Goal: Information Seeking & Learning: Check status

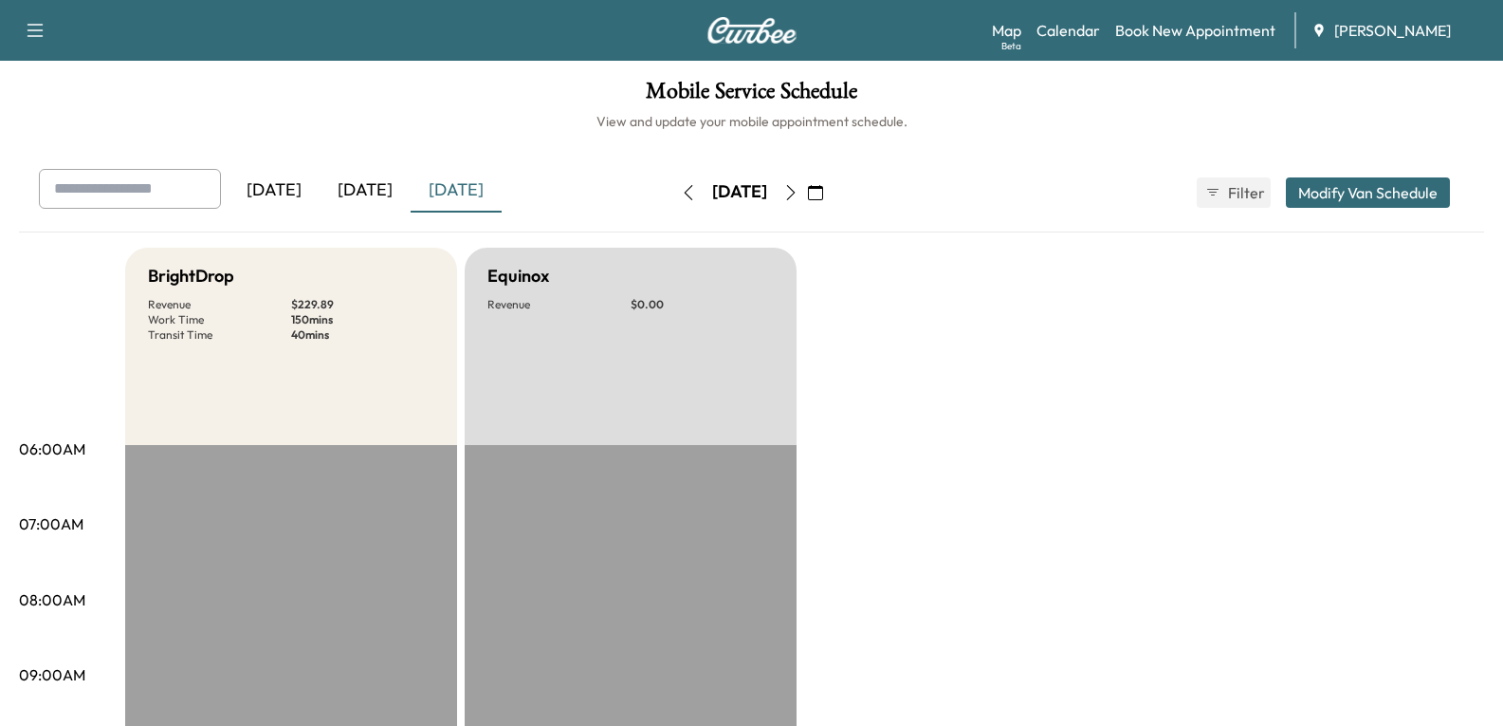
click at [832, 198] on button "button" at bounding box center [816, 192] width 32 height 30
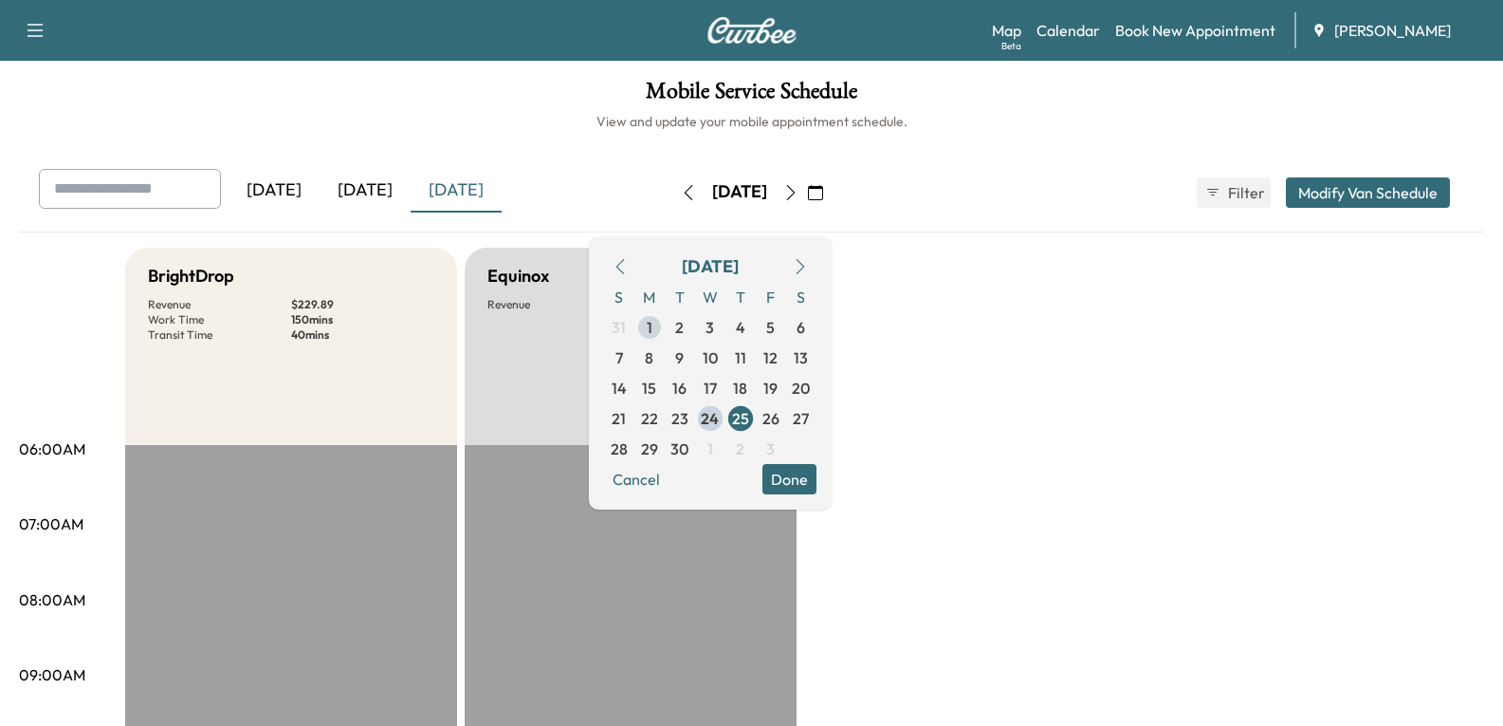
click at [665, 329] on span "1" at bounding box center [650, 327] width 30 height 30
click at [695, 324] on span "2" at bounding box center [680, 327] width 30 height 30
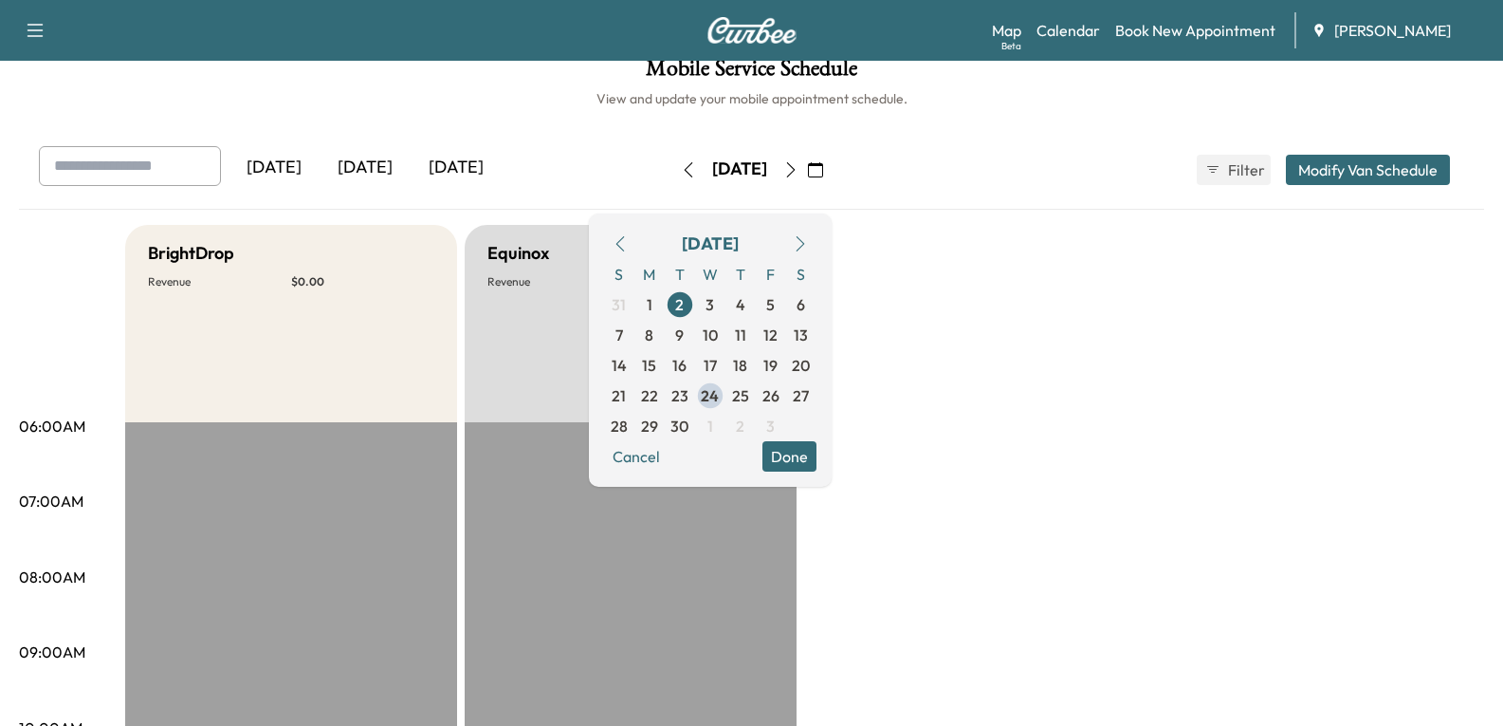
scroll to position [15, 0]
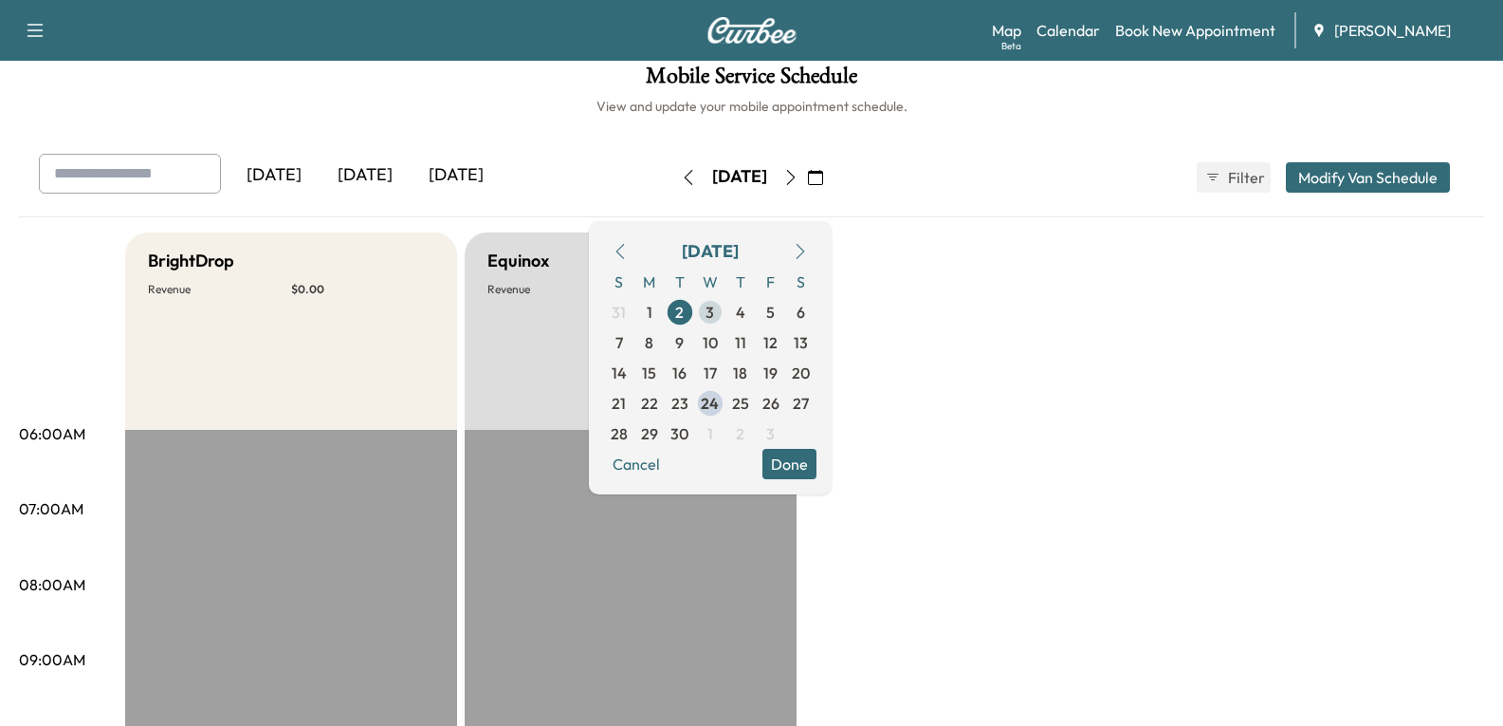
click at [714, 306] on span "3" at bounding box center [710, 312] width 9 height 23
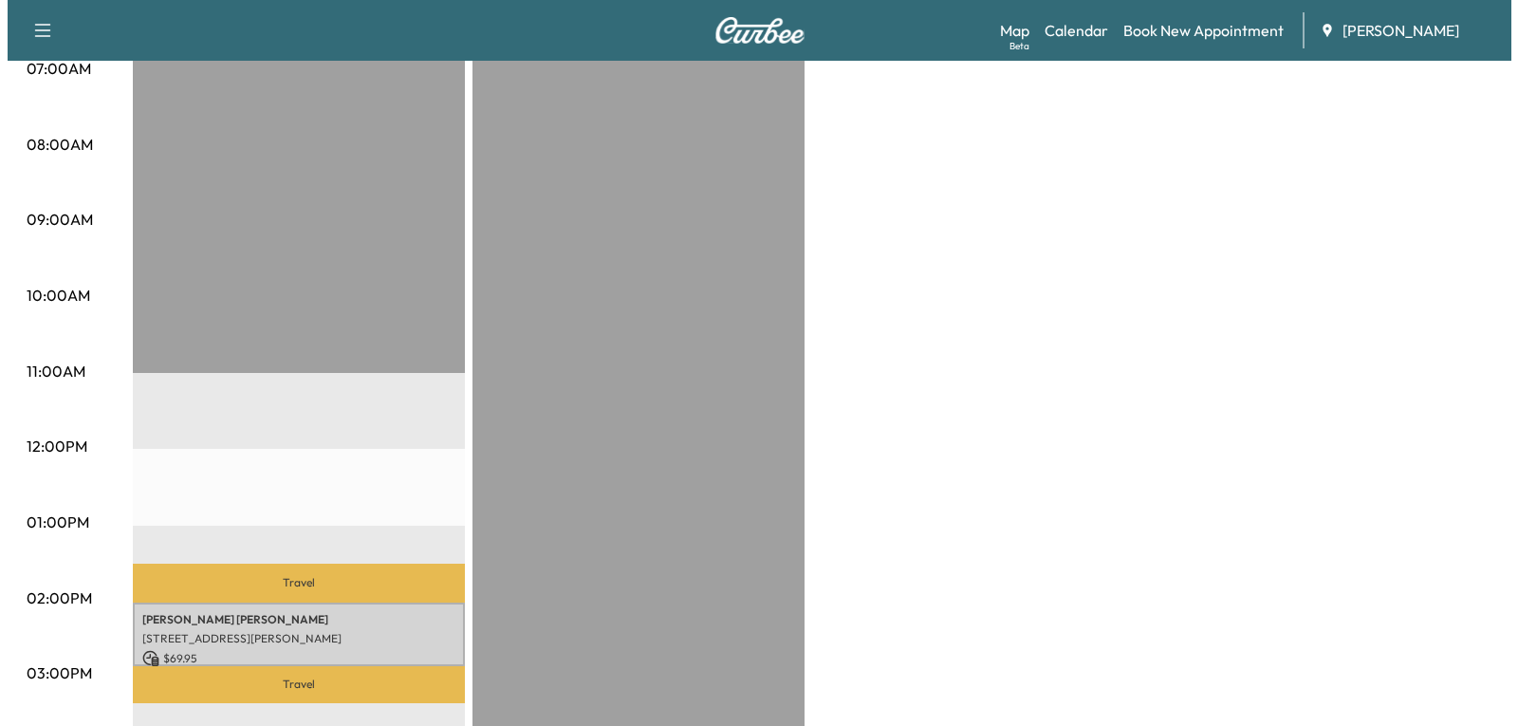
scroll to position [759, 0]
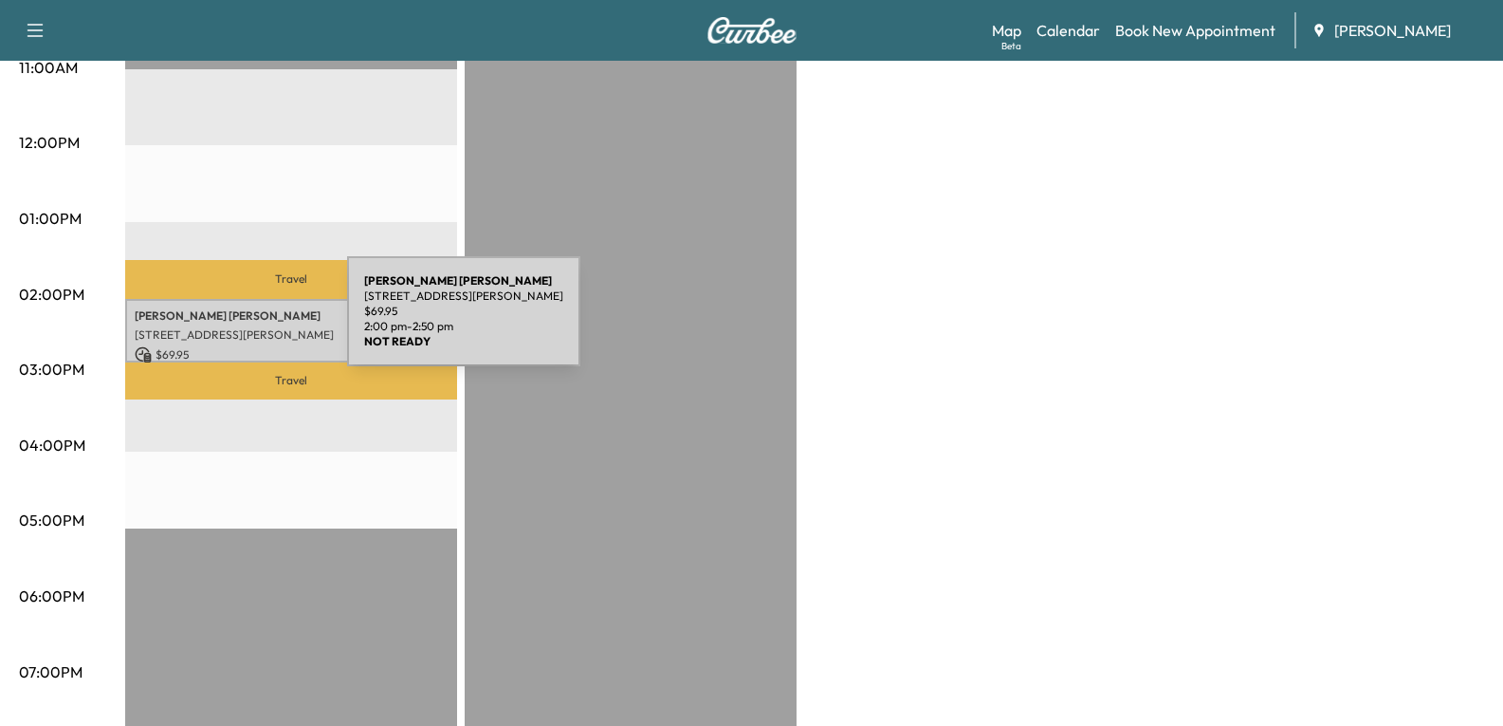
click at [205, 327] on p "[STREET_ADDRESS][PERSON_NAME]" at bounding box center [291, 334] width 313 height 15
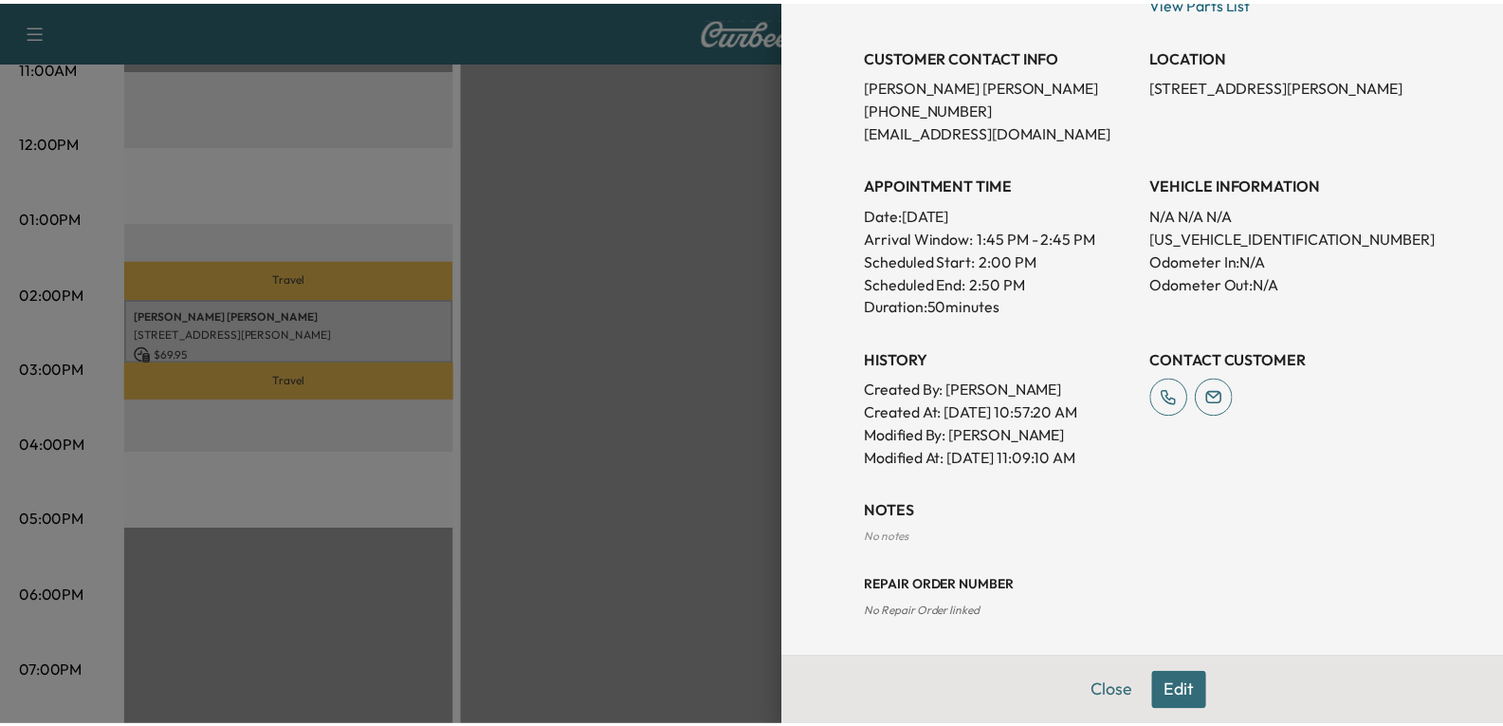
scroll to position [371, 0]
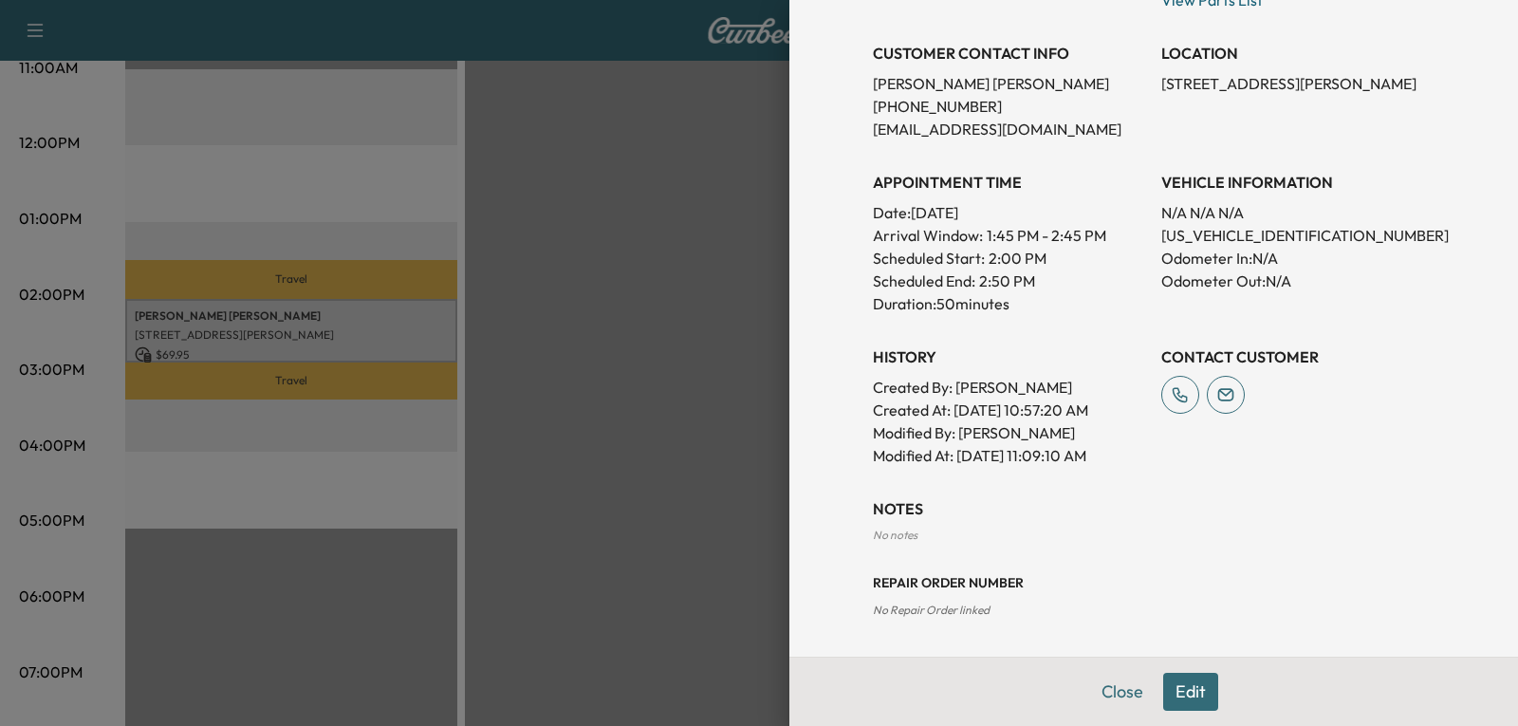
click at [1102, 691] on button "Close" at bounding box center [1122, 692] width 66 height 38
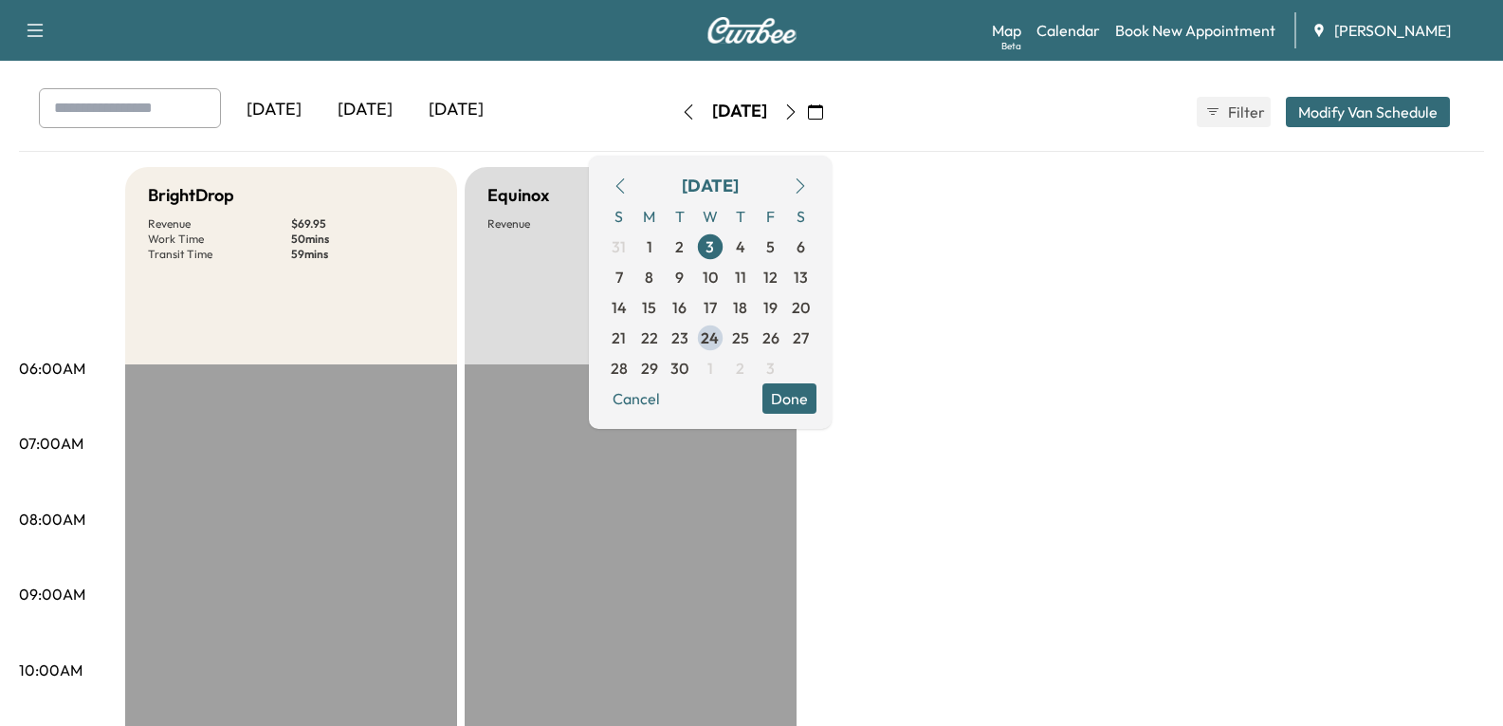
scroll to position [0, 0]
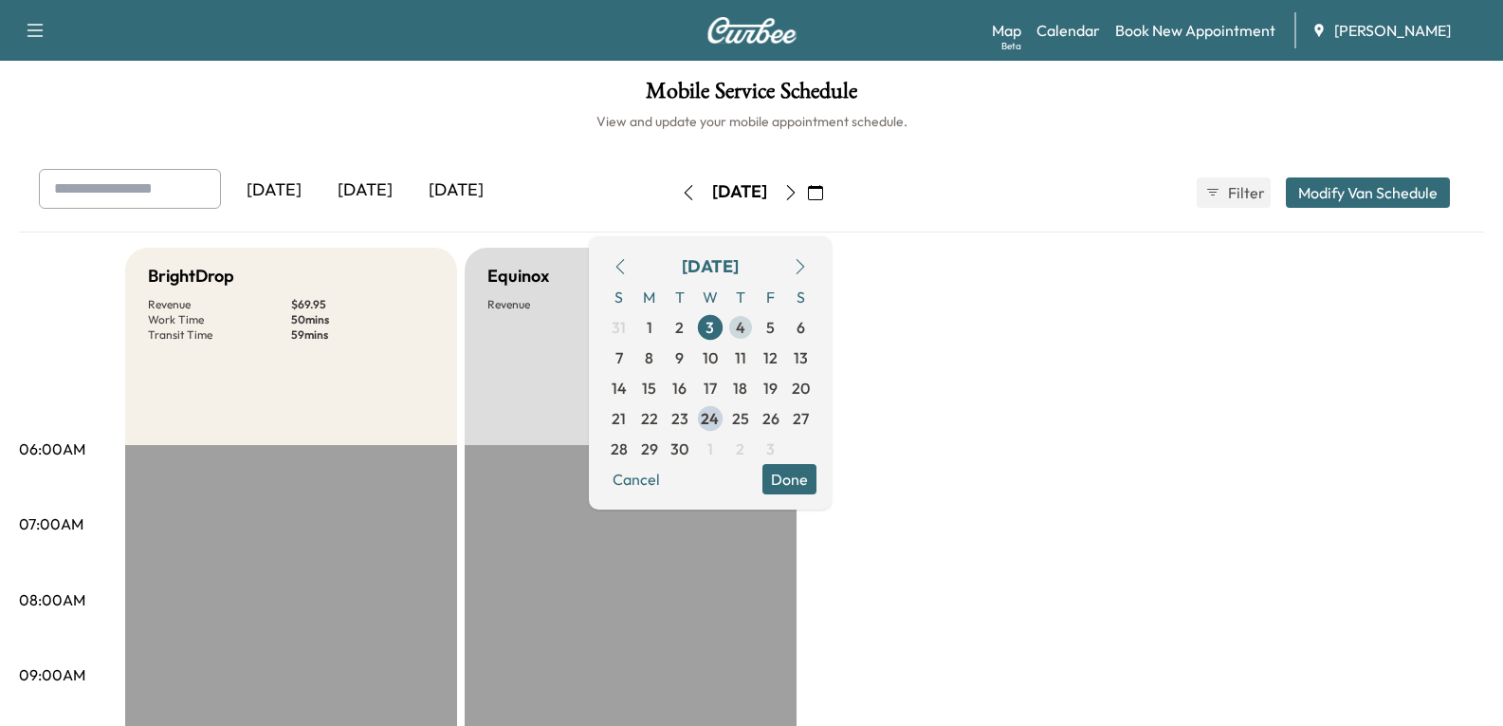
click at [756, 328] on span "4" at bounding box center [741, 327] width 30 height 30
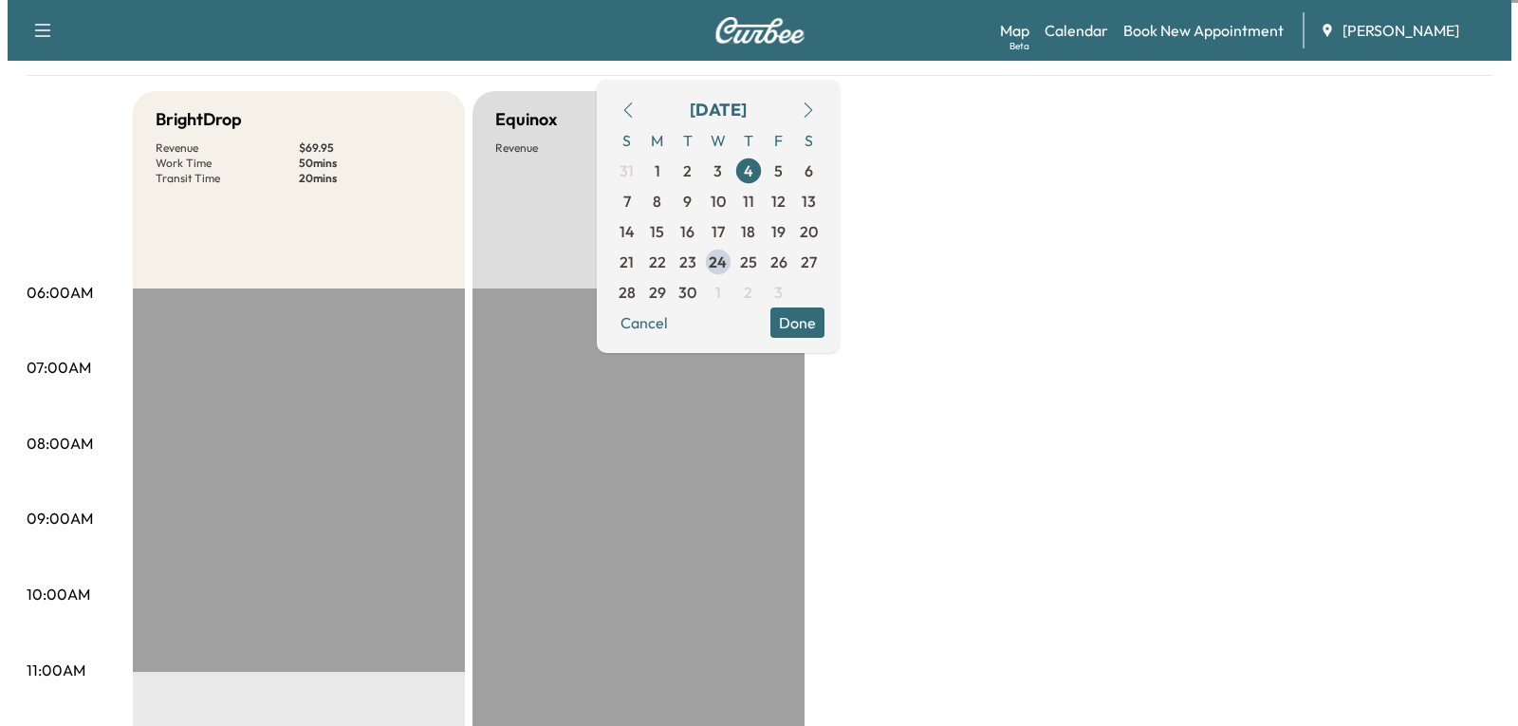
scroll to position [569, 0]
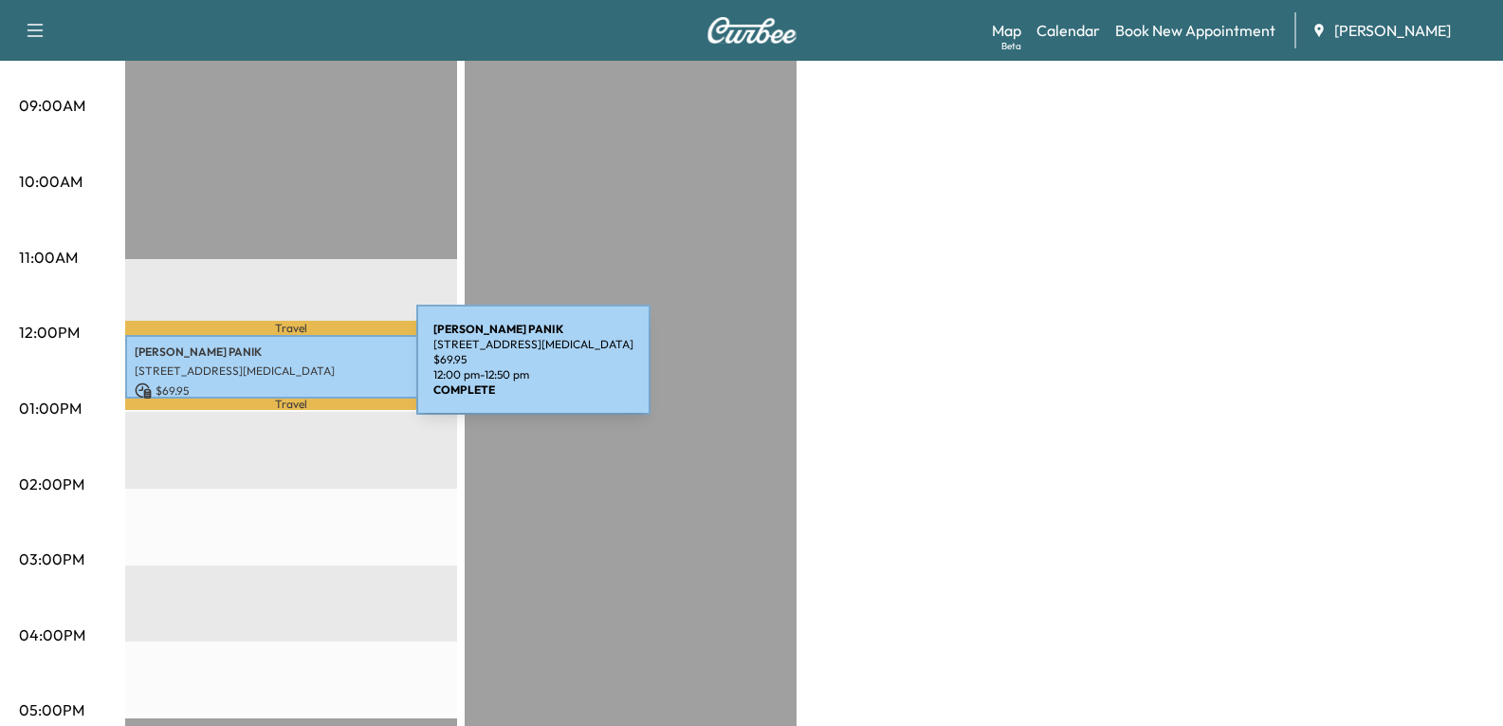
click at [263, 363] on p "[STREET_ADDRESS][MEDICAL_DATA]" at bounding box center [291, 370] width 313 height 15
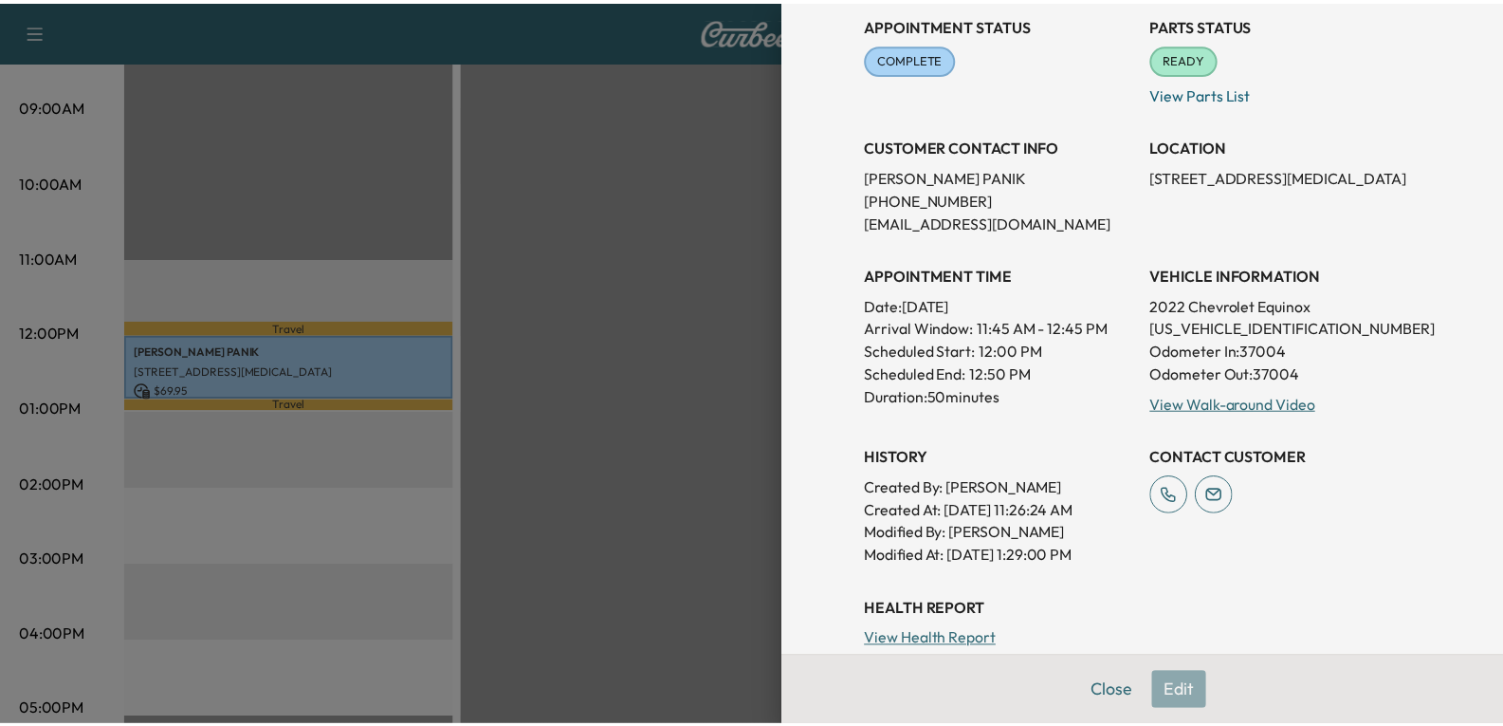
scroll to position [285, 0]
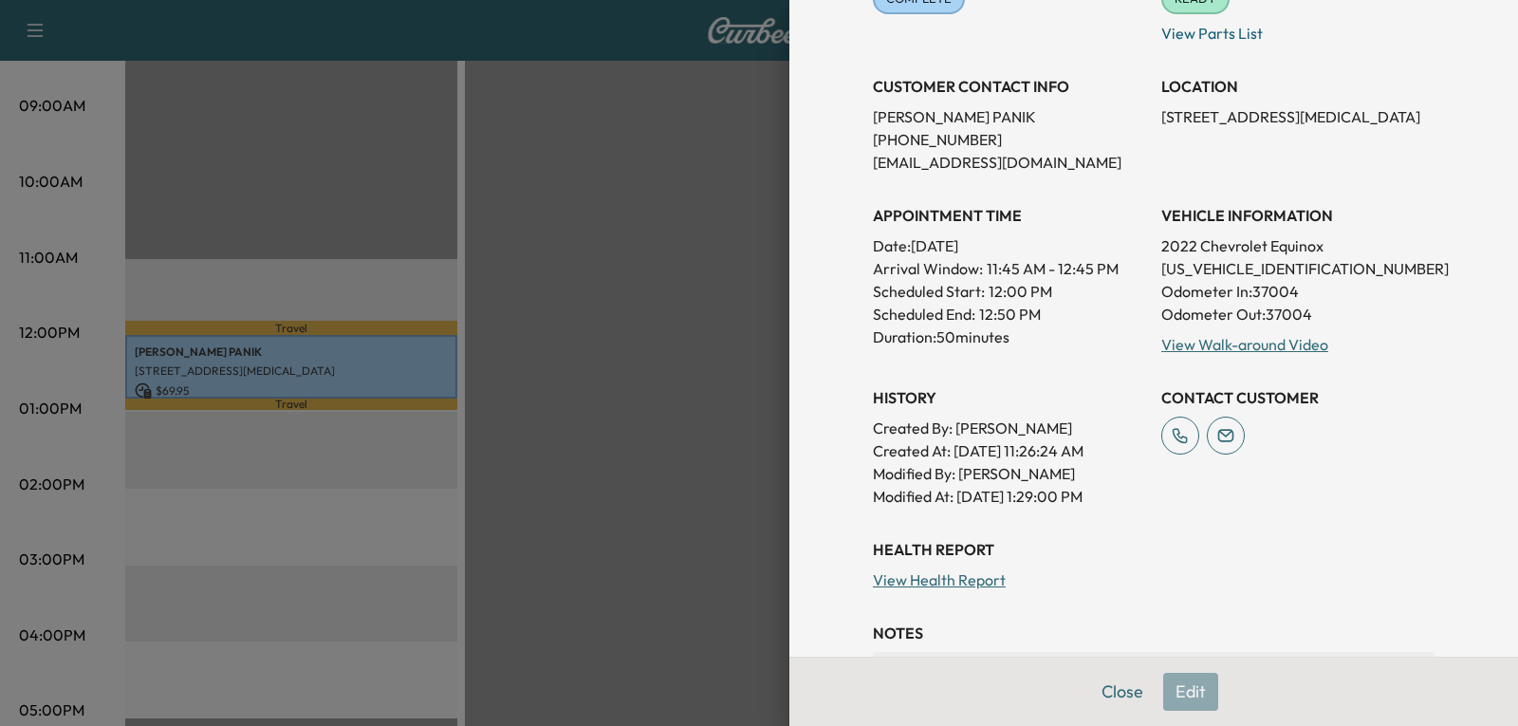
click at [1125, 698] on button "Close" at bounding box center [1122, 692] width 66 height 38
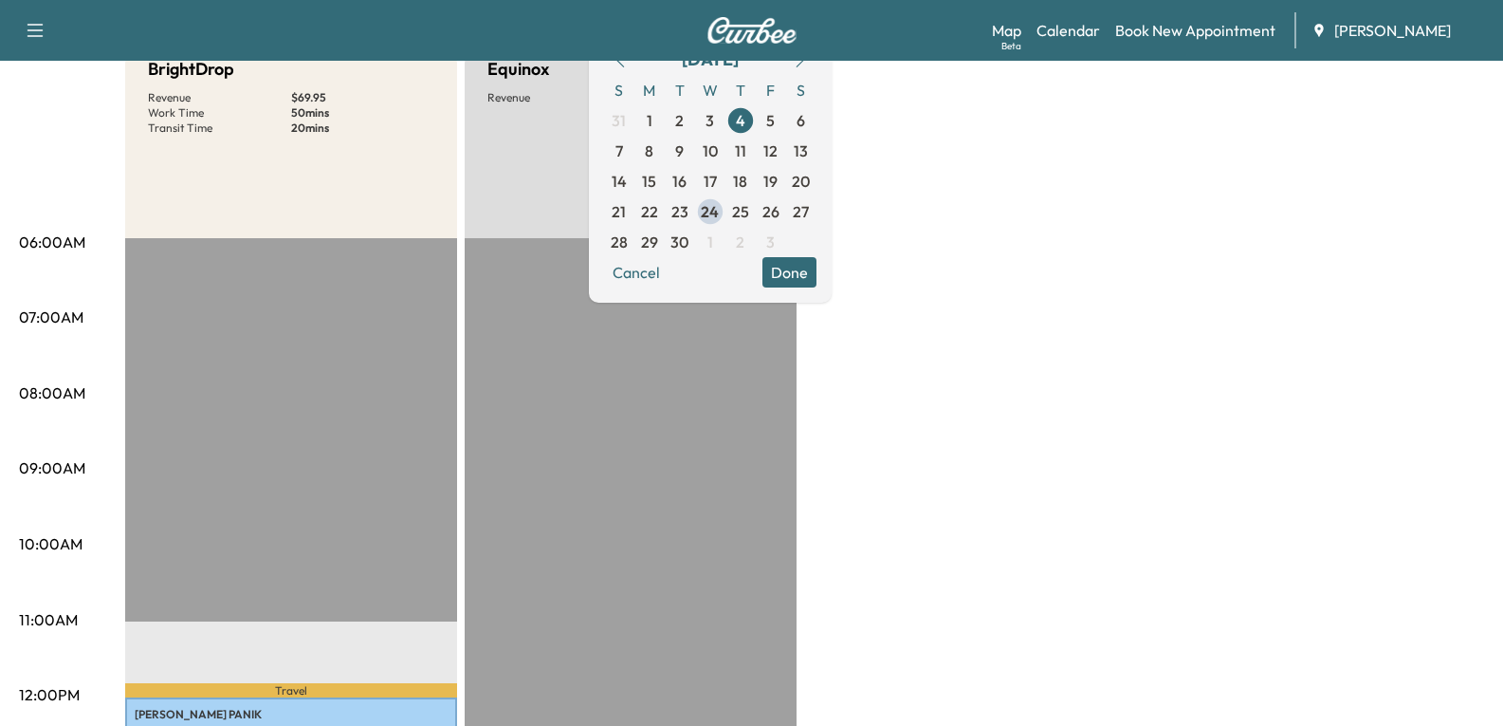
scroll to position [0, 0]
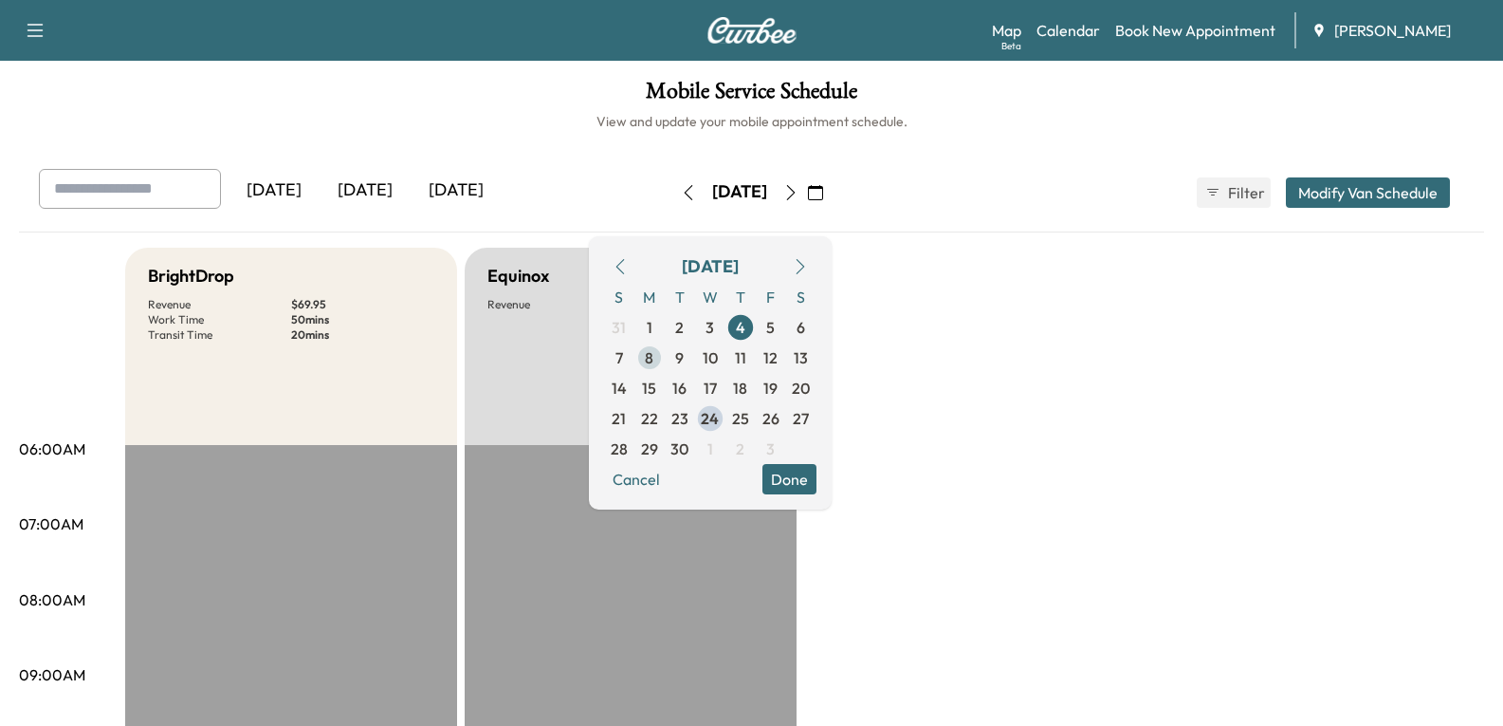
click at [665, 354] on span "8" at bounding box center [650, 357] width 30 height 30
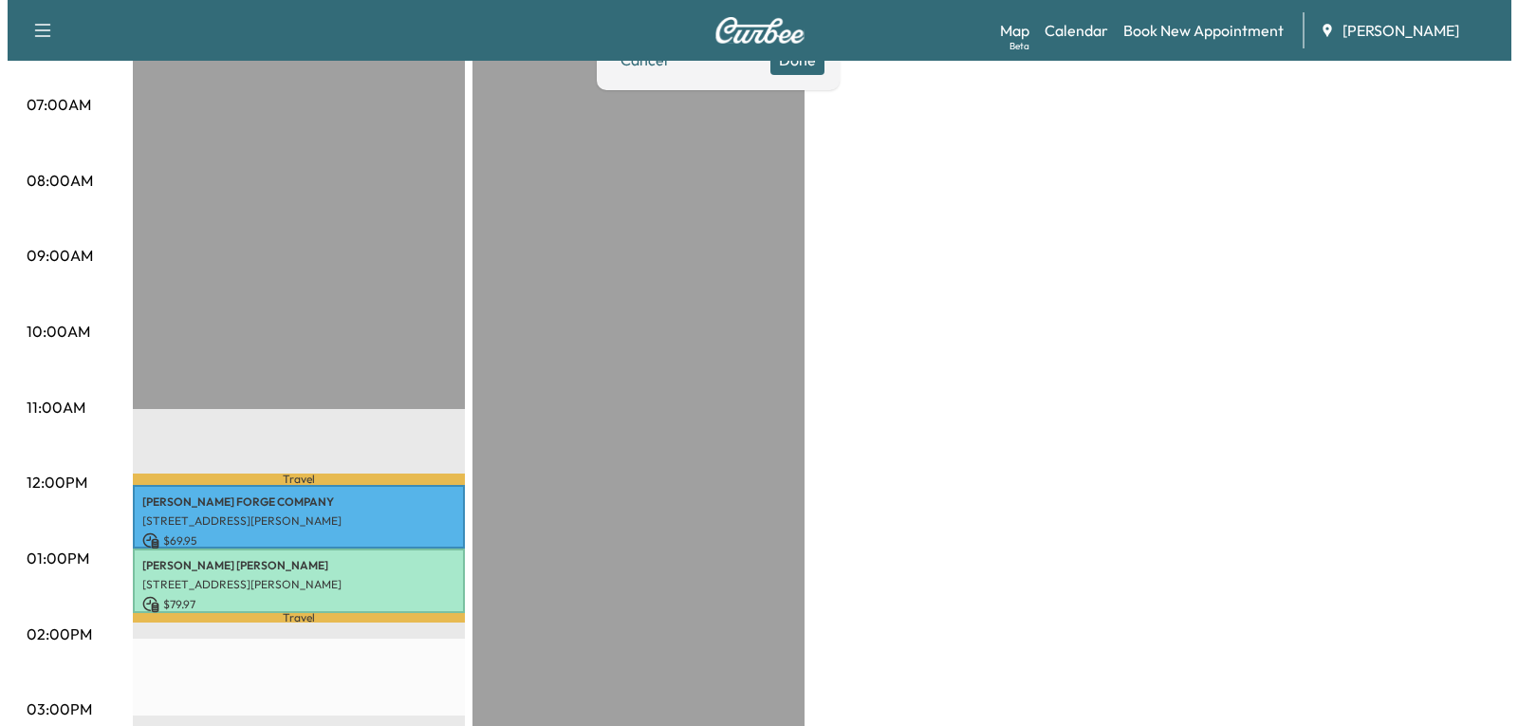
scroll to position [569, 0]
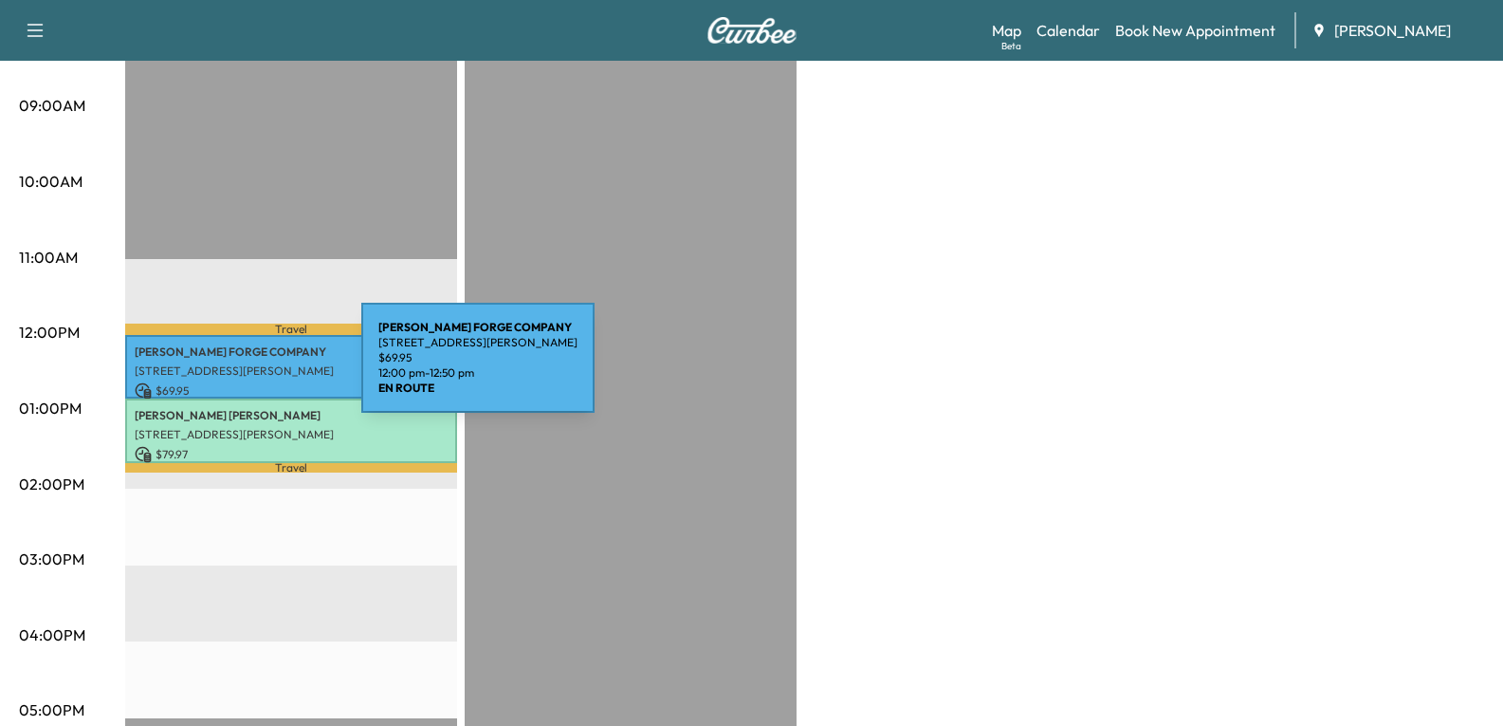
click at [219, 369] on p "[STREET_ADDRESS][PERSON_NAME]" at bounding box center [291, 370] width 313 height 15
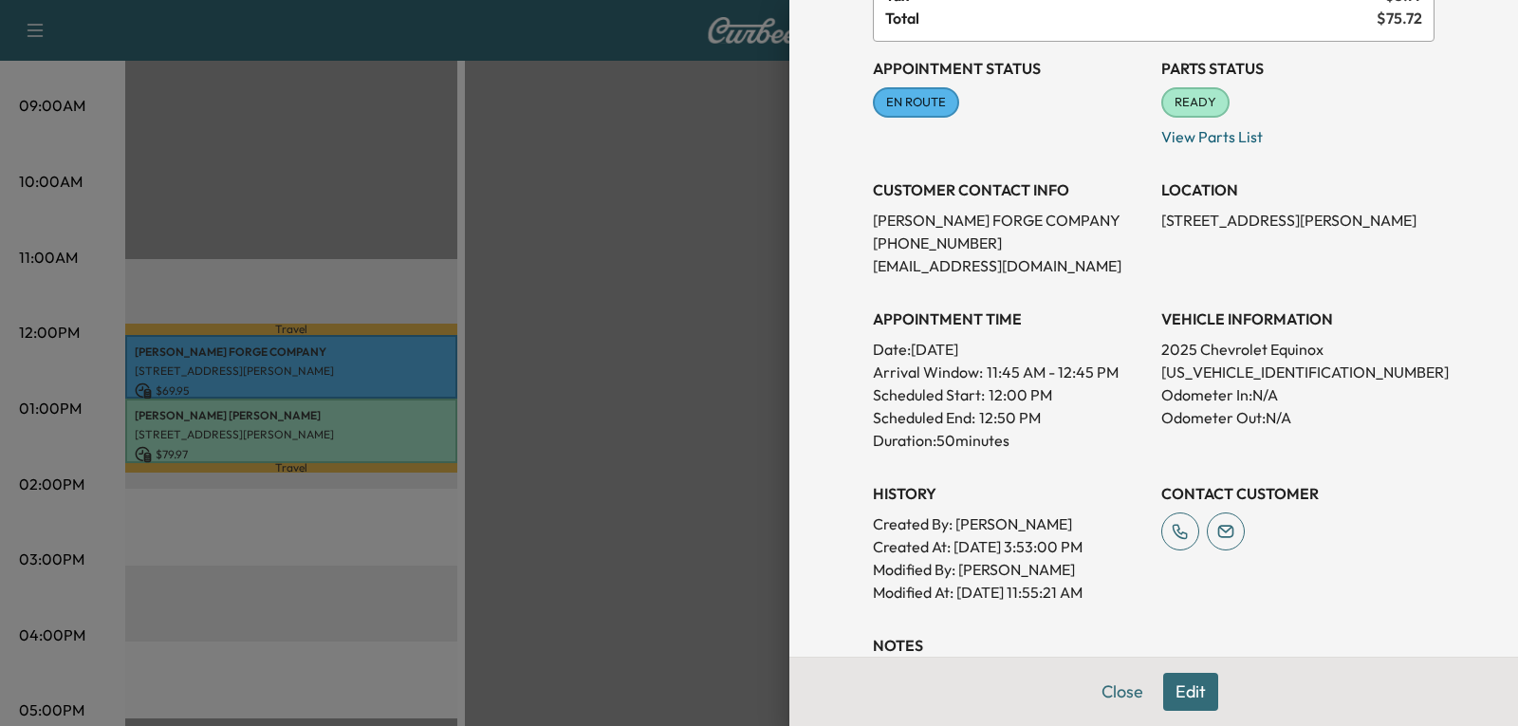
scroll to position [190, 0]
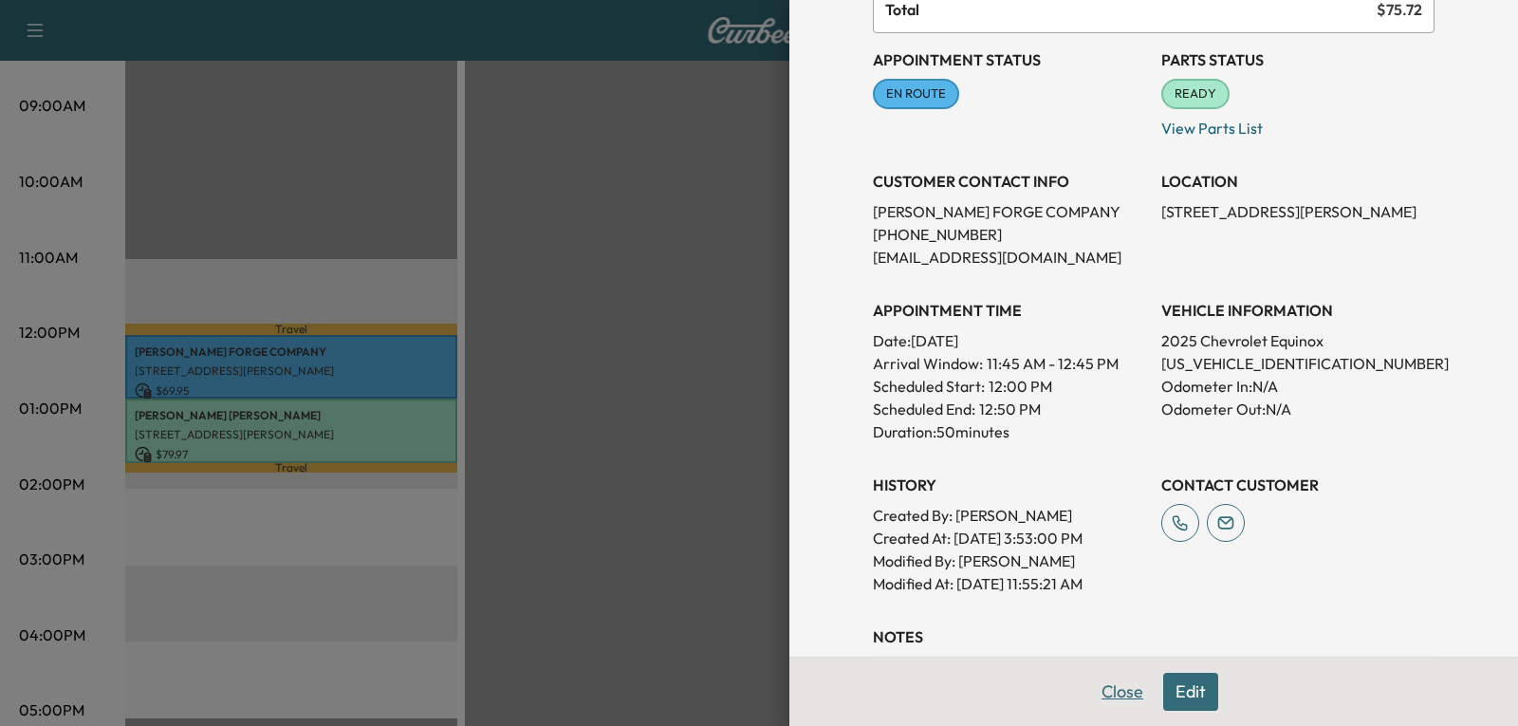
click at [1108, 696] on button "Close" at bounding box center [1122, 692] width 66 height 38
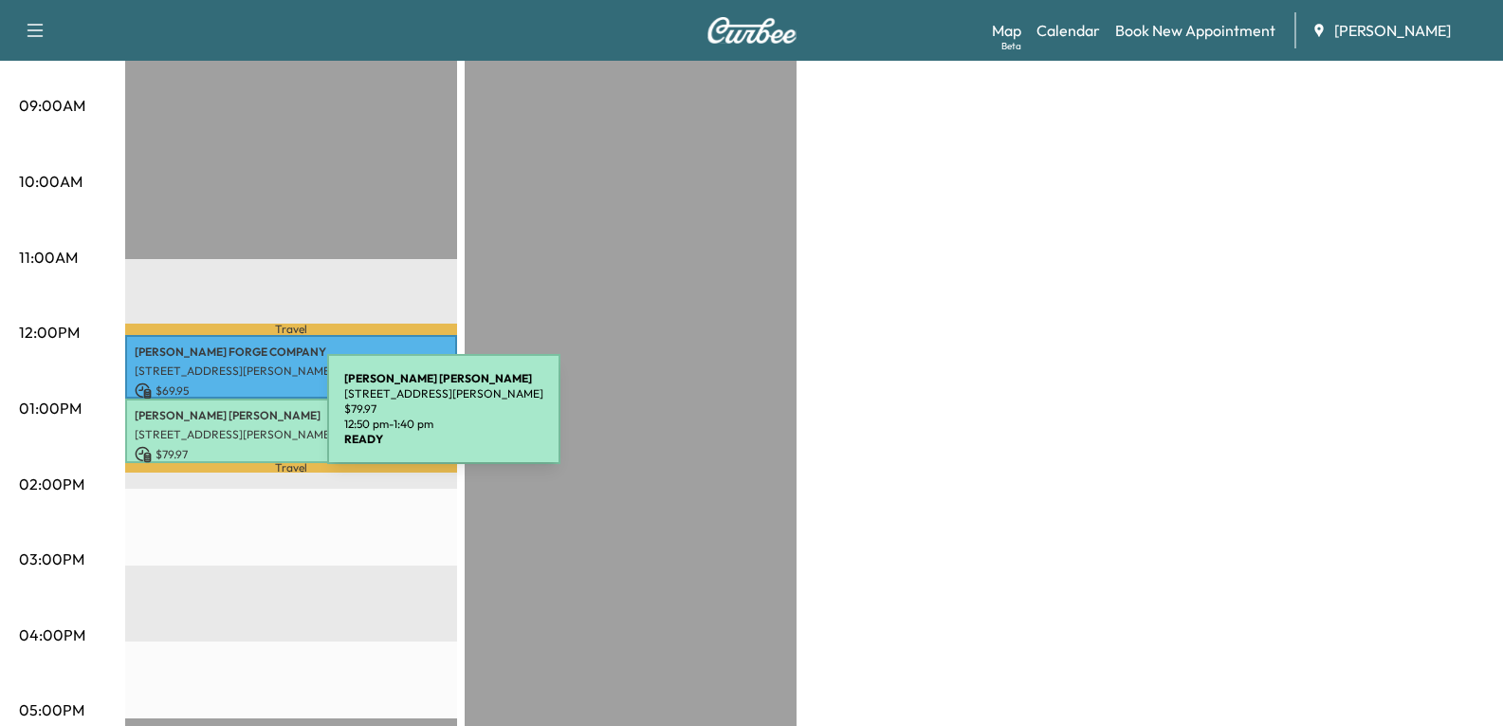
click at [183, 417] on div "[PERSON_NAME] [STREET_ADDRESS][PERSON_NAME] $ 79.97 12:50 pm - 1:40 pm" at bounding box center [291, 430] width 332 height 64
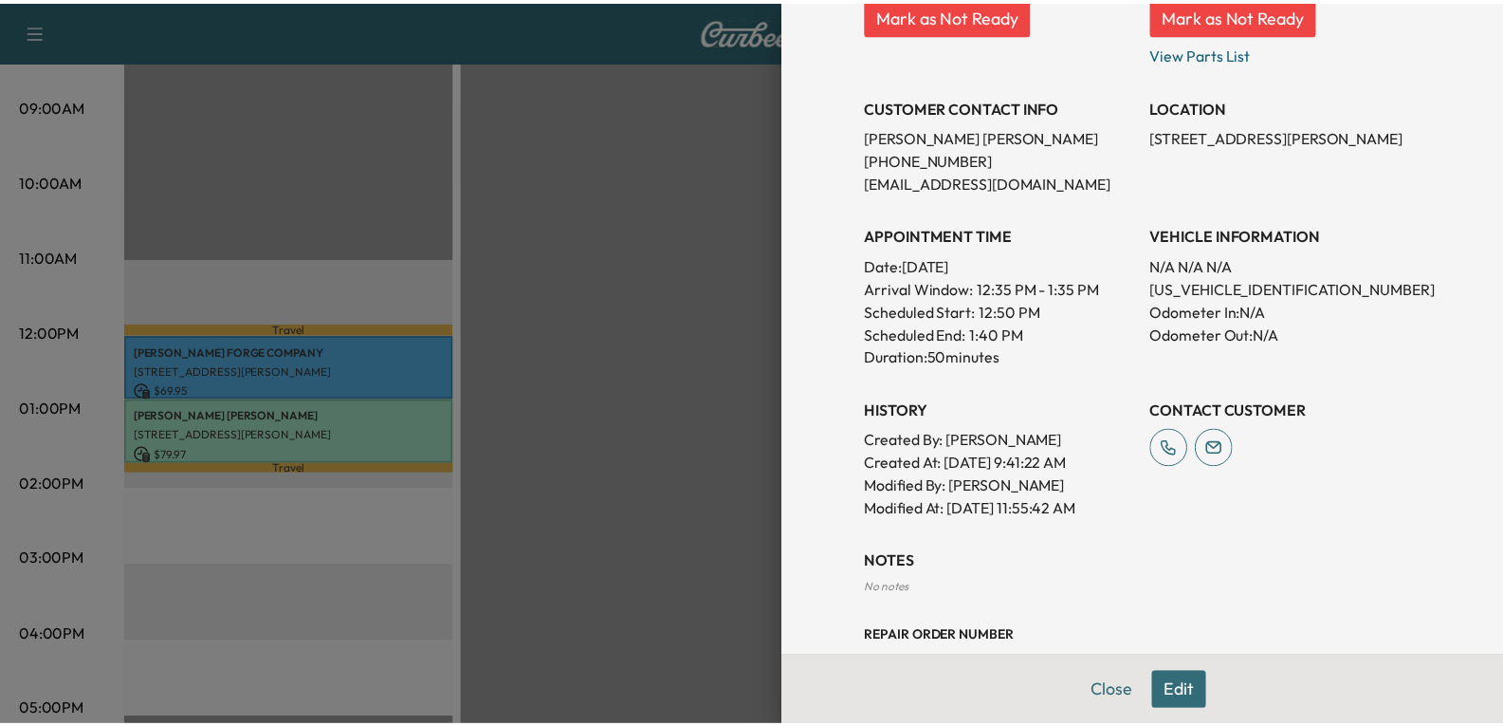
scroll to position [276, 0]
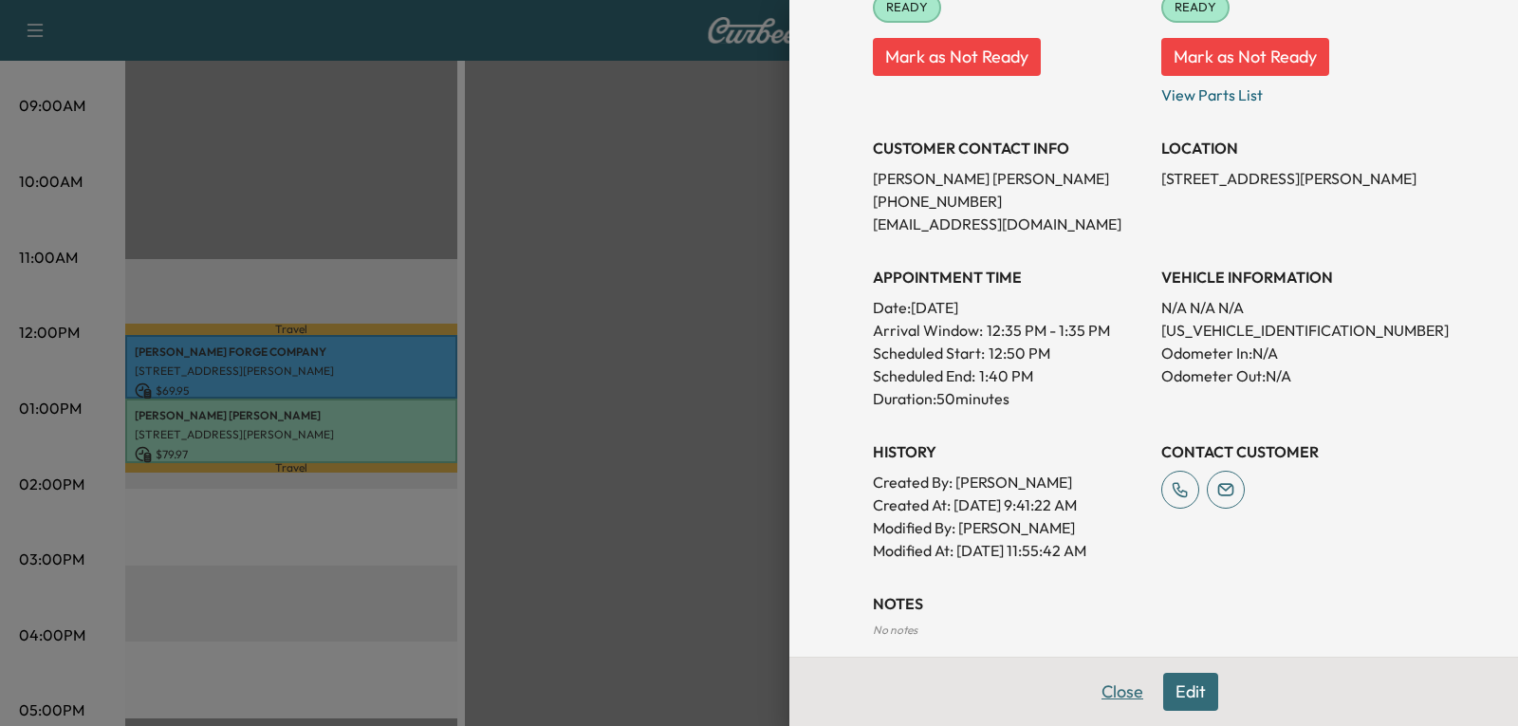
click at [1096, 693] on button "Close" at bounding box center [1122, 692] width 66 height 38
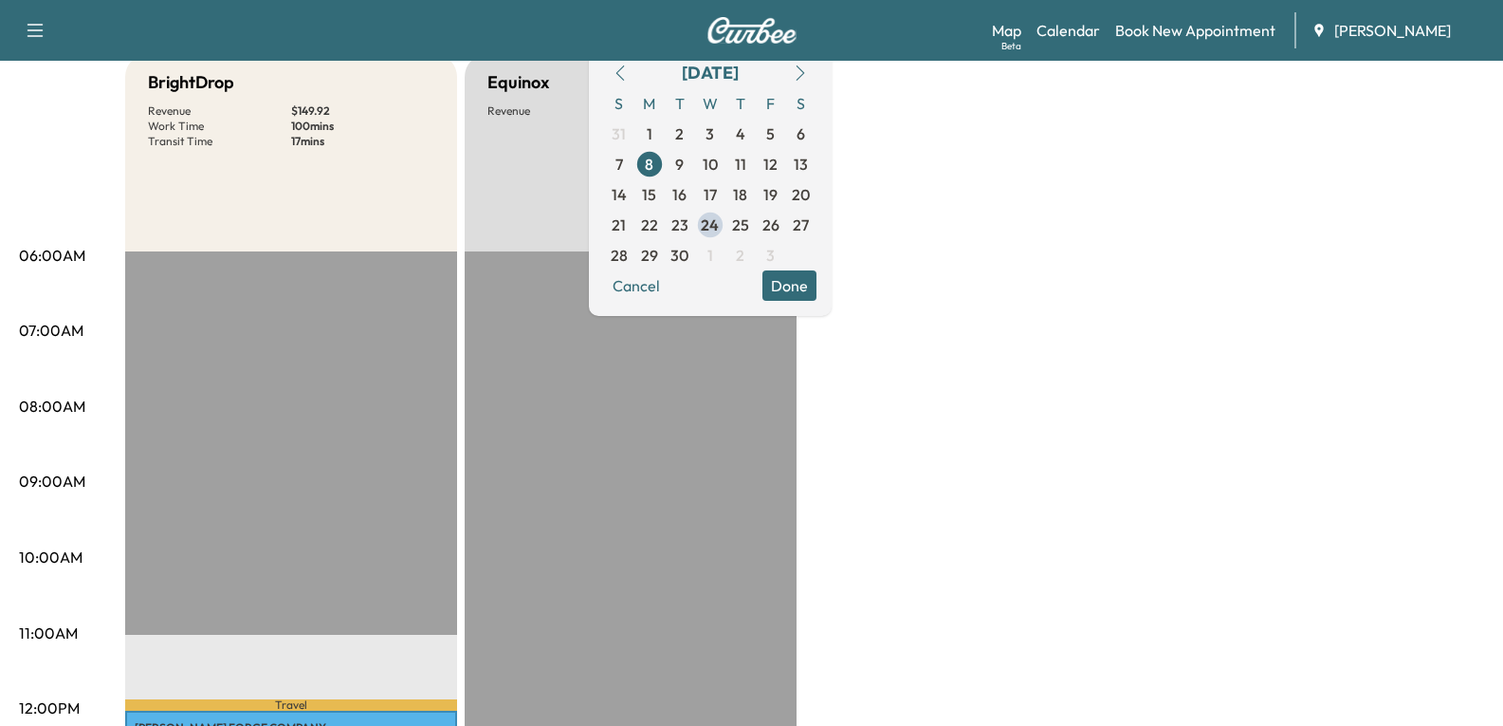
scroll to position [190, 0]
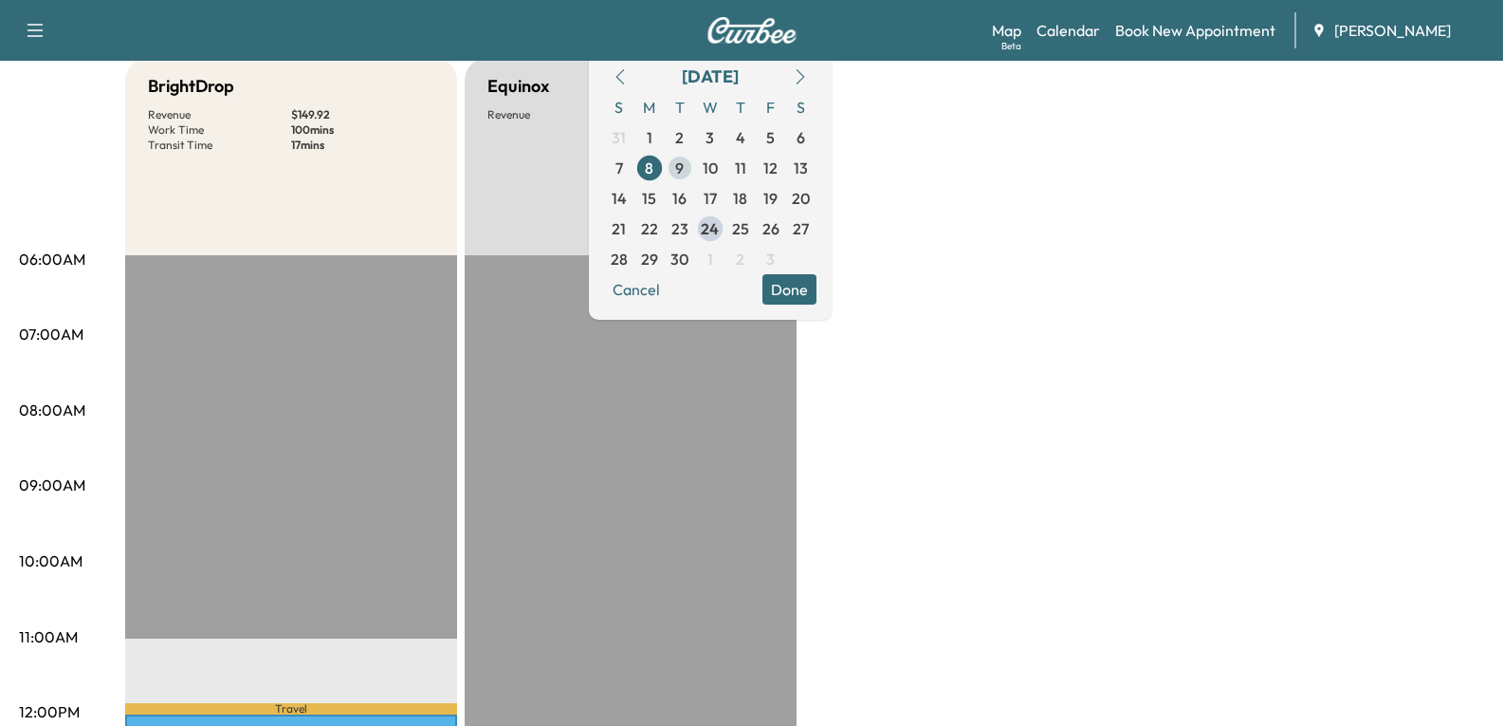
click at [684, 165] on span "9" at bounding box center [679, 168] width 9 height 23
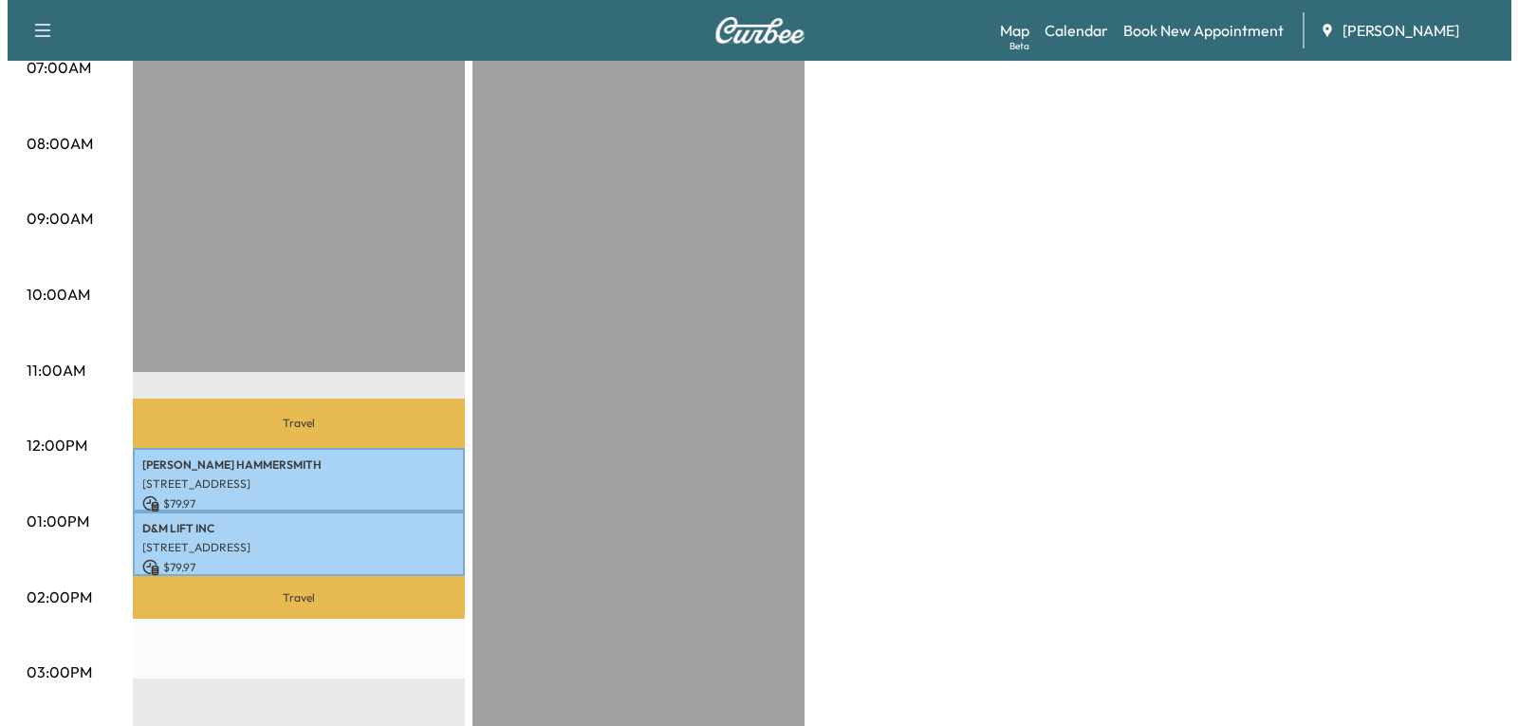
scroll to position [569, 0]
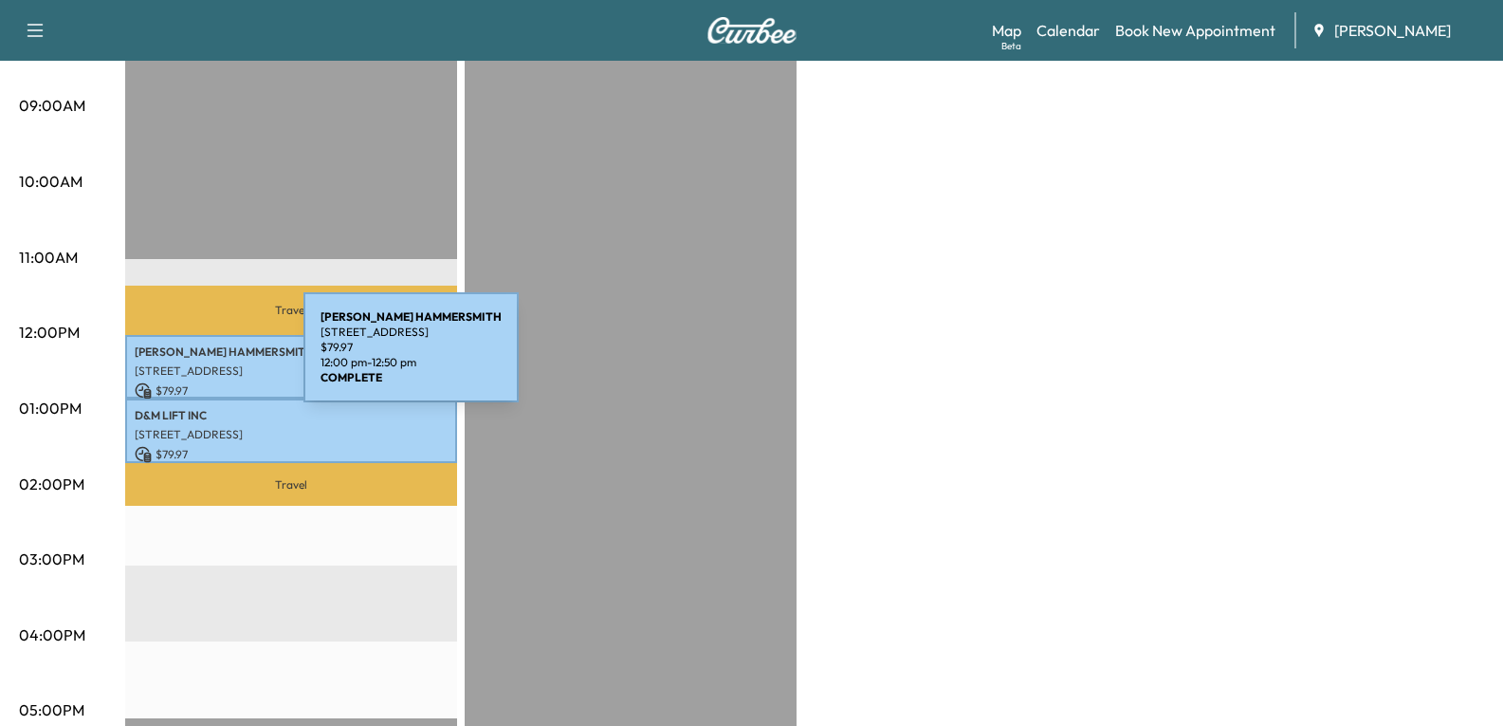
click at [161, 363] on p "[STREET_ADDRESS]" at bounding box center [291, 370] width 313 height 15
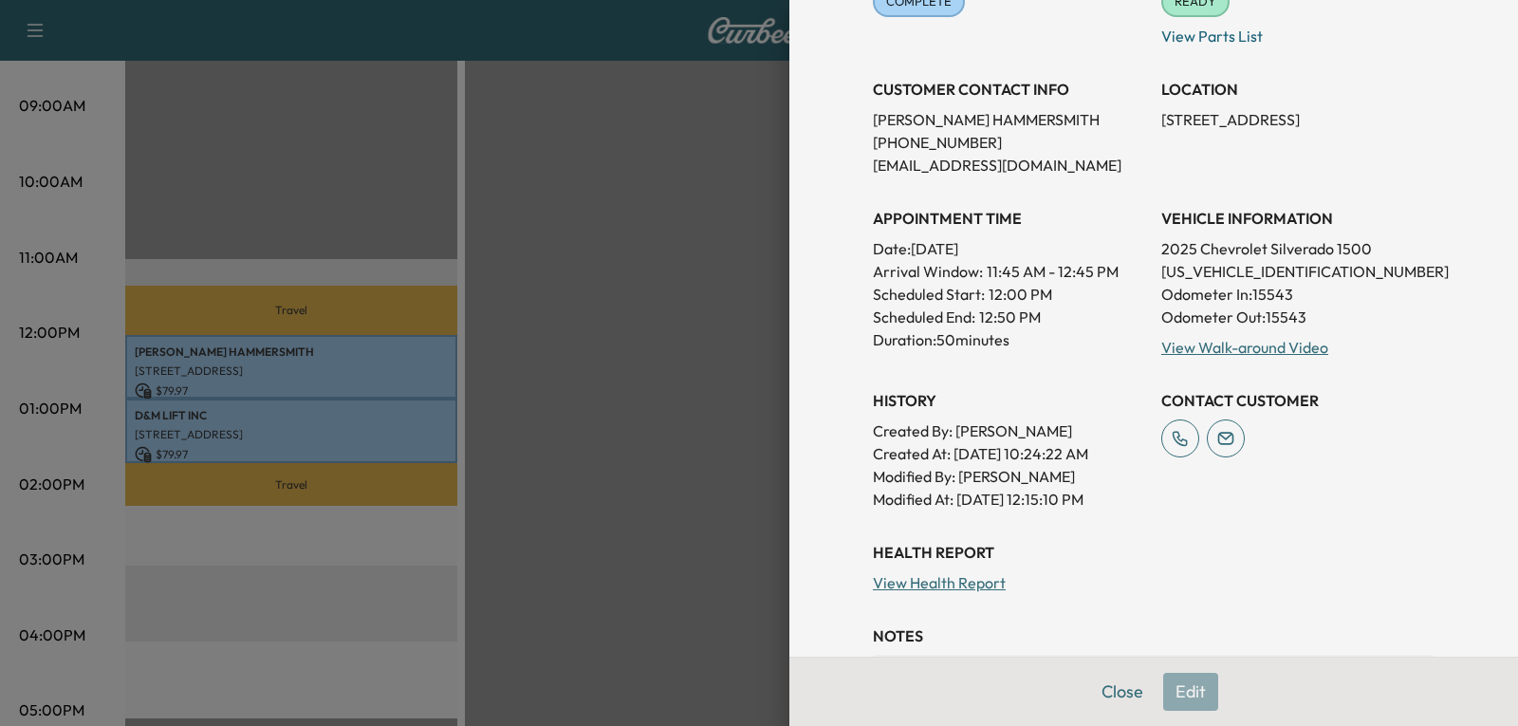
scroll to position [285, 0]
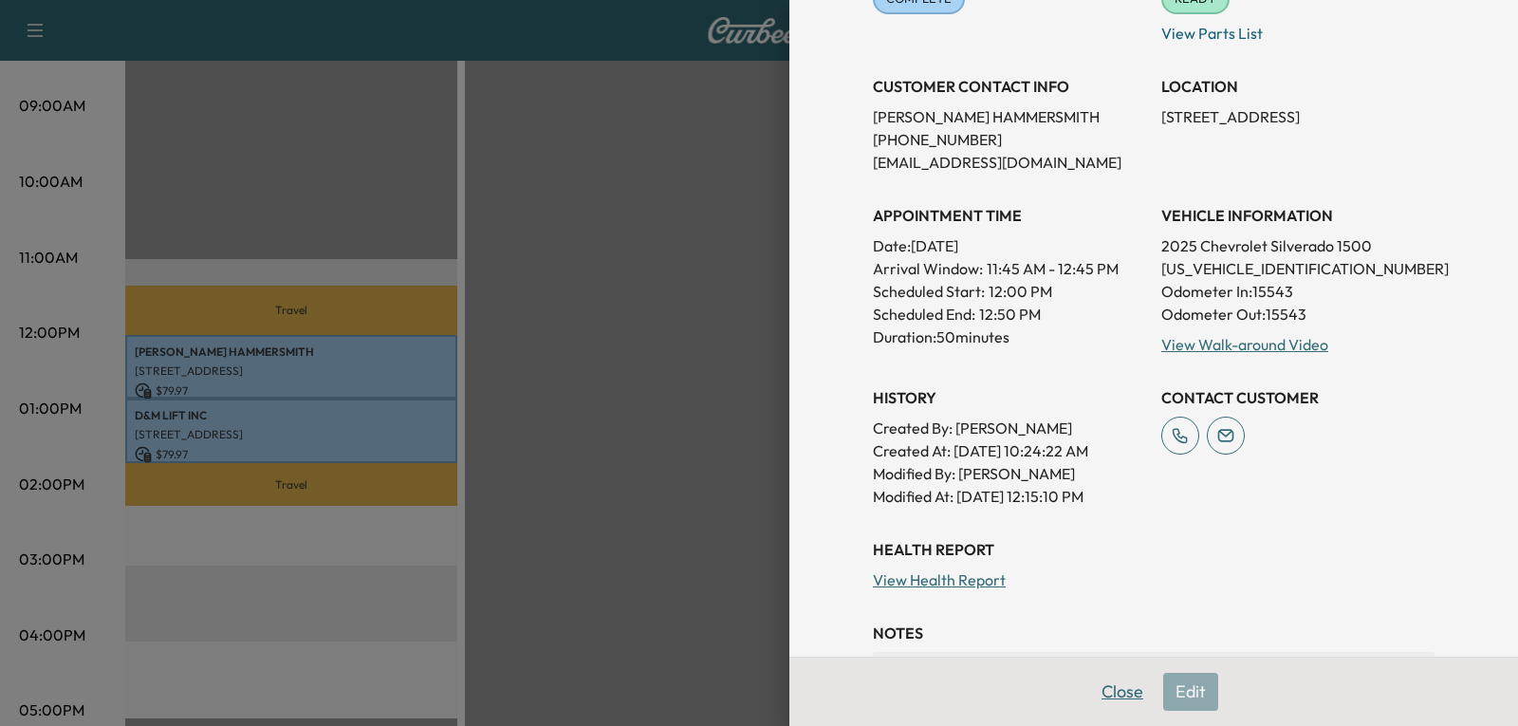
click at [1096, 695] on button "Close" at bounding box center [1122, 692] width 66 height 38
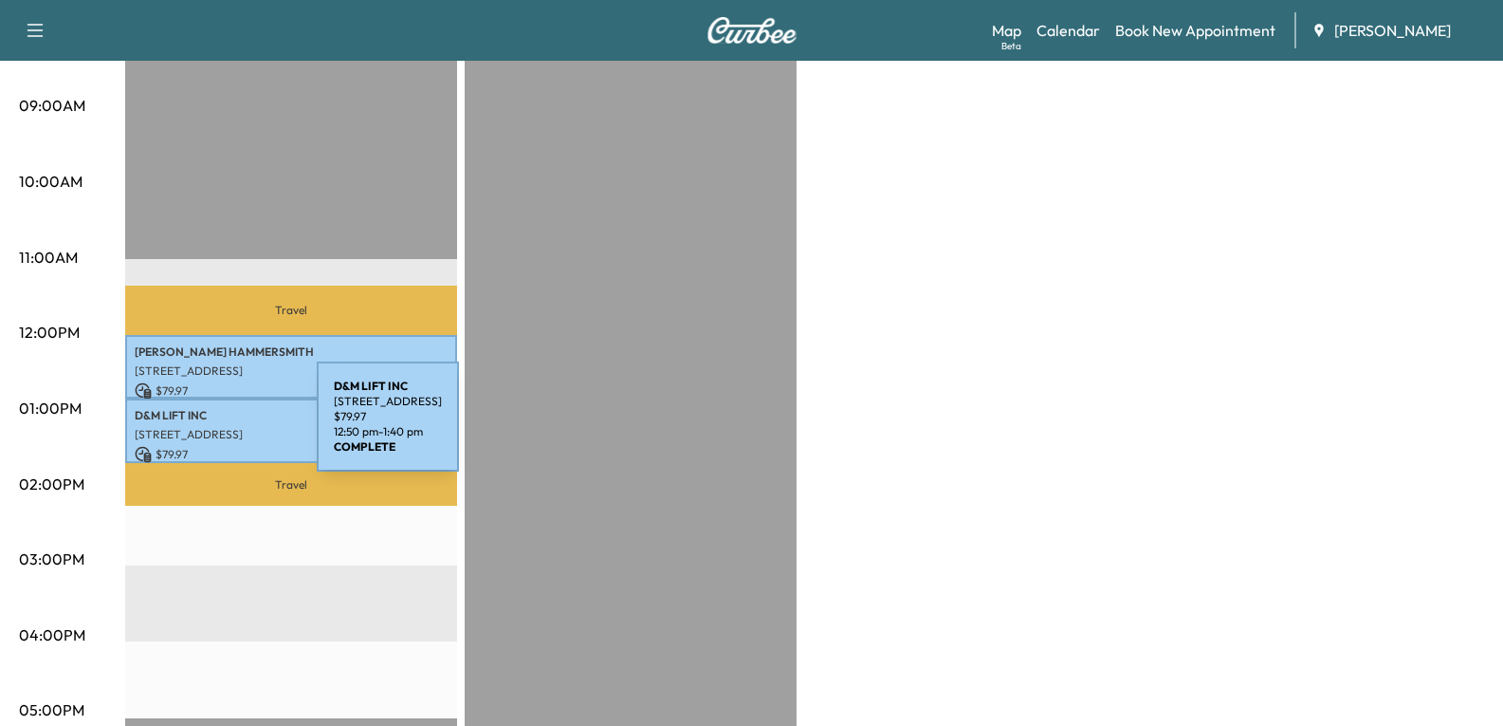
click at [175, 428] on p "[STREET_ADDRESS]" at bounding box center [291, 434] width 313 height 15
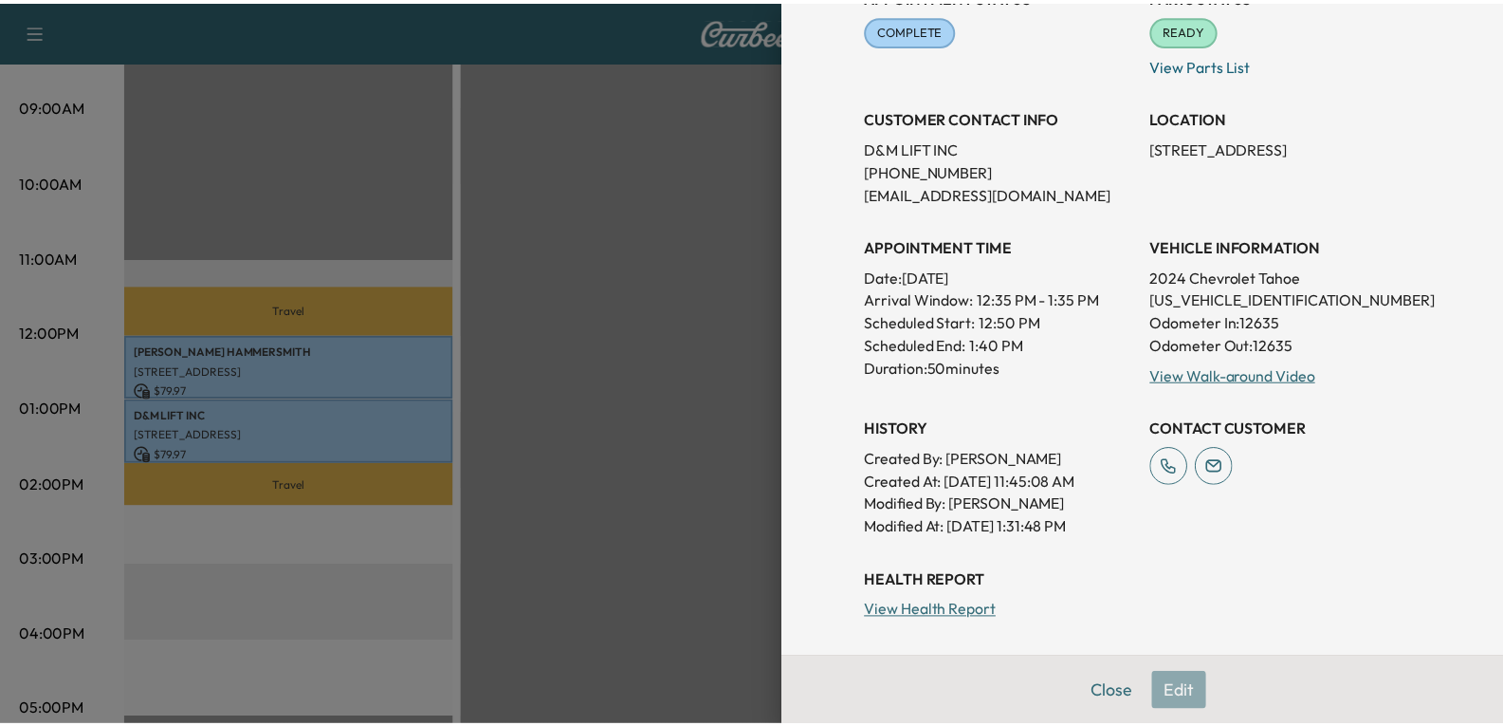
scroll to position [190, 0]
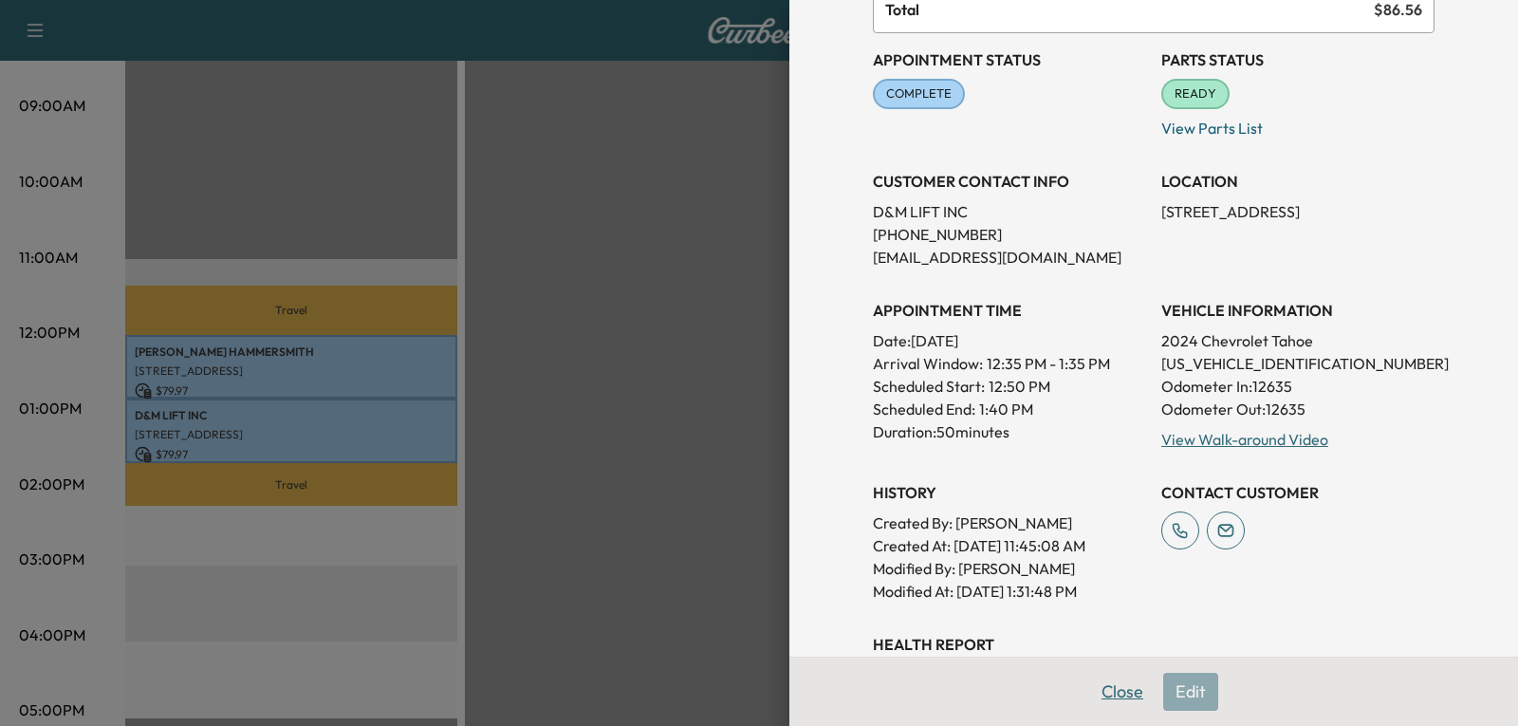
click at [1097, 696] on button "Close" at bounding box center [1122, 692] width 66 height 38
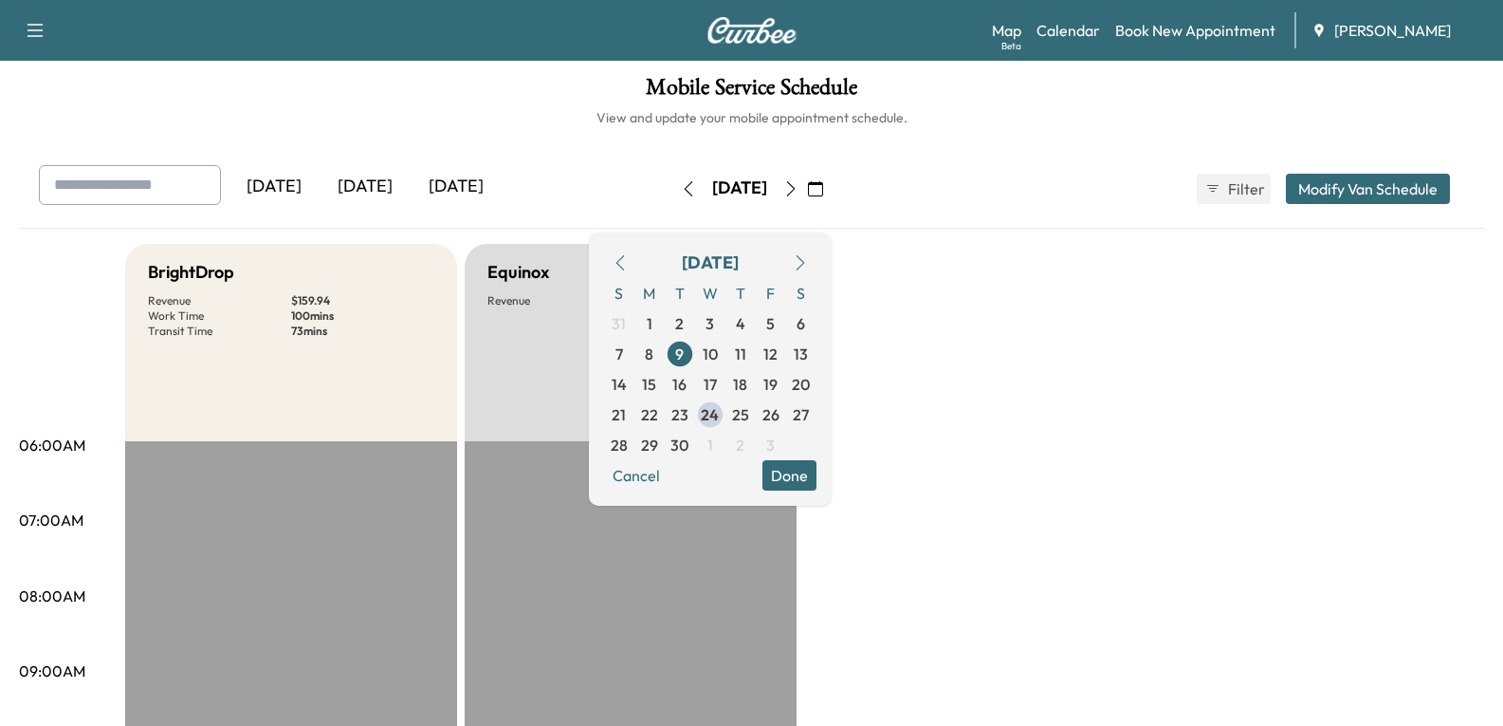
scroll to position [0, 0]
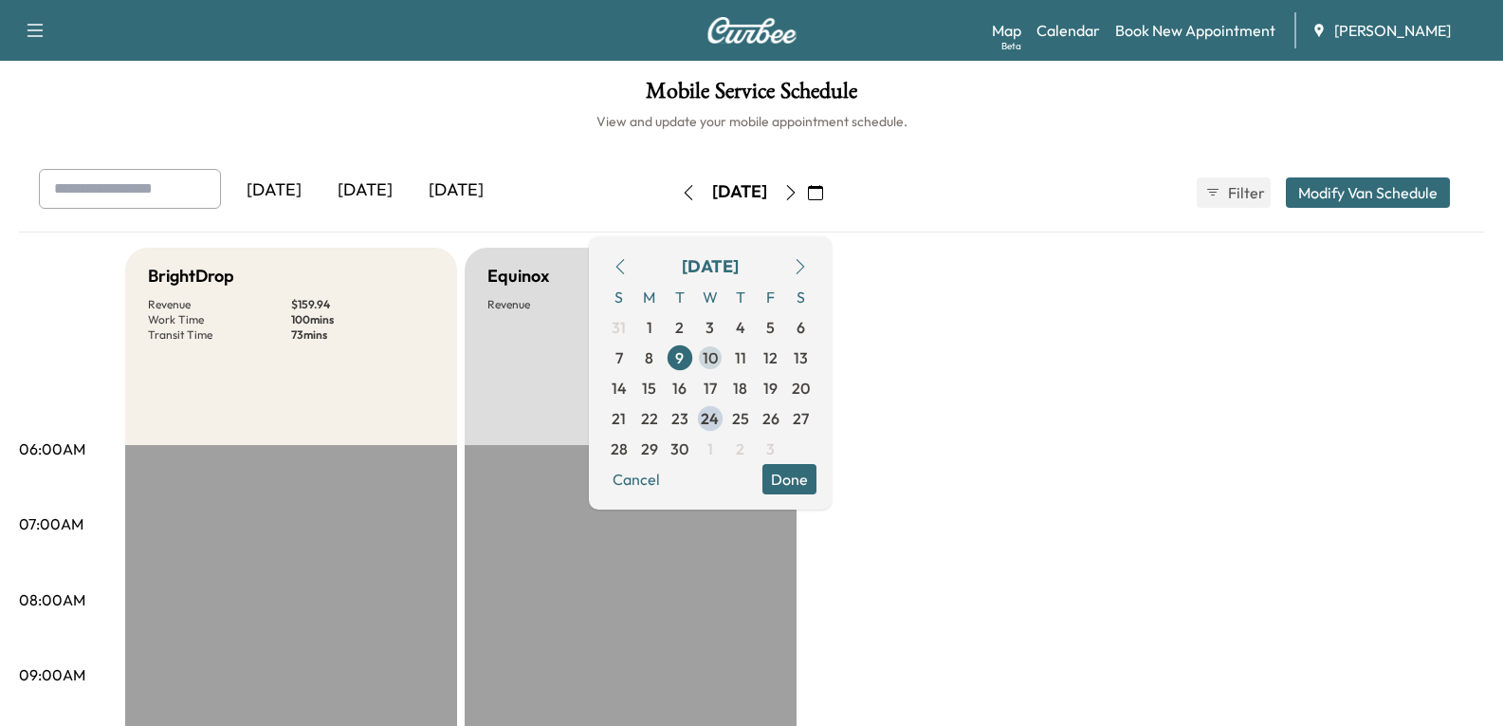
click at [718, 360] on span "10" at bounding box center [710, 357] width 15 height 23
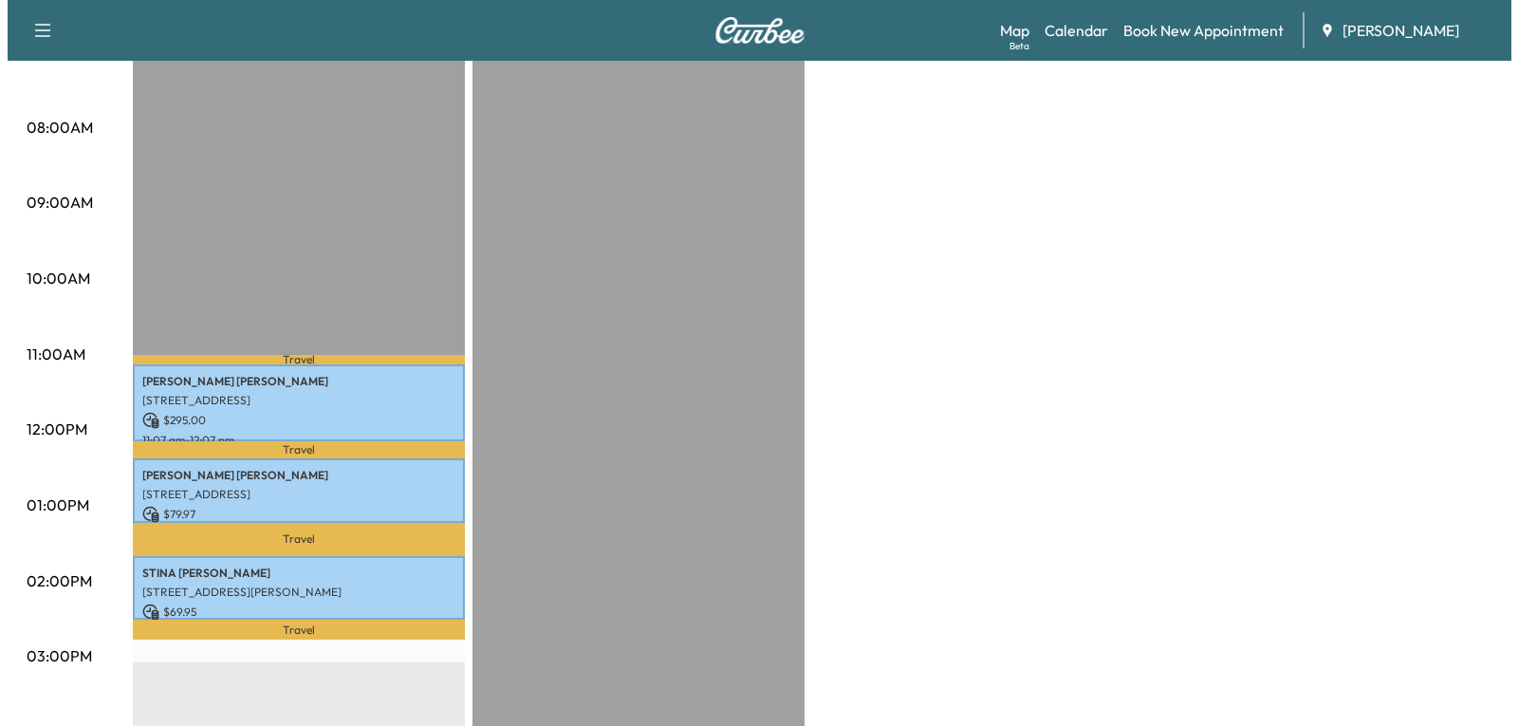
scroll to position [474, 0]
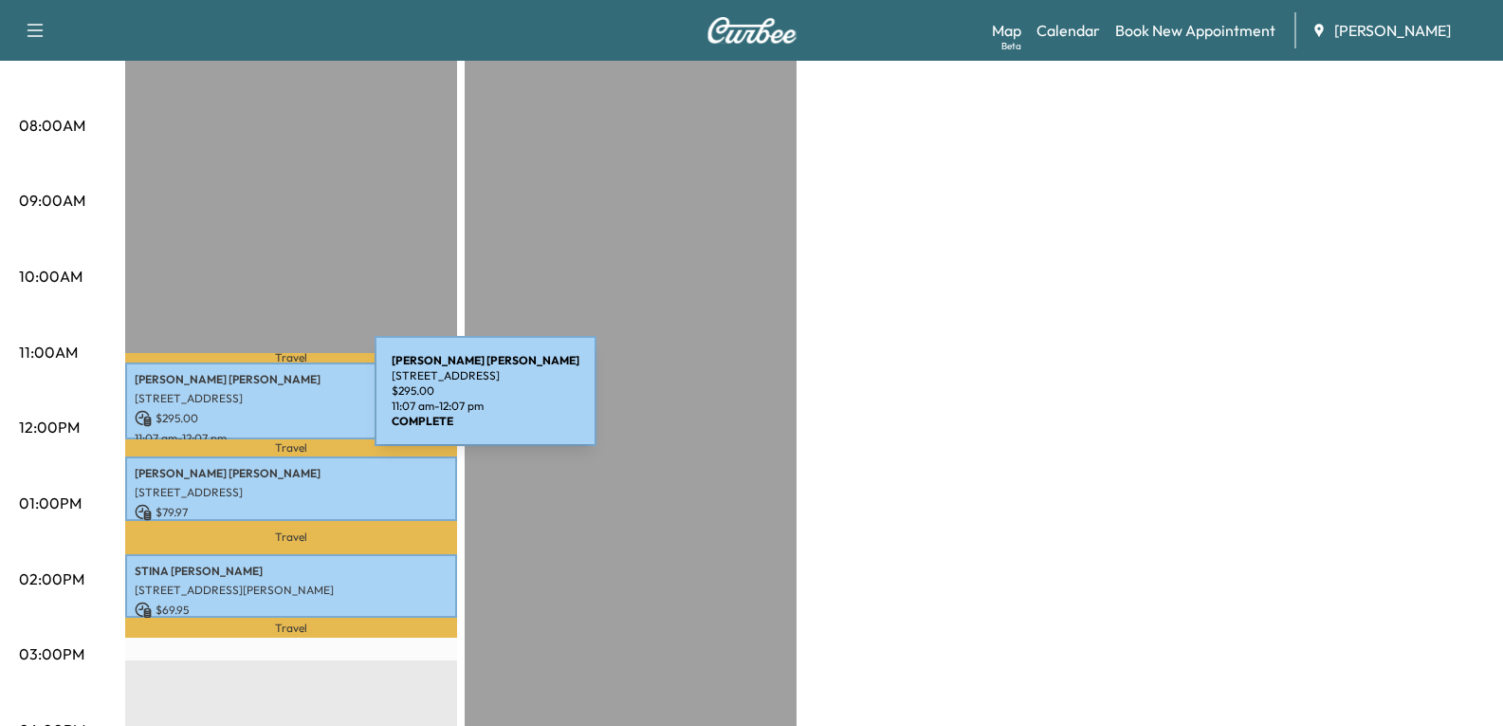
click at [229, 397] on p "[STREET_ADDRESS]" at bounding box center [291, 398] width 313 height 15
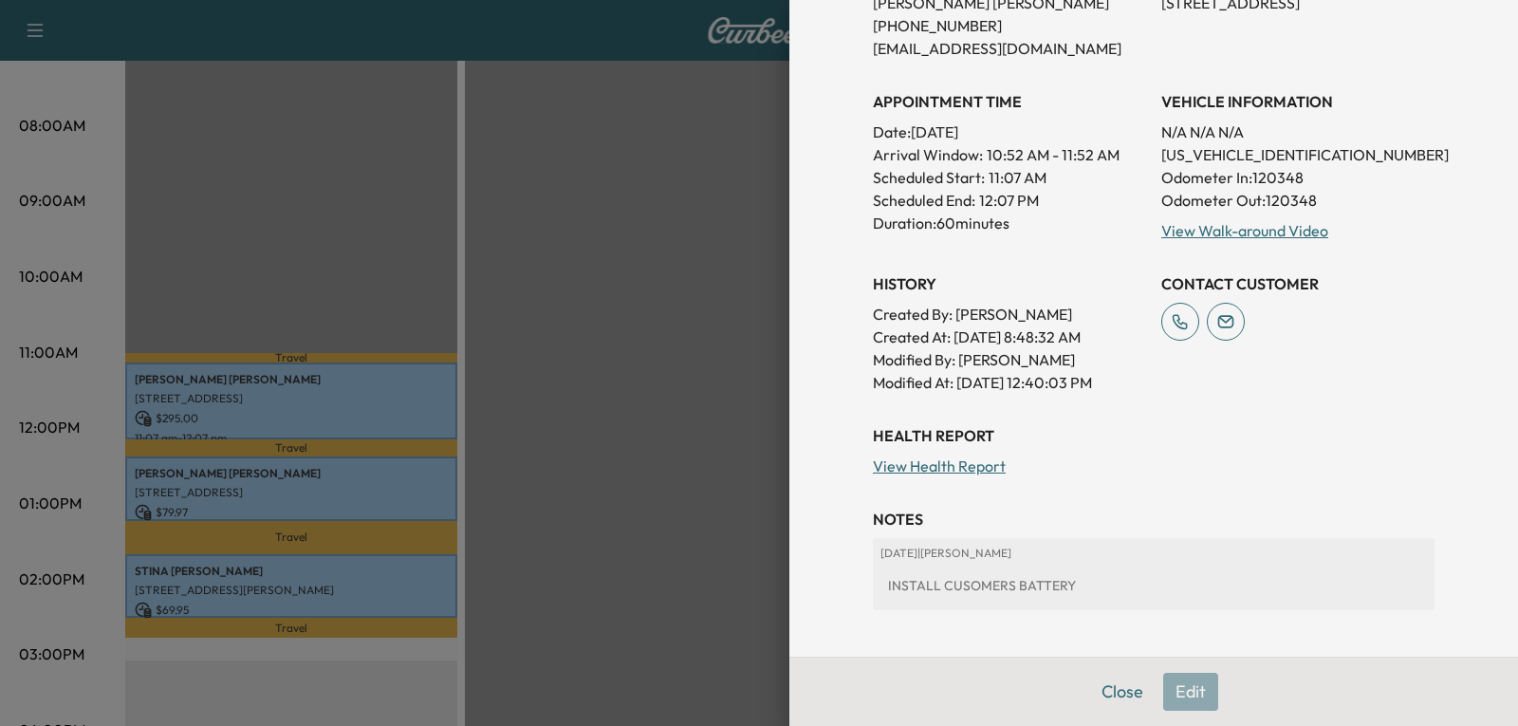
scroll to position [481, 0]
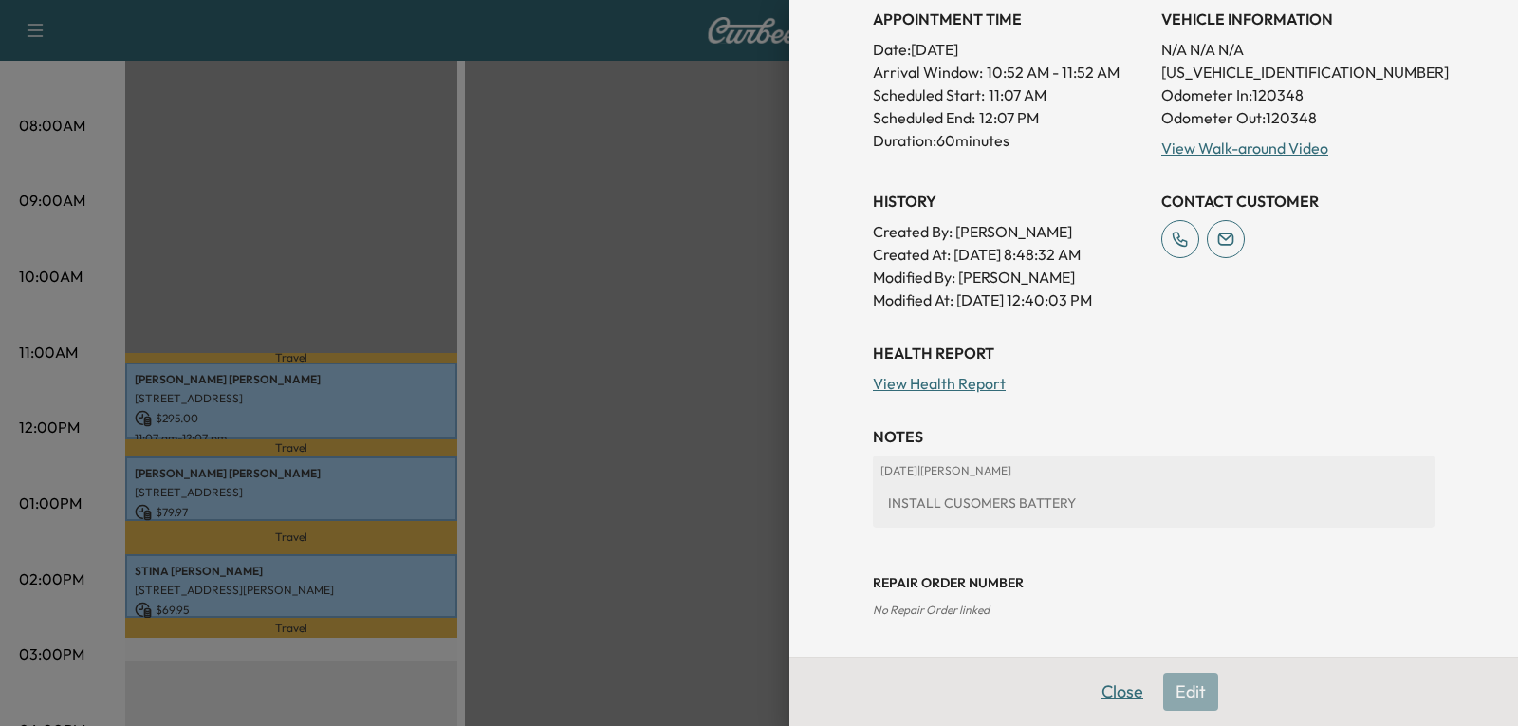
click at [1097, 698] on button "Close" at bounding box center [1122, 692] width 66 height 38
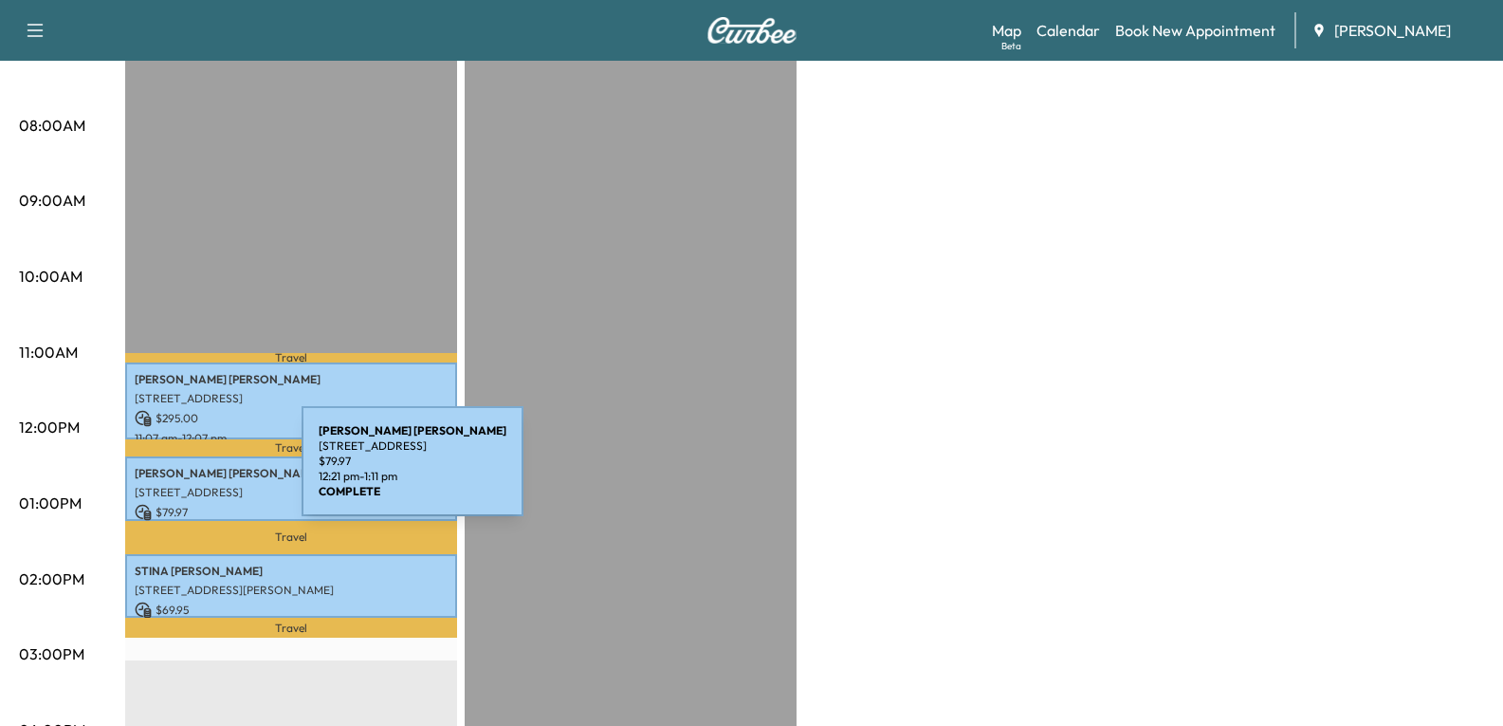
click at [159, 472] on p "[PERSON_NAME]" at bounding box center [291, 473] width 313 height 15
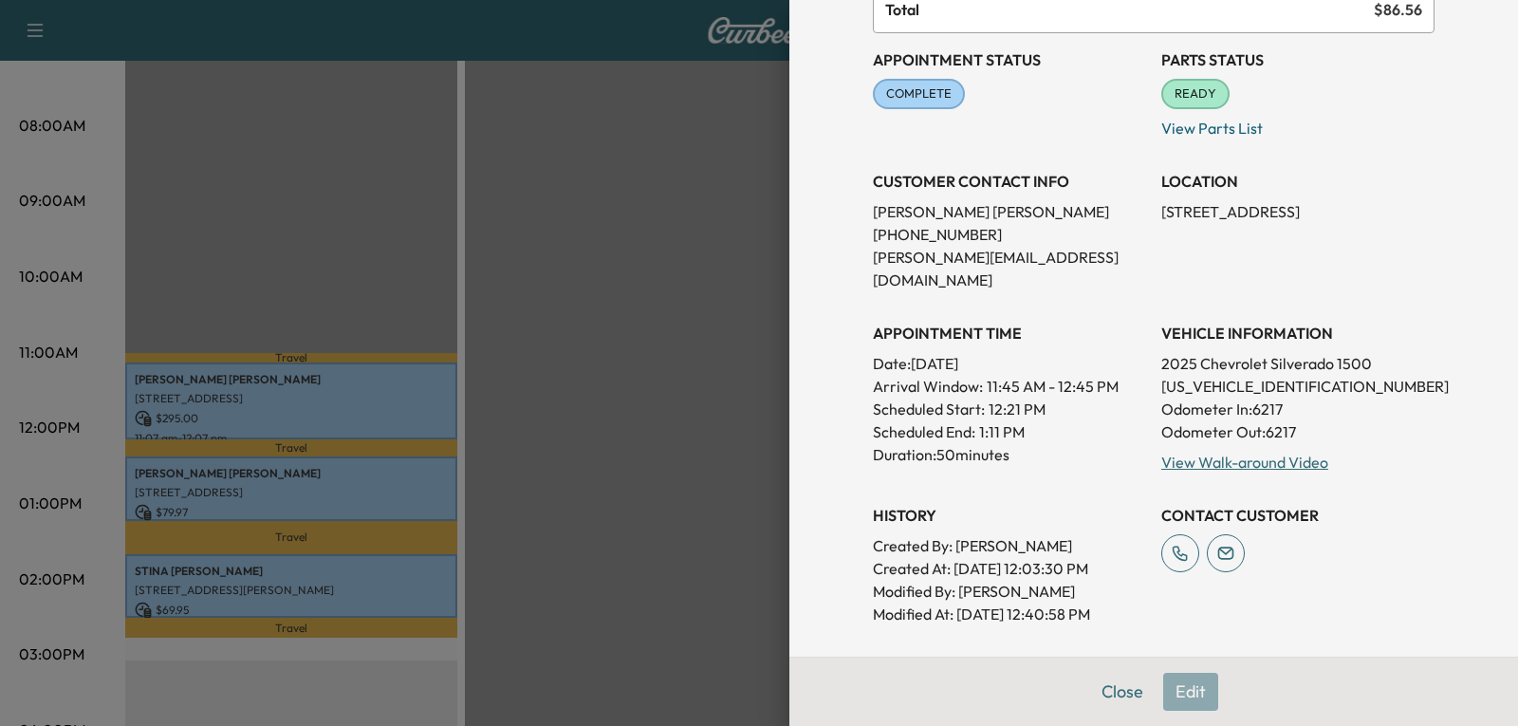
scroll to position [285, 0]
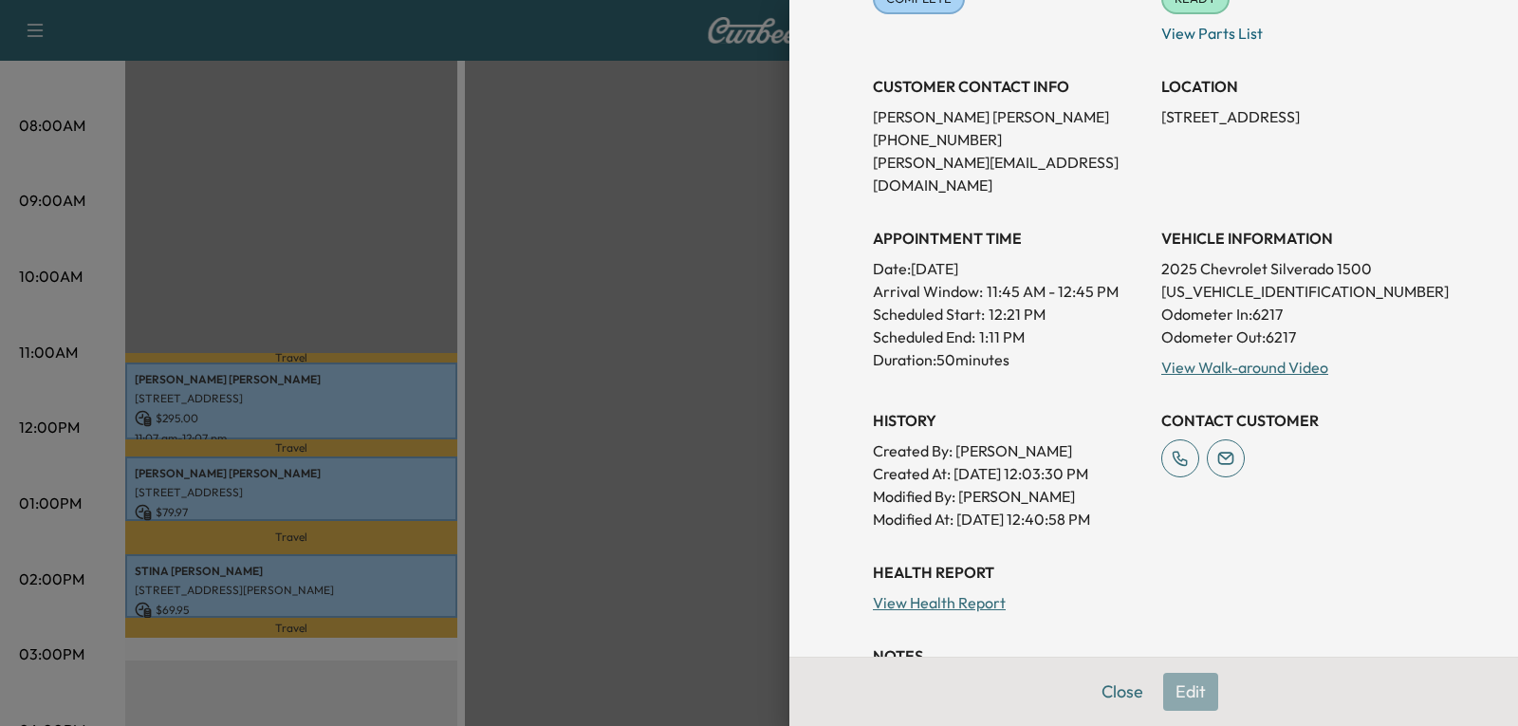
click at [1115, 689] on button "Close" at bounding box center [1122, 692] width 66 height 38
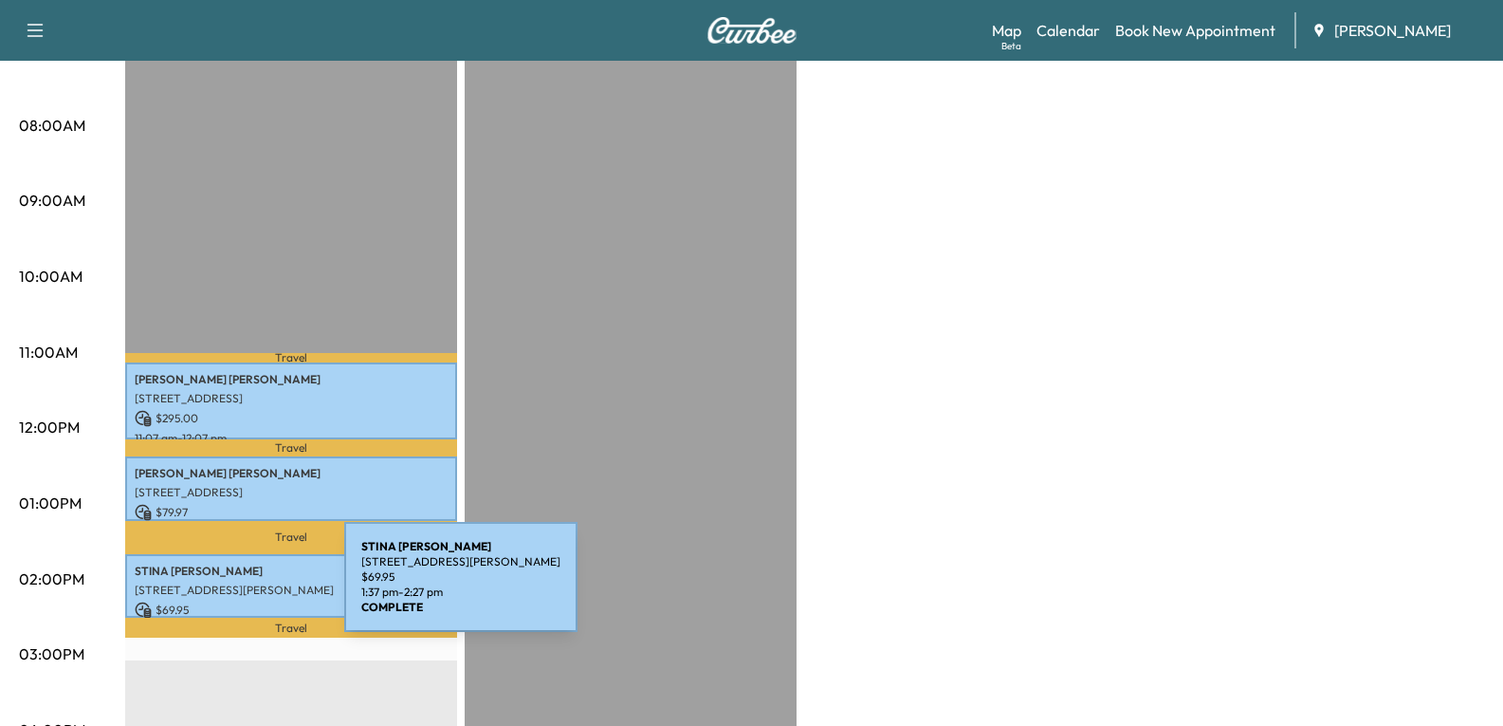
click at [190, 593] on div "[PERSON_NAME] [STREET_ADDRESS][PERSON_NAME] $ 69.95 1:37 pm - 2:27 pm" at bounding box center [291, 586] width 332 height 64
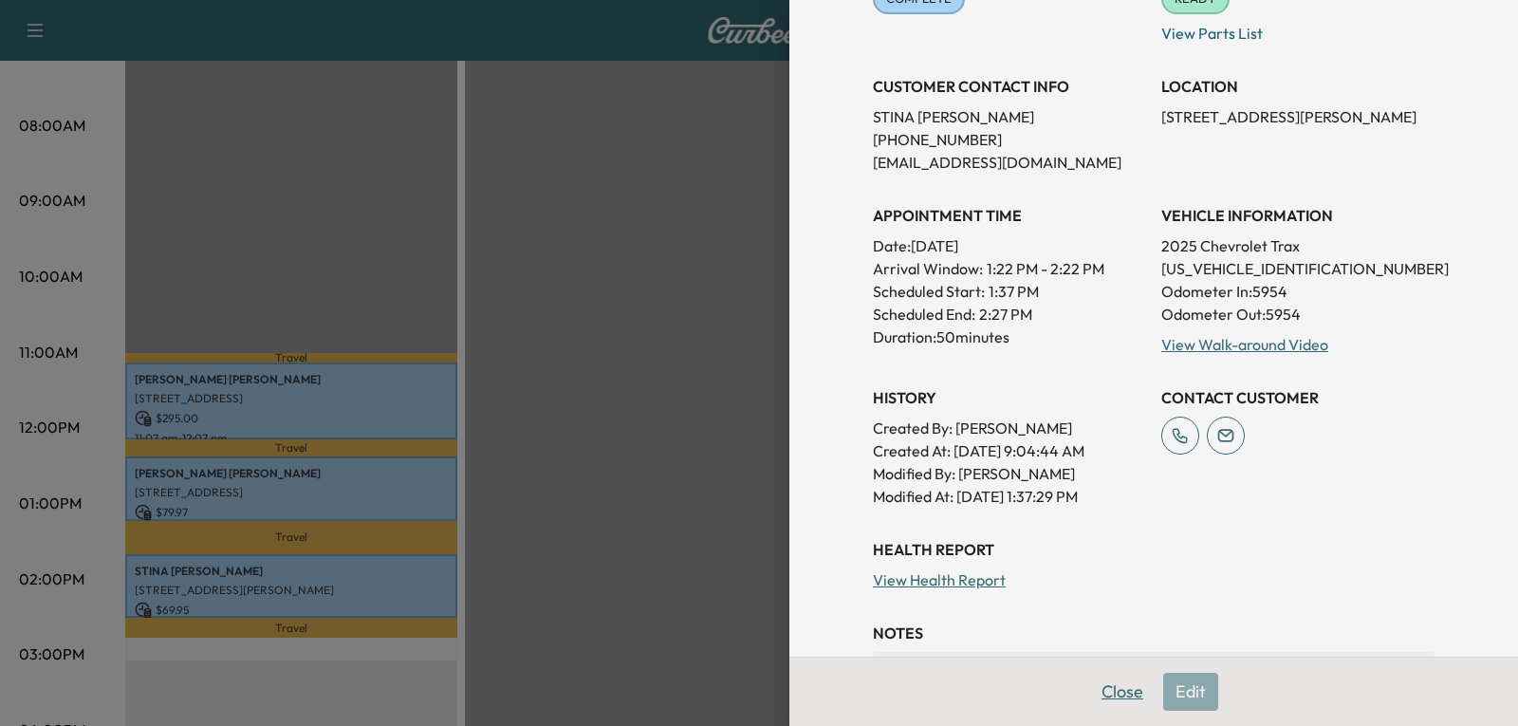
click at [1108, 692] on button "Close" at bounding box center [1122, 692] width 66 height 38
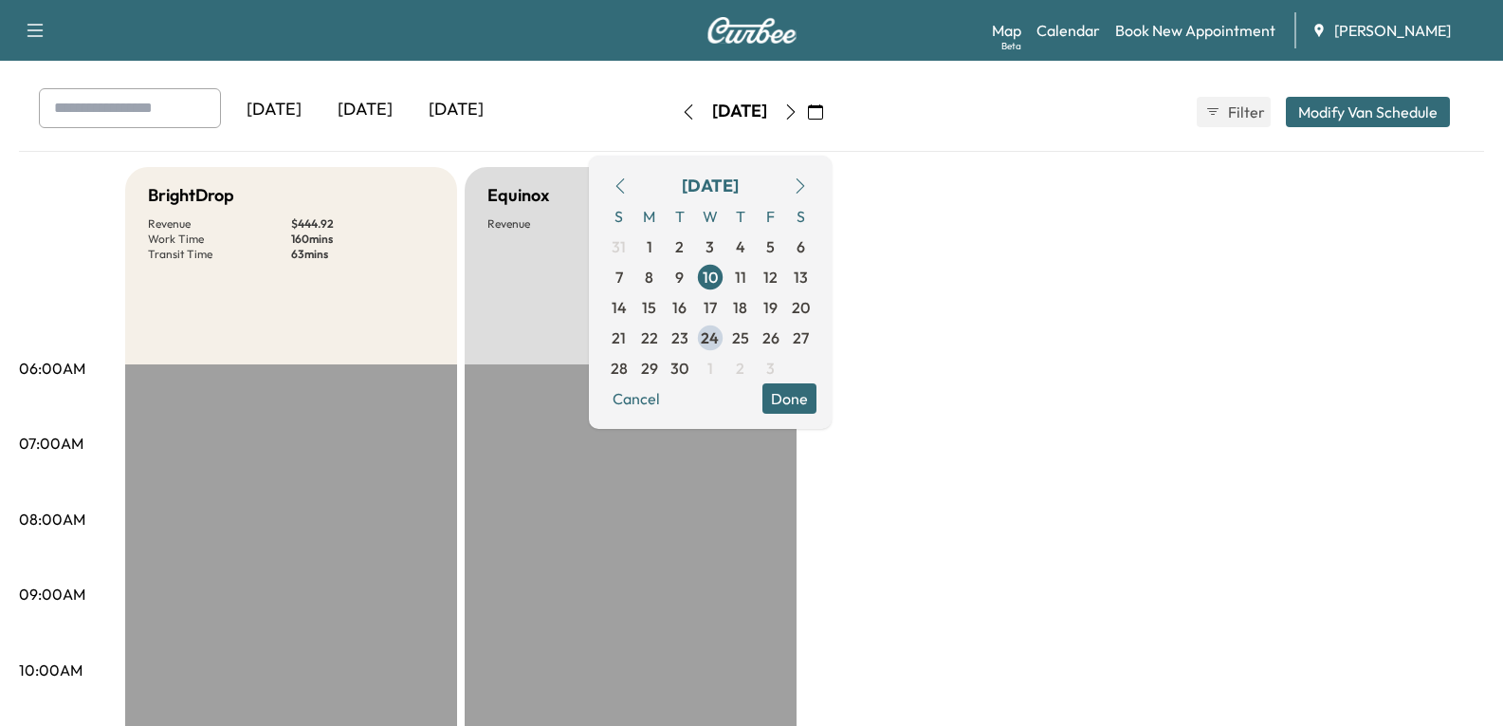
scroll to position [0, 0]
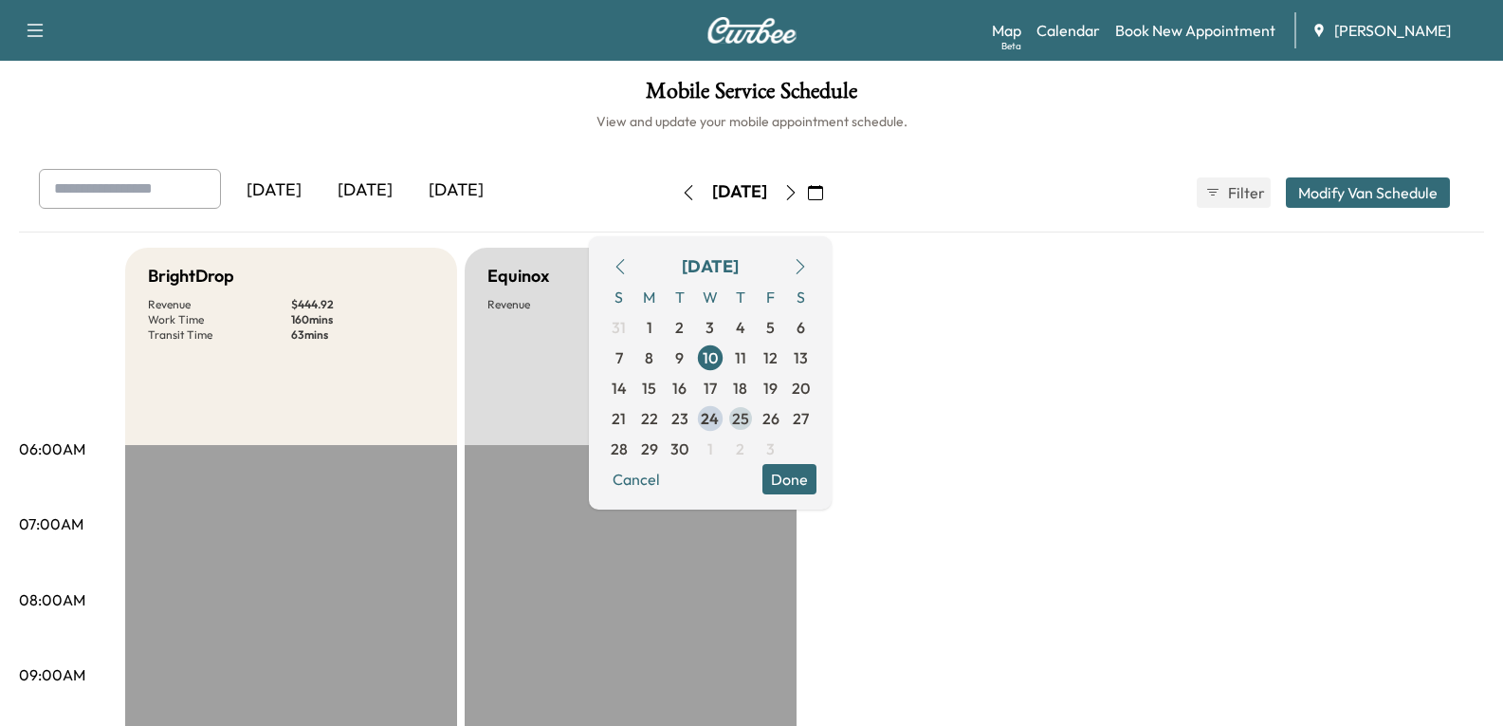
click at [749, 419] on span "25" at bounding box center [740, 418] width 17 height 23
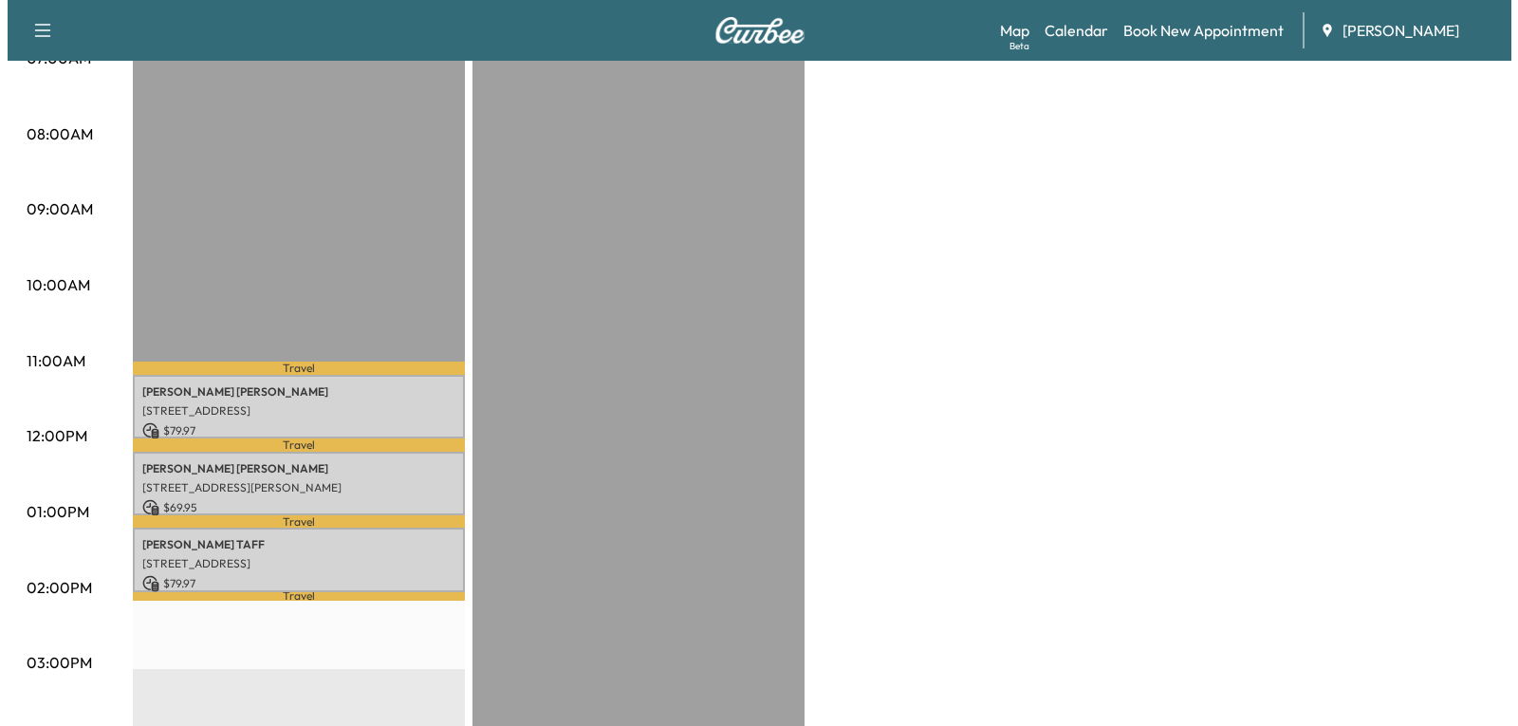
scroll to position [474, 0]
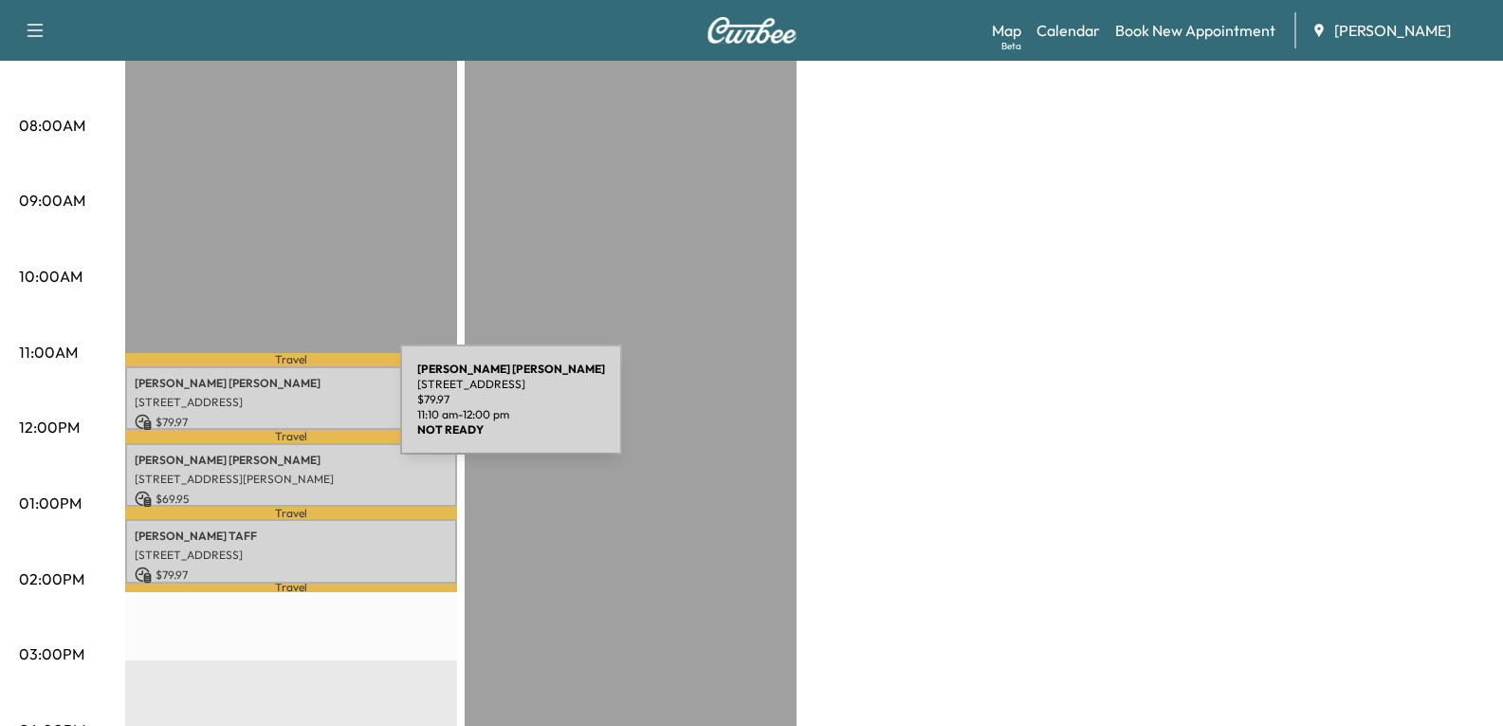
click at [258, 414] on p "$ 79.97" at bounding box center [291, 422] width 313 height 17
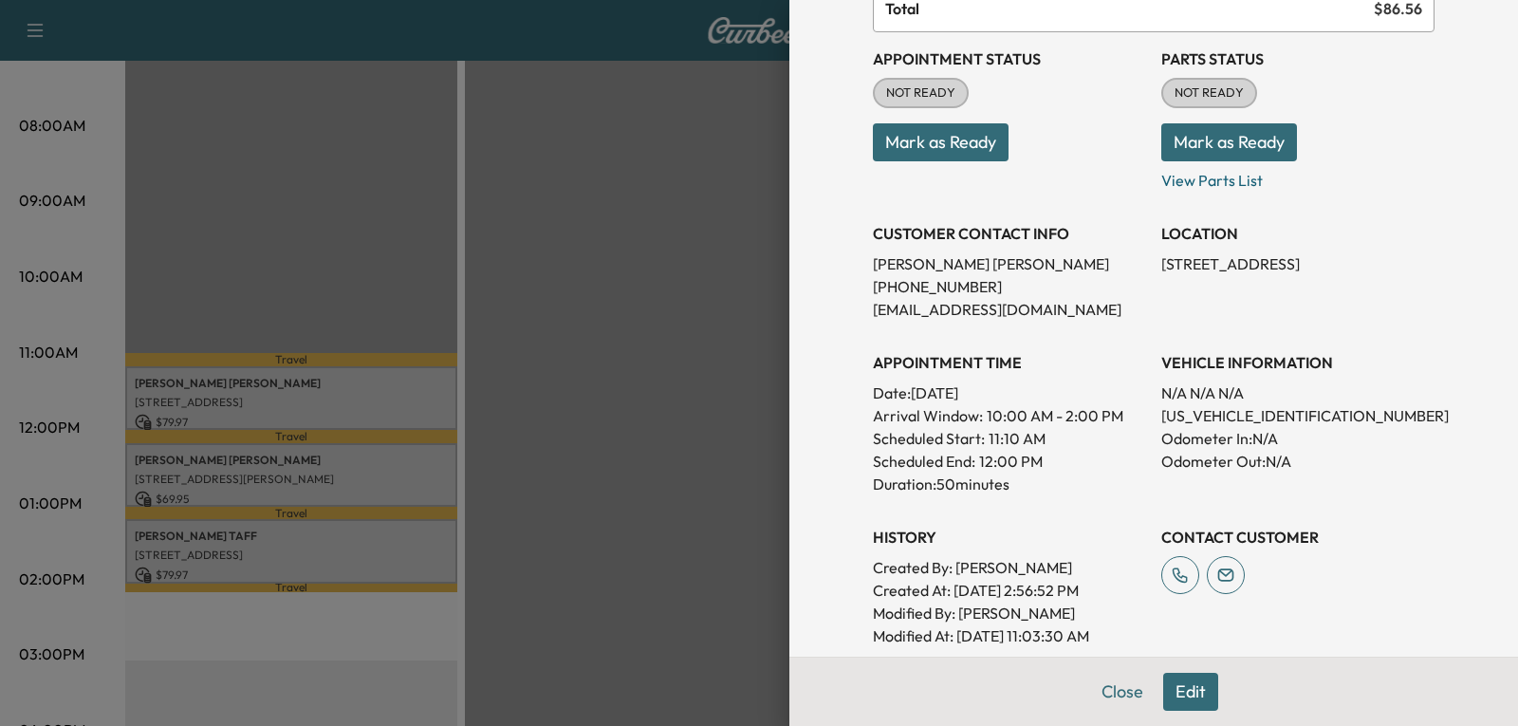
scroll to position [0, 0]
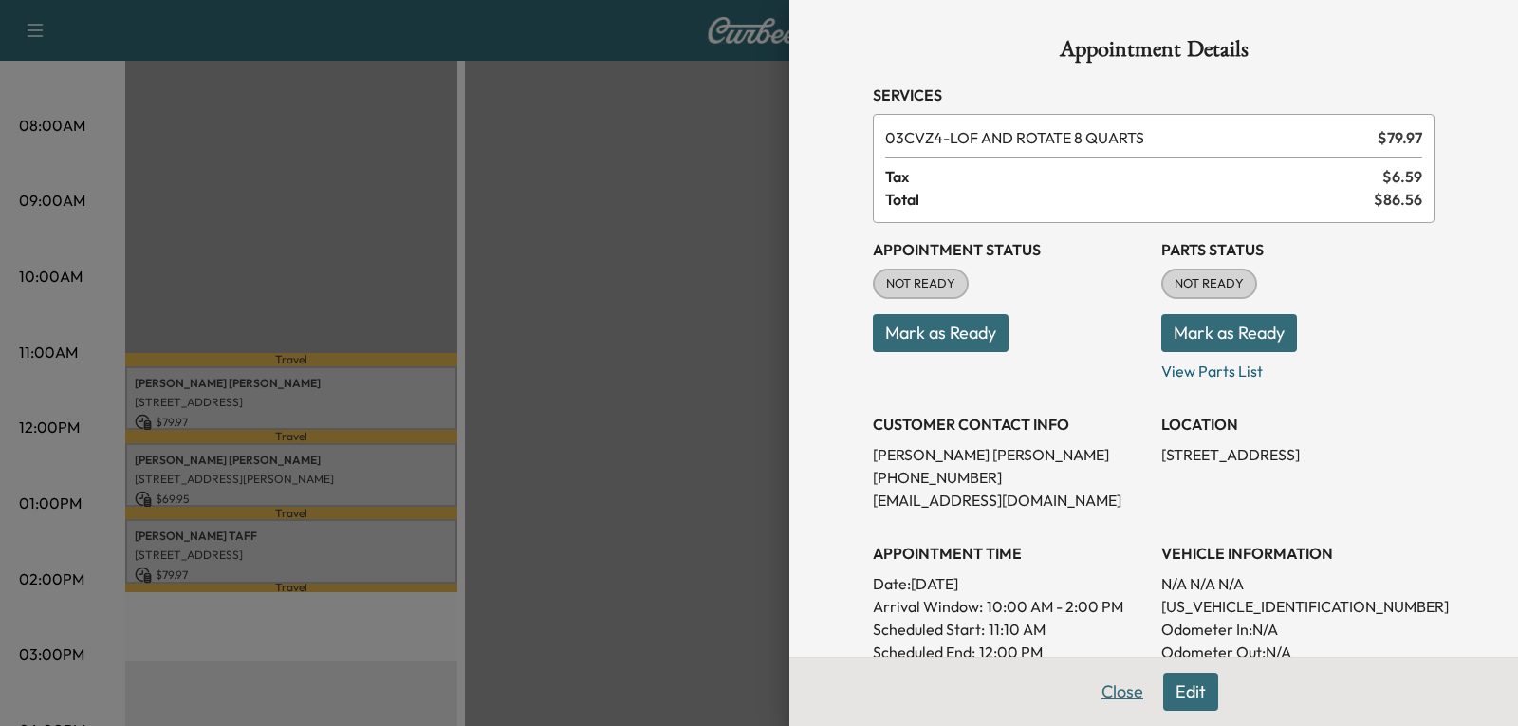
click at [1108, 690] on button "Close" at bounding box center [1122, 692] width 66 height 38
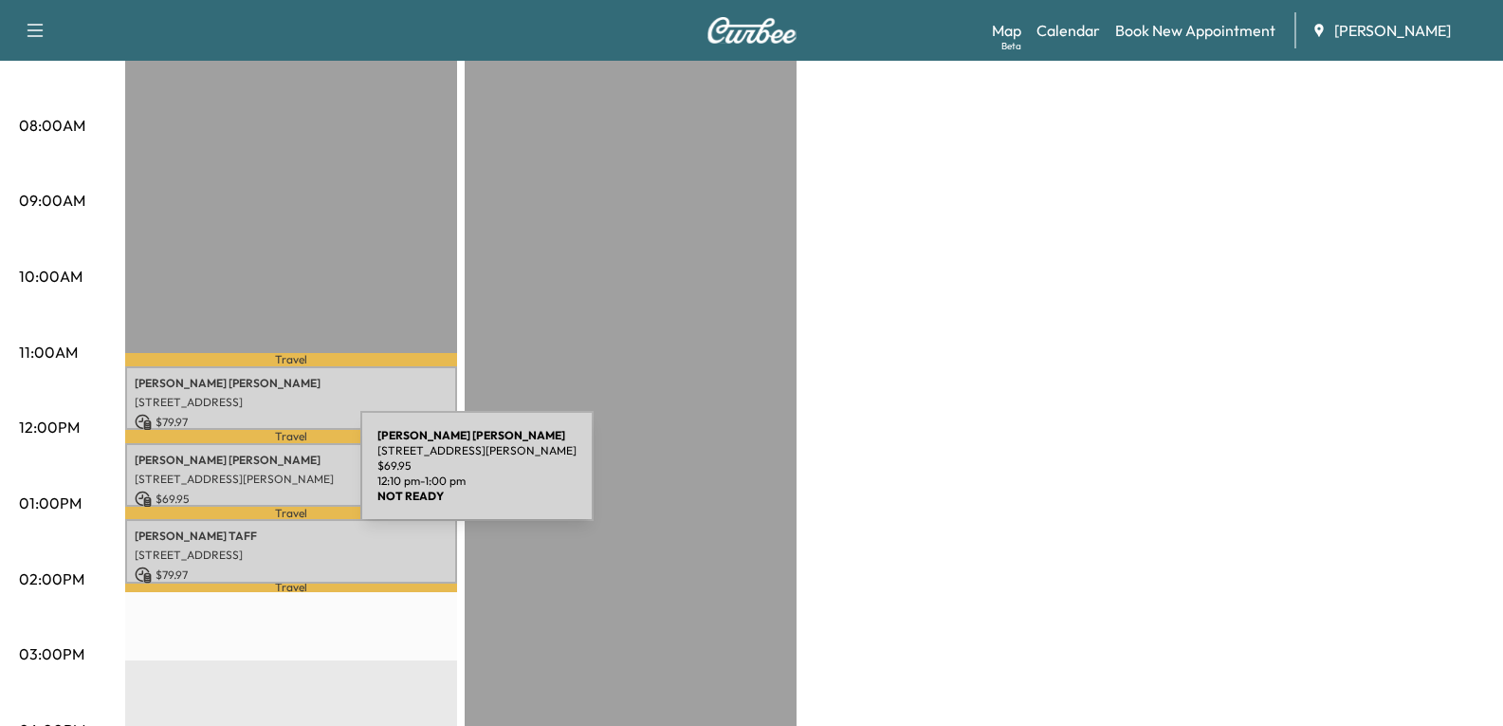
click at [218, 477] on p "[STREET_ADDRESS][PERSON_NAME]" at bounding box center [291, 478] width 313 height 15
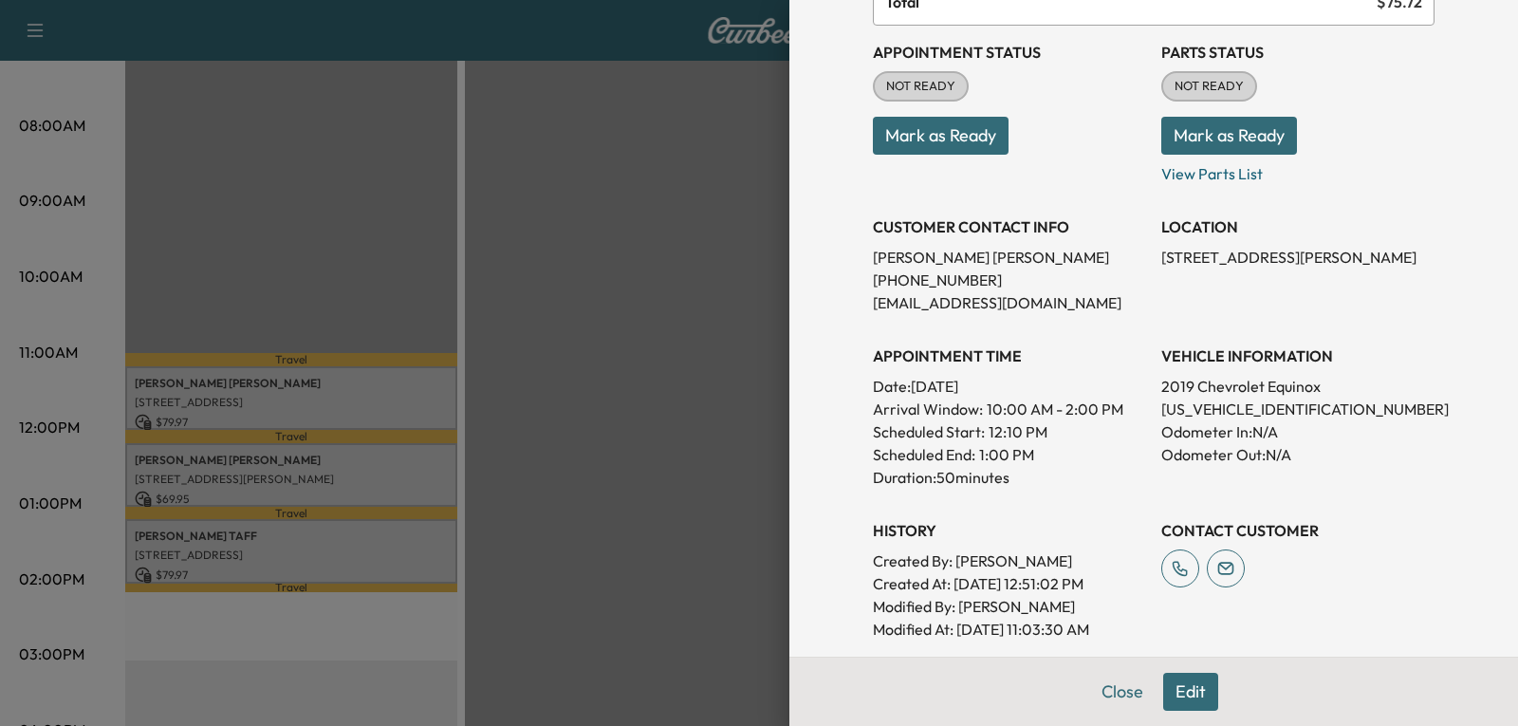
scroll to position [285, 0]
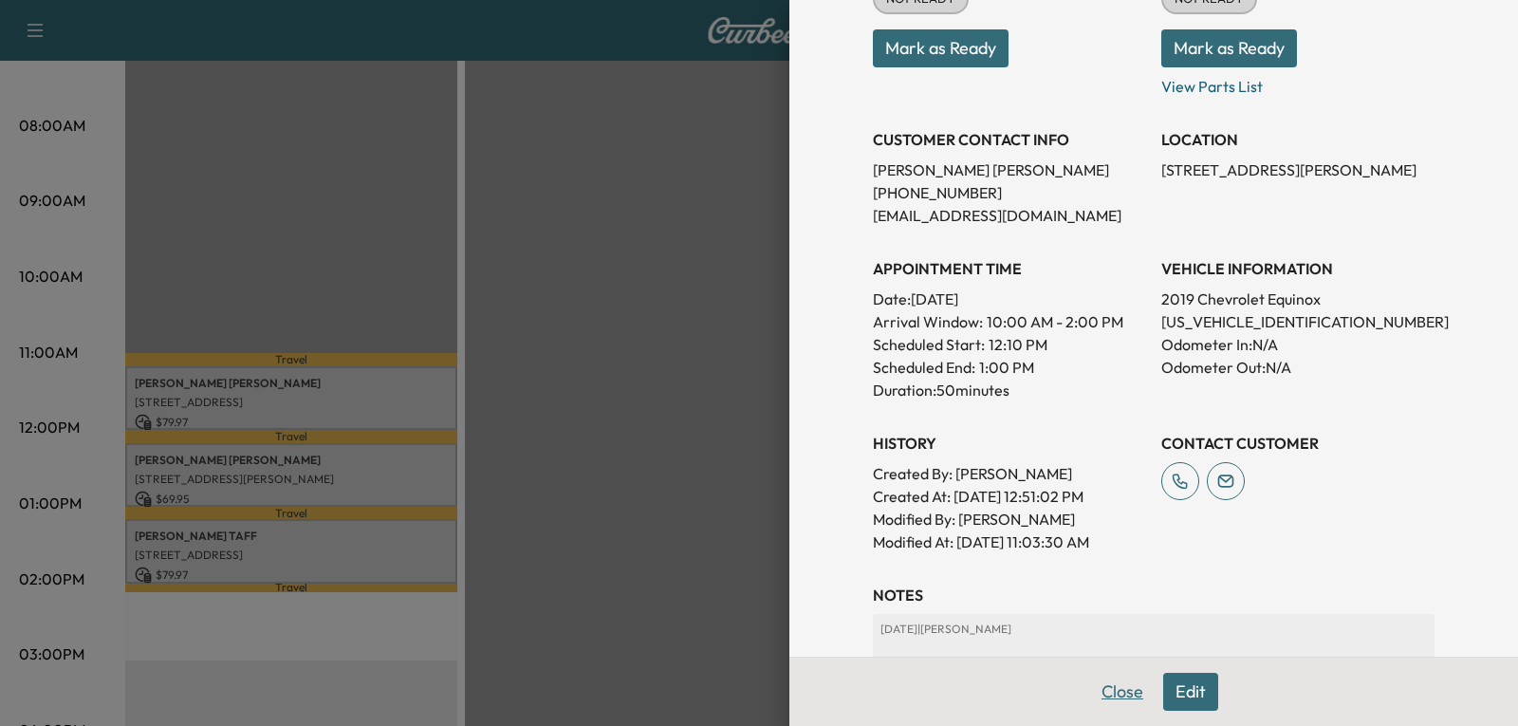
click at [1098, 693] on button "Close" at bounding box center [1122, 692] width 66 height 38
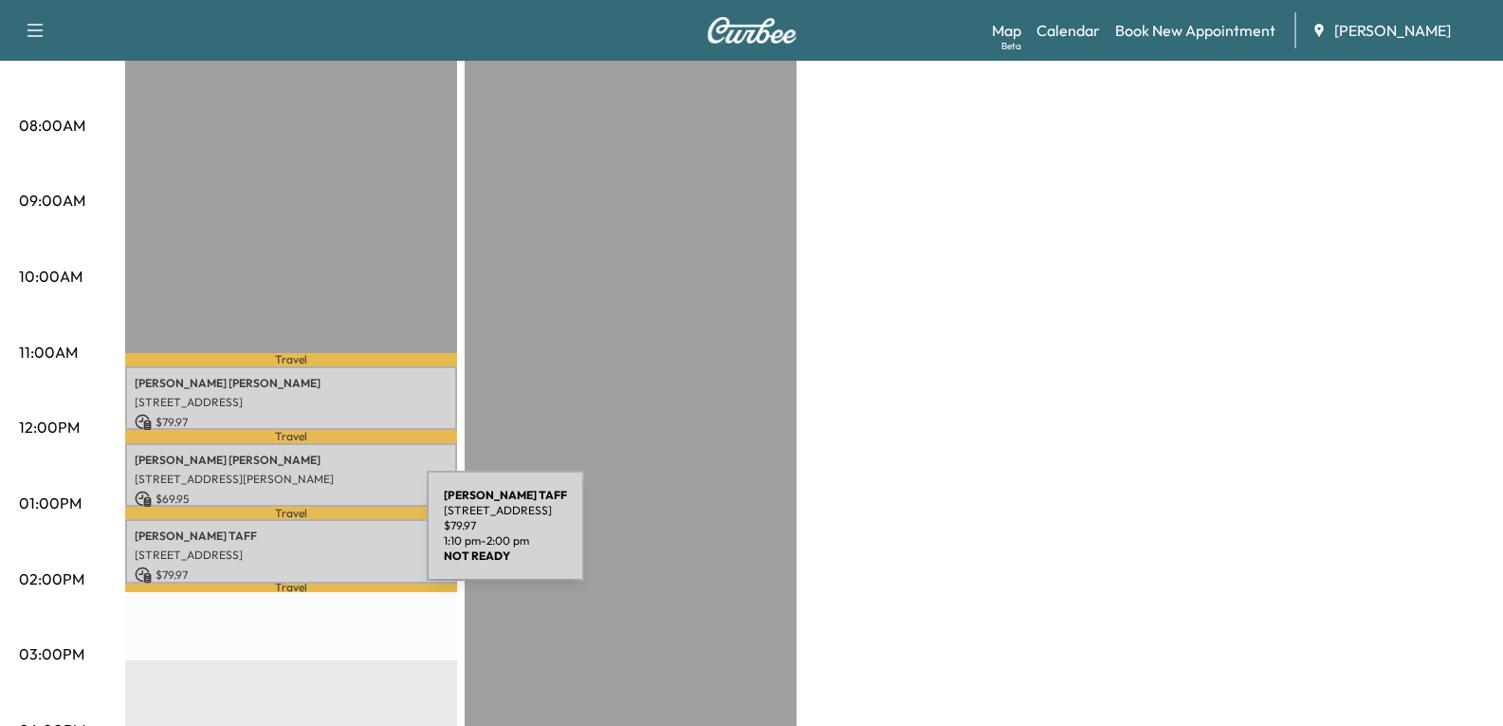
click at [285, 537] on p "[PERSON_NAME]" at bounding box center [291, 535] width 313 height 15
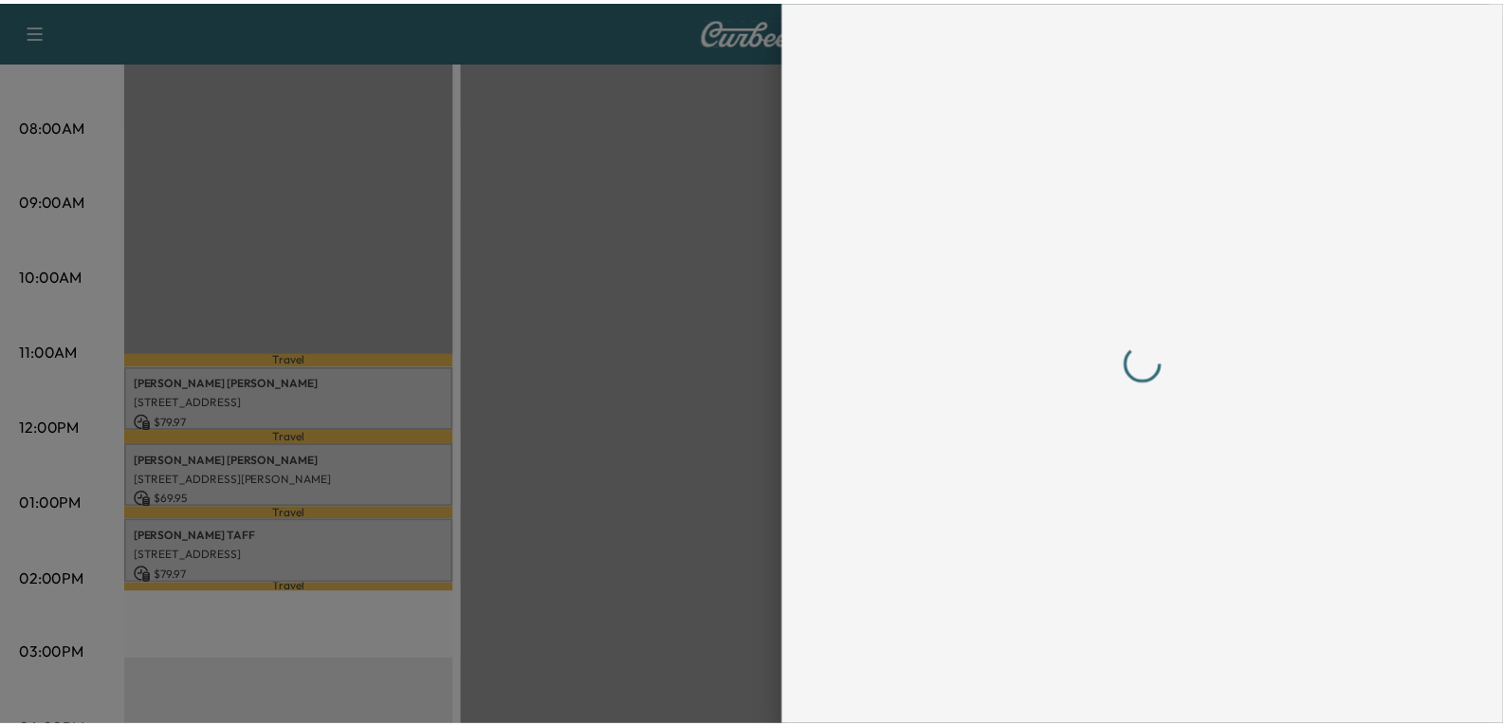
scroll to position [0, 0]
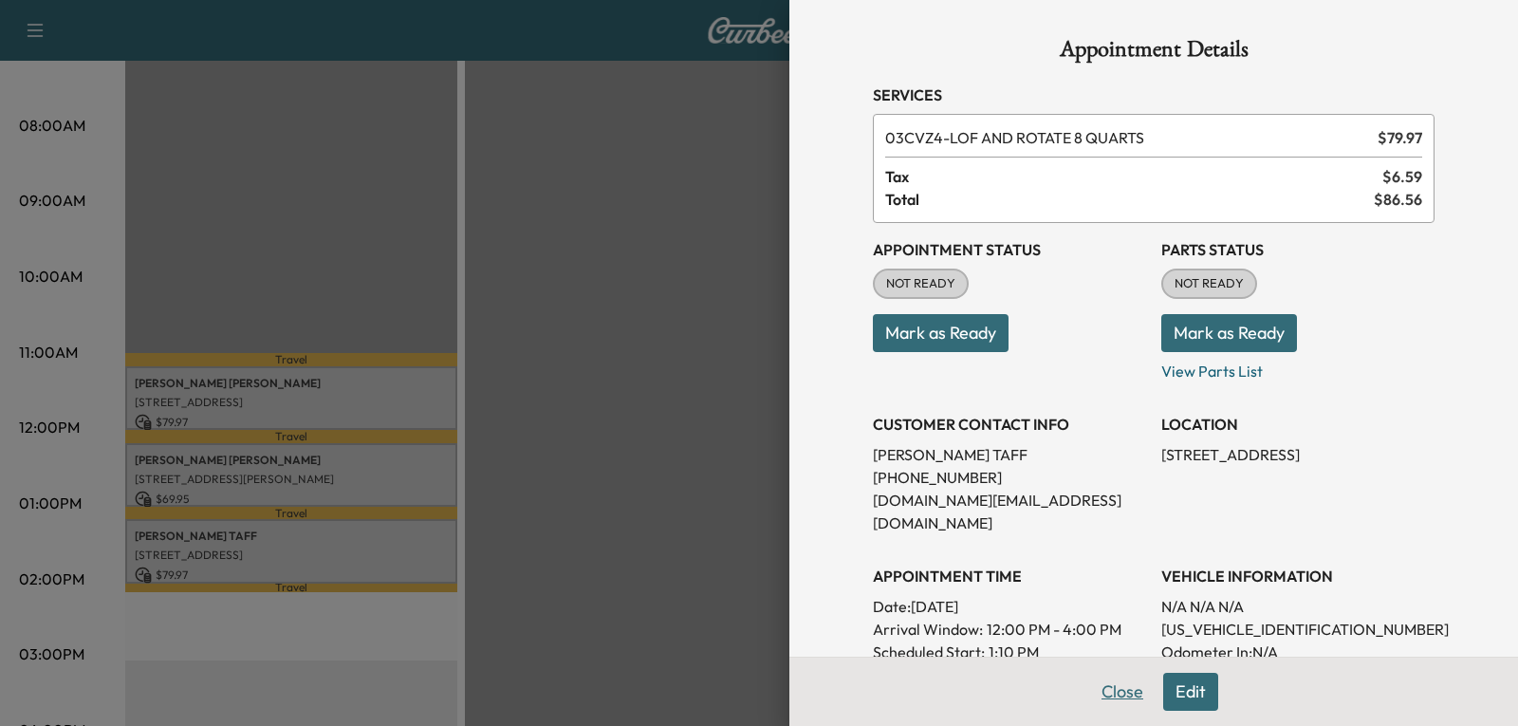
click at [1089, 684] on button "Close" at bounding box center [1122, 692] width 66 height 38
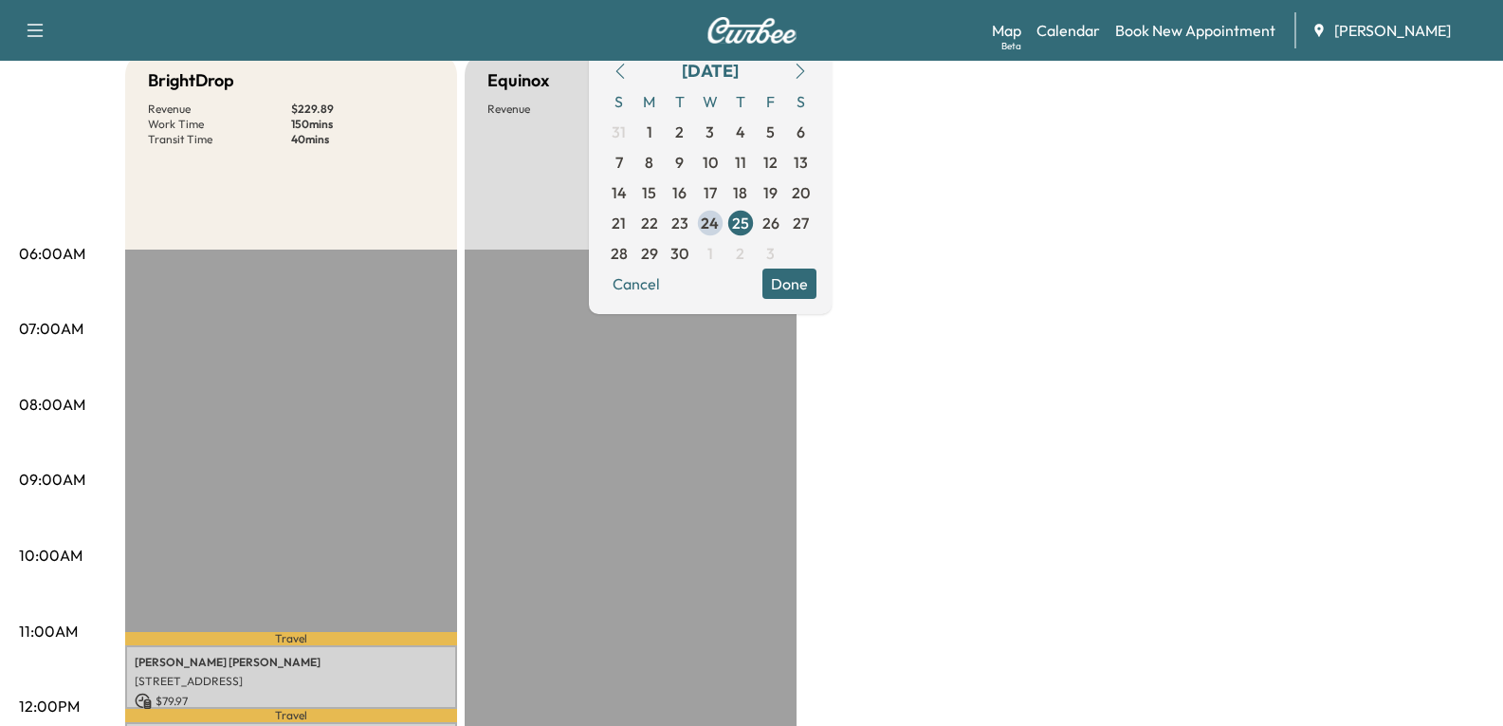
scroll to position [190, 0]
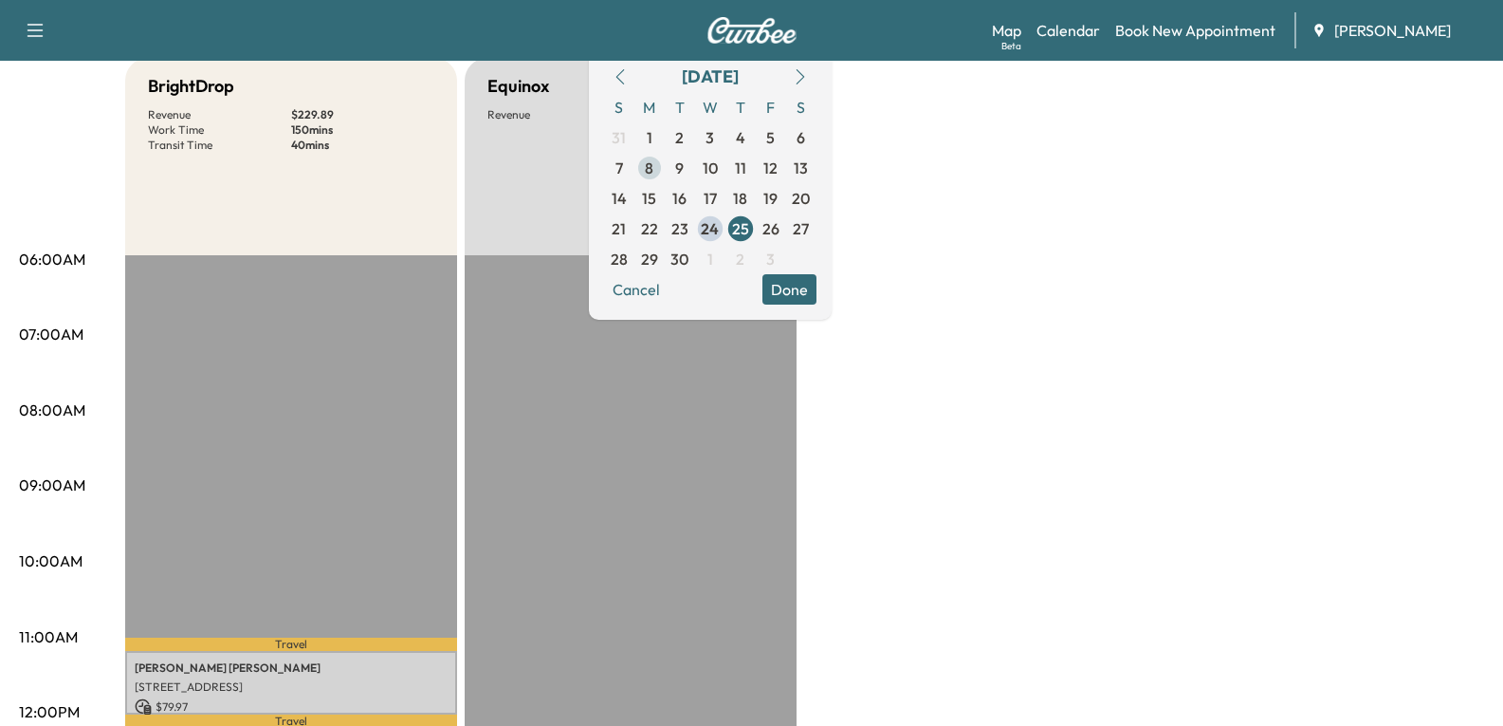
click at [654, 172] on span "8" at bounding box center [649, 168] width 9 height 23
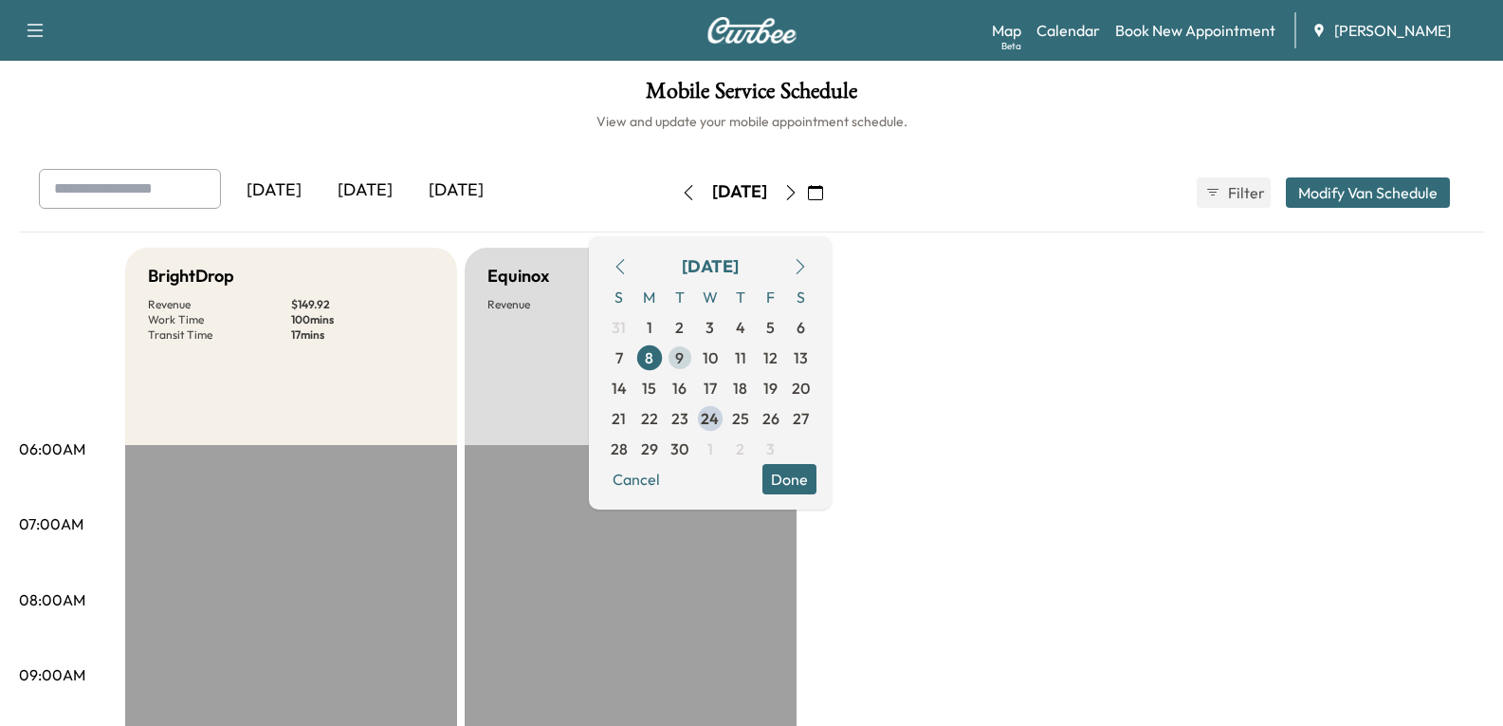
click at [684, 353] on span "9" at bounding box center [679, 357] width 9 height 23
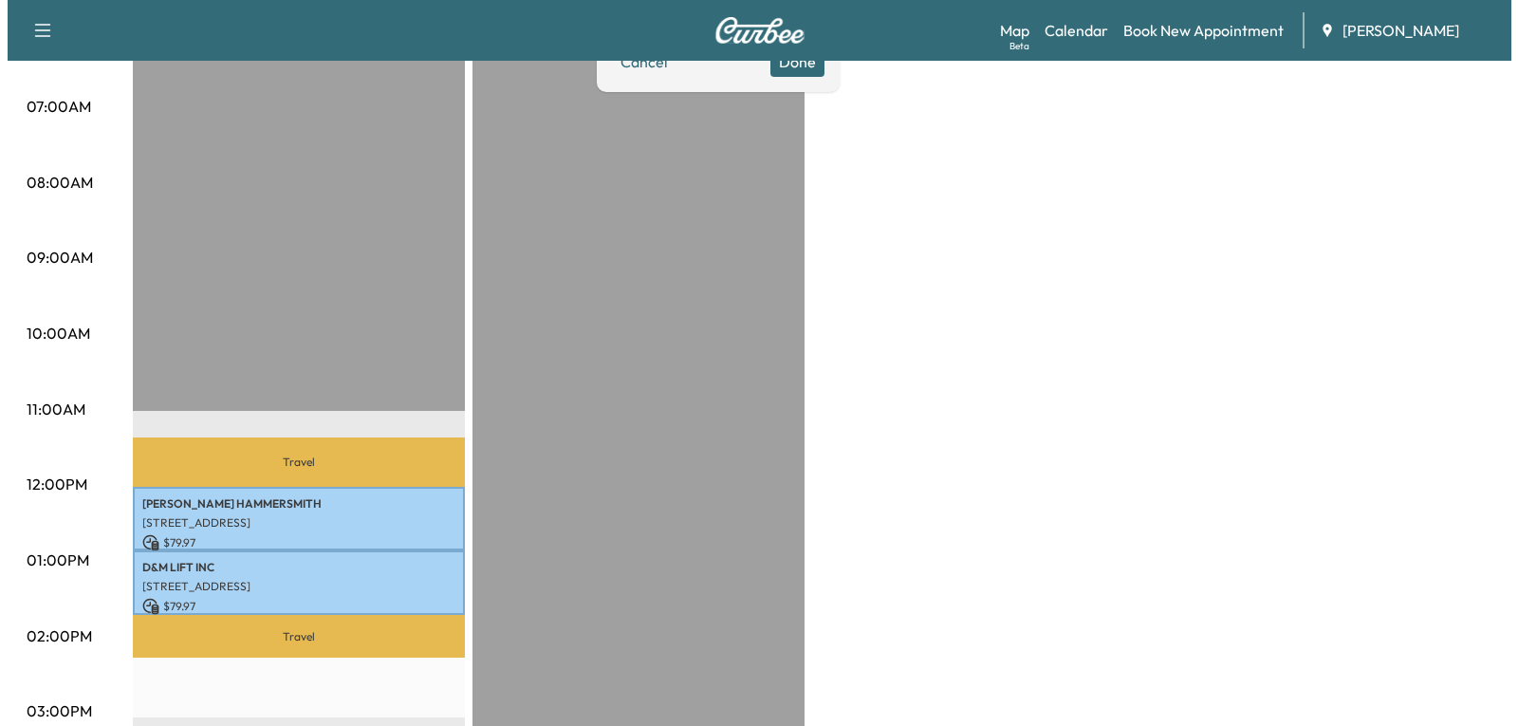
scroll to position [474, 0]
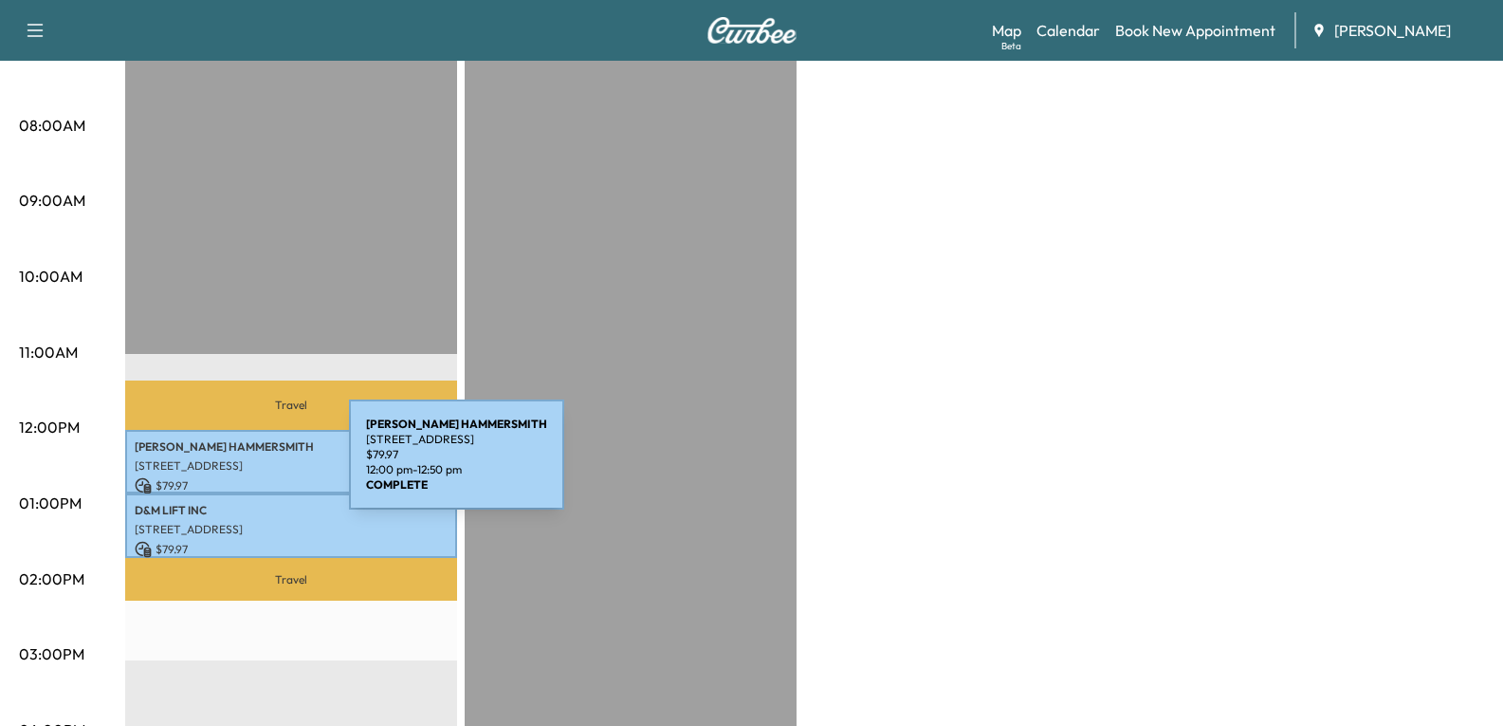
click at [207, 466] on p "[STREET_ADDRESS]" at bounding box center [291, 465] width 313 height 15
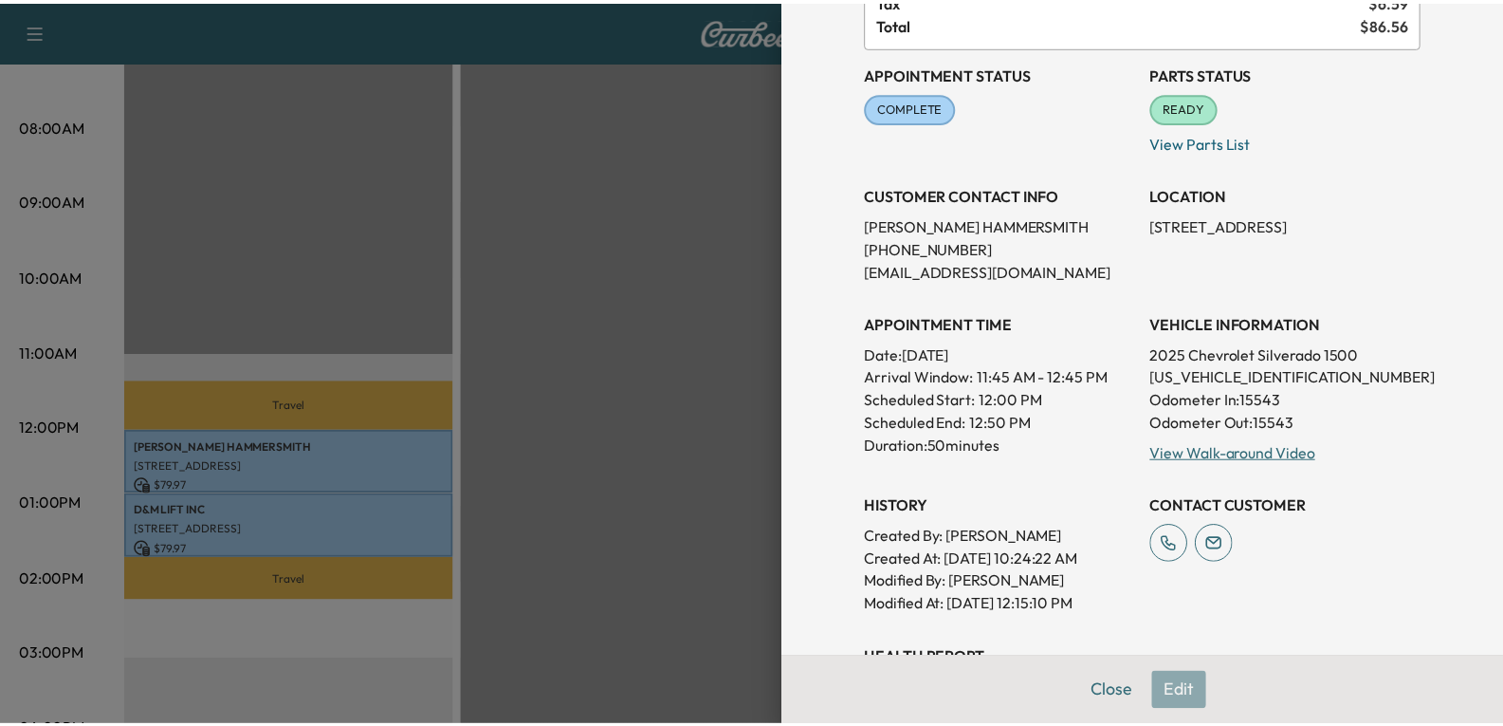
scroll to position [190, 0]
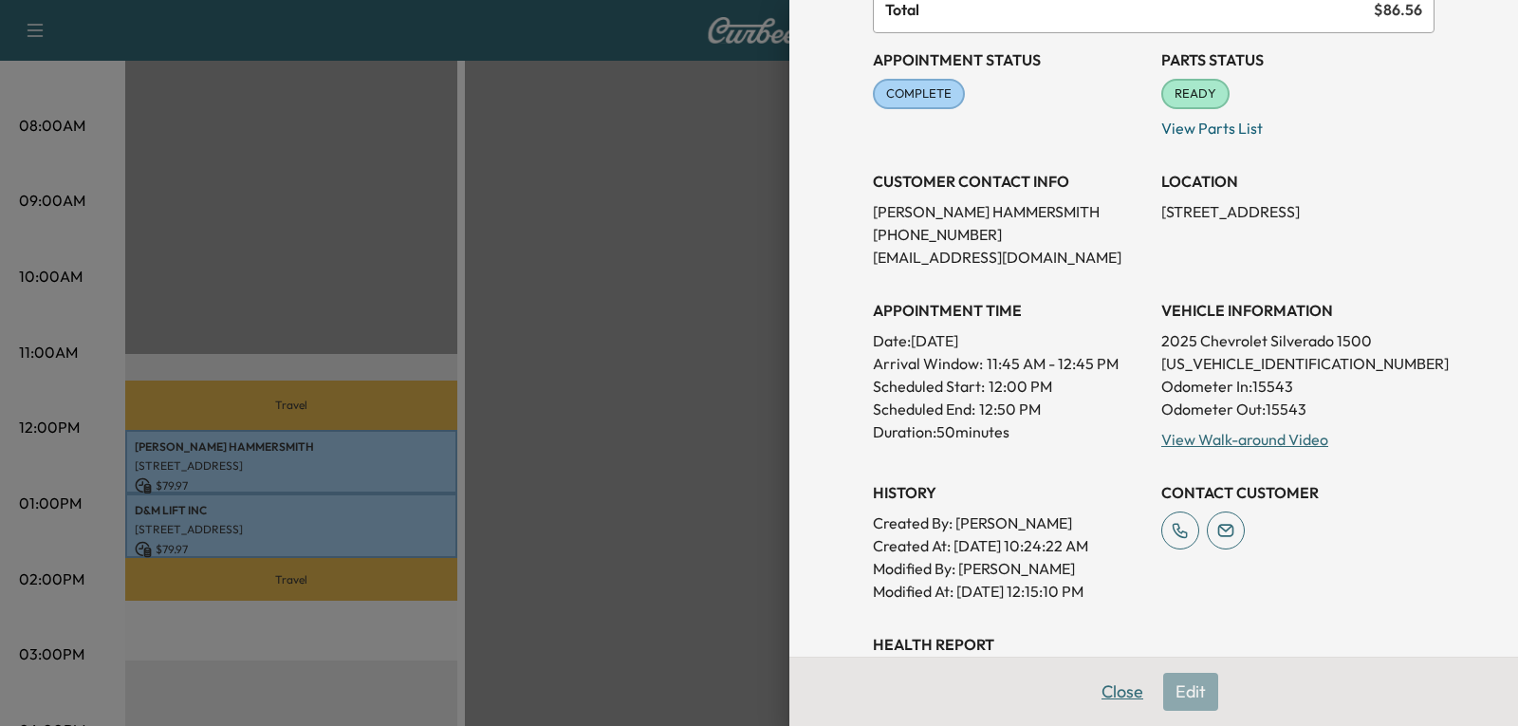
click at [1103, 688] on button "Close" at bounding box center [1122, 692] width 66 height 38
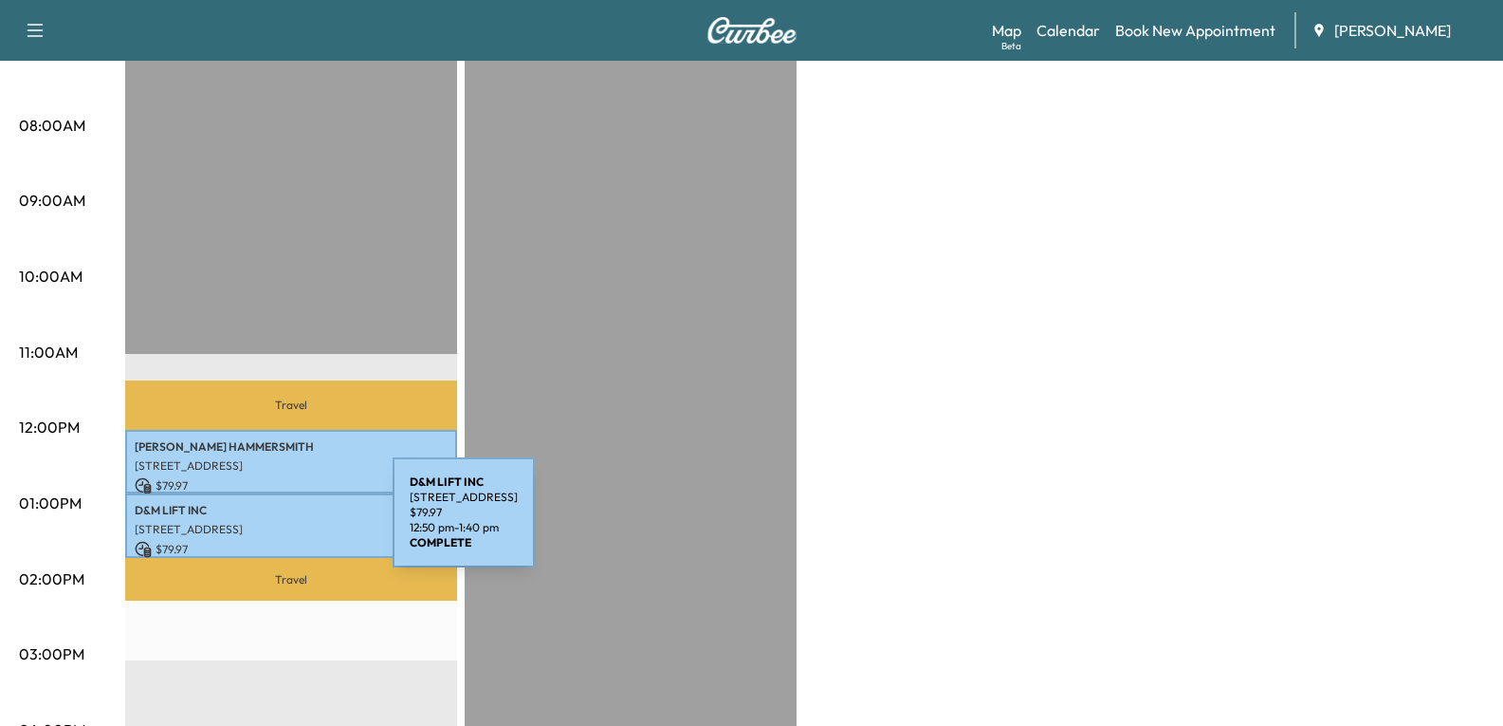
click at [250, 522] on p "[STREET_ADDRESS]" at bounding box center [291, 529] width 313 height 15
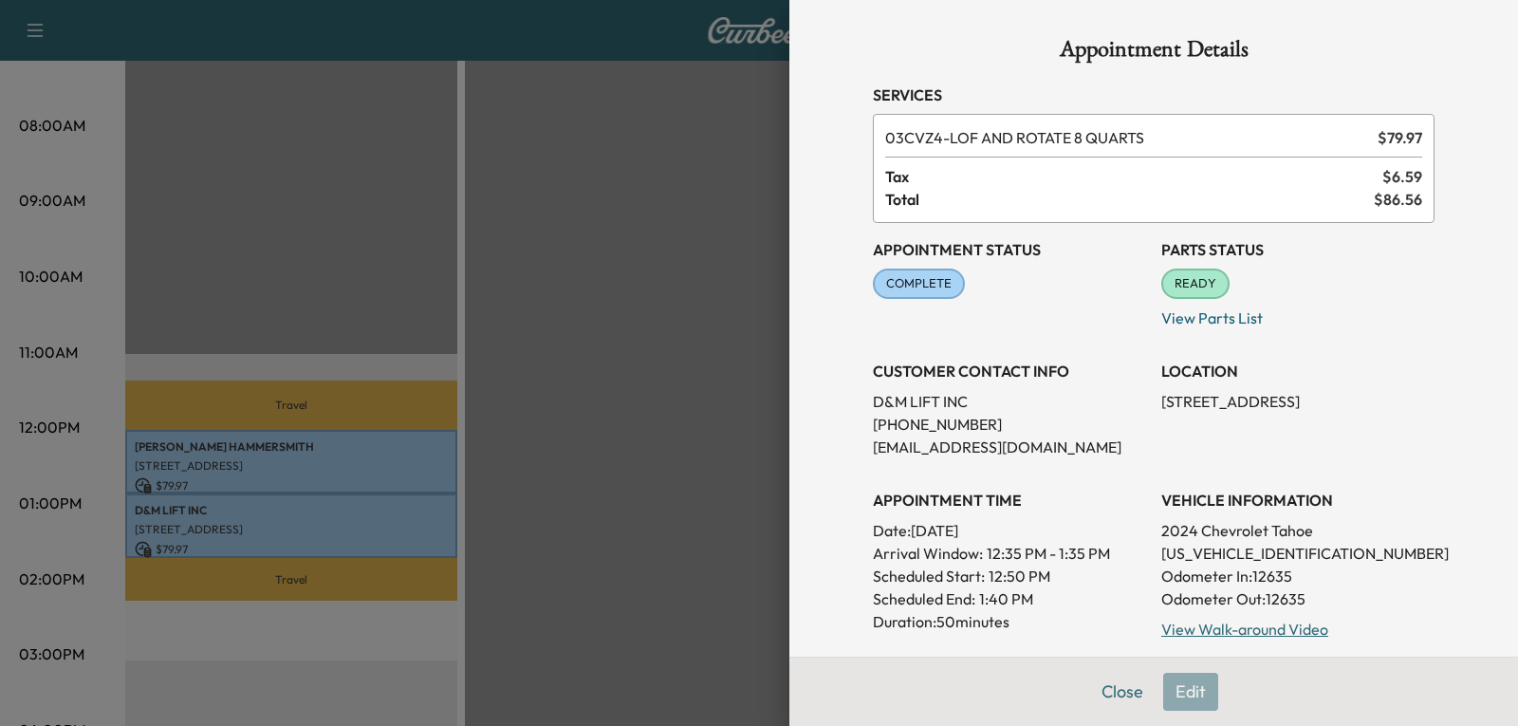
click at [1106, 686] on button "Close" at bounding box center [1122, 692] width 66 height 38
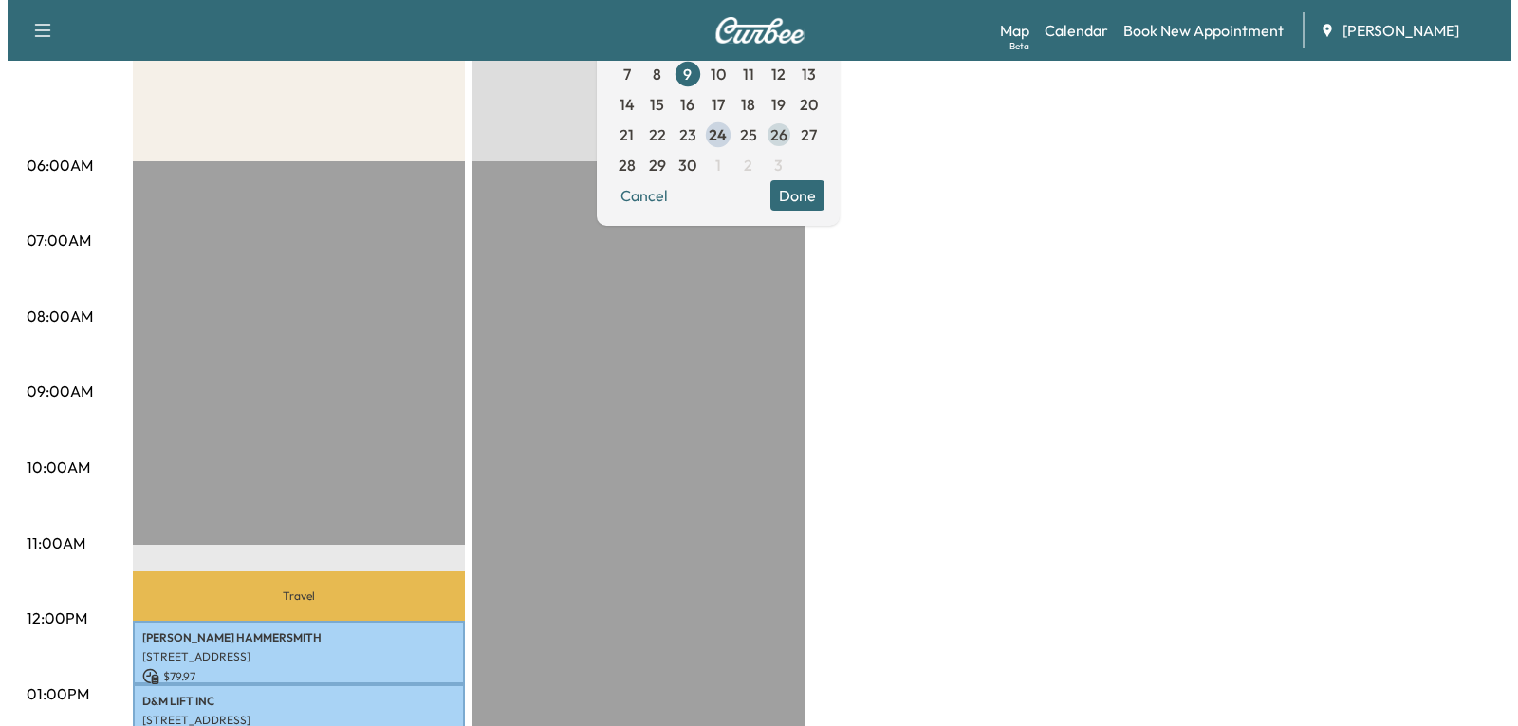
scroll to position [0, 0]
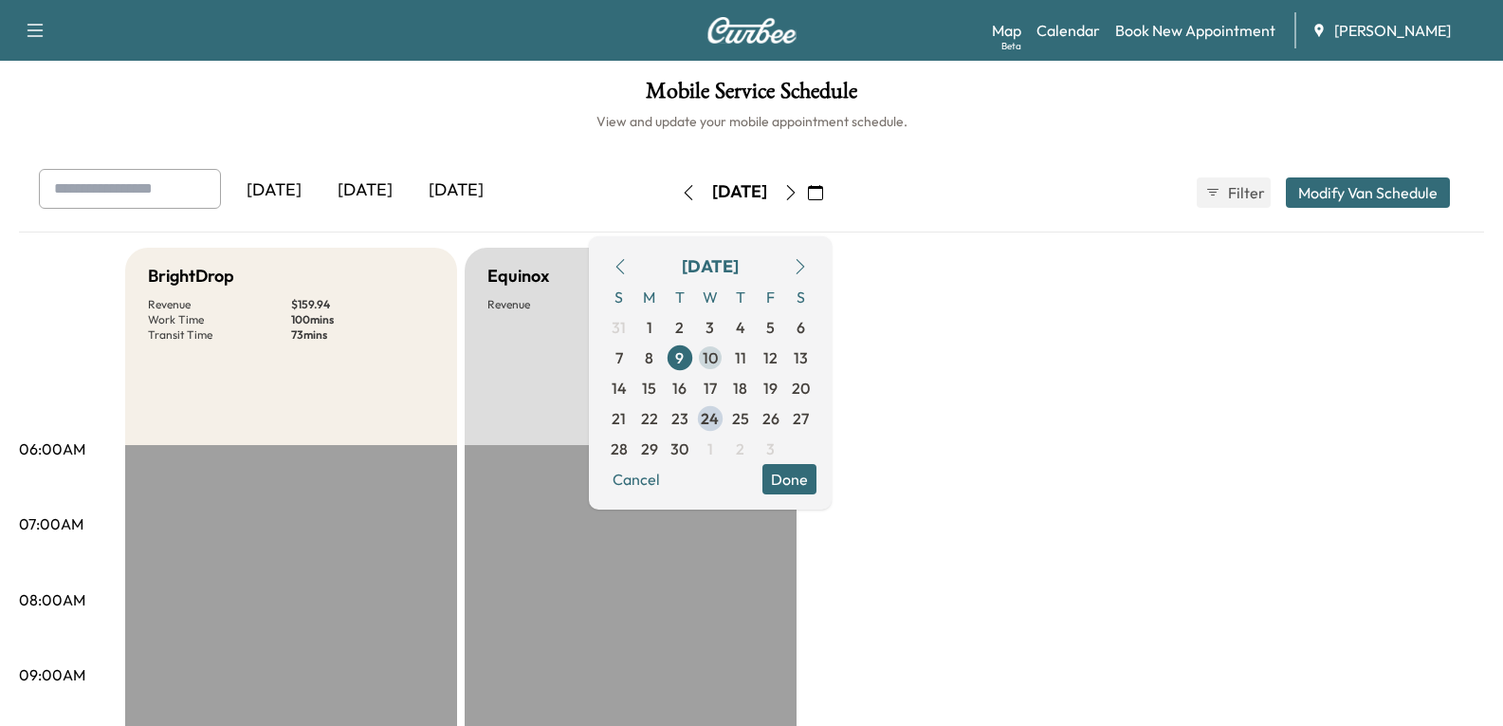
click at [718, 353] on span "10" at bounding box center [710, 357] width 15 height 23
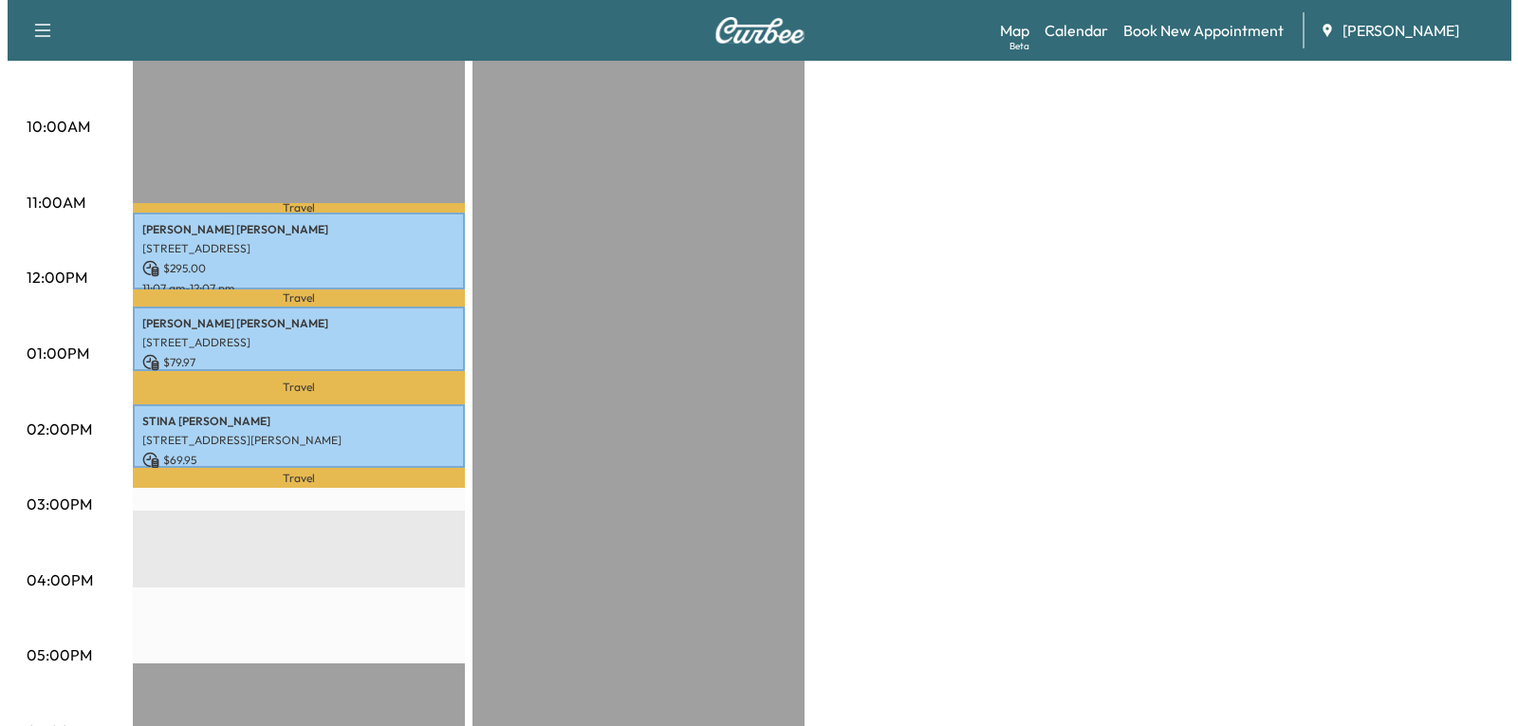
scroll to position [664, 0]
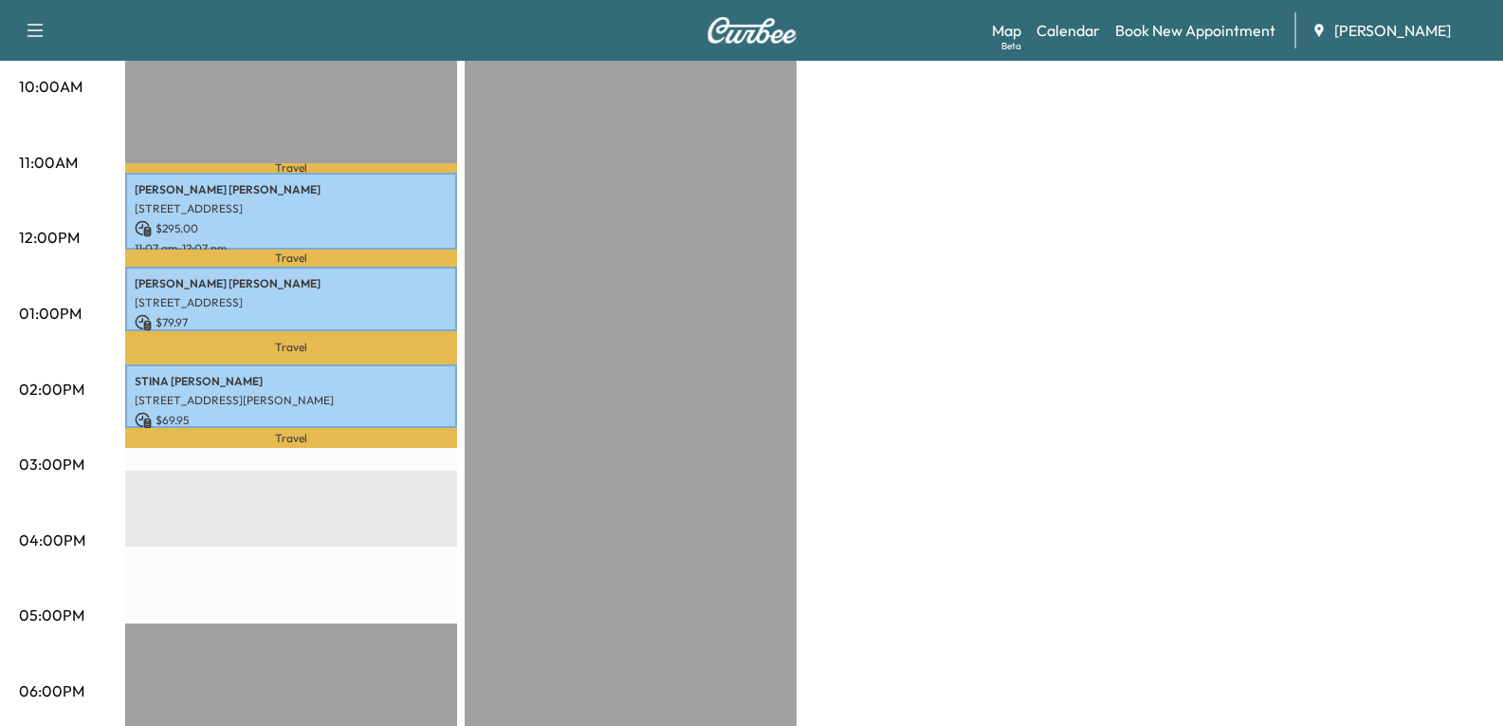
click at [117, 214] on div "06:00AM 07:00AM 08:00AM 09:00AM 10:00AM 11:00AM 12:00PM 01:00PM 02:00PM 03:00PM…" at bounding box center [72, 385] width 106 height 1208
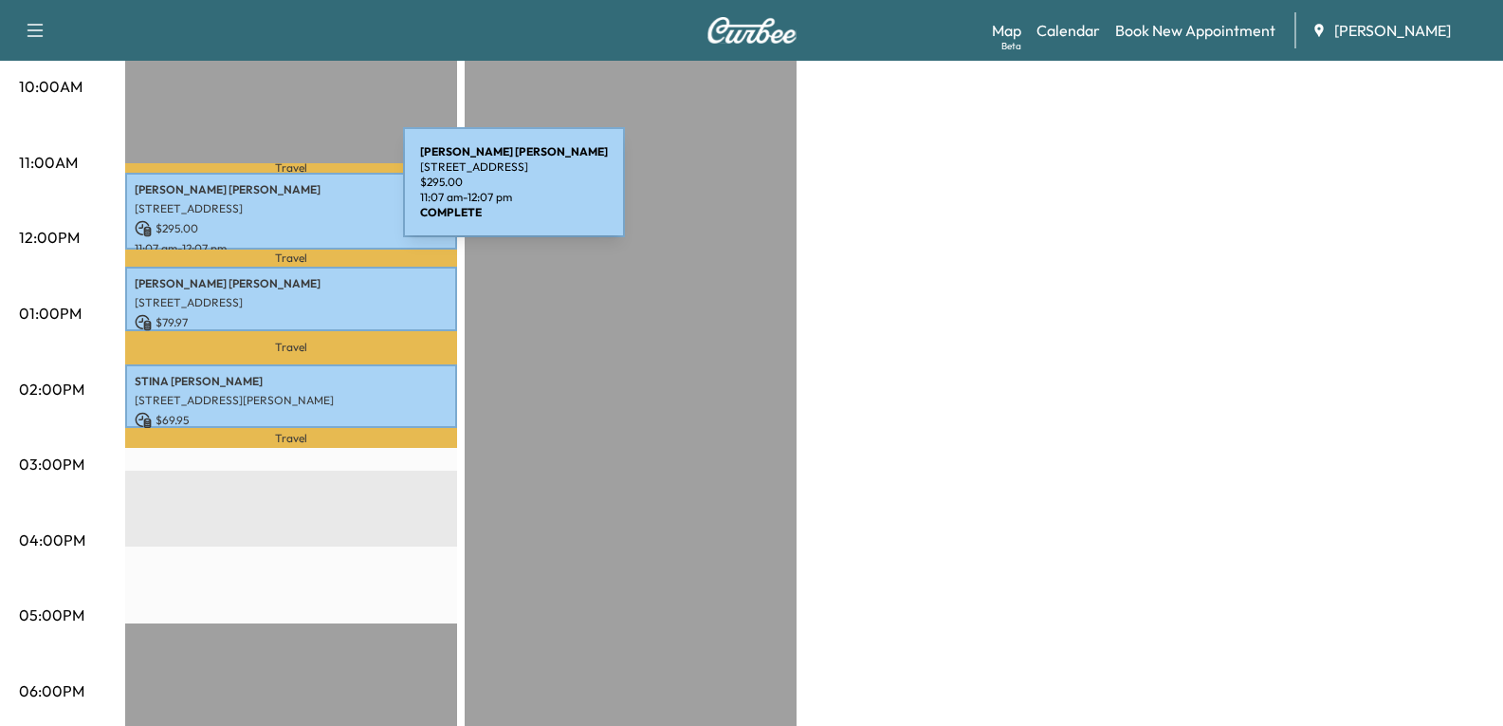
click at [262, 193] on div "[PERSON_NAME] [STREET_ADDRESS] $ 295.00 11:07 am - 12:07 pm" at bounding box center [291, 211] width 332 height 77
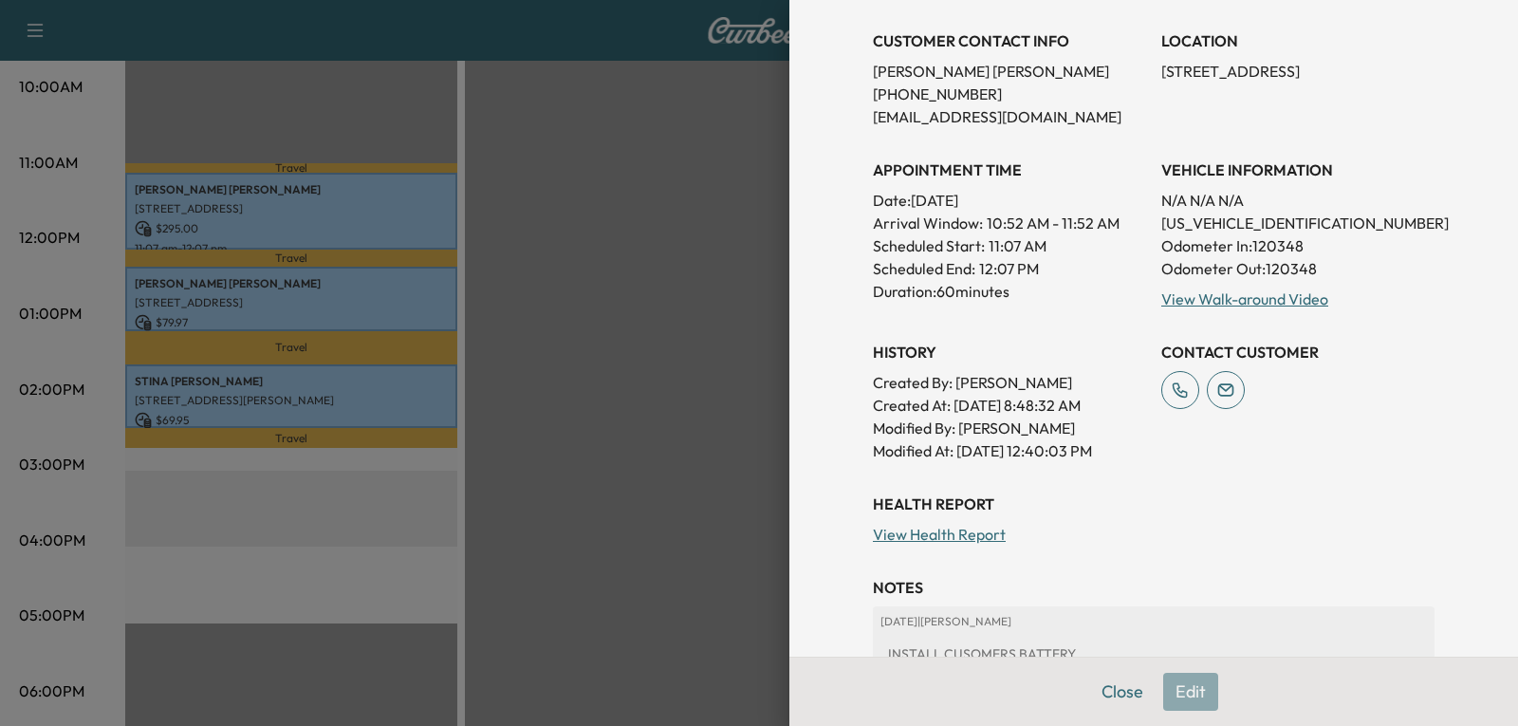
scroll to position [379, 0]
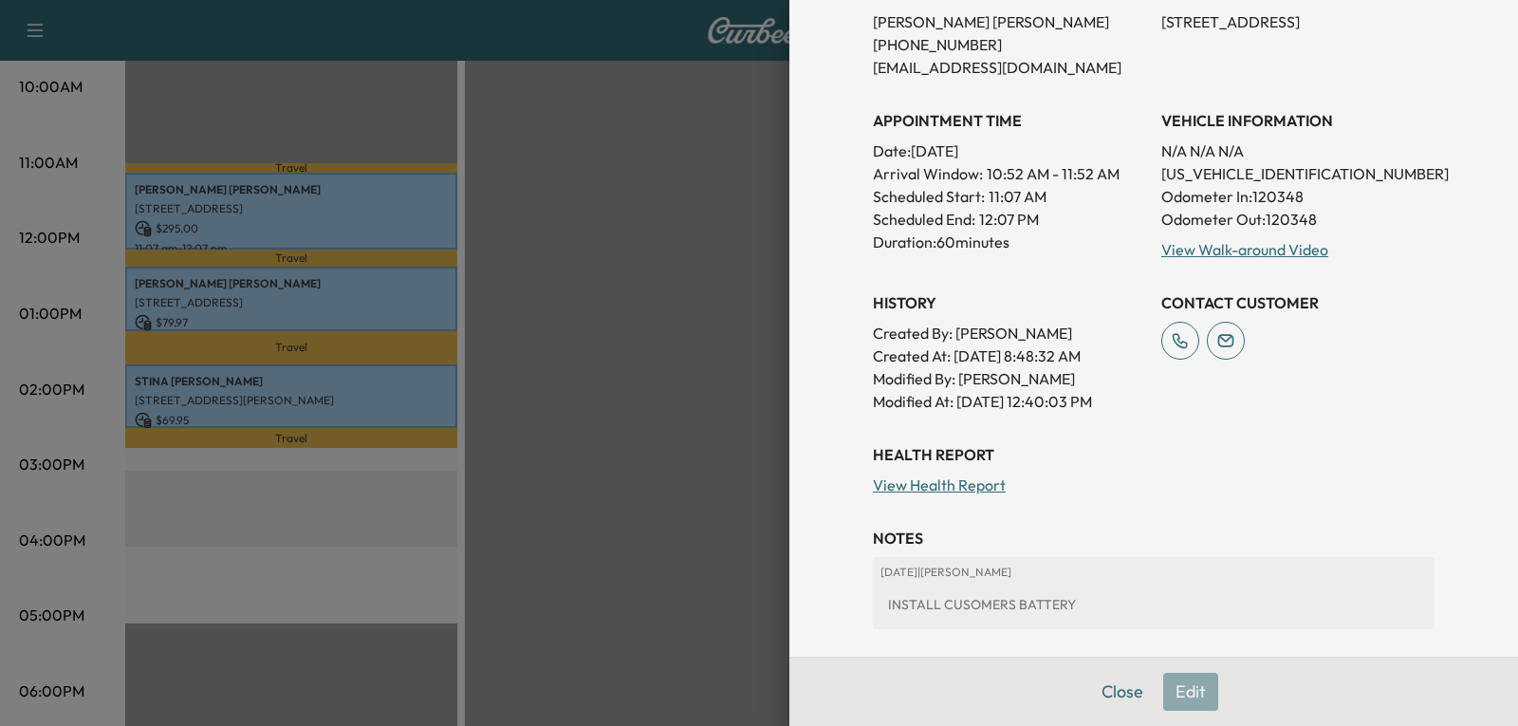
click at [1106, 693] on button "Close" at bounding box center [1122, 692] width 66 height 38
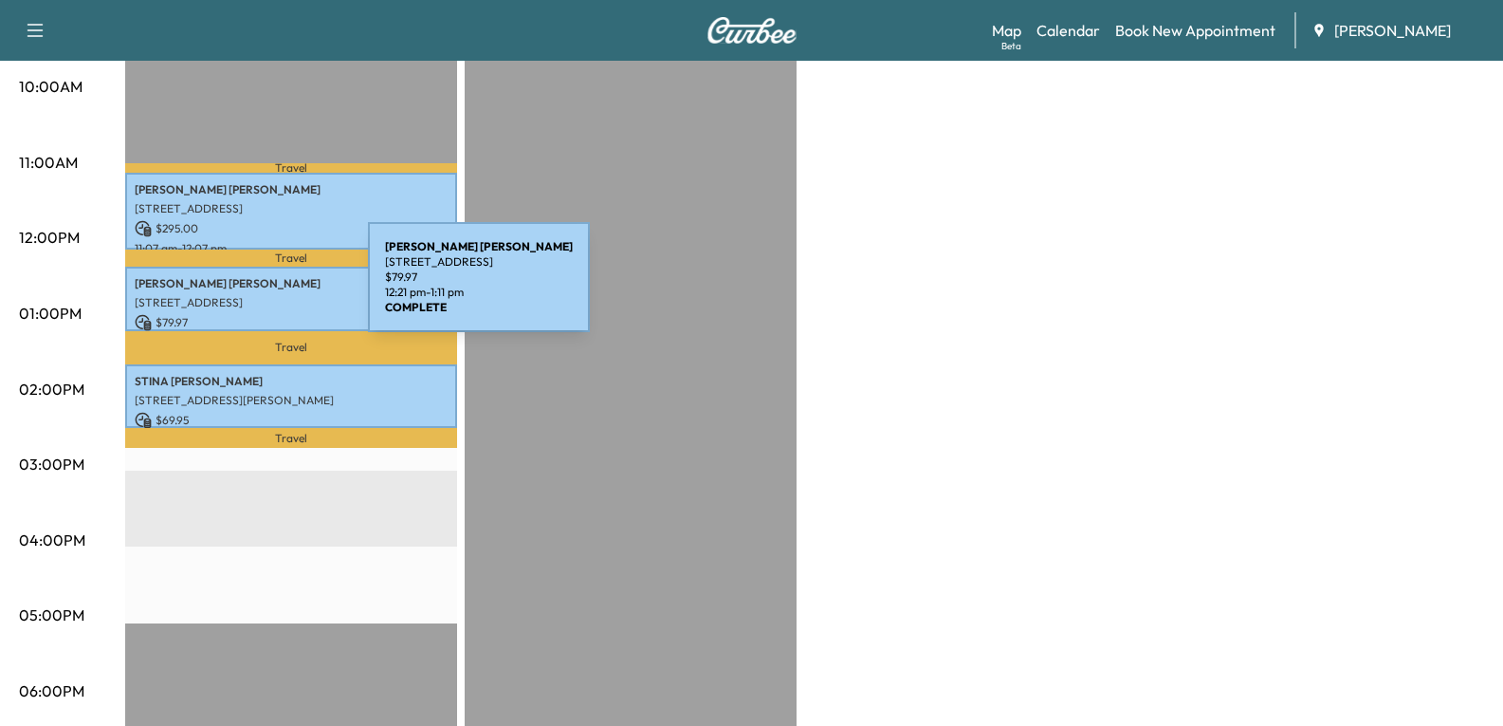
click at [226, 288] on div "[PERSON_NAME] [STREET_ADDRESS] $ 79.97 12:21 pm - 1:11 pm" at bounding box center [291, 299] width 332 height 64
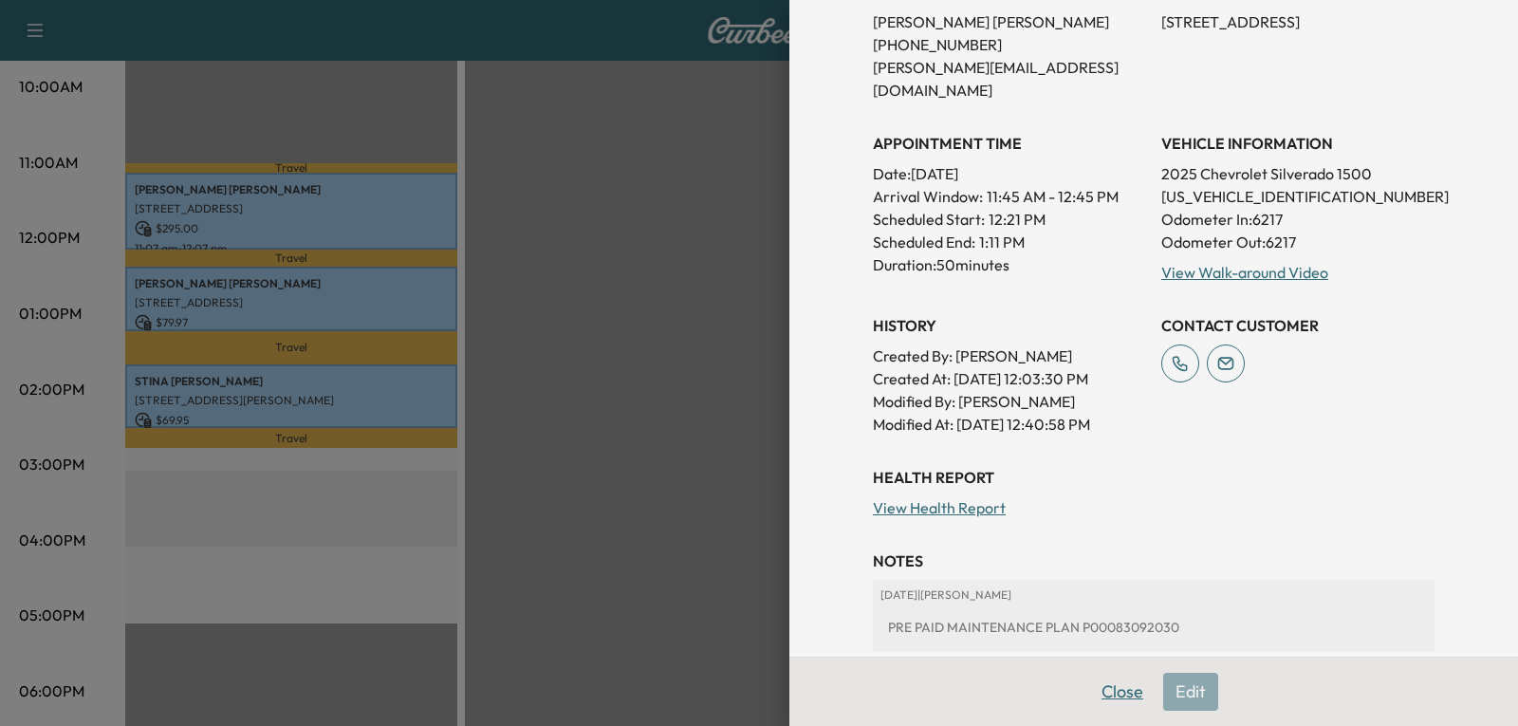
drag, startPoint x: 1098, startPoint y: 691, endPoint x: 638, endPoint y: 639, distance: 462.9
click at [1098, 690] on button "Close" at bounding box center [1122, 692] width 66 height 38
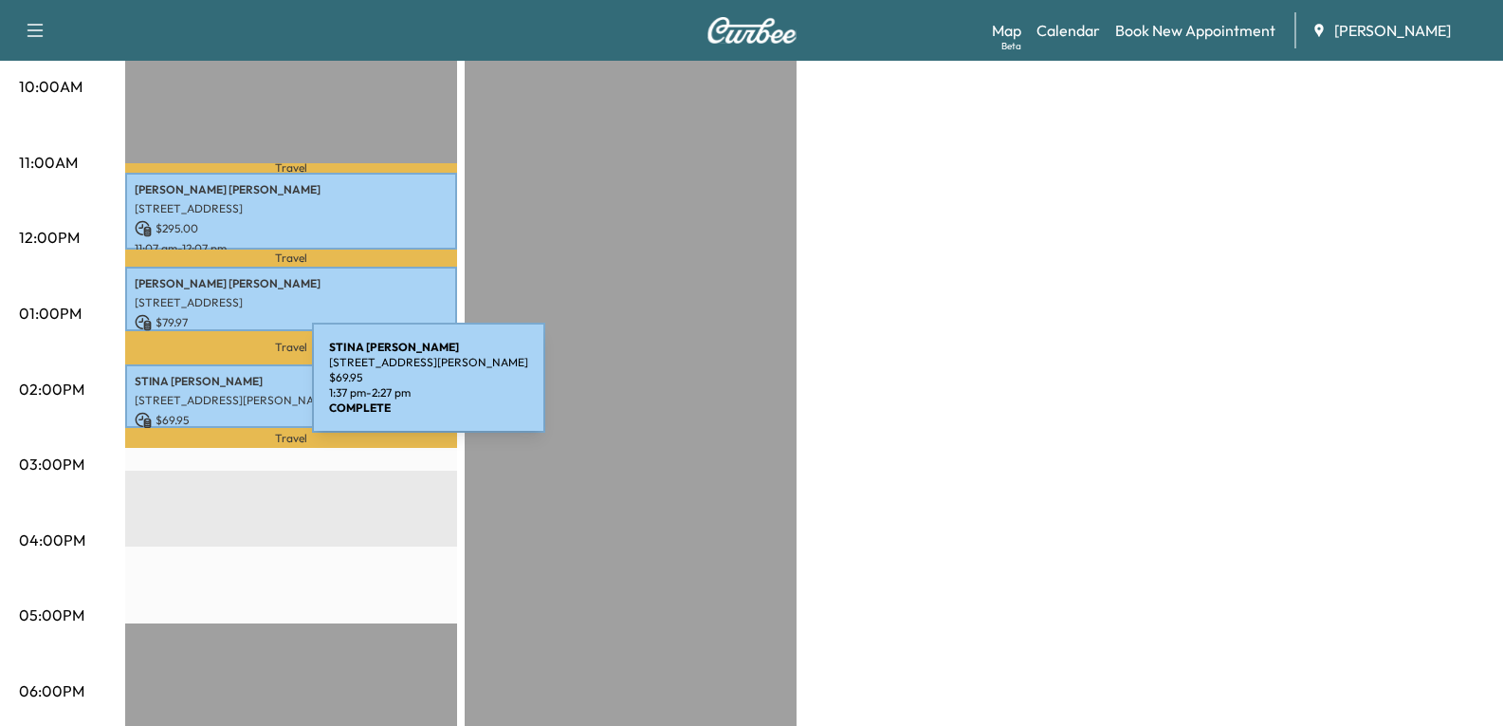
click at [169, 393] on p "[STREET_ADDRESS][PERSON_NAME]" at bounding box center [291, 400] width 313 height 15
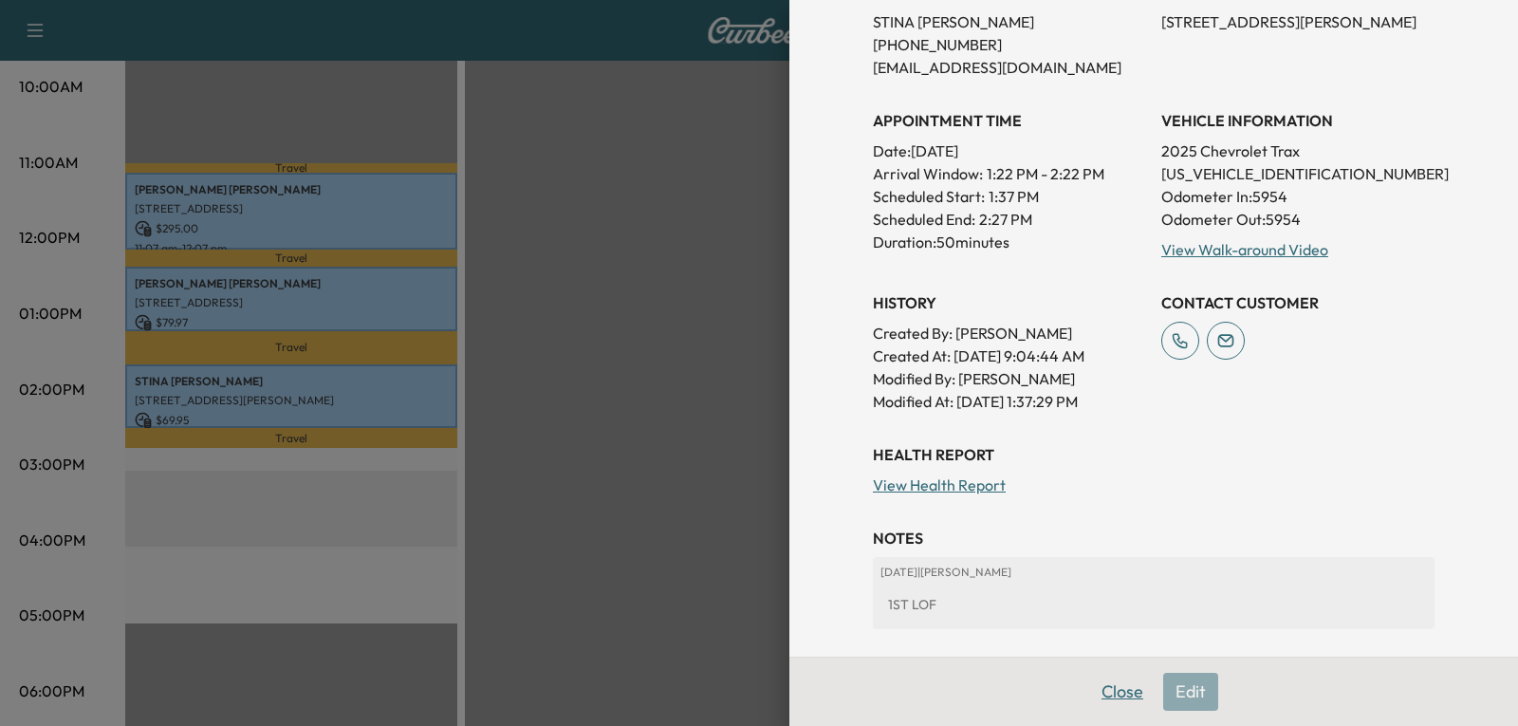
click at [1096, 692] on button "Close" at bounding box center [1122, 692] width 66 height 38
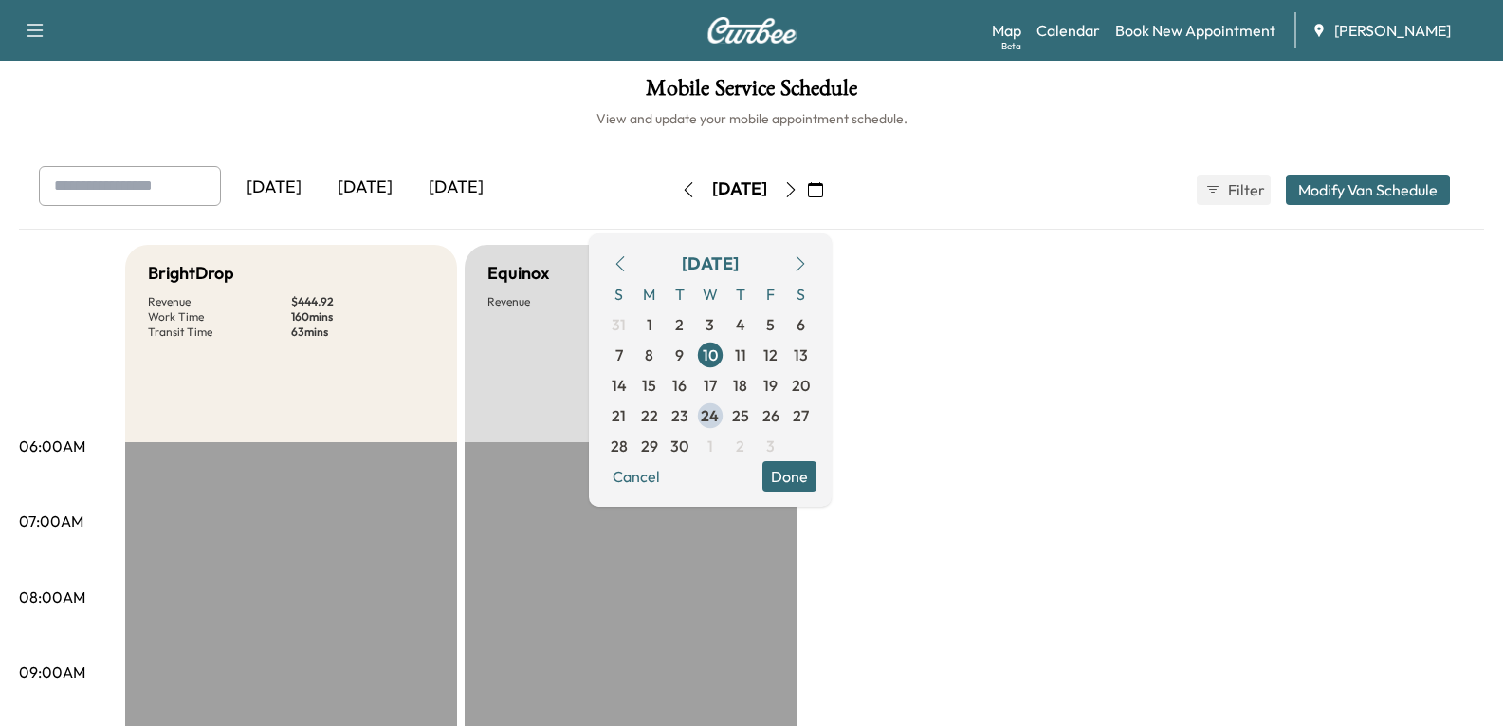
scroll to position [0, 0]
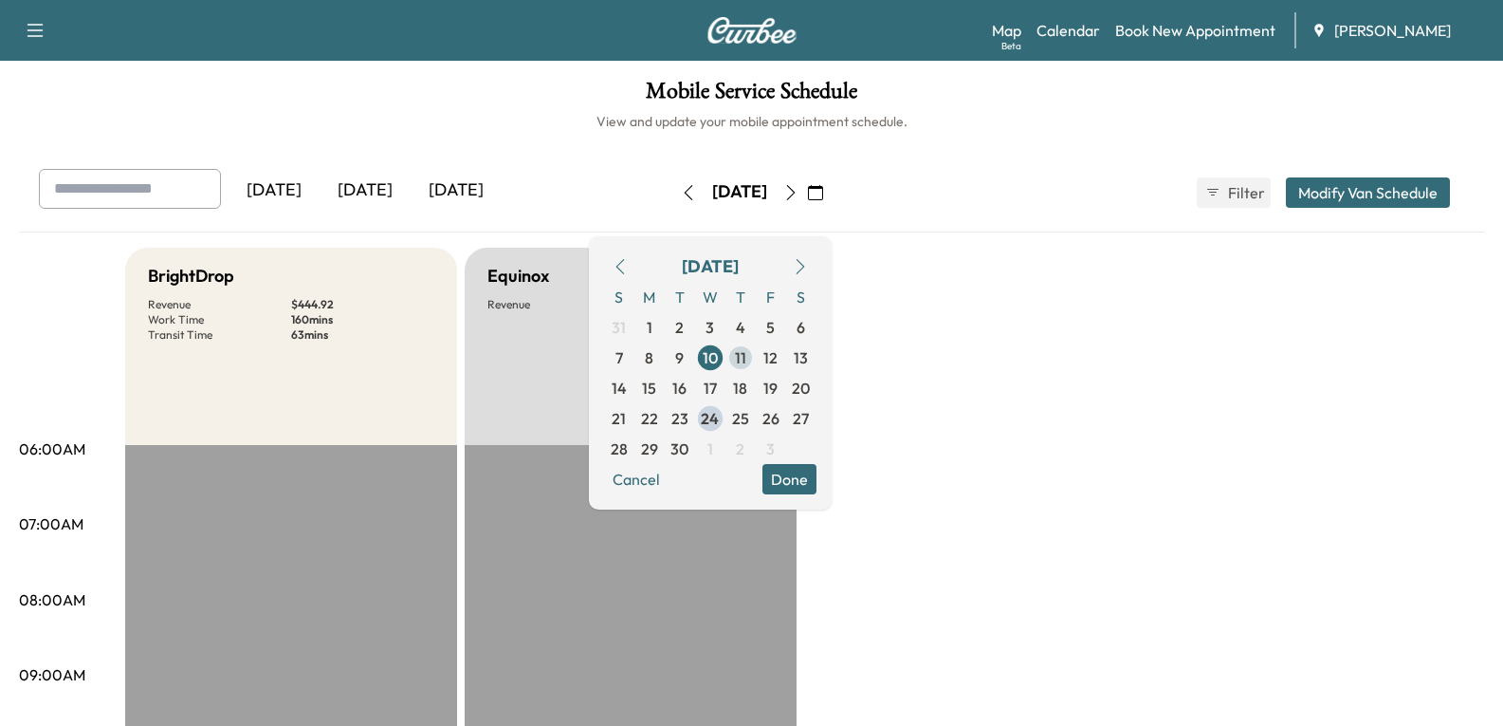
click at [747, 364] on span "11" at bounding box center [740, 357] width 11 height 23
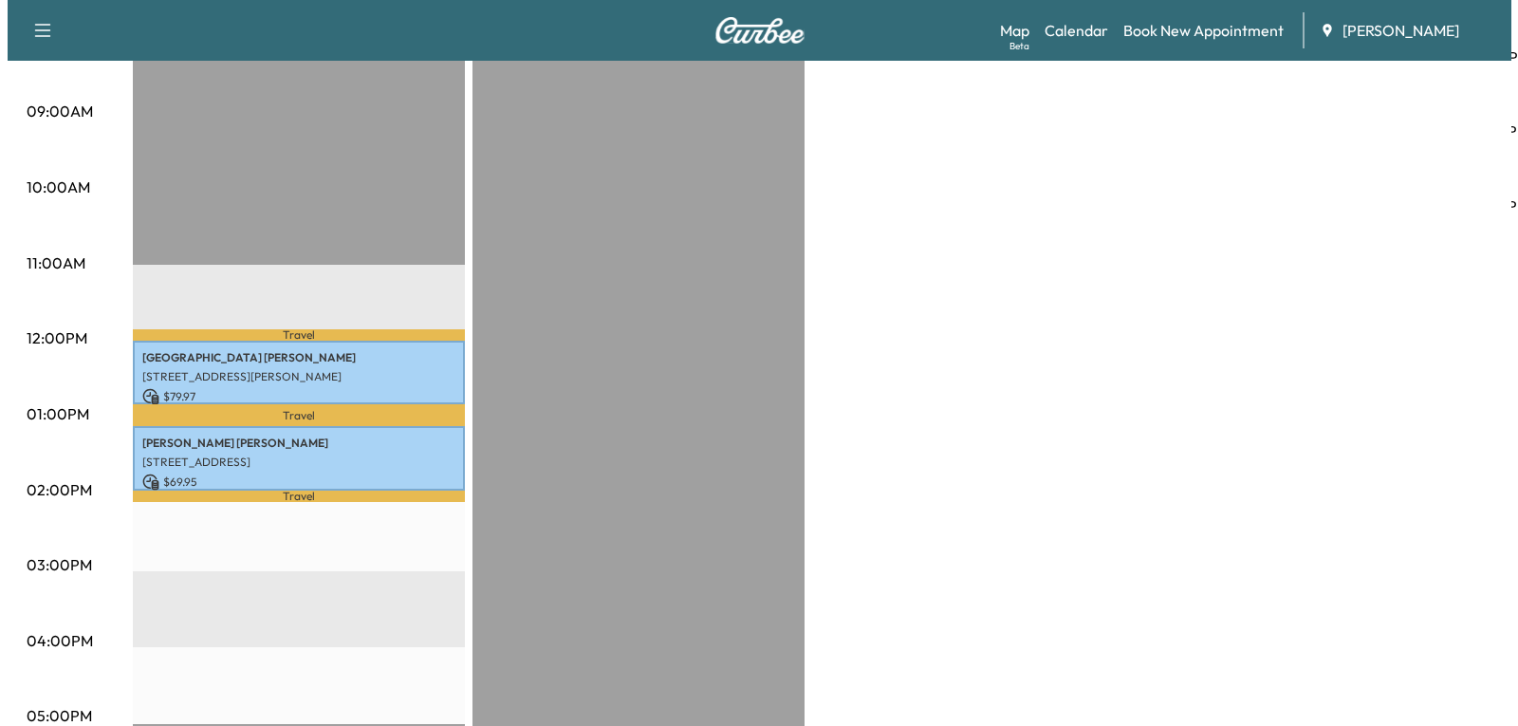
scroll to position [569, 0]
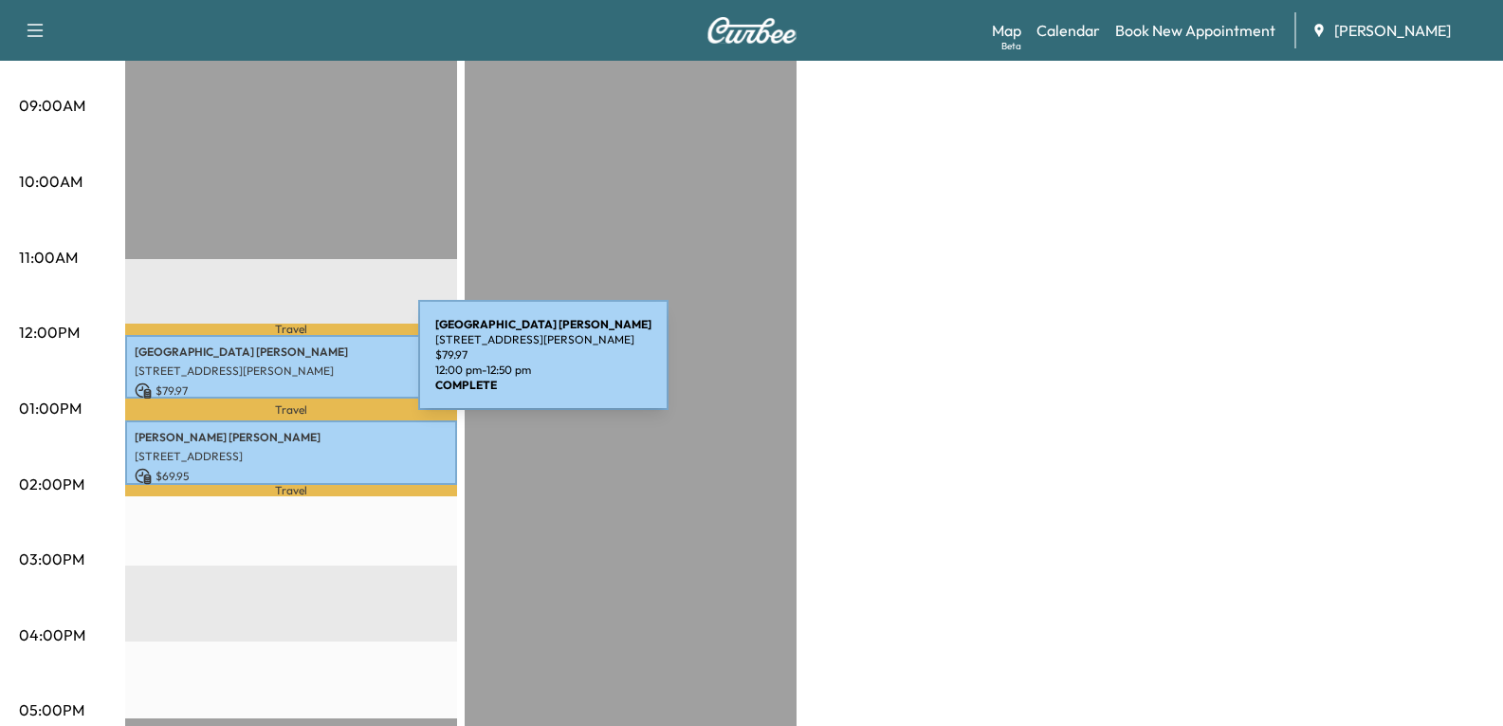
click at [272, 365] on p "[STREET_ADDRESS][PERSON_NAME]" at bounding box center [291, 370] width 313 height 15
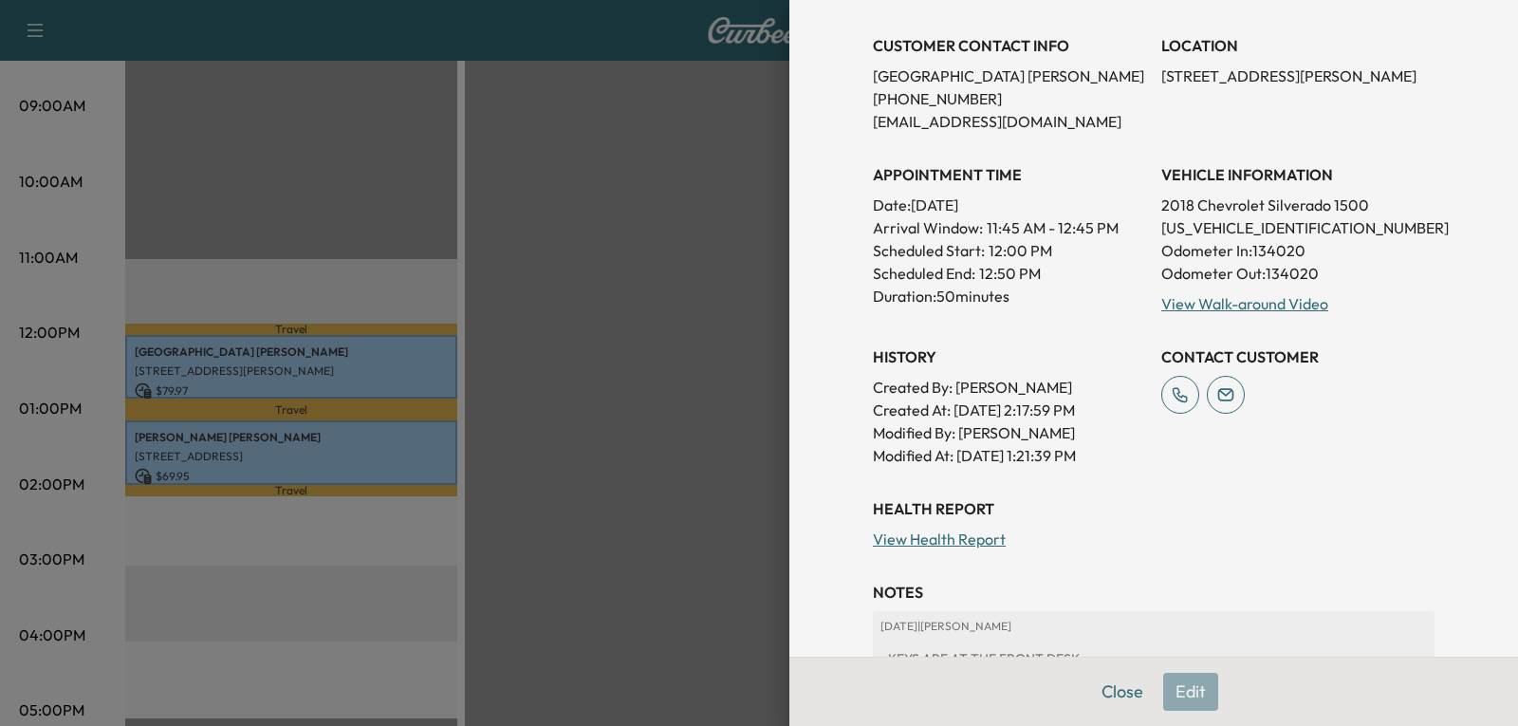
scroll to position [379, 0]
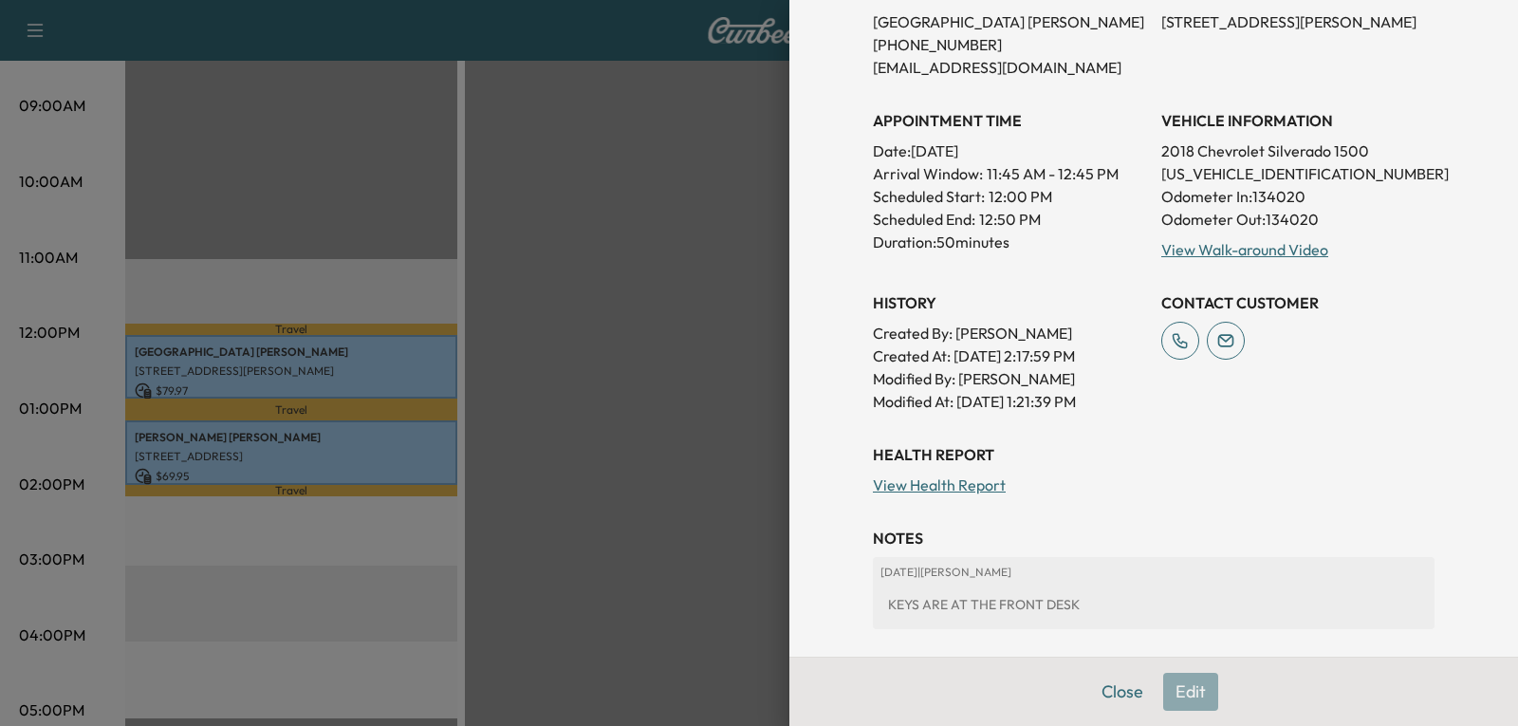
click at [1116, 687] on button "Close" at bounding box center [1122, 692] width 66 height 38
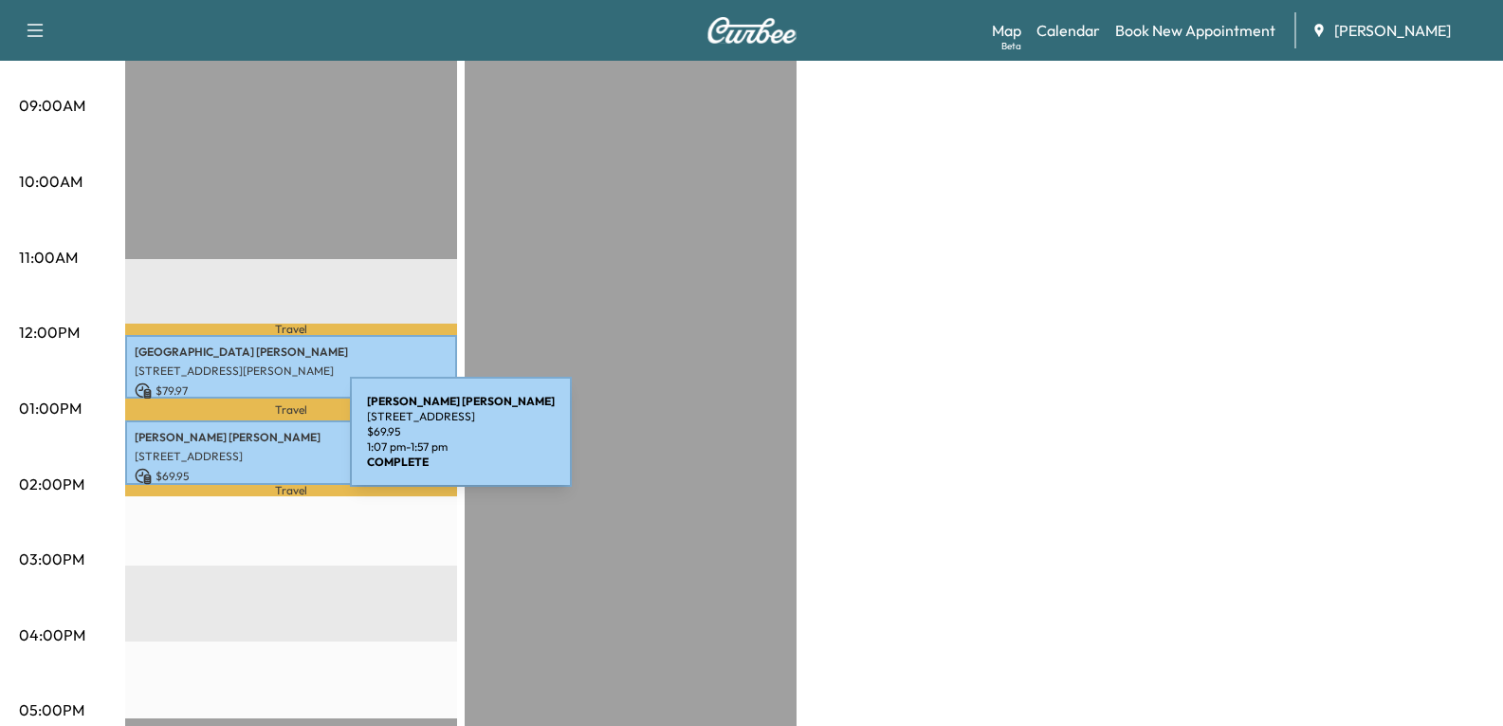
click at [208, 449] on p "[STREET_ADDRESS]" at bounding box center [291, 456] width 313 height 15
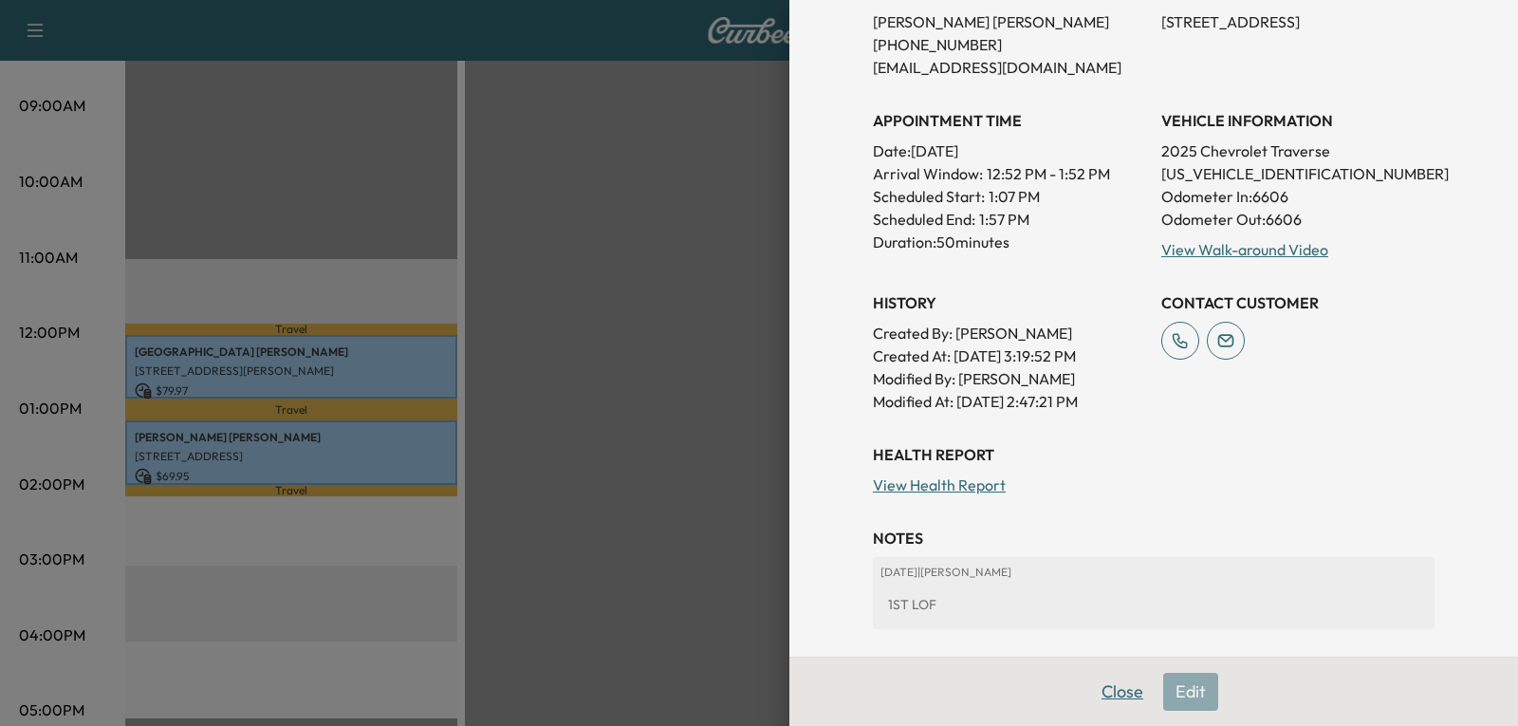
click at [1112, 696] on button "Close" at bounding box center [1122, 692] width 66 height 38
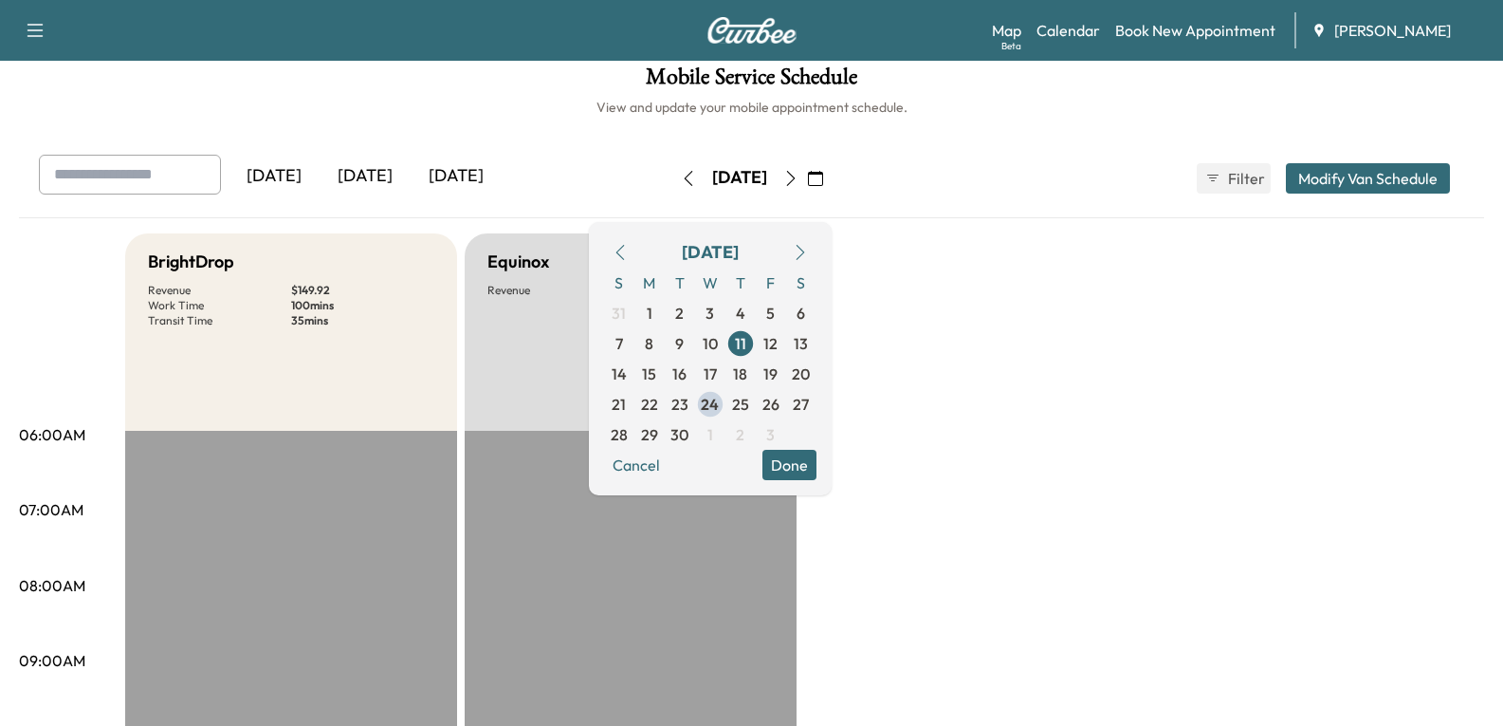
scroll to position [0, 0]
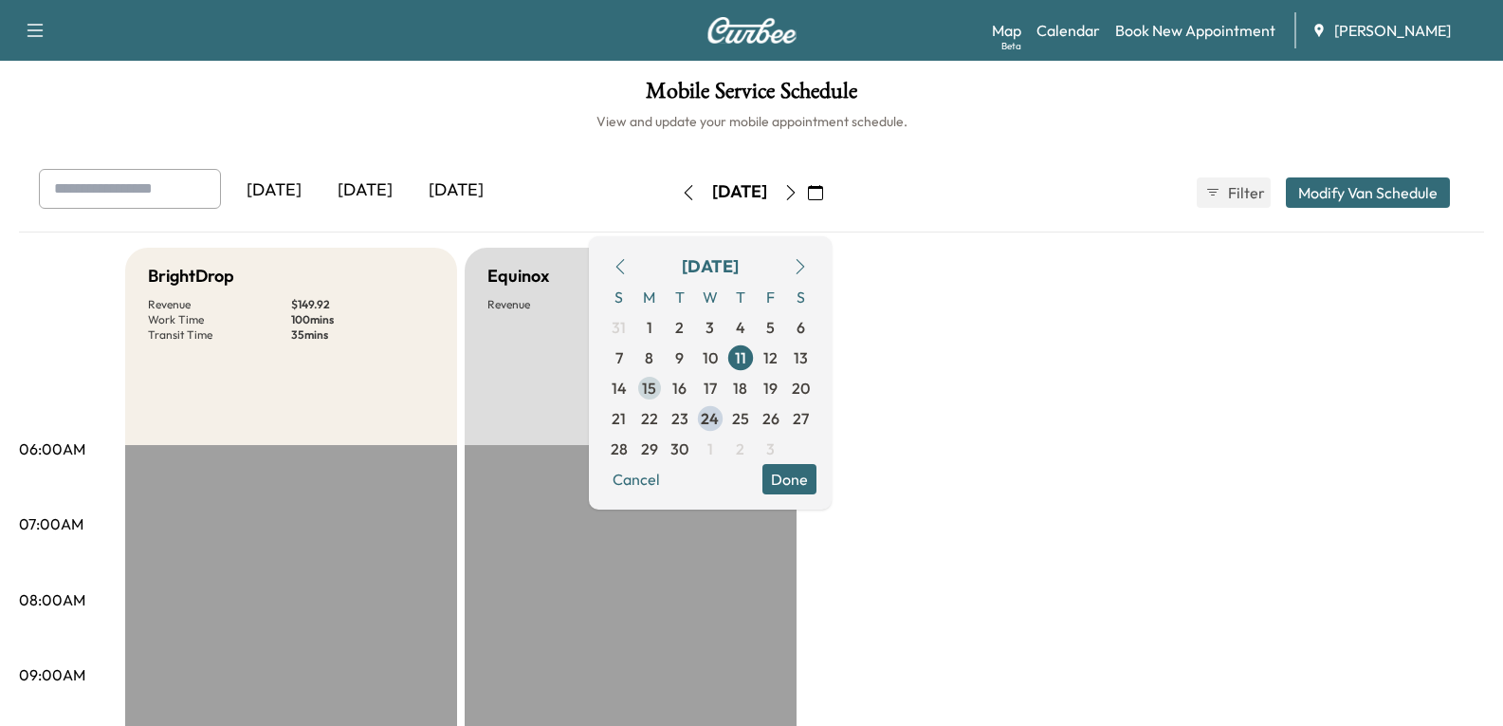
click at [656, 388] on span "15" at bounding box center [649, 388] width 14 height 23
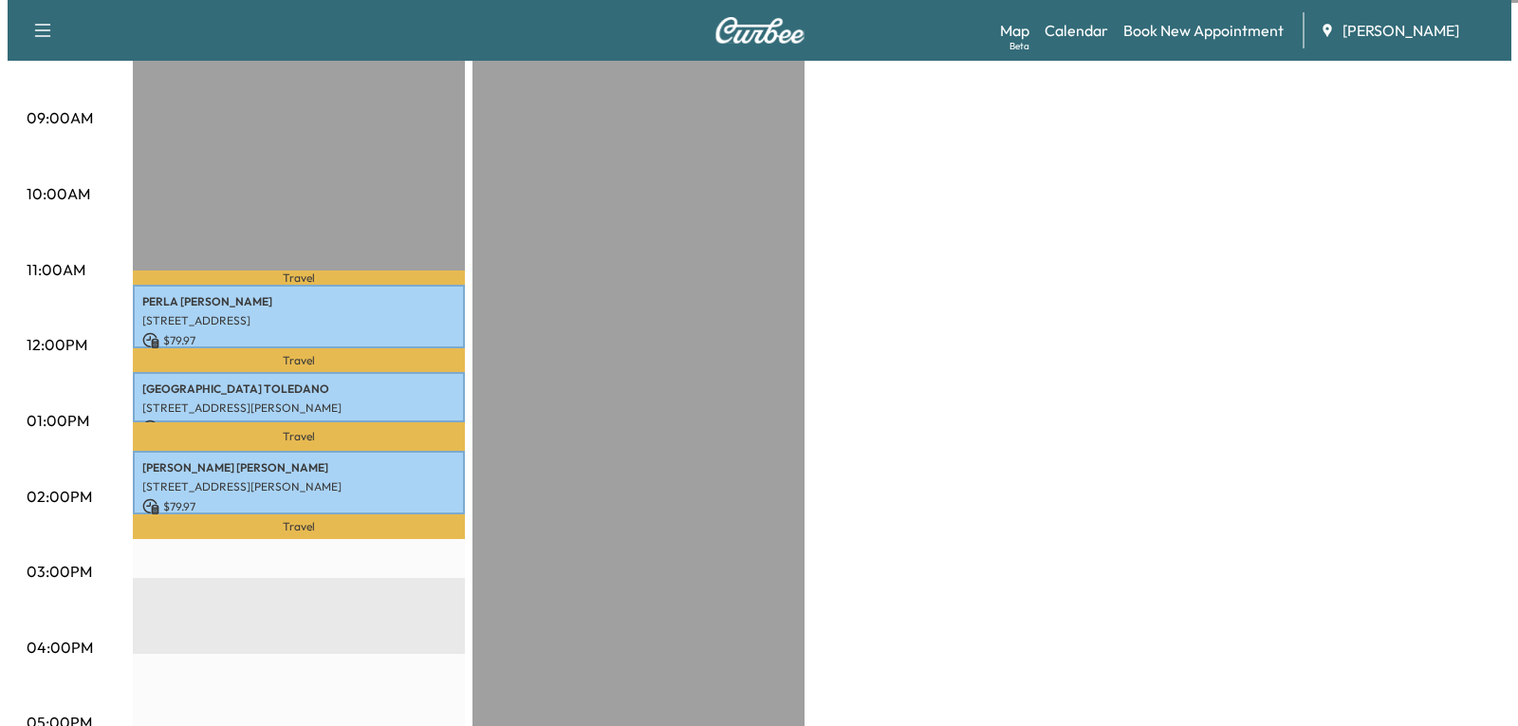
scroll to position [569, 0]
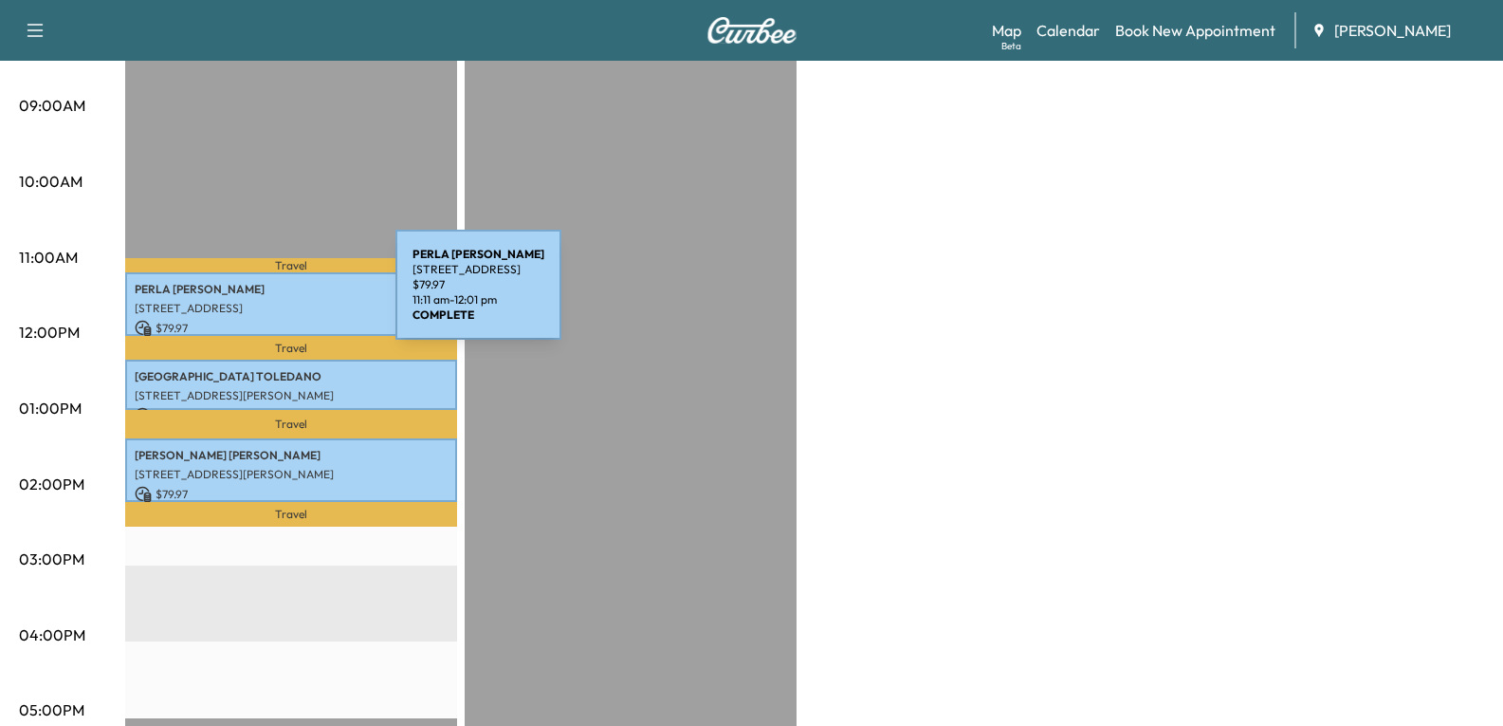
click at [253, 301] on p "[STREET_ADDRESS]" at bounding box center [291, 308] width 313 height 15
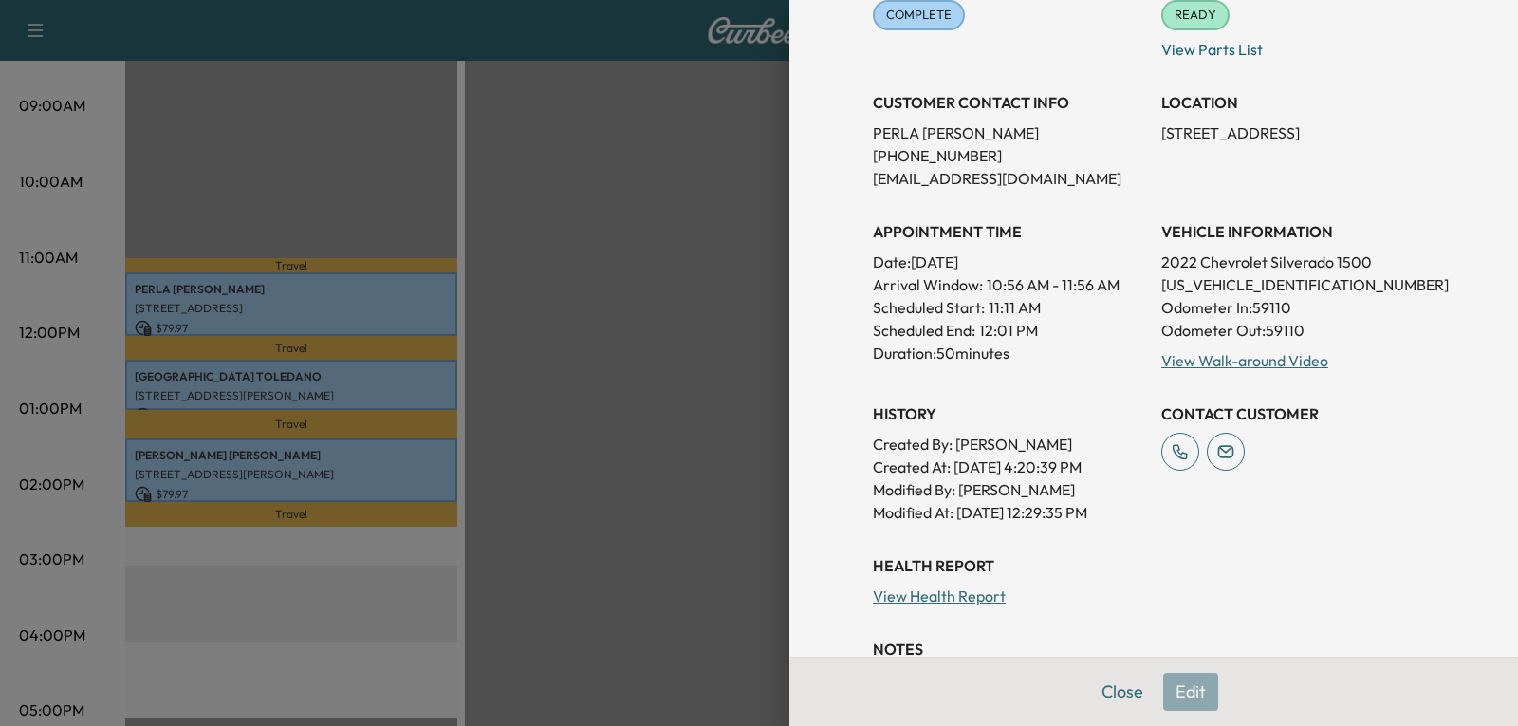
scroll to position [285, 0]
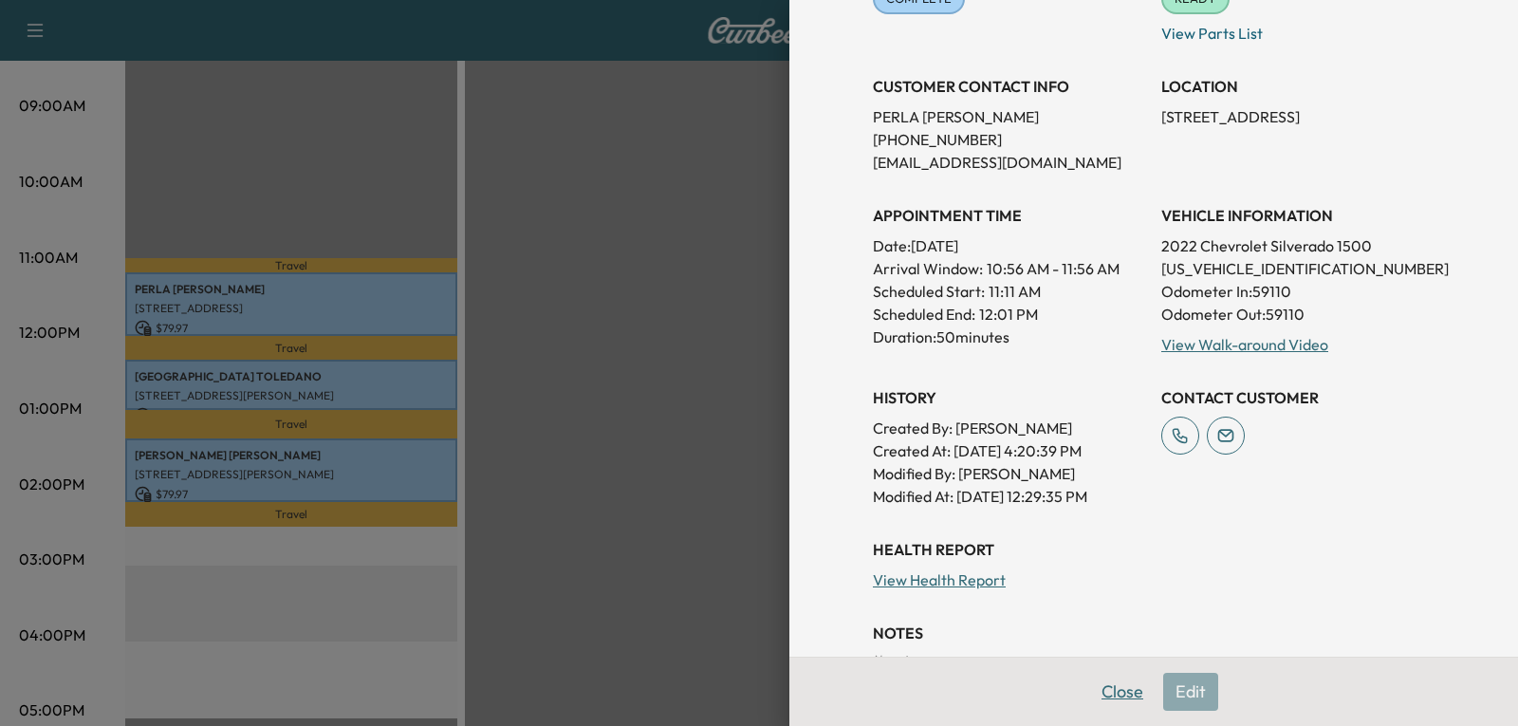
click at [1089, 692] on button "Close" at bounding box center [1122, 692] width 66 height 38
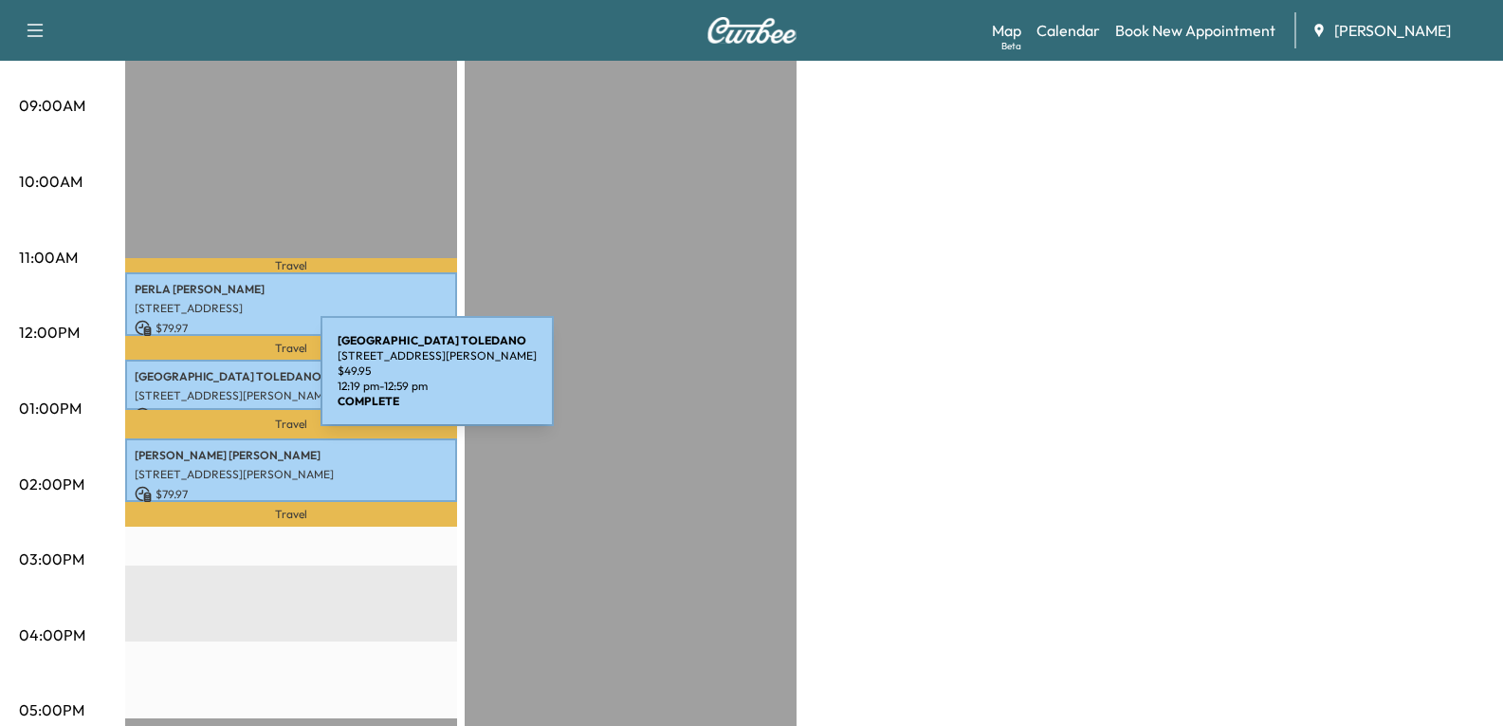
click at [178, 388] on p "[STREET_ADDRESS][PERSON_NAME]" at bounding box center [291, 395] width 313 height 15
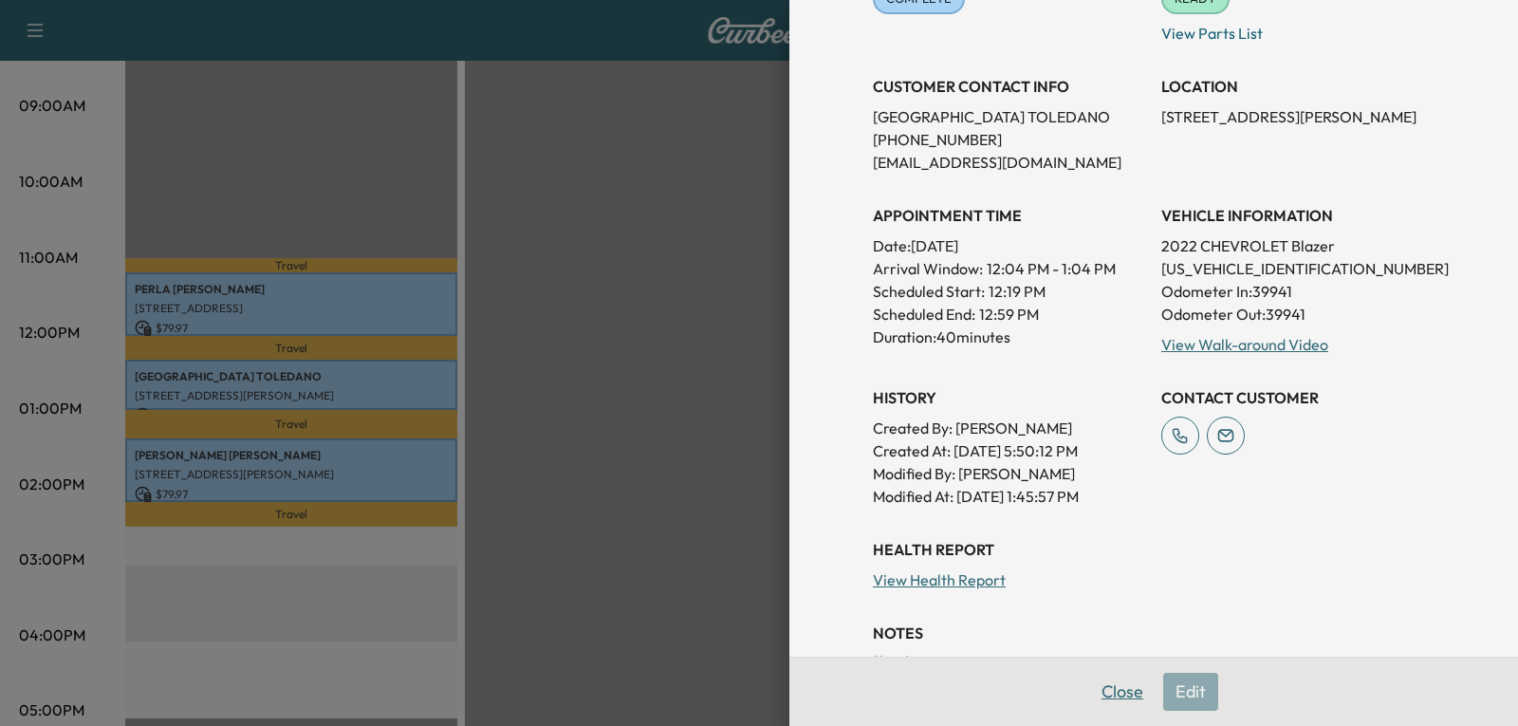
click at [1098, 693] on button "Close" at bounding box center [1122, 692] width 66 height 38
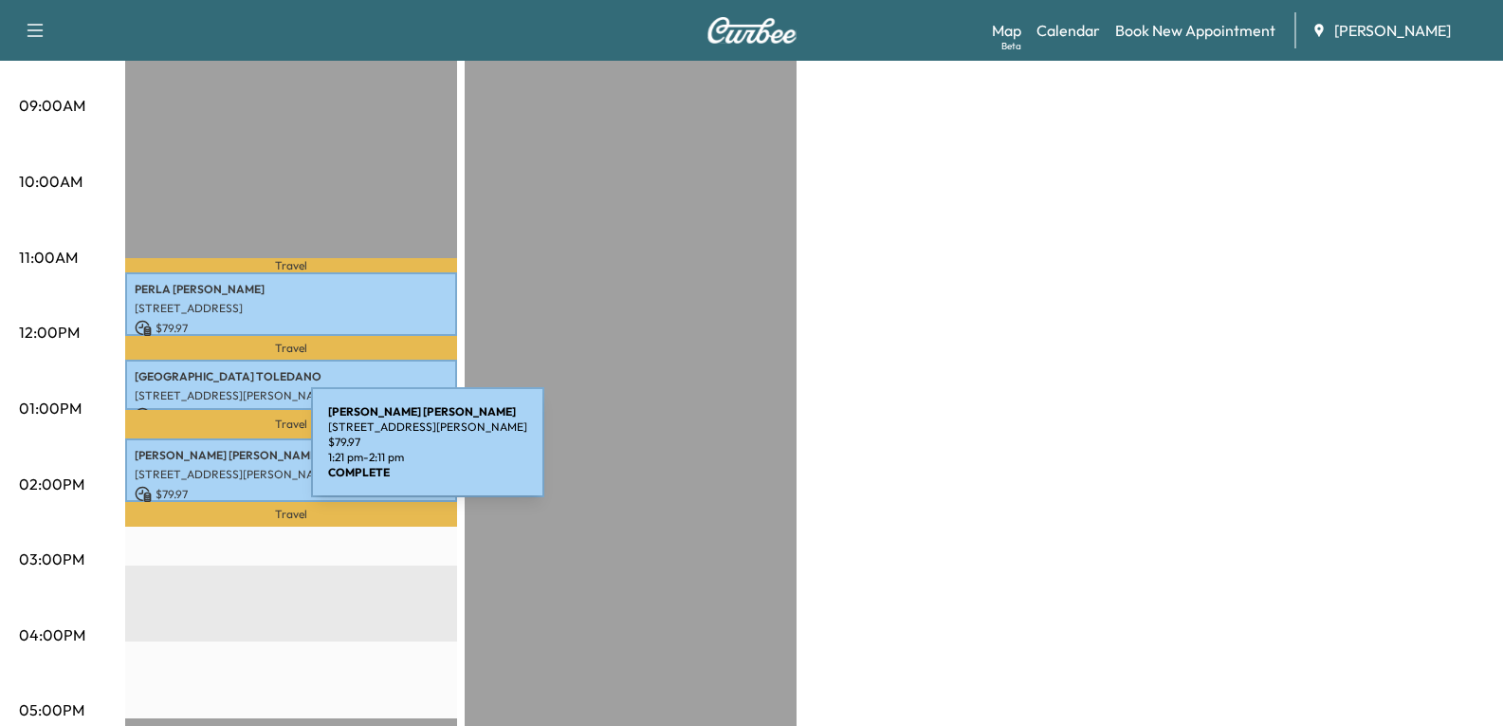
click at [169, 453] on p "[PERSON_NAME]" at bounding box center [291, 455] width 313 height 15
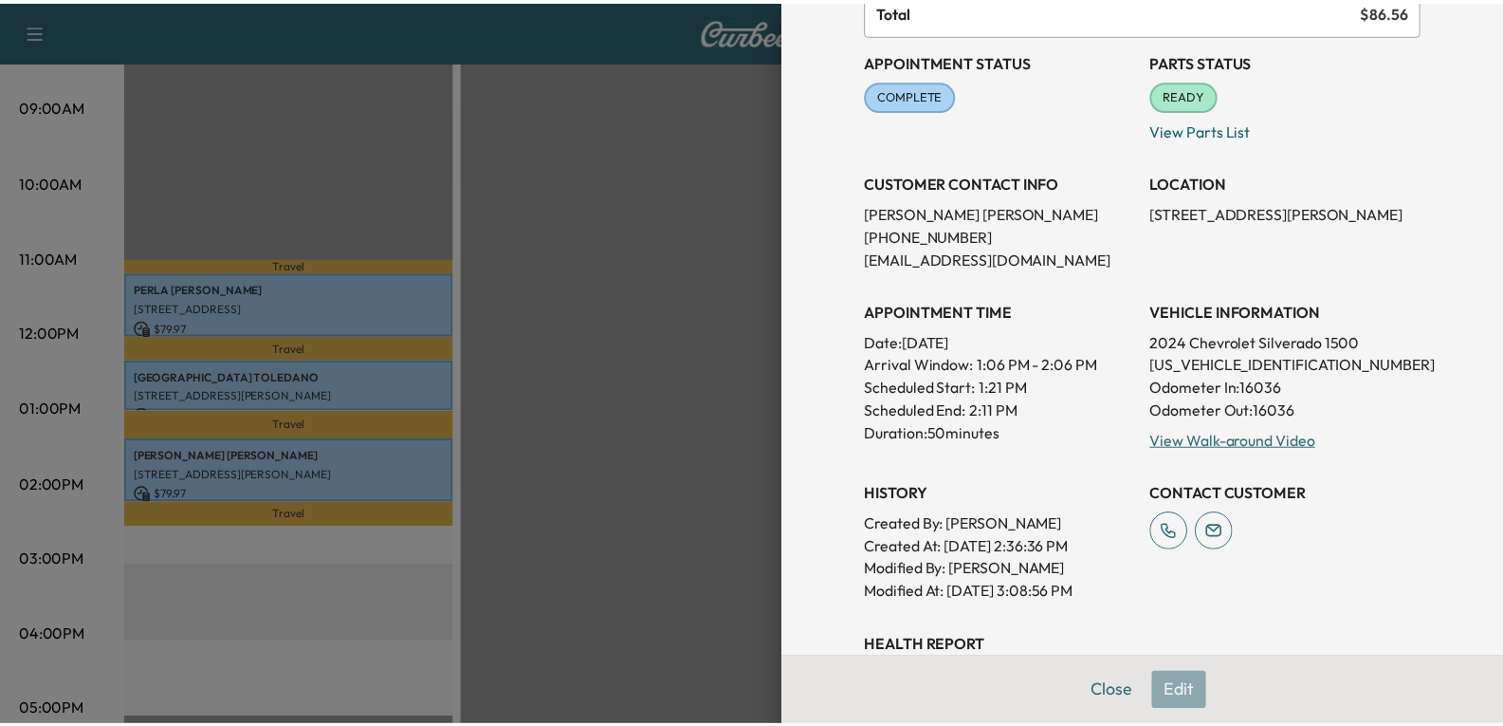
scroll to position [190, 0]
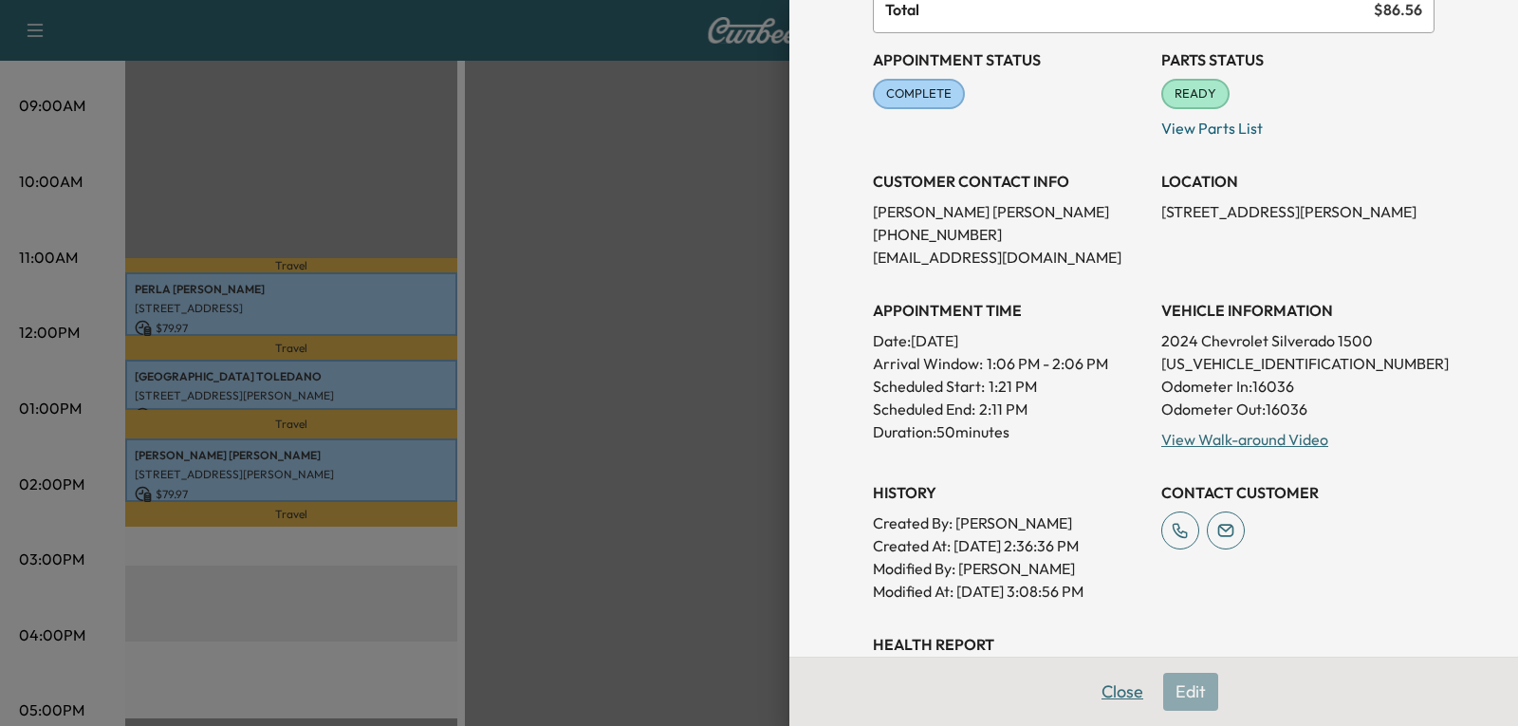
click at [1107, 703] on button "Close" at bounding box center [1122, 692] width 66 height 38
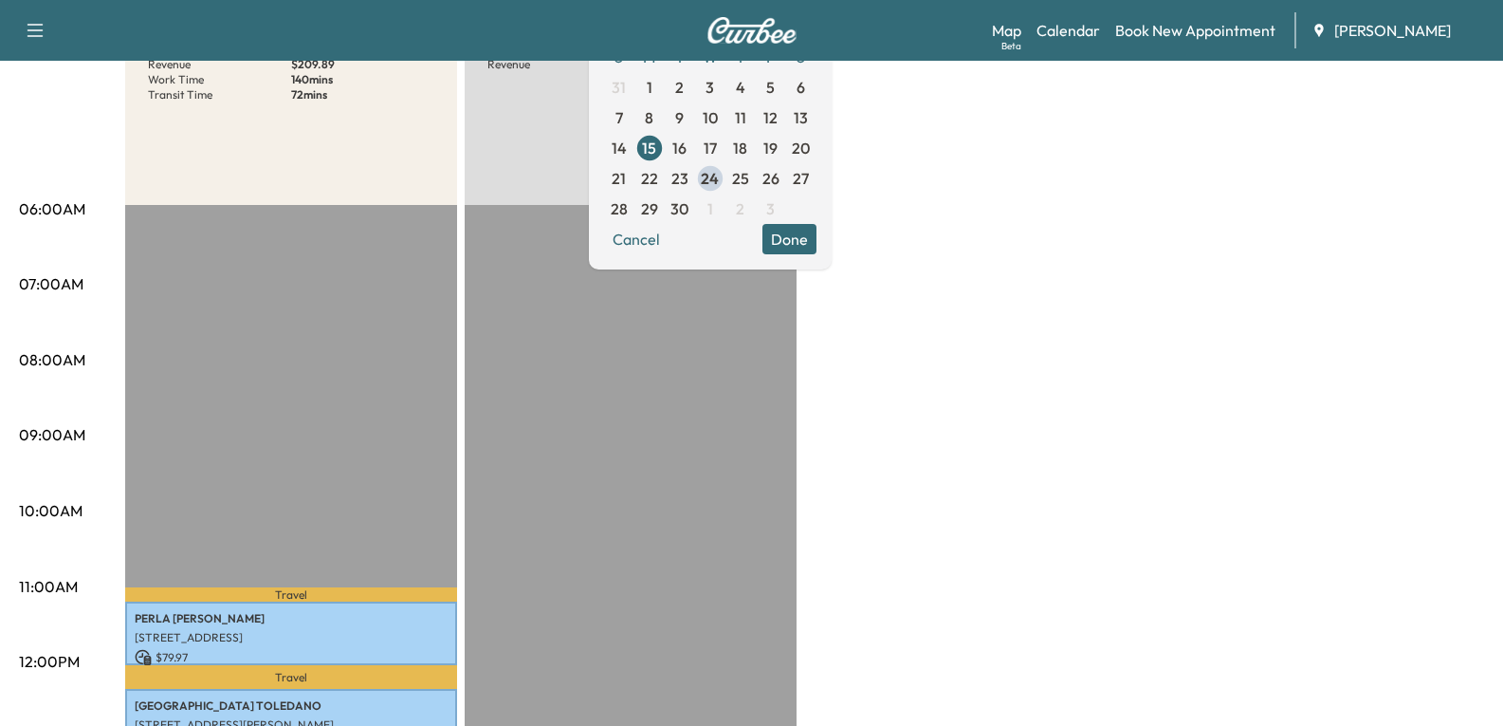
scroll to position [95, 0]
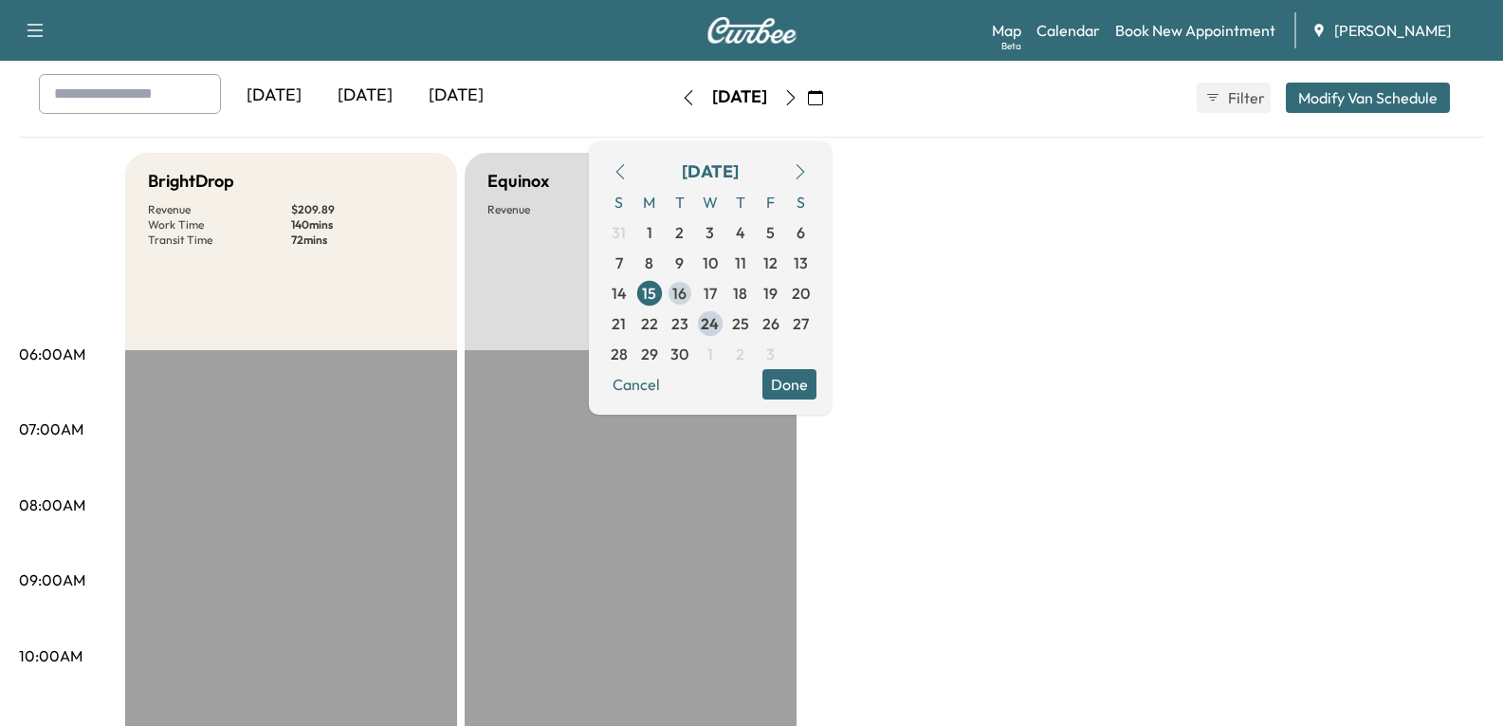
click at [687, 299] on span "16" at bounding box center [680, 293] width 14 height 23
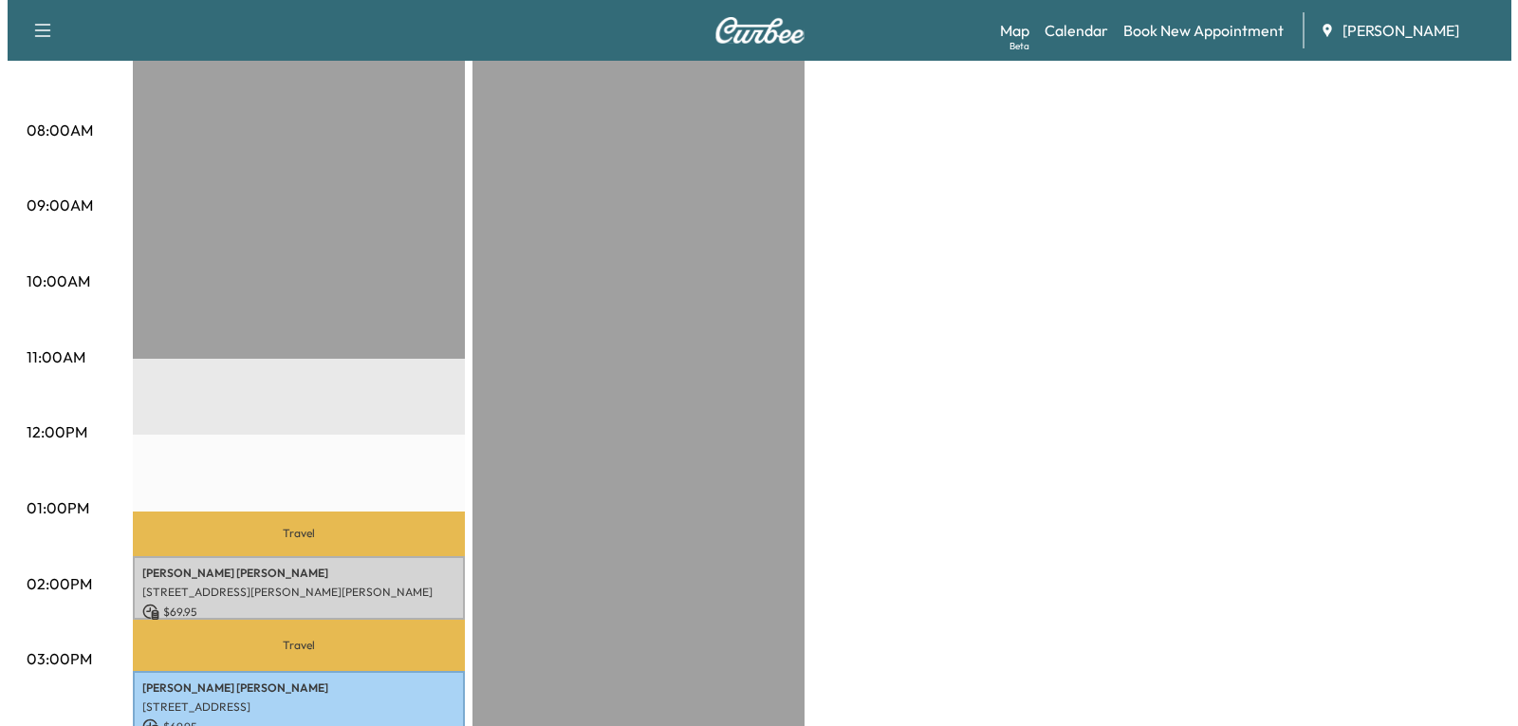
scroll to position [474, 0]
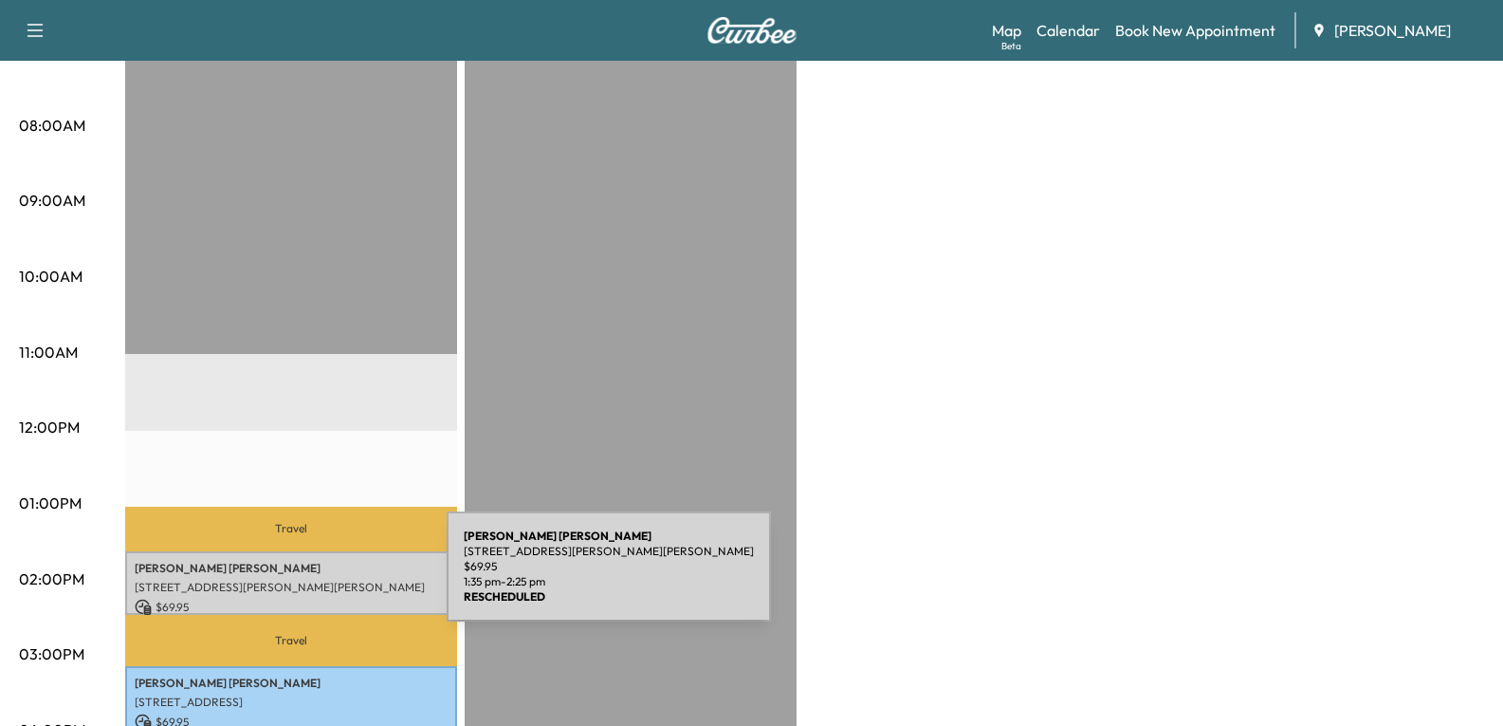
click at [304, 580] on p "[STREET_ADDRESS][PERSON_NAME][PERSON_NAME]" at bounding box center [291, 587] width 313 height 15
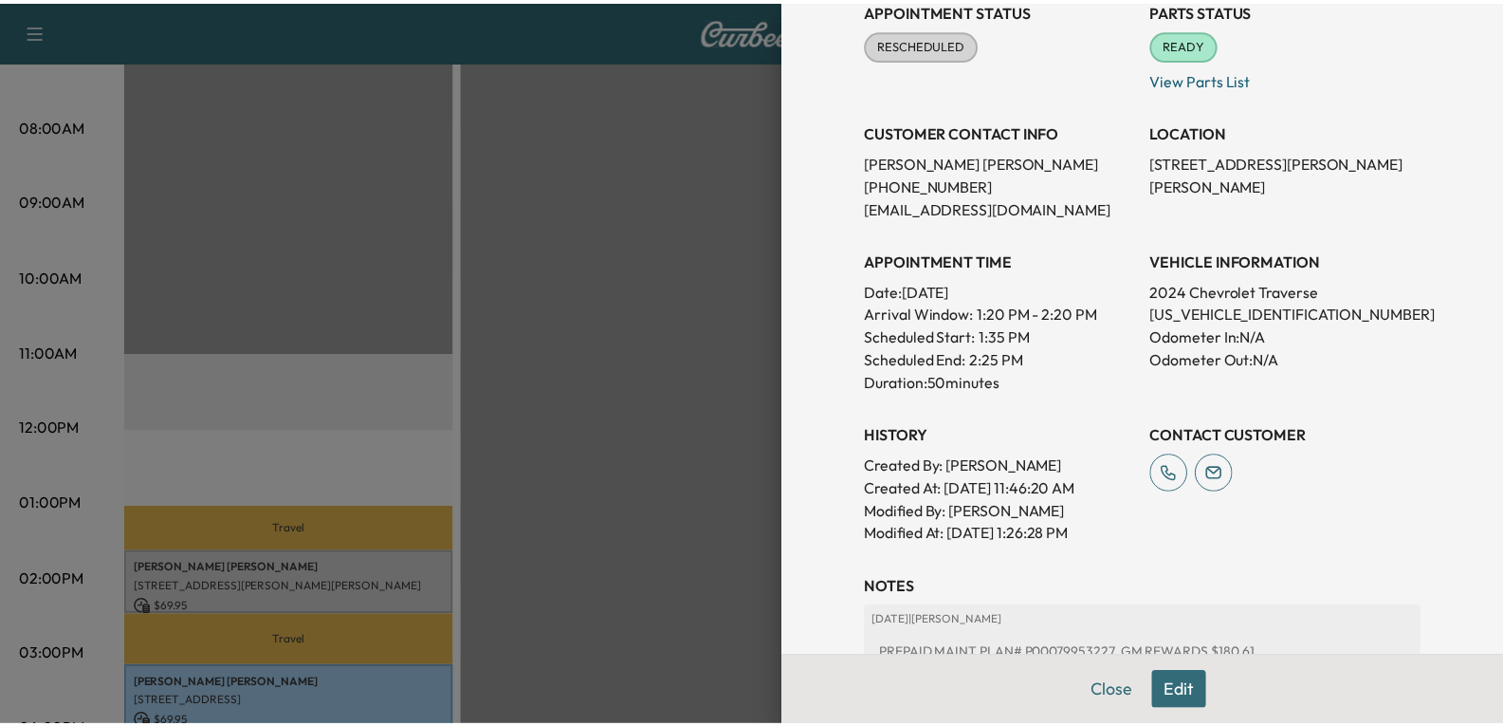
scroll to position [285, 0]
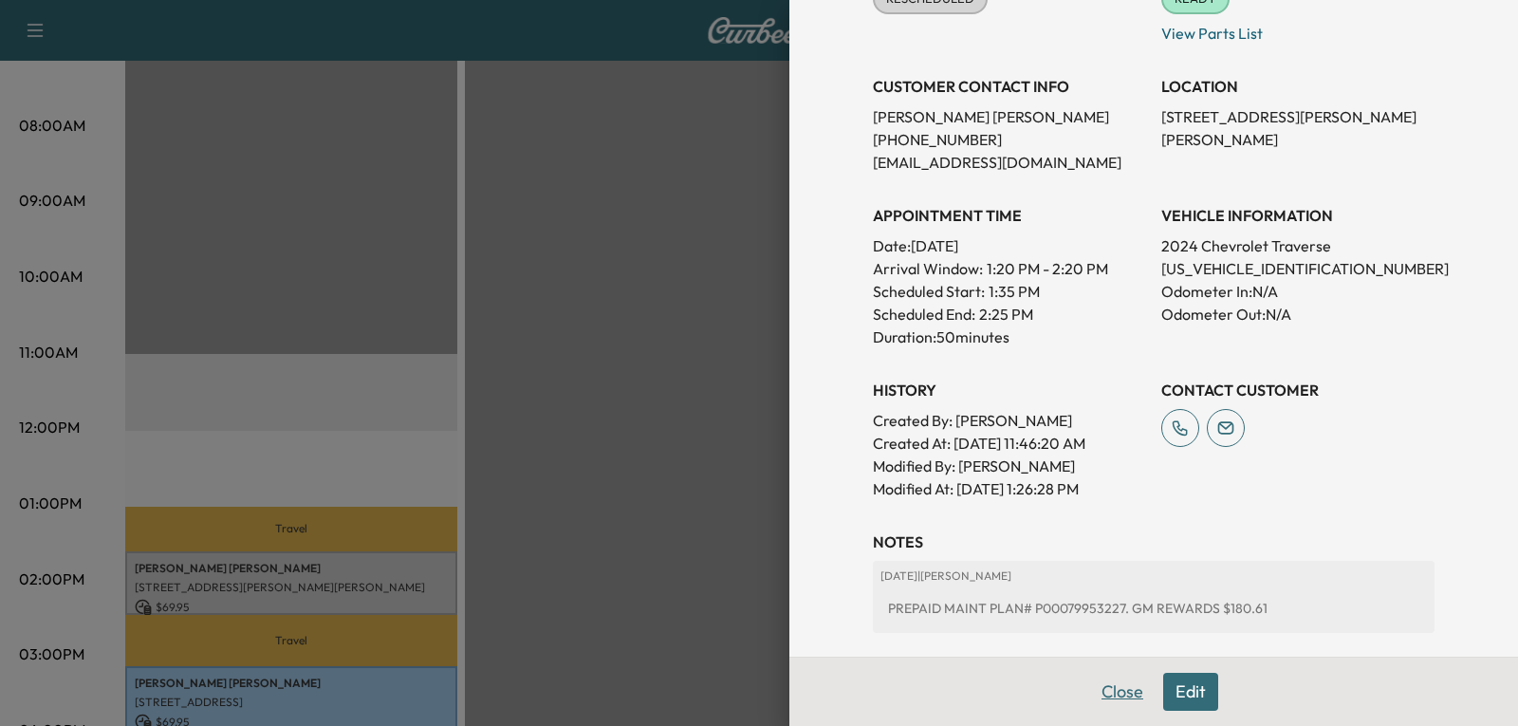
click at [1101, 681] on button "Close" at bounding box center [1122, 692] width 66 height 38
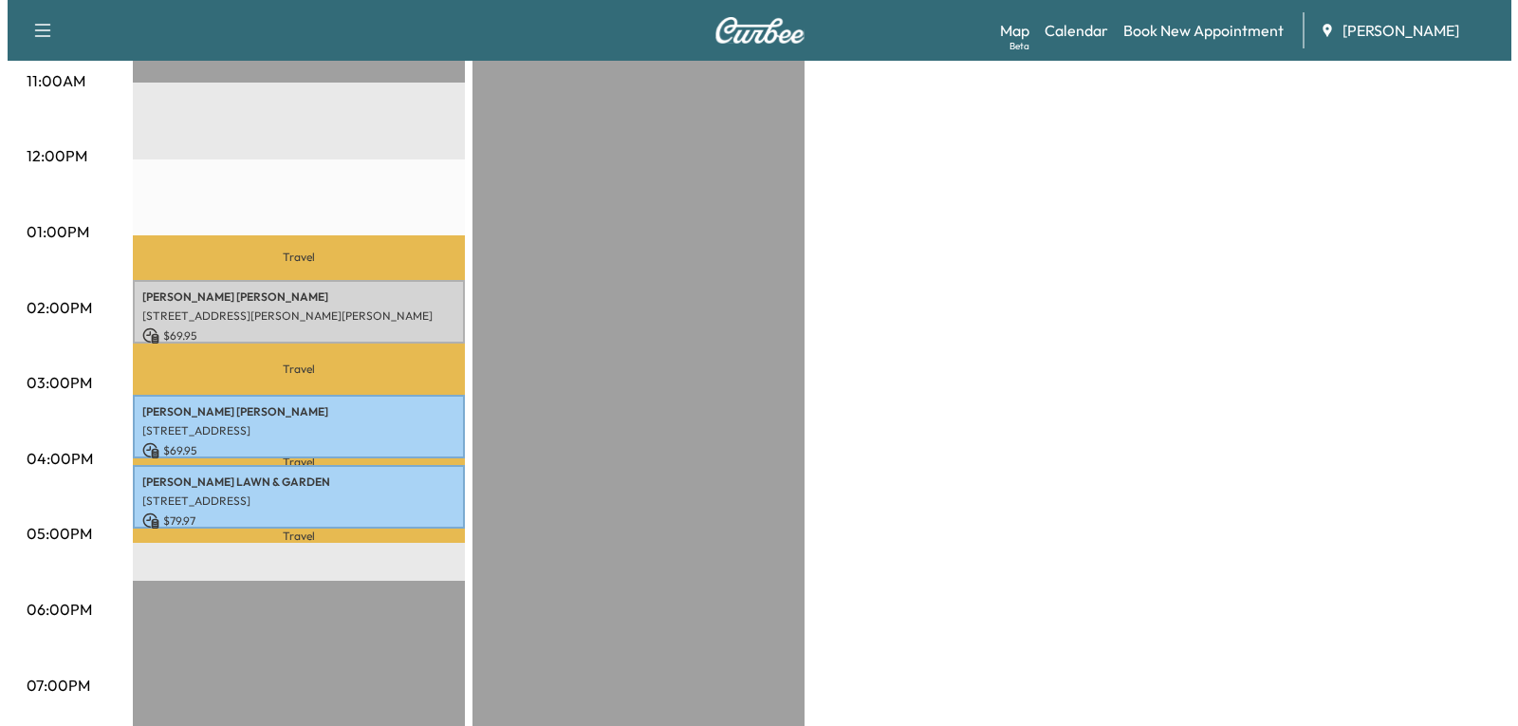
scroll to position [759, 0]
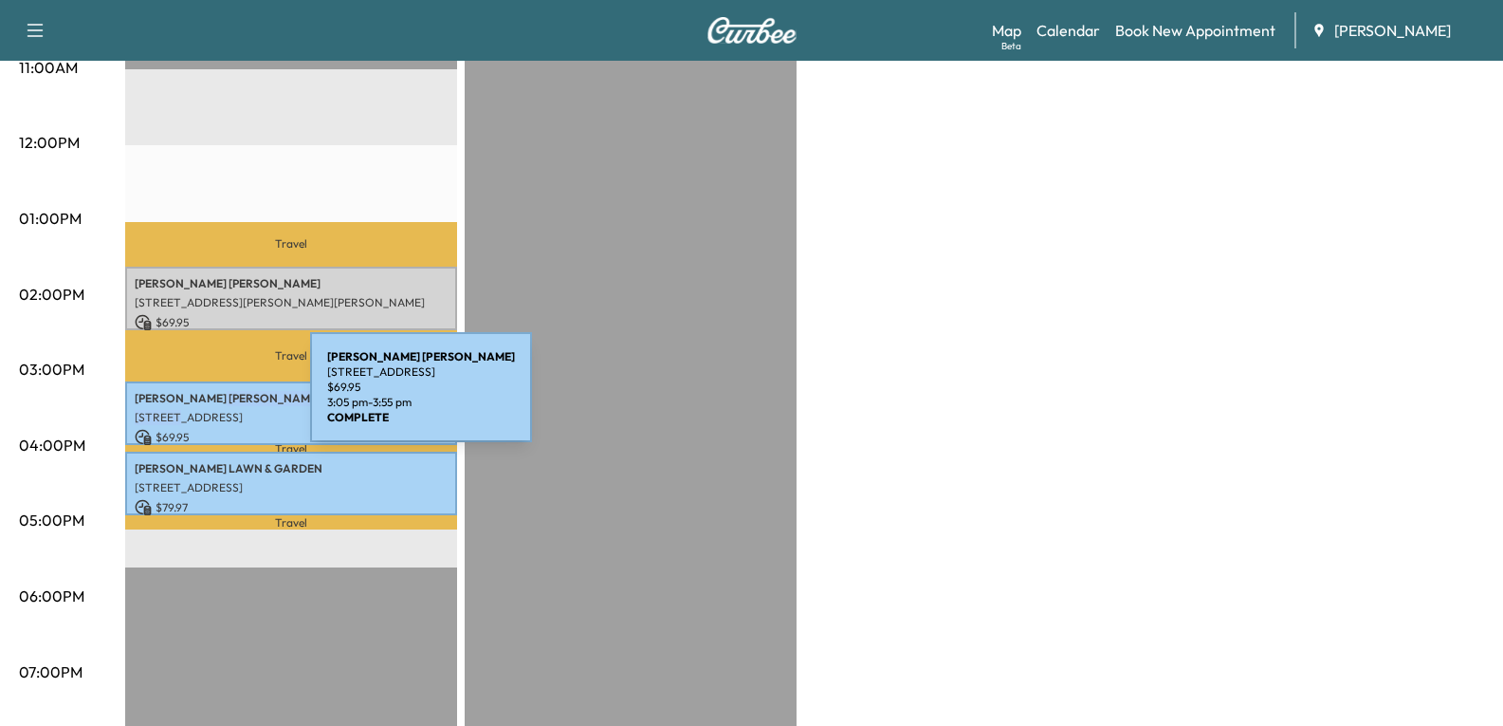
click at [171, 402] on div "[PERSON_NAME] [STREET_ADDRESS] $ 69.95 3:05 pm - 3:55 pm" at bounding box center [291, 413] width 332 height 64
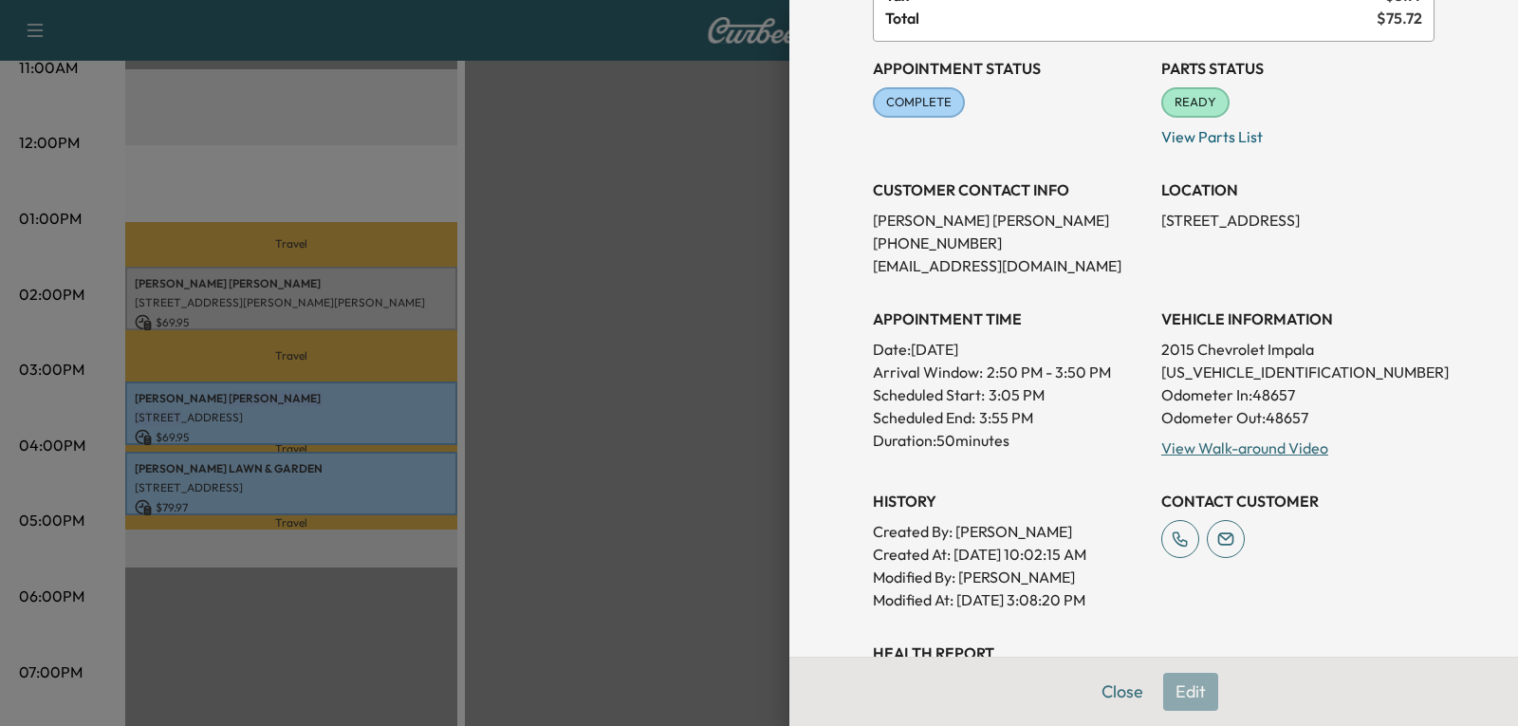
scroll to position [190, 0]
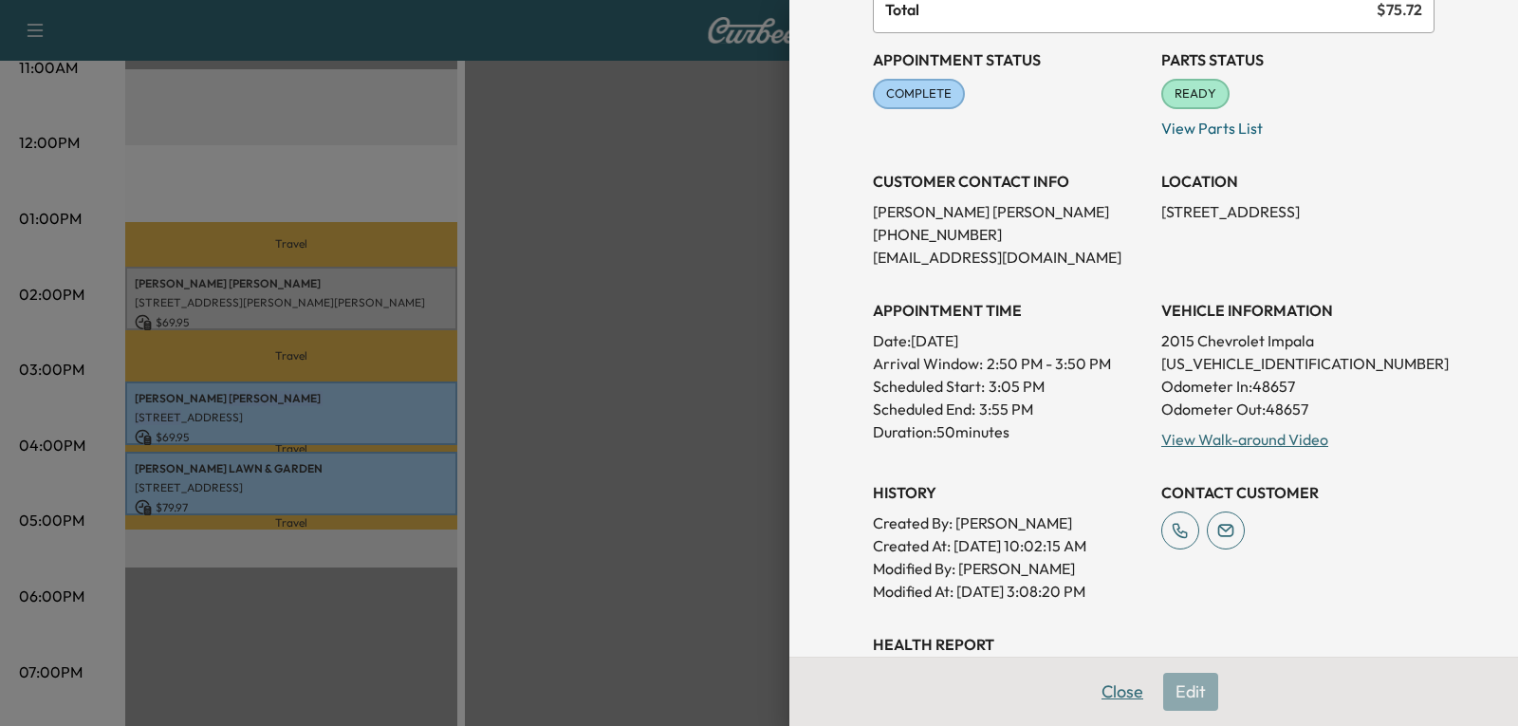
click at [1101, 695] on button "Close" at bounding box center [1122, 692] width 66 height 38
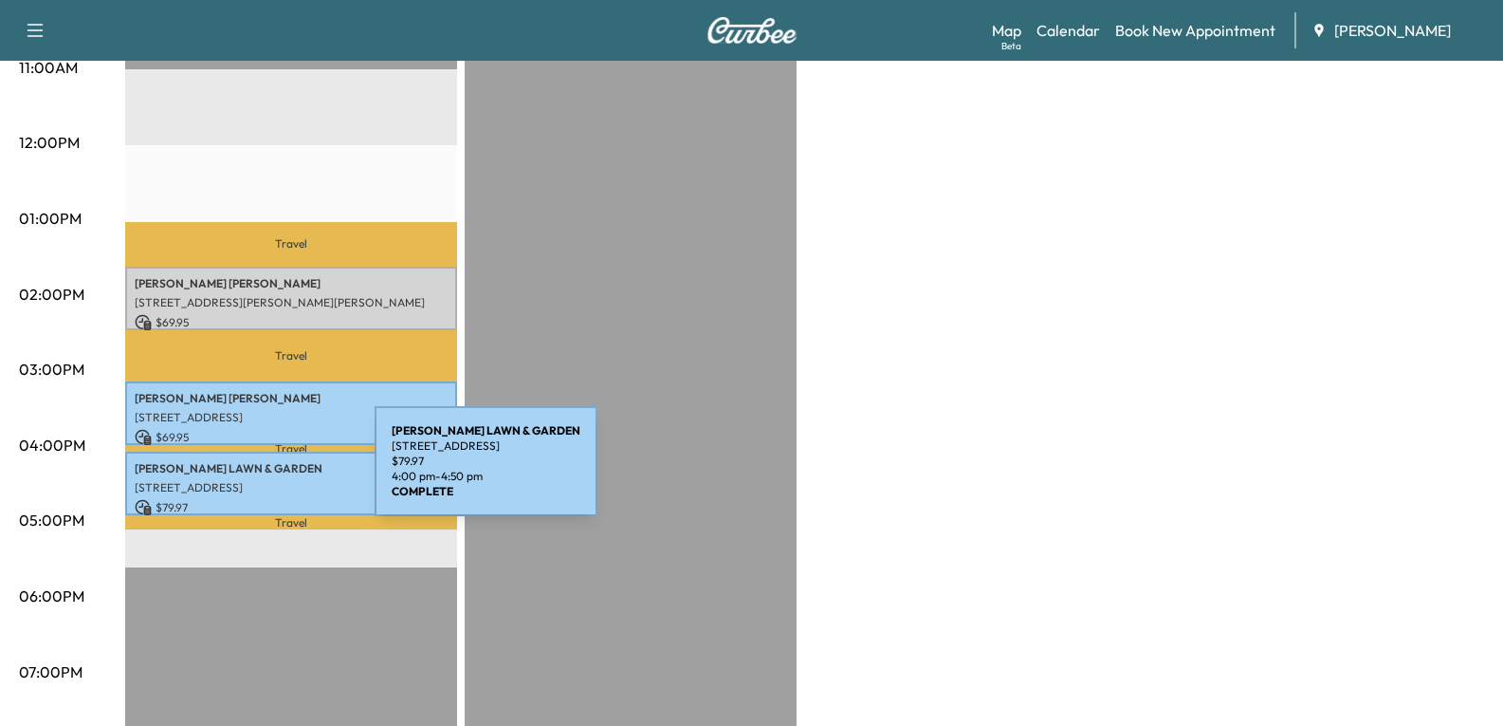
click at [234, 480] on p "[STREET_ADDRESS]" at bounding box center [291, 487] width 313 height 15
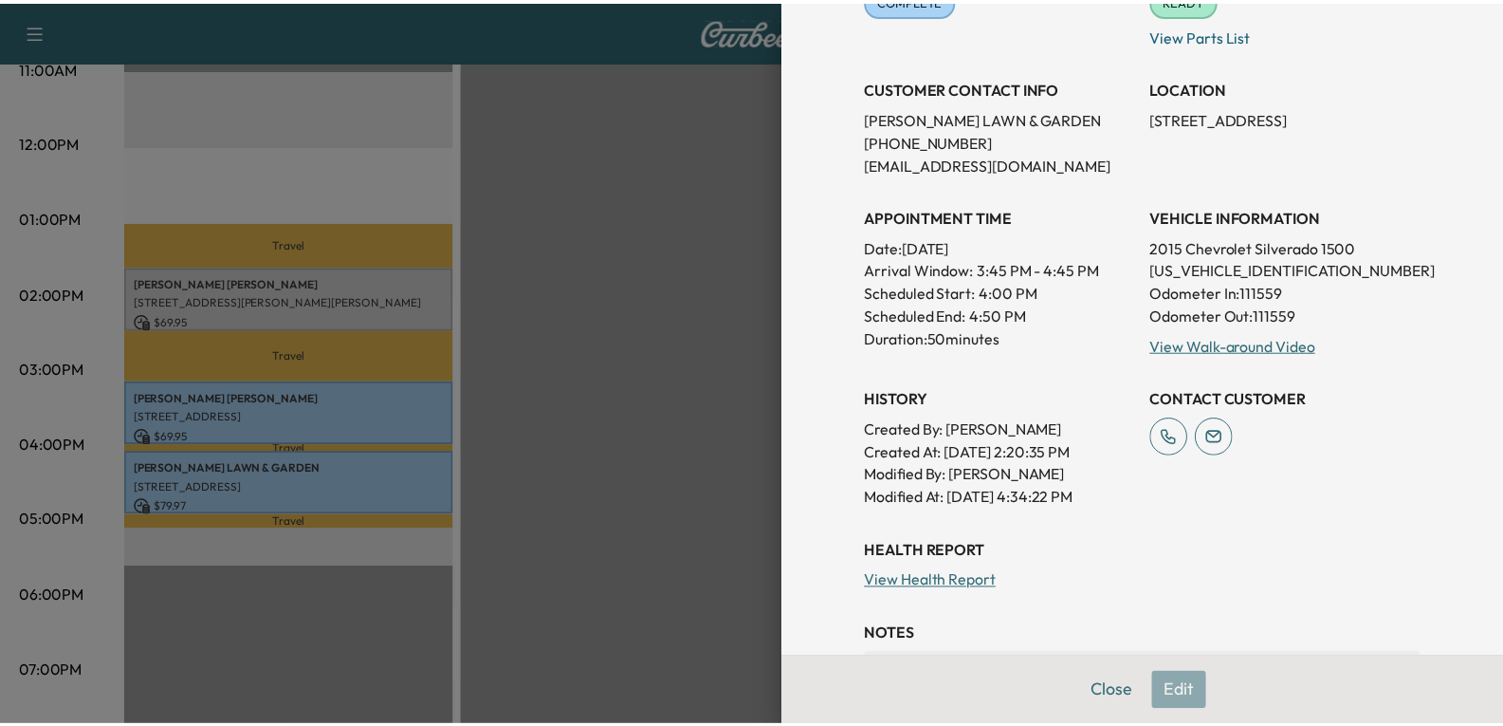
scroll to position [285, 0]
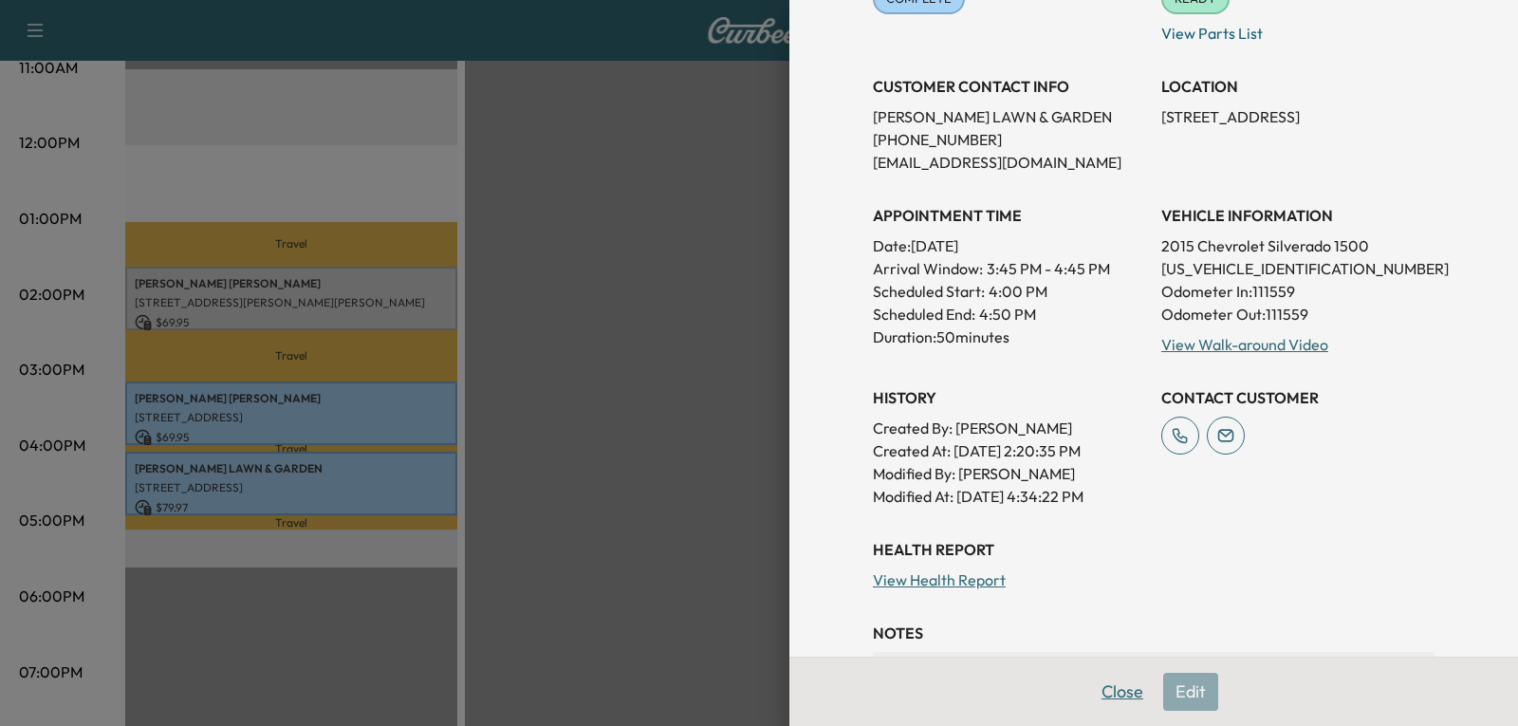
click at [1091, 688] on button "Close" at bounding box center [1122, 692] width 66 height 38
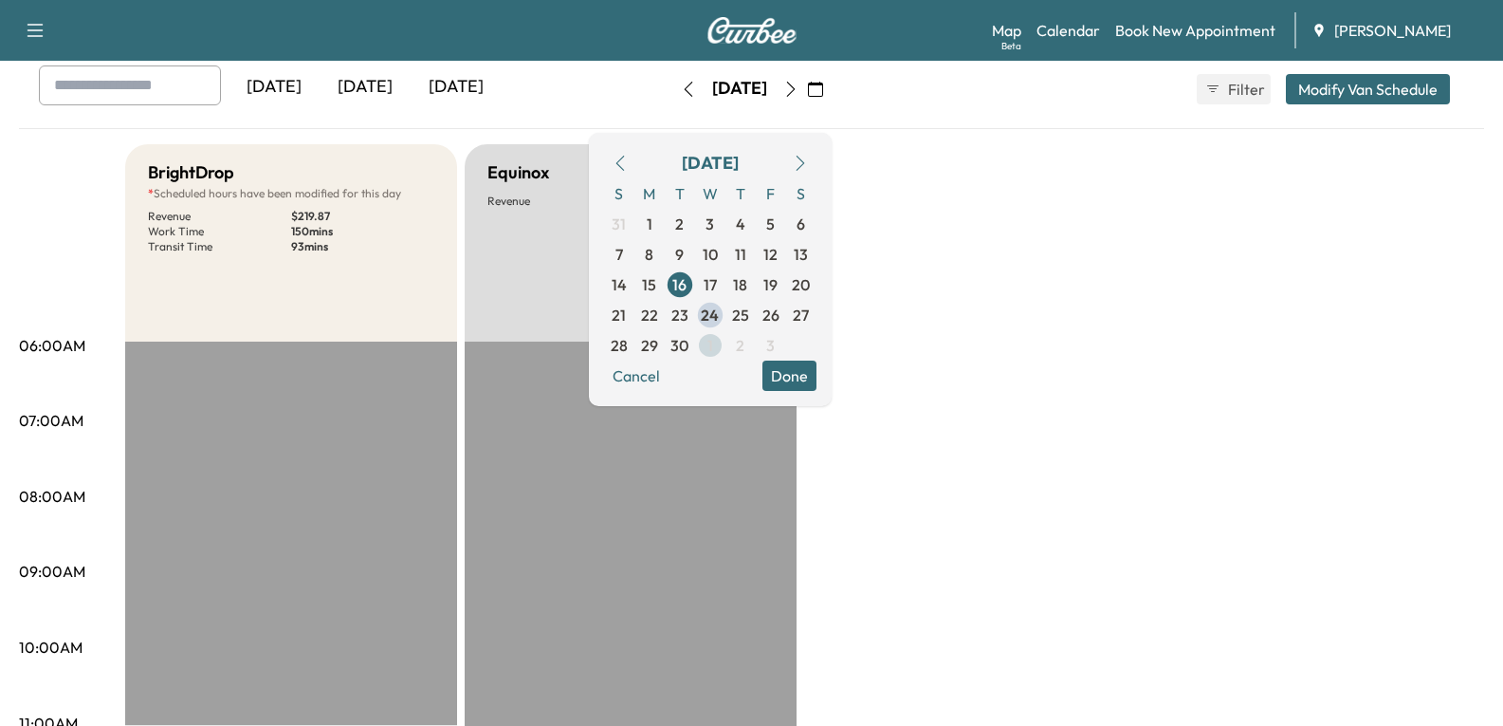
scroll to position [95, 0]
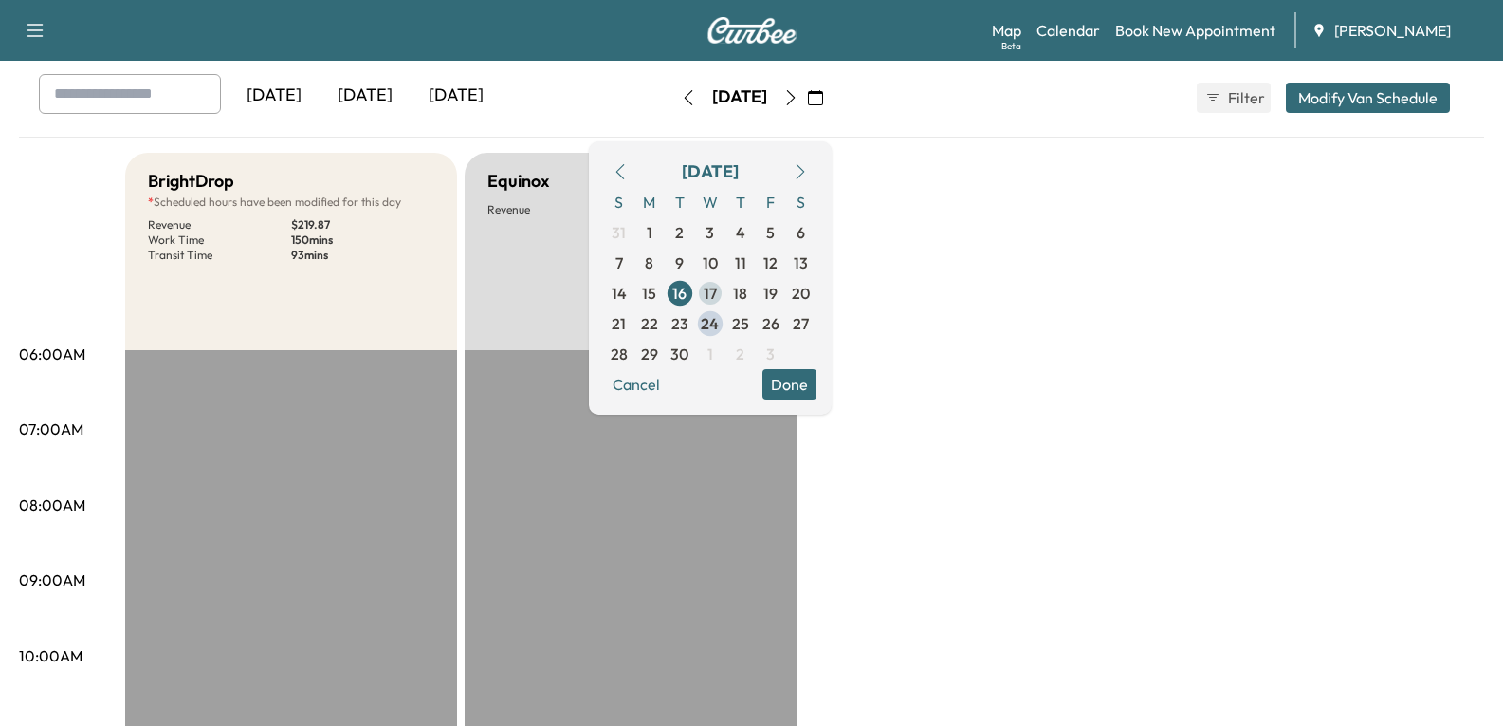
click at [717, 297] on span "17" at bounding box center [710, 293] width 13 height 23
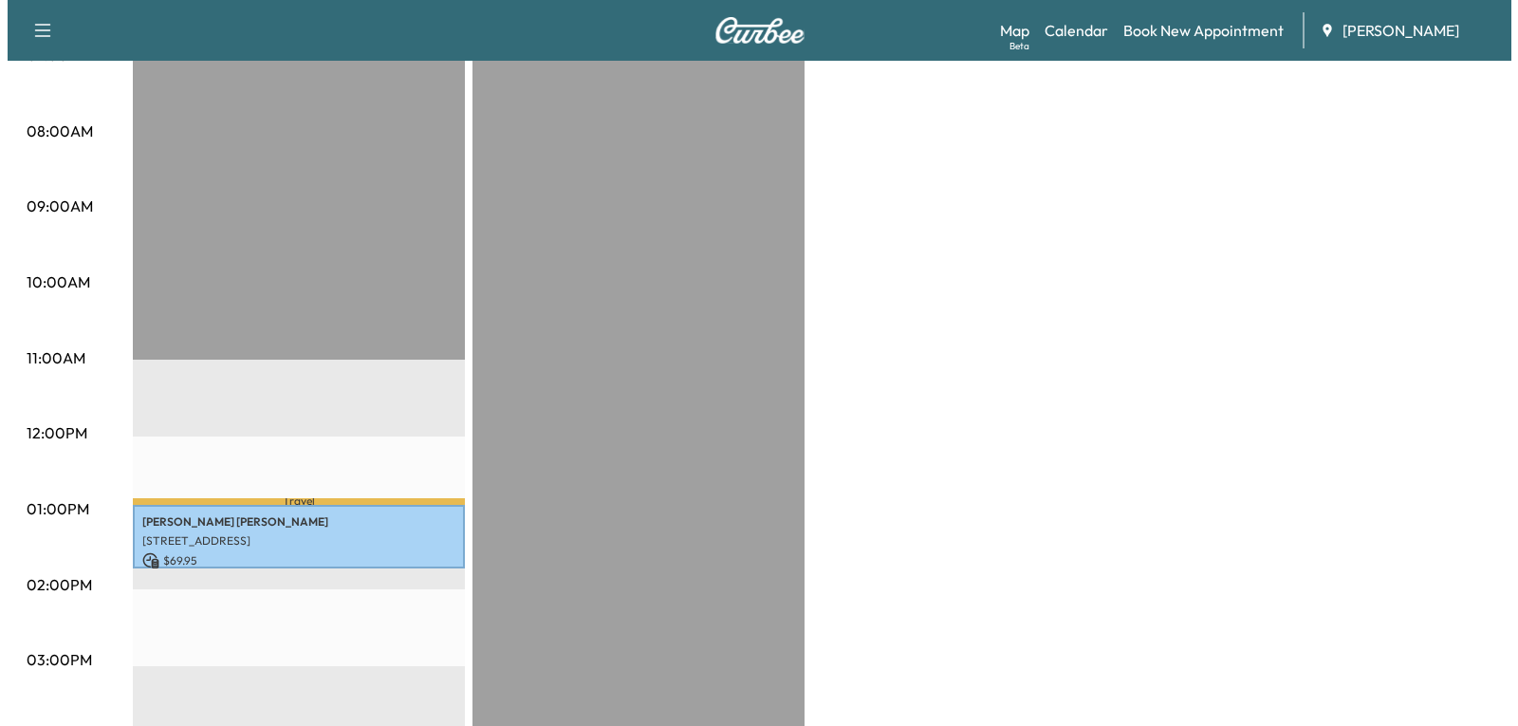
scroll to position [474, 0]
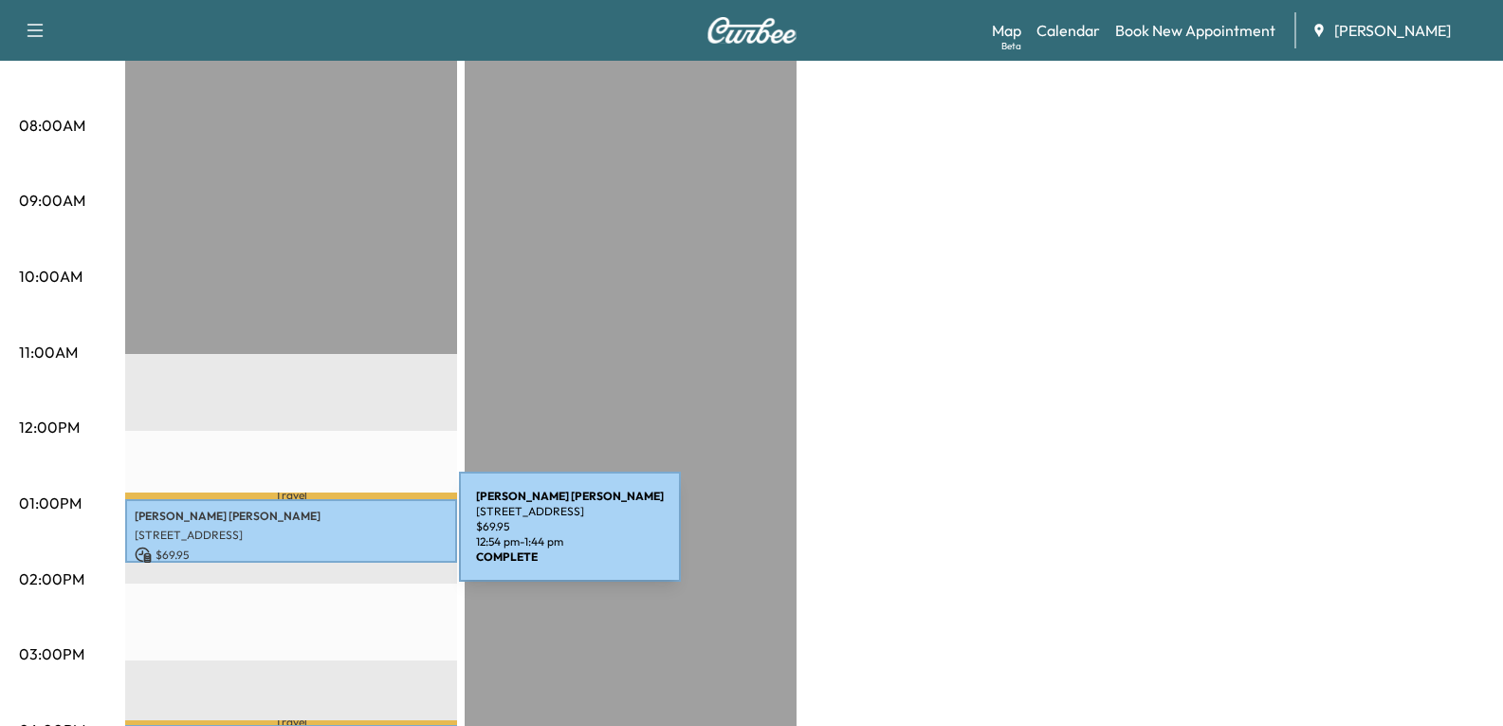
click at [313, 546] on p "$ 69.95" at bounding box center [291, 554] width 313 height 17
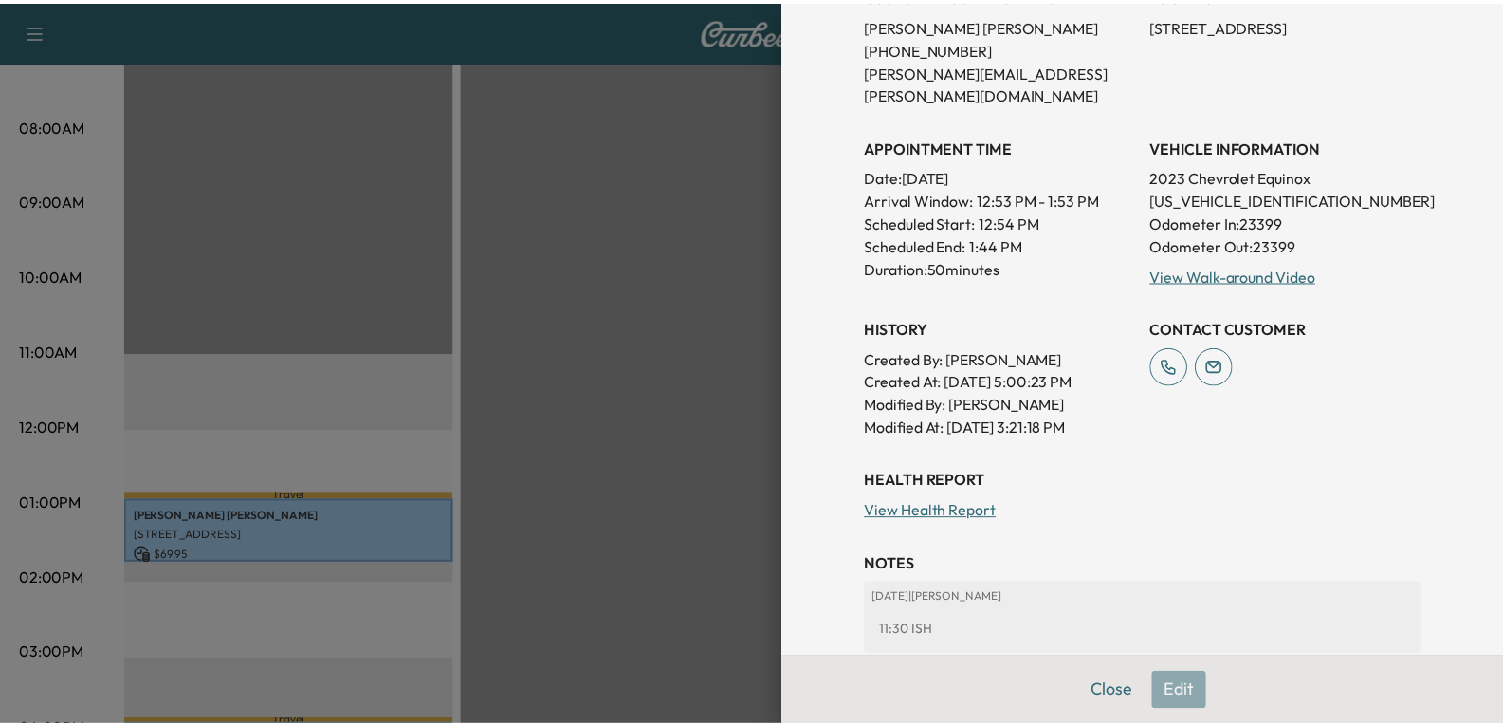
scroll to position [379, 0]
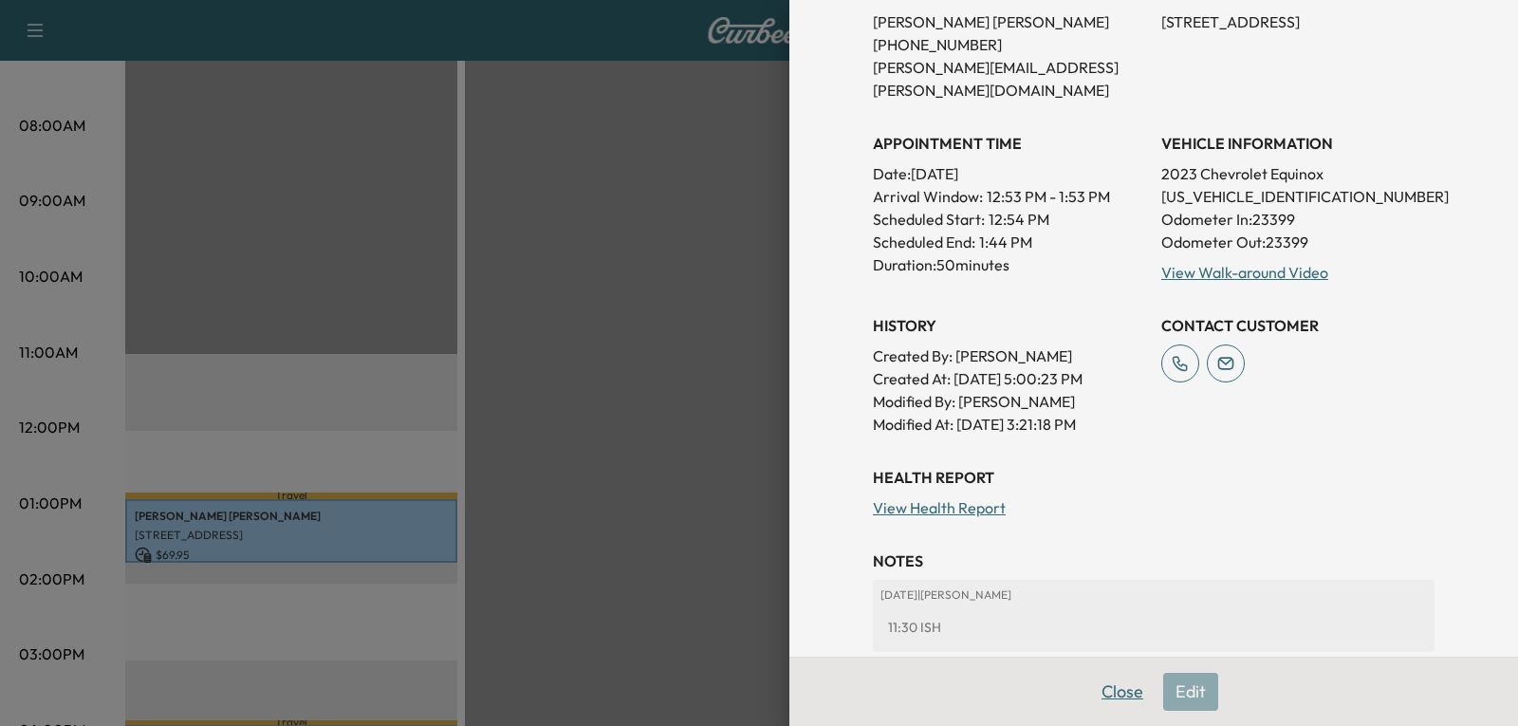
click at [1099, 692] on button "Close" at bounding box center [1122, 692] width 66 height 38
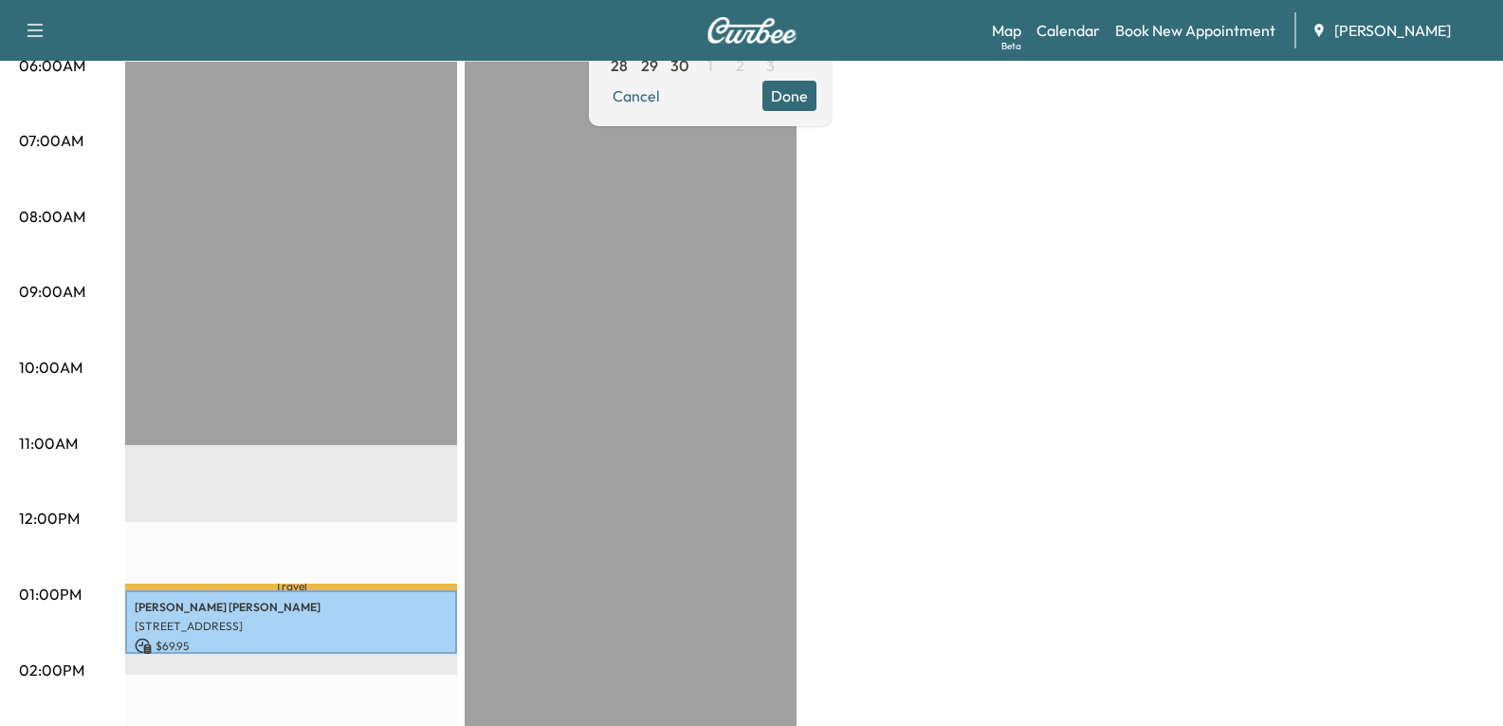
scroll to position [0, 0]
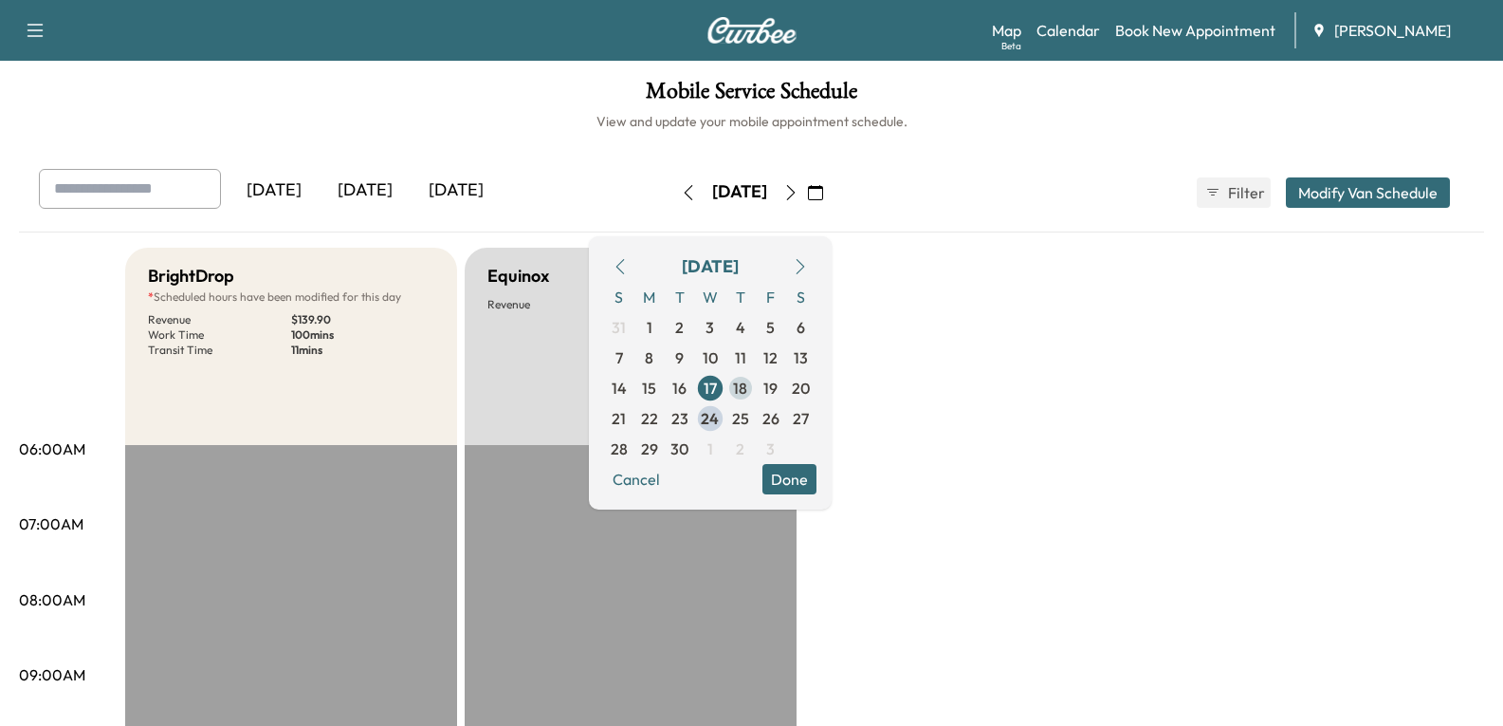
click at [747, 392] on span "18" at bounding box center [740, 388] width 14 height 23
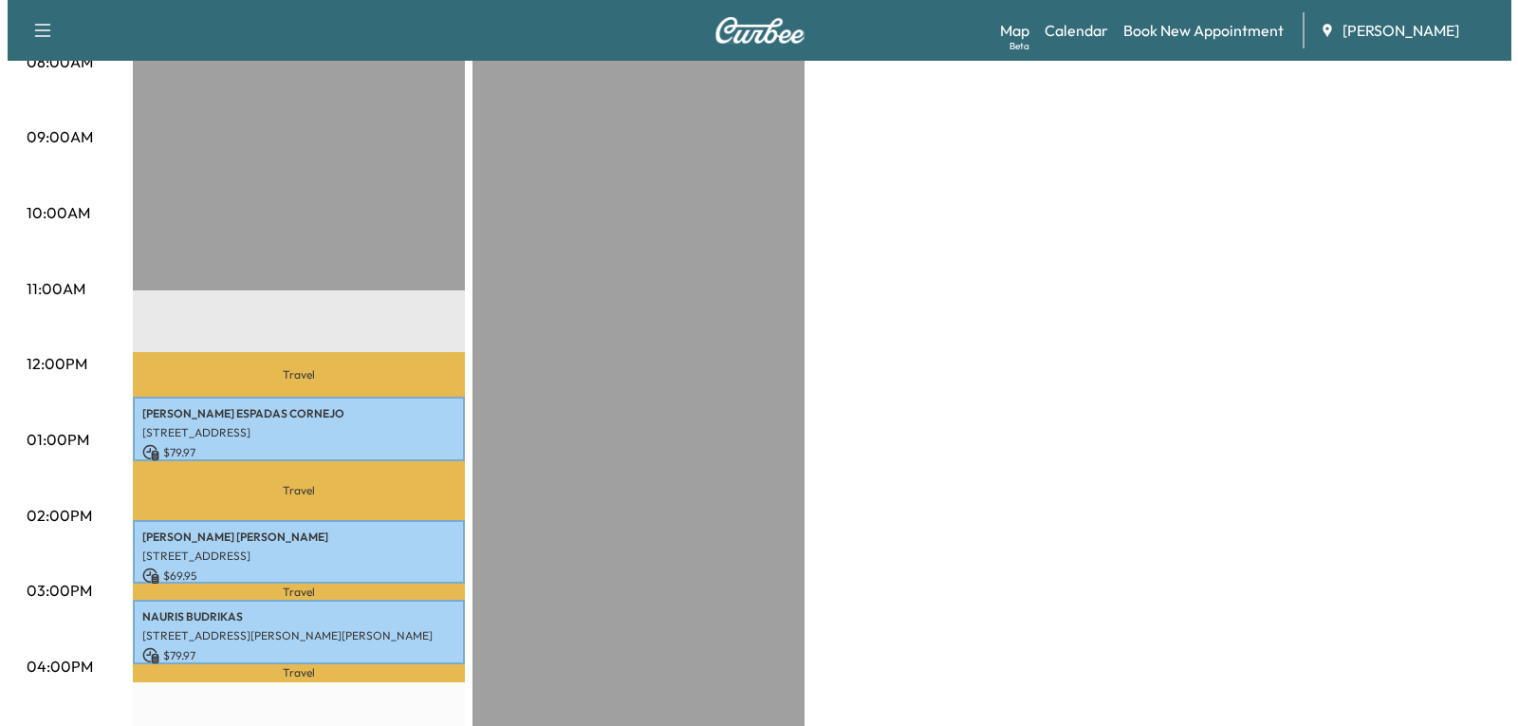
scroll to position [569, 0]
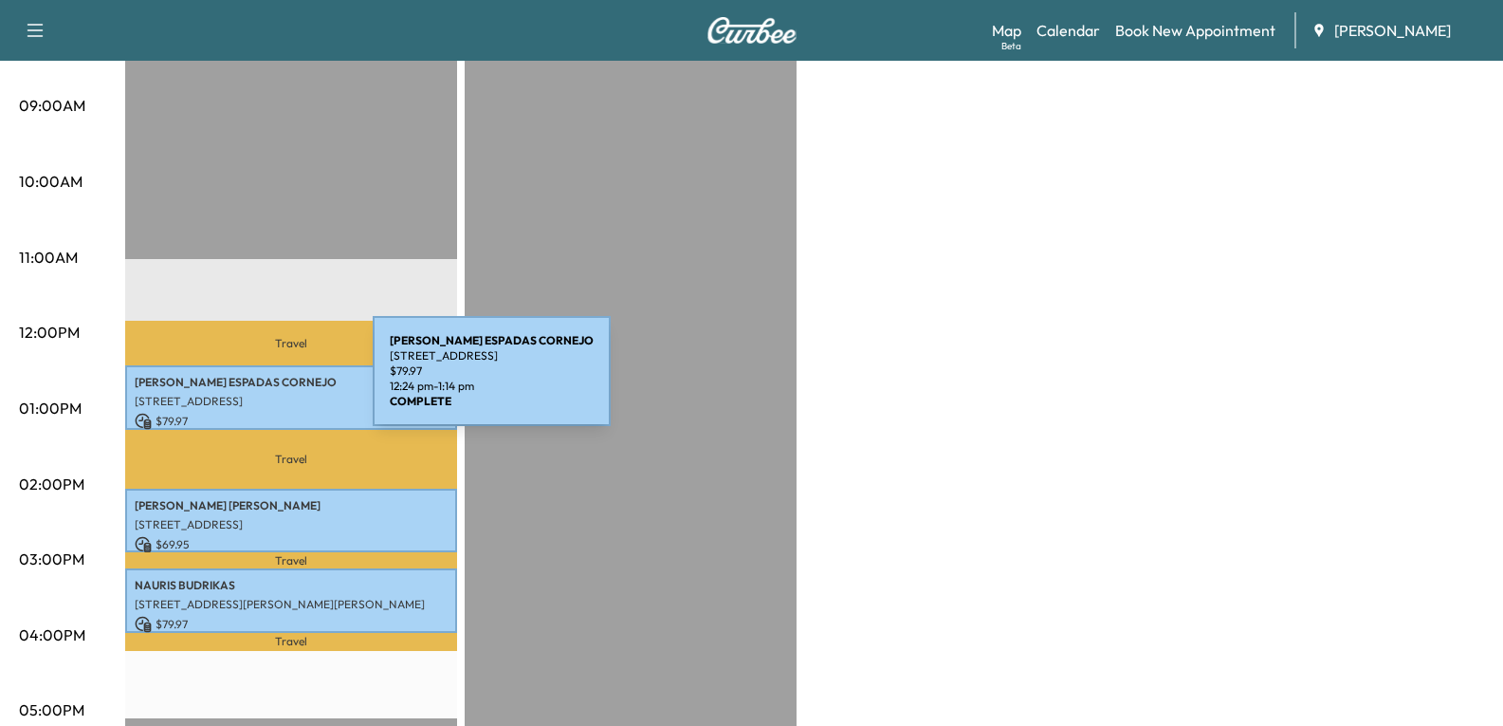
click at [231, 382] on p "[PERSON_NAME]" at bounding box center [291, 382] width 313 height 15
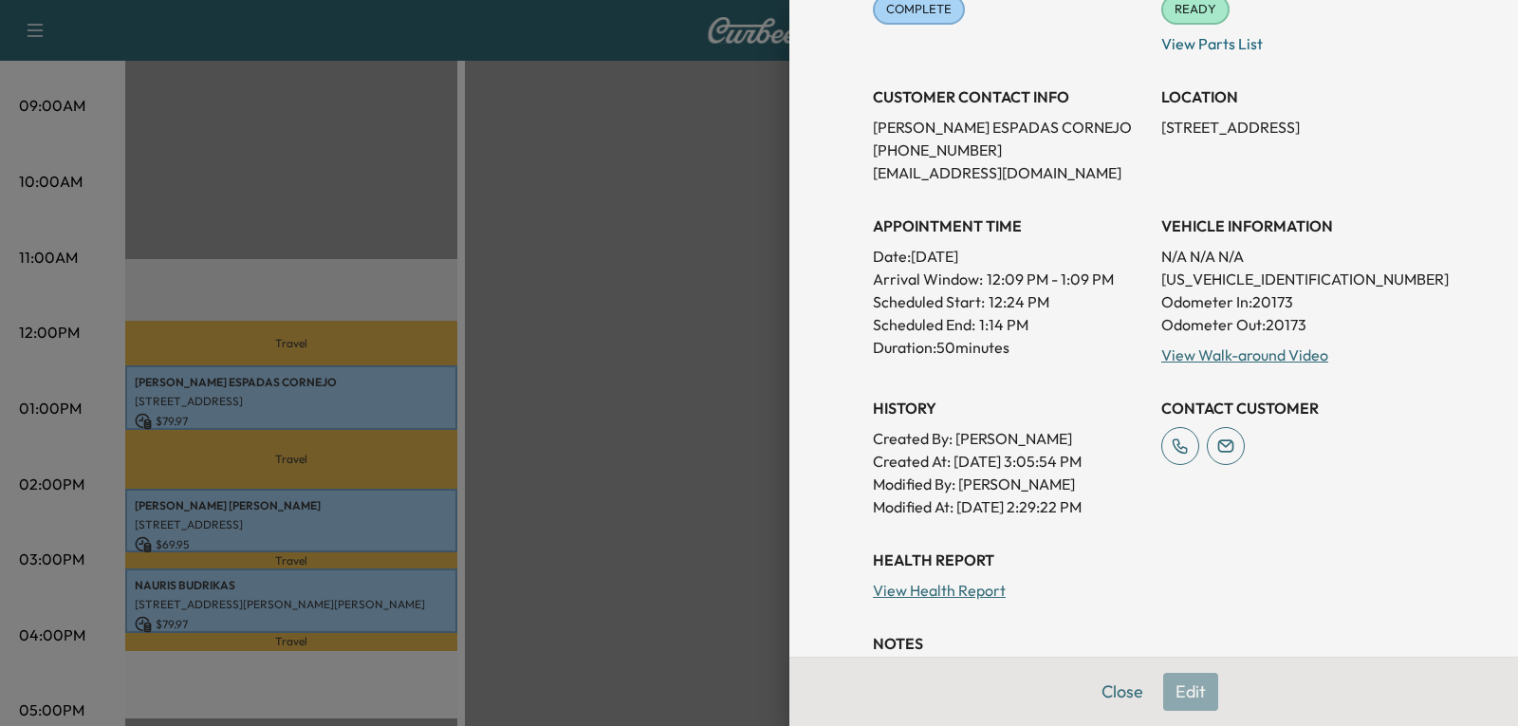
scroll to position [285, 0]
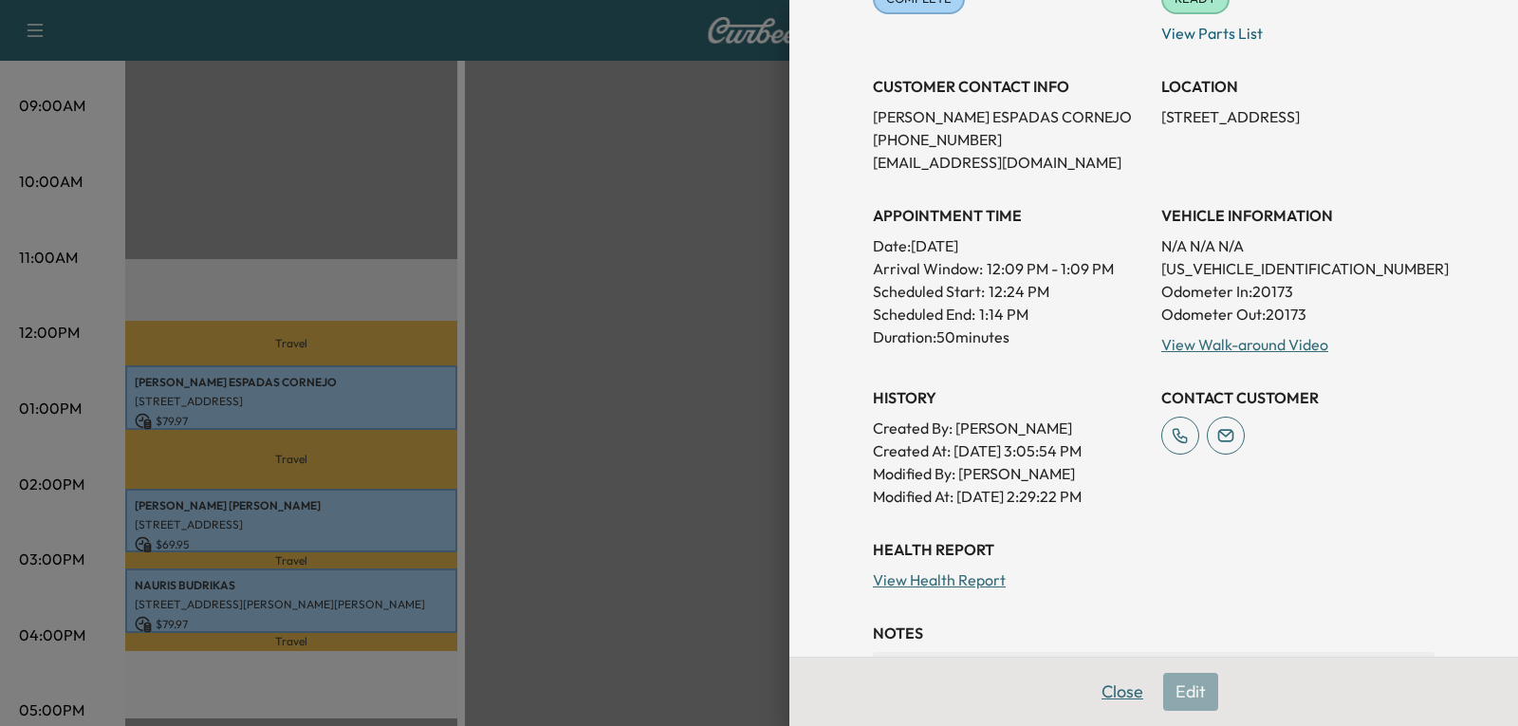
click at [1113, 693] on button "Close" at bounding box center [1122, 692] width 66 height 38
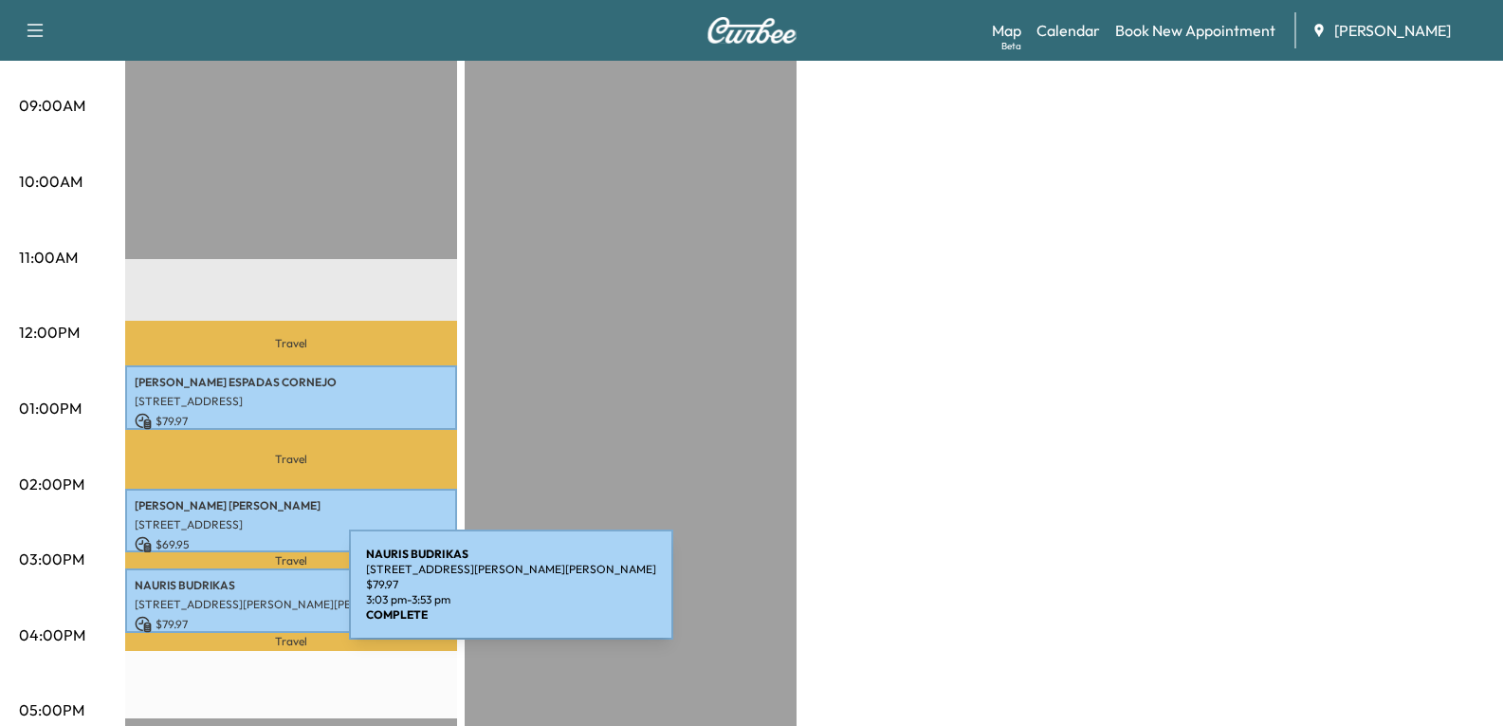
click at [207, 597] on p "[STREET_ADDRESS][PERSON_NAME][PERSON_NAME]" at bounding box center [291, 604] width 313 height 15
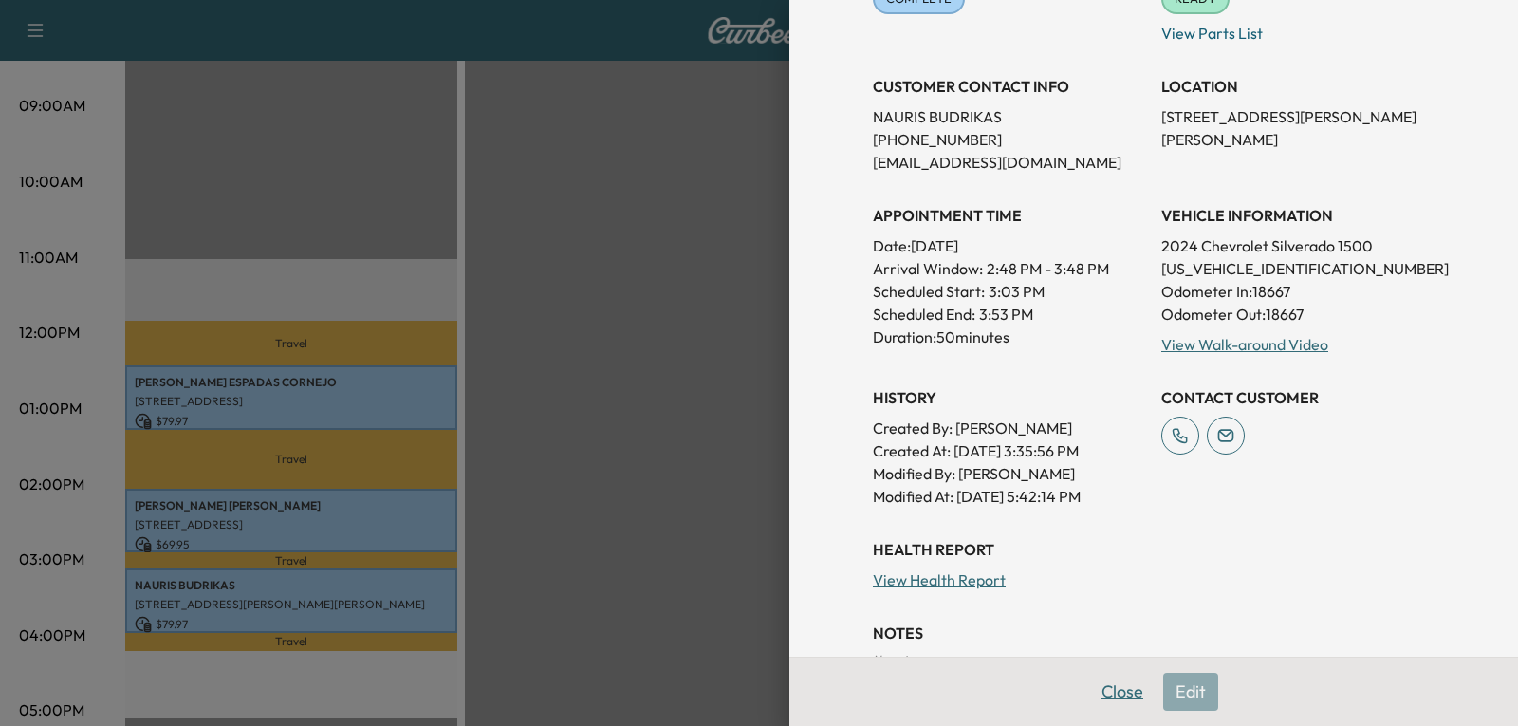
click at [1120, 690] on button "Close" at bounding box center [1122, 692] width 66 height 38
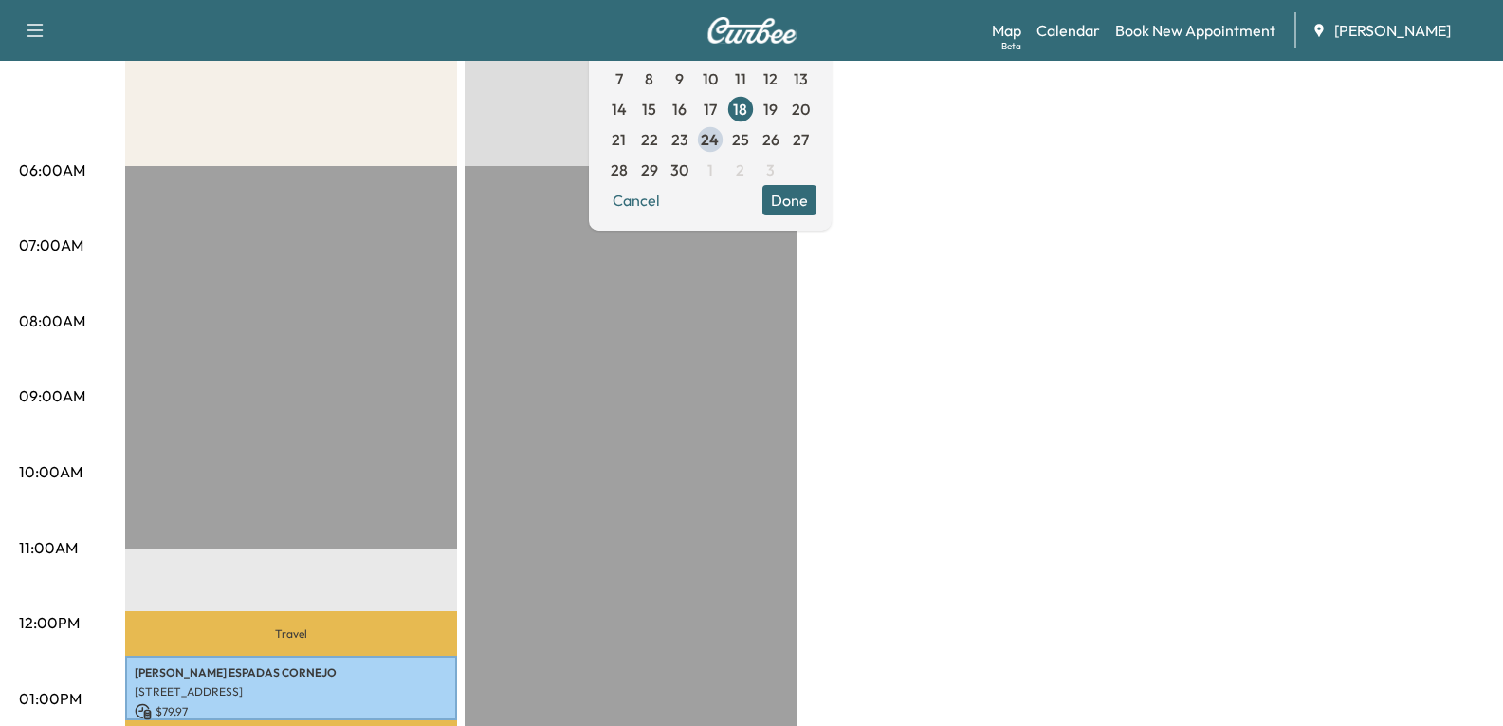
scroll to position [0, 0]
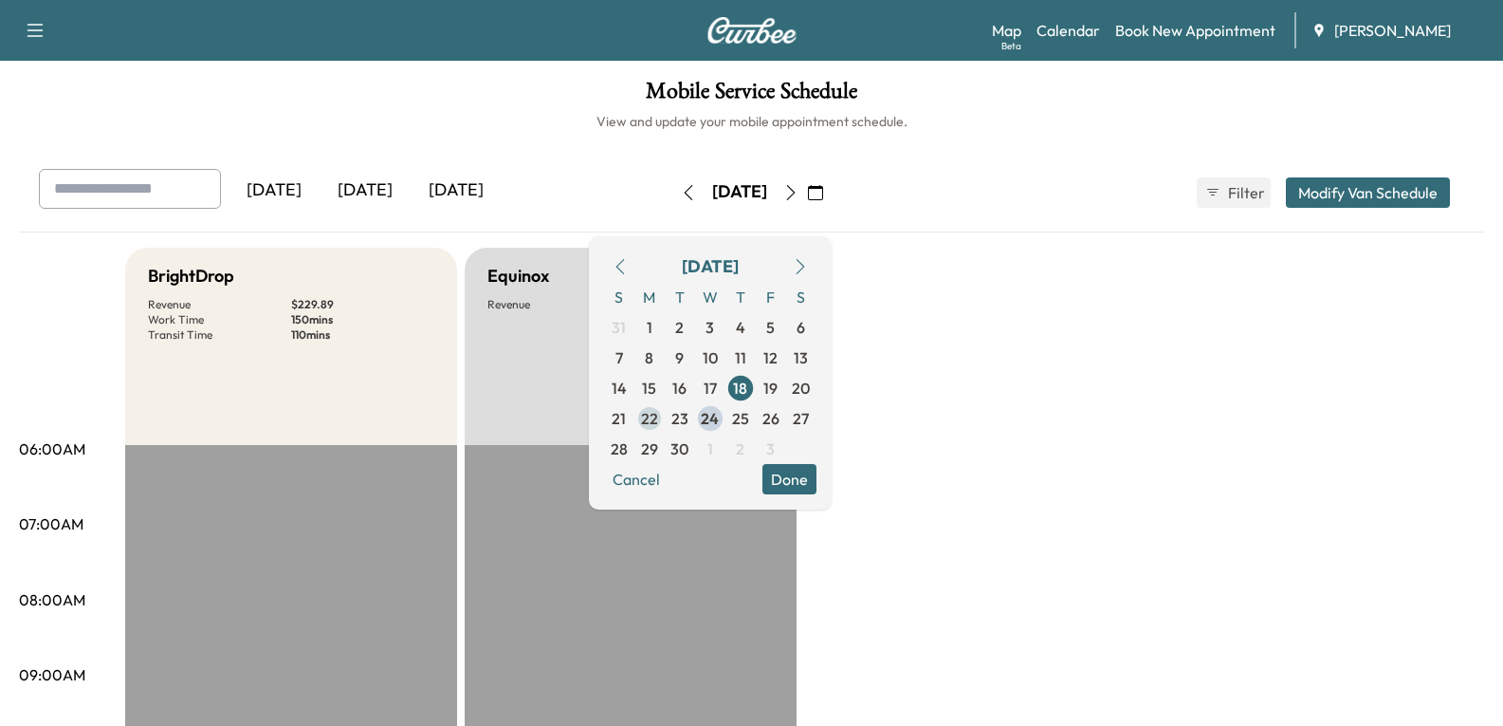
click at [658, 417] on span "22" at bounding box center [649, 418] width 17 height 23
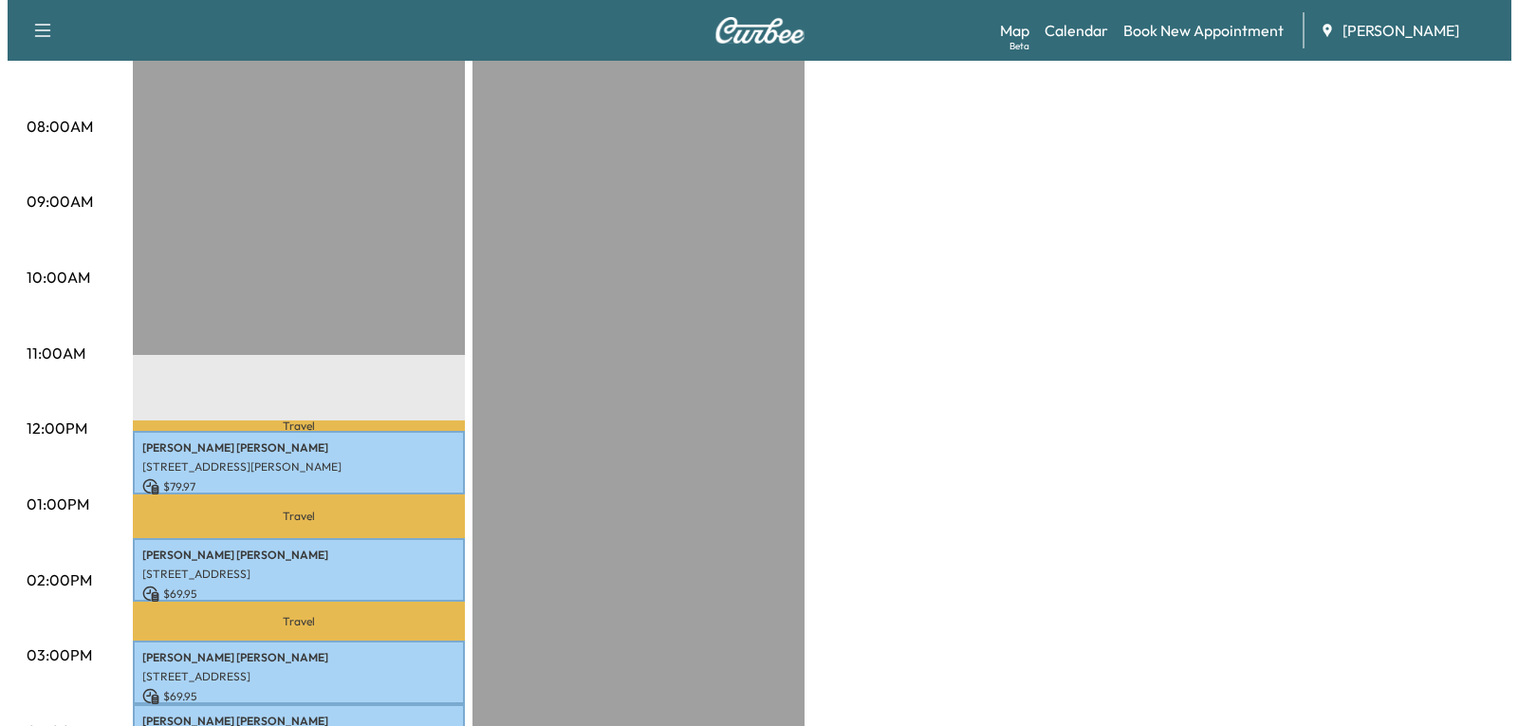
scroll to position [474, 0]
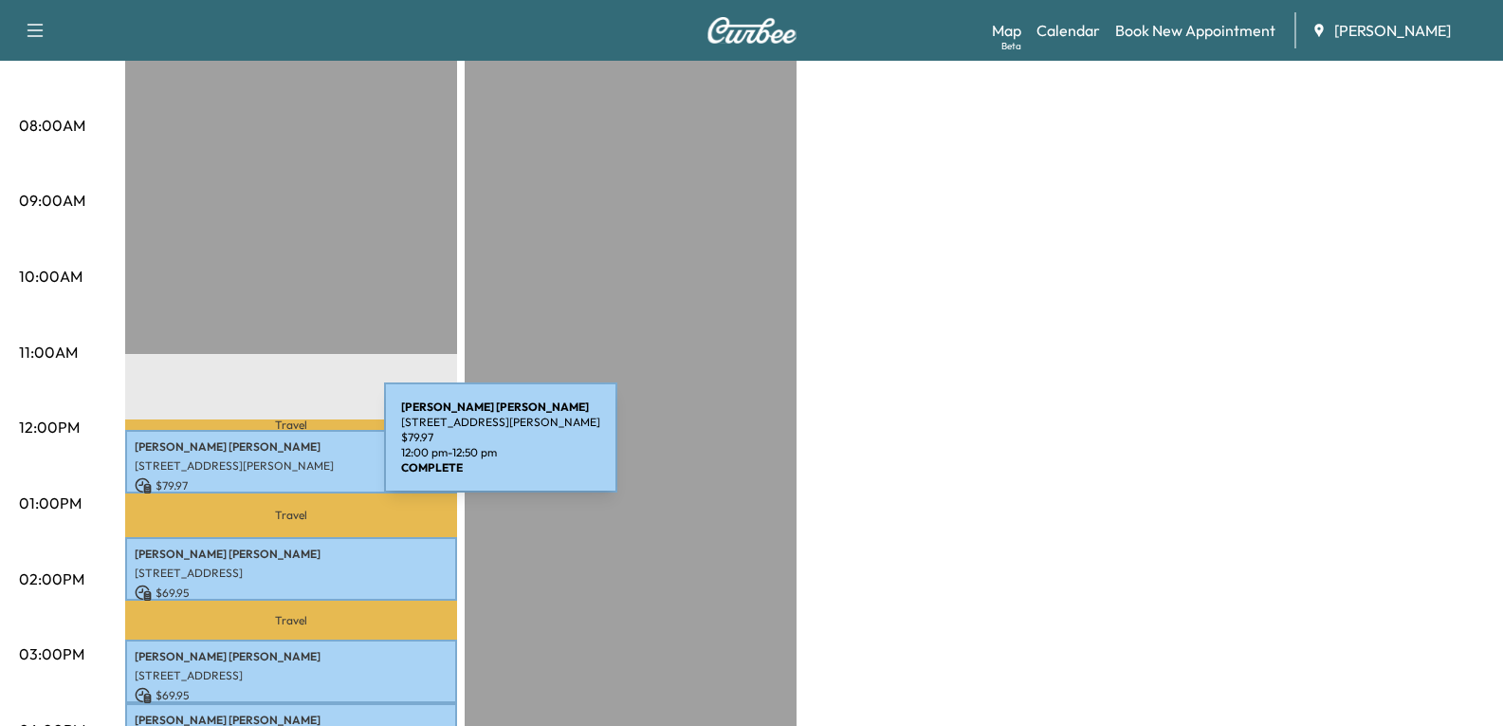
click at [242, 458] on p "[STREET_ADDRESS][PERSON_NAME]" at bounding box center [291, 465] width 313 height 15
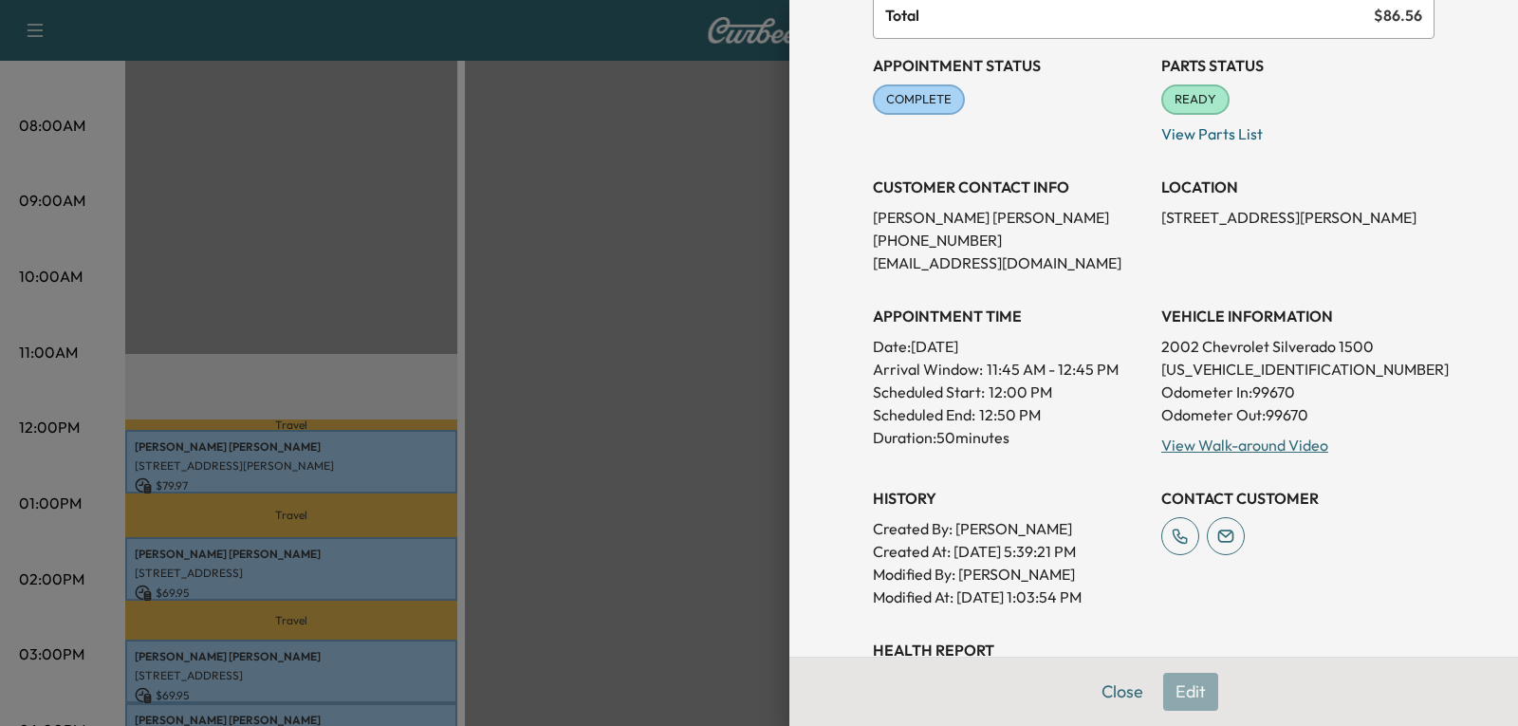
scroll to position [285, 0]
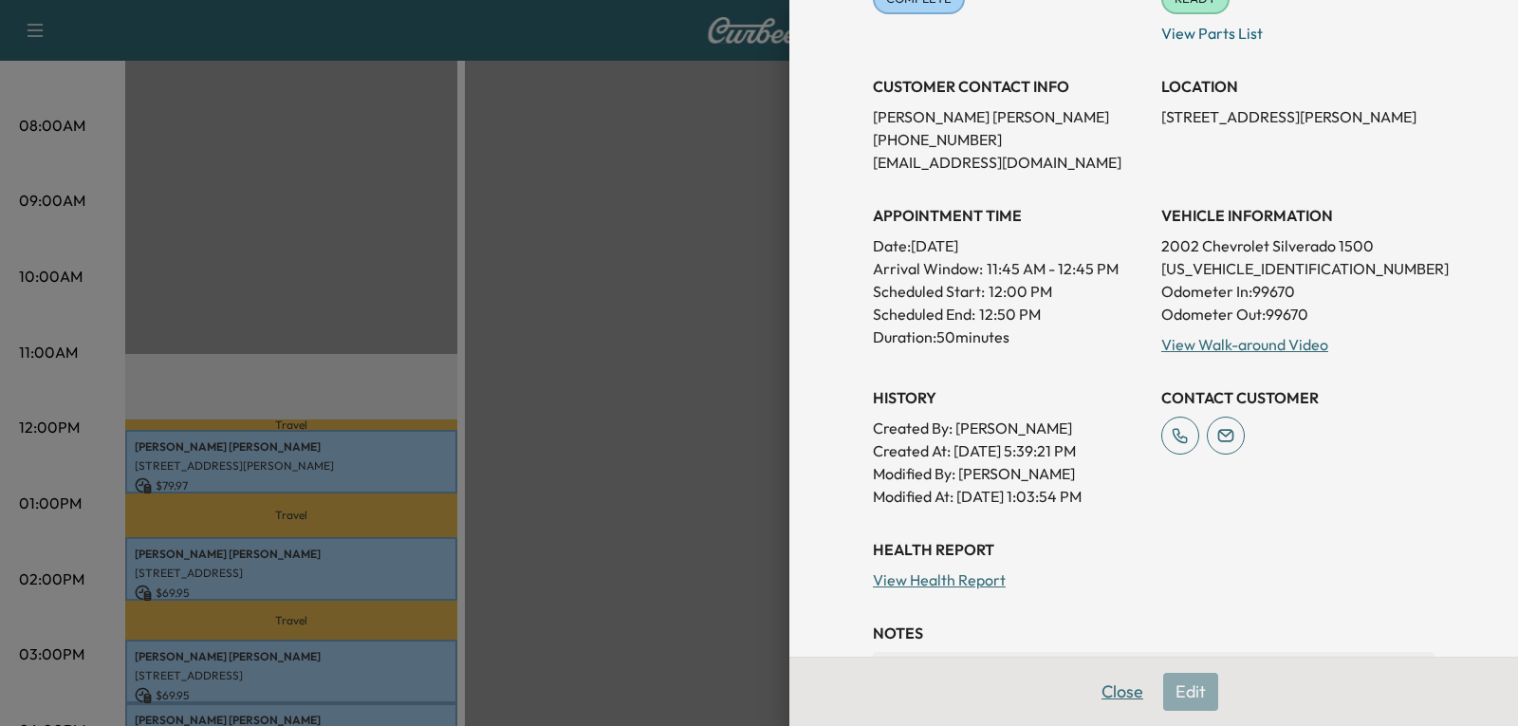
click at [1096, 691] on button "Close" at bounding box center [1122, 692] width 66 height 38
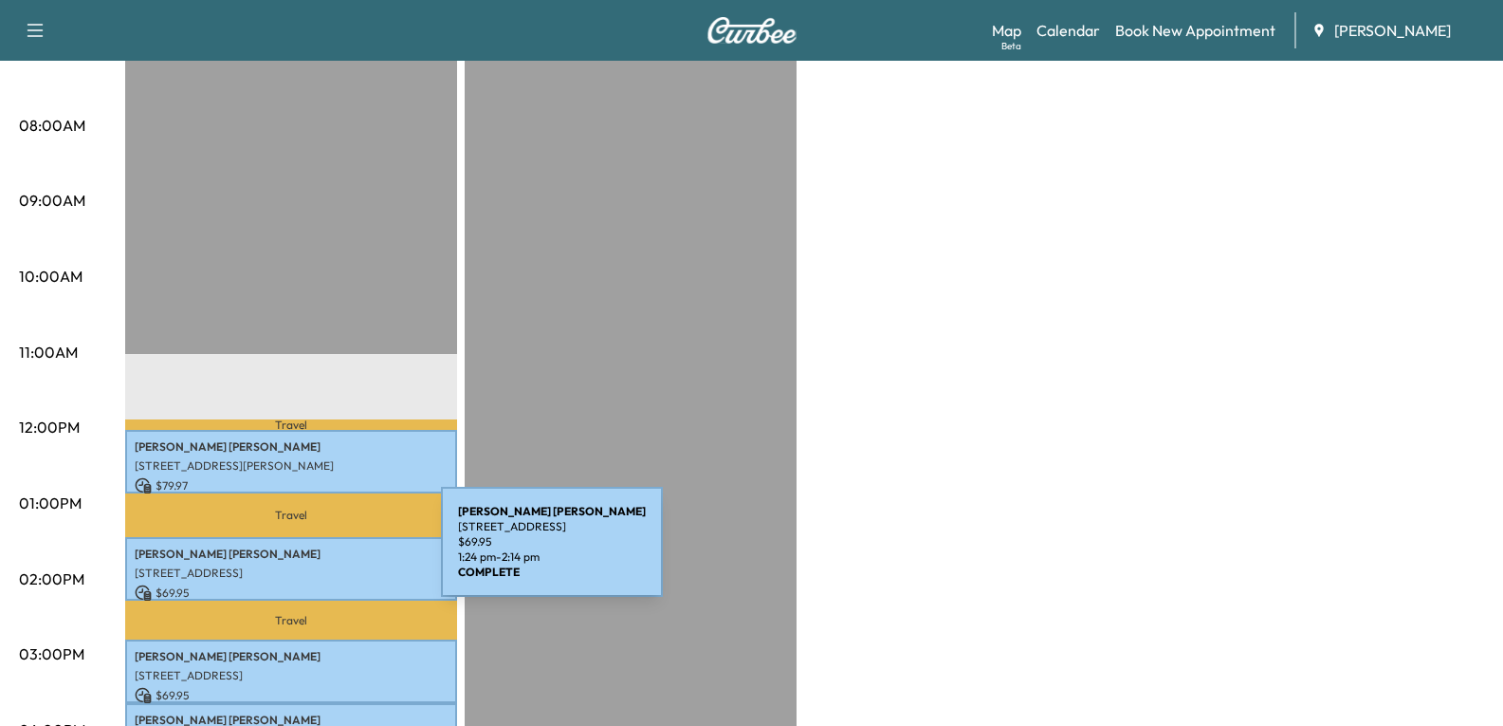
click at [299, 553] on p "[PERSON_NAME]" at bounding box center [291, 553] width 313 height 15
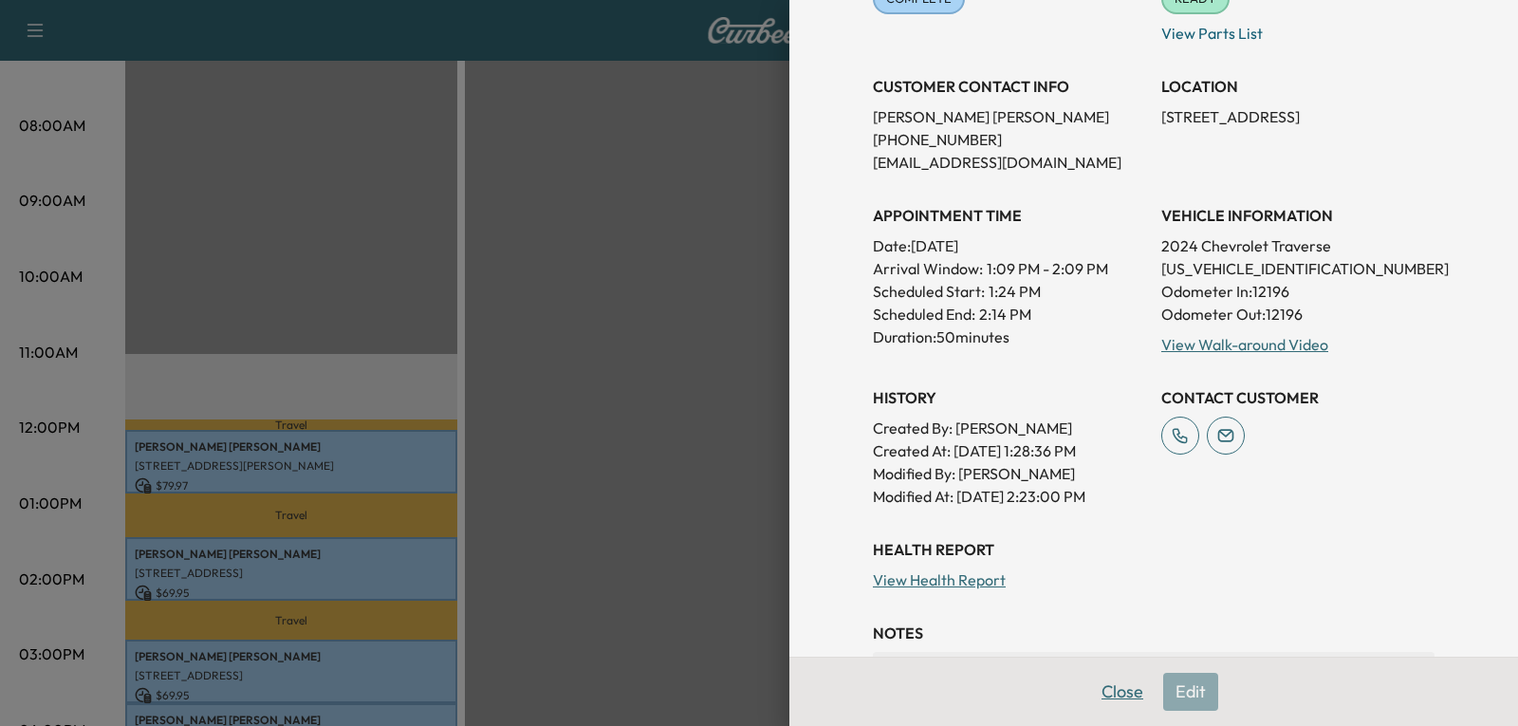
click at [1109, 694] on button "Close" at bounding box center [1122, 692] width 66 height 38
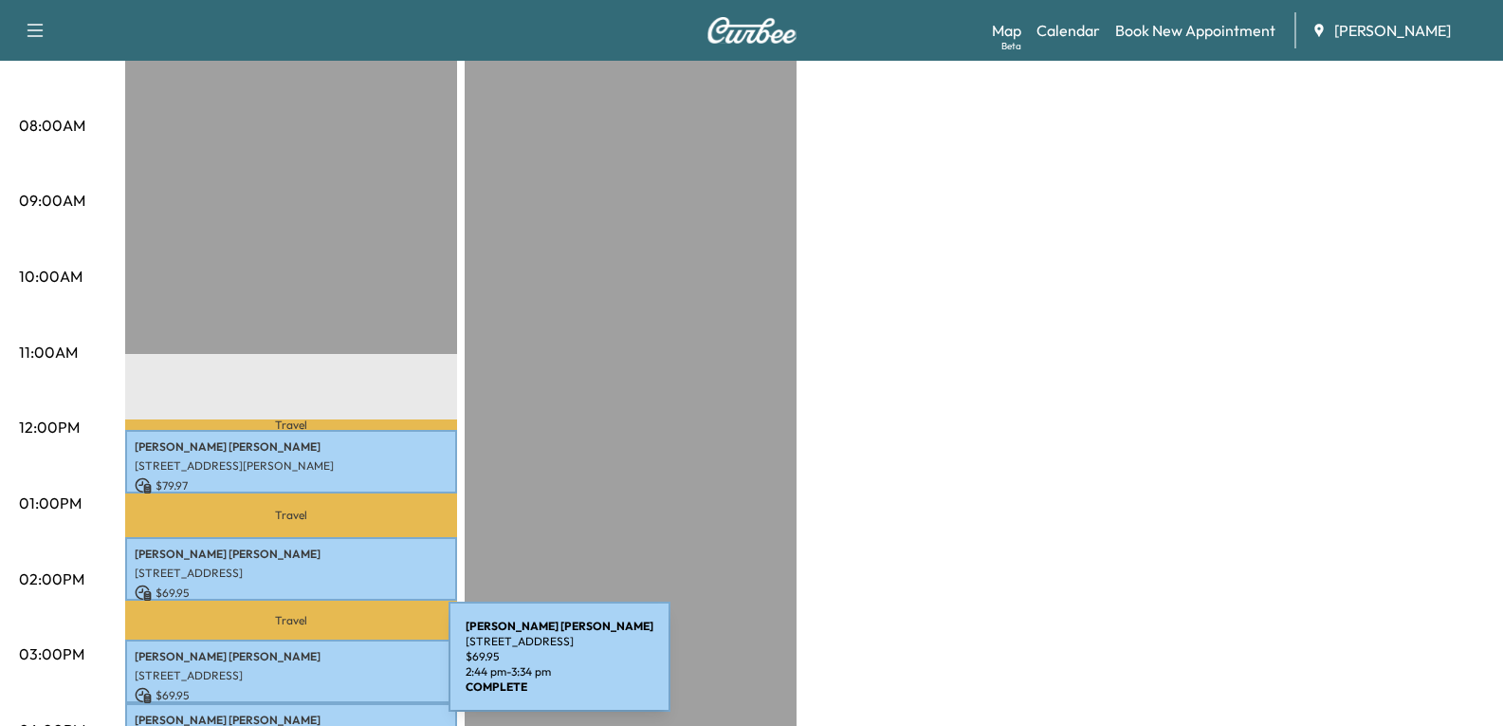
click at [306, 668] on p "[STREET_ADDRESS]" at bounding box center [291, 675] width 313 height 15
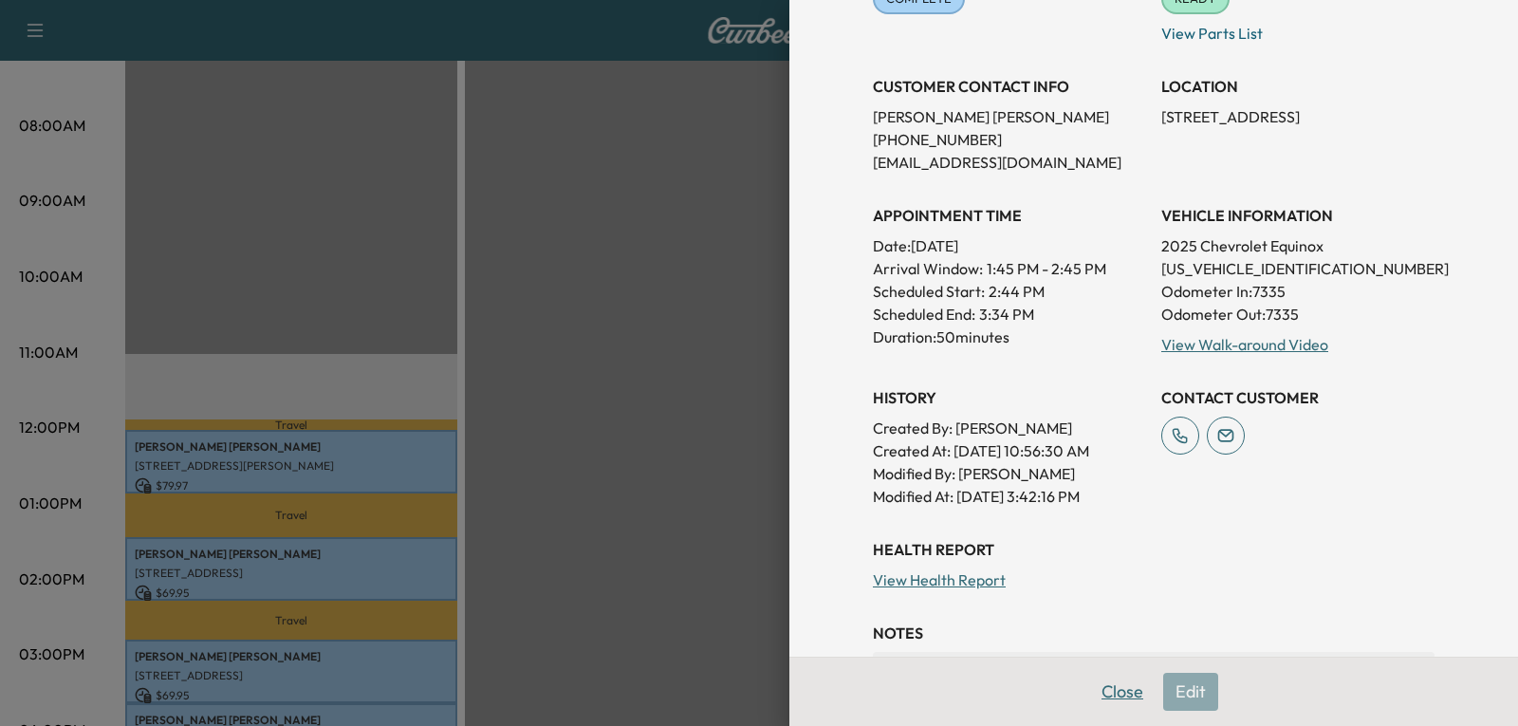
click at [1111, 692] on button "Close" at bounding box center [1122, 692] width 66 height 38
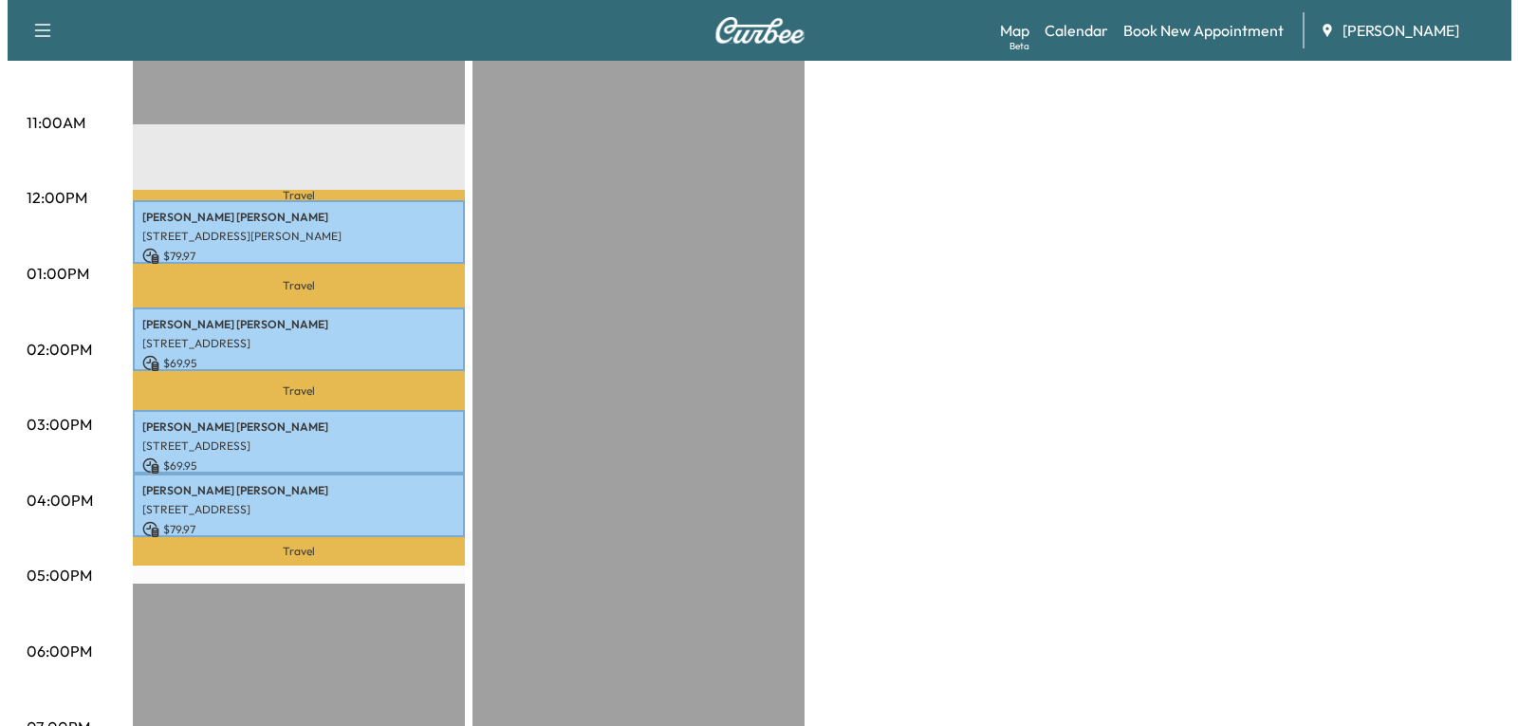
scroll to position [759, 0]
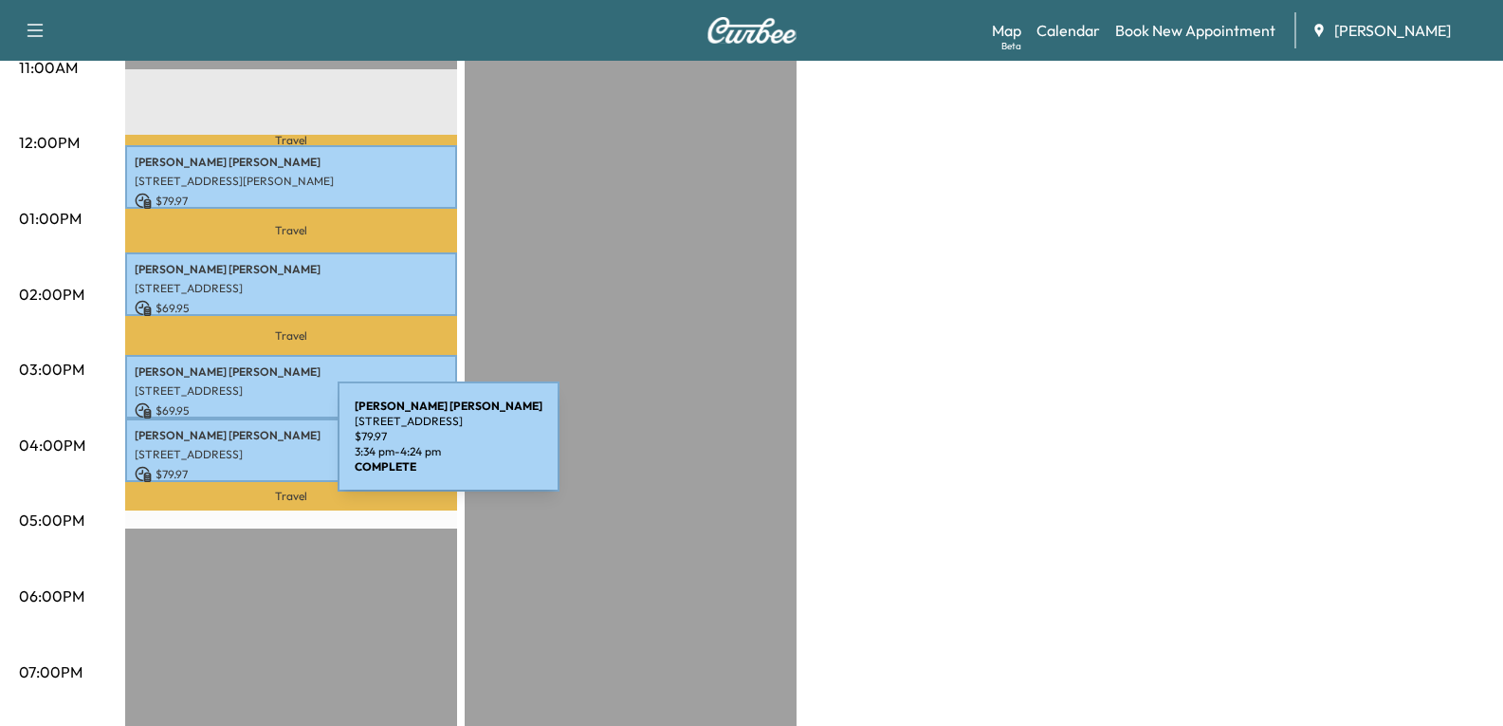
click at [195, 448] on p "[STREET_ADDRESS]" at bounding box center [291, 454] width 313 height 15
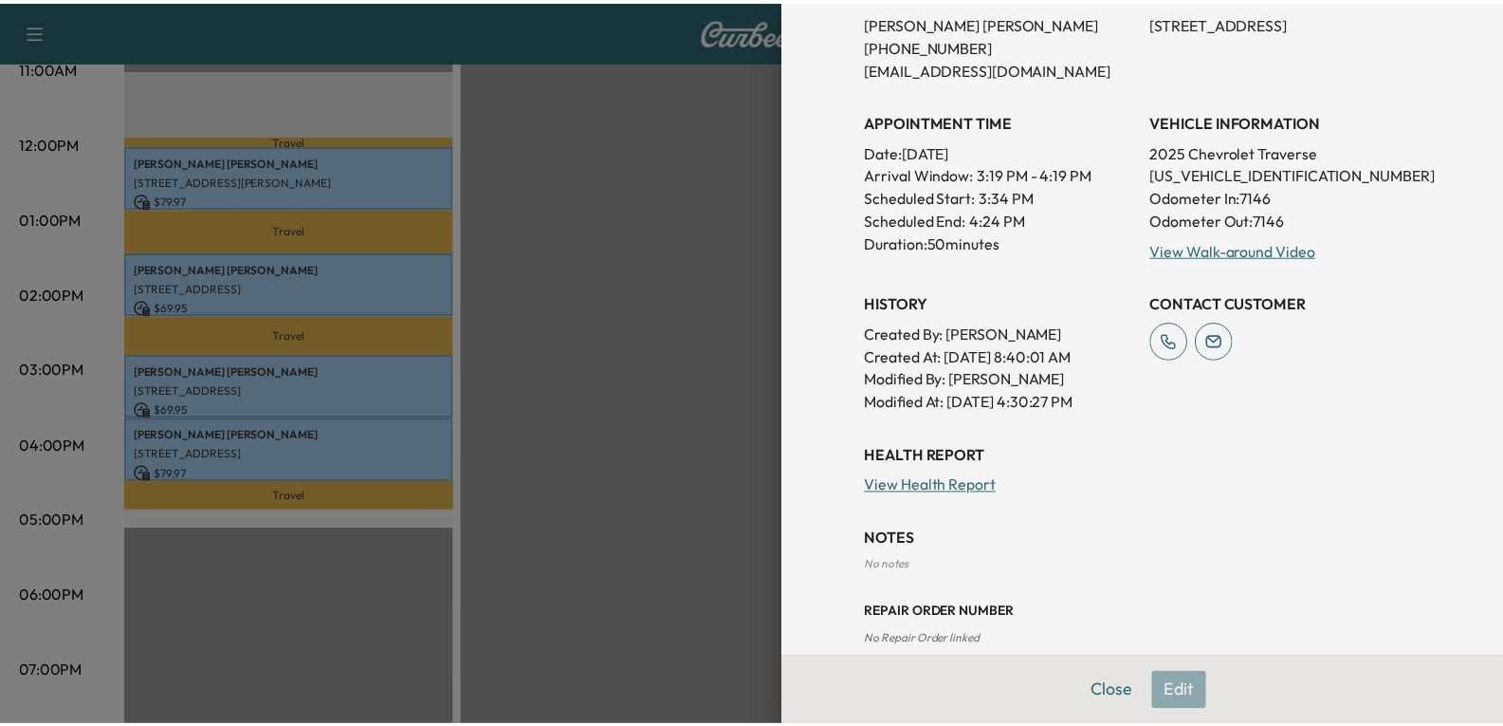
scroll to position [409, 0]
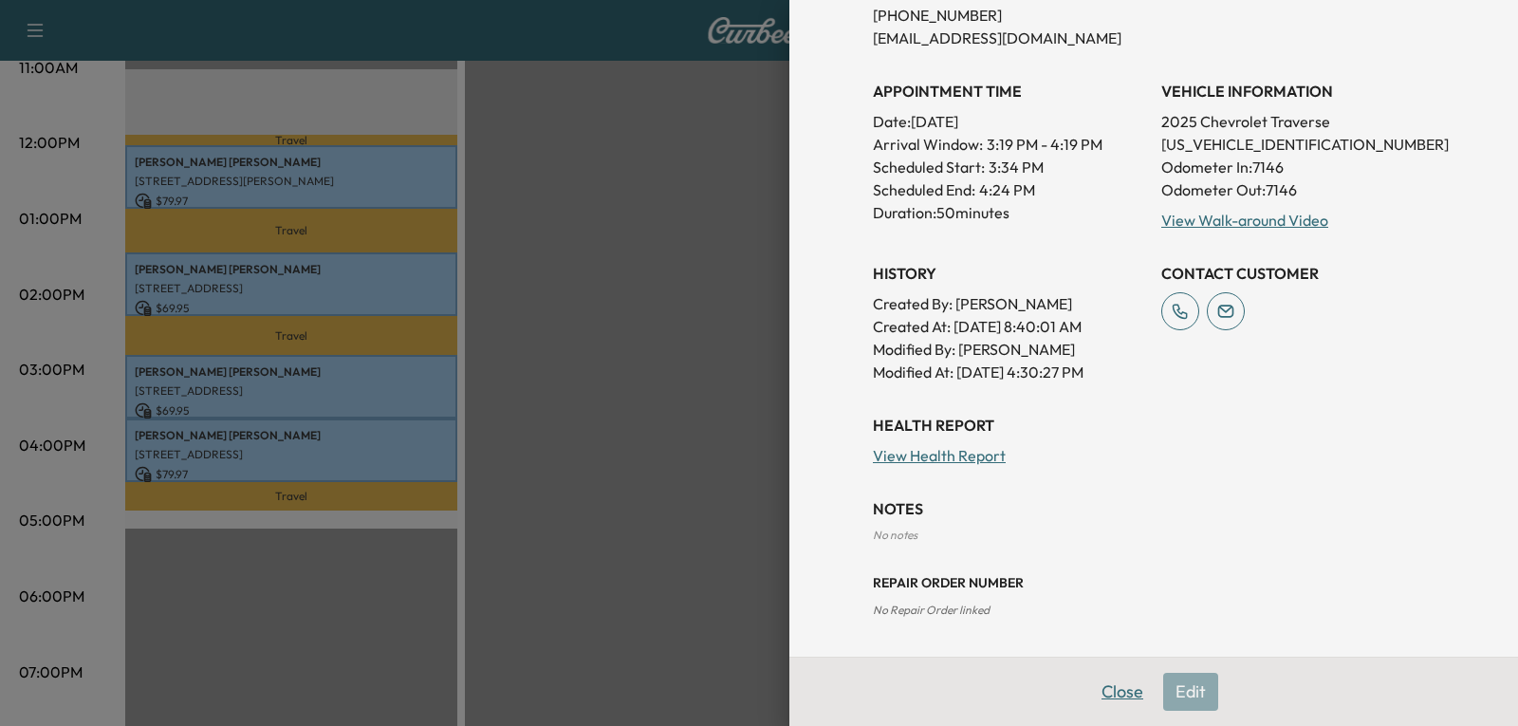
click at [1108, 691] on button "Close" at bounding box center [1122, 692] width 66 height 38
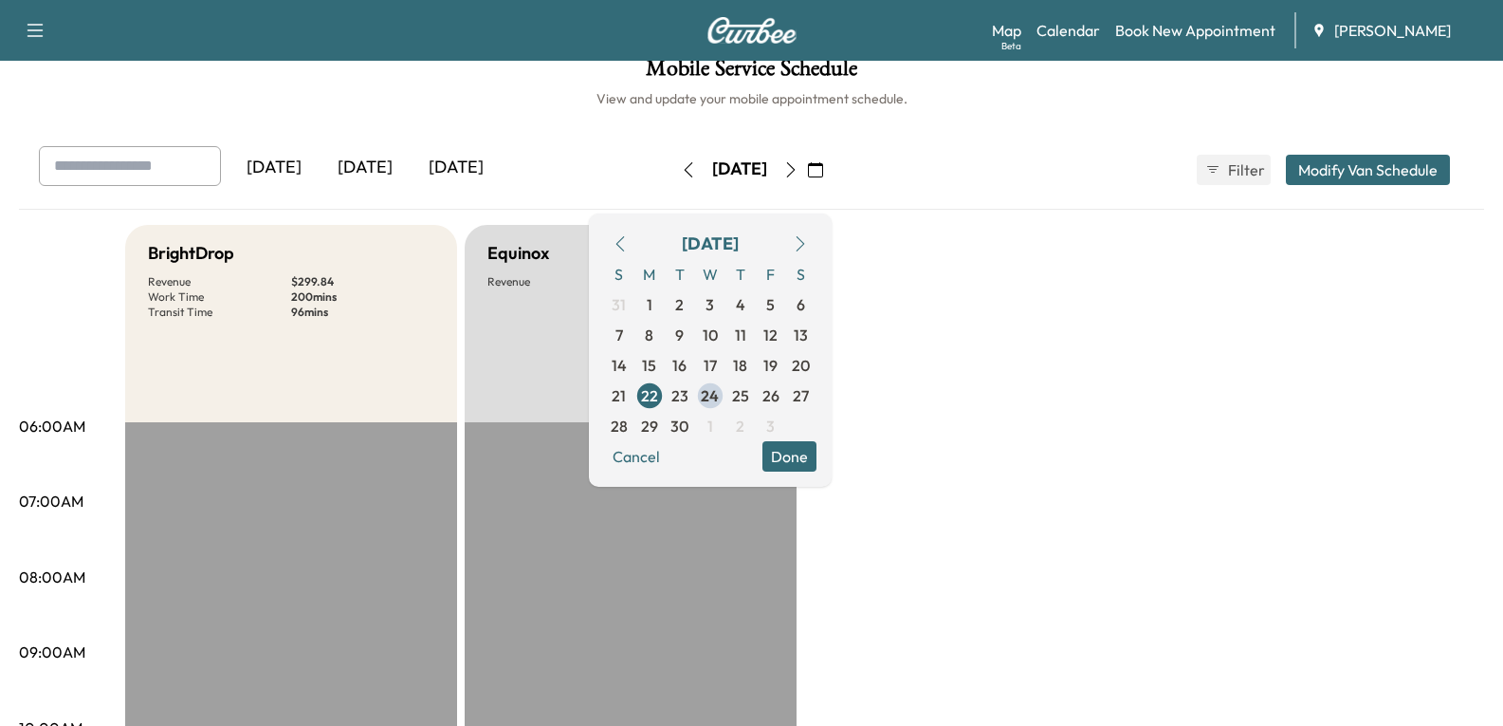
scroll to position [15, 0]
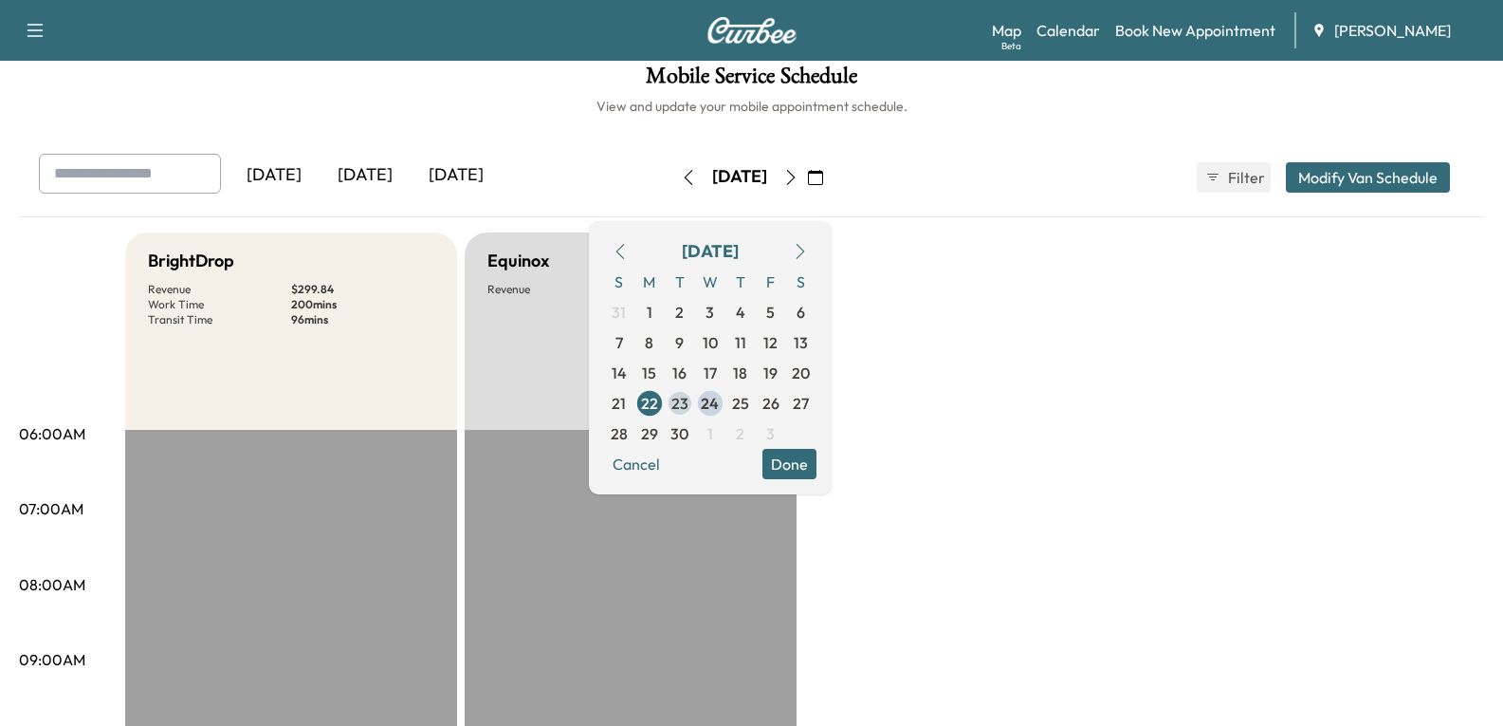
click at [689, 406] on span "23" at bounding box center [680, 403] width 17 height 23
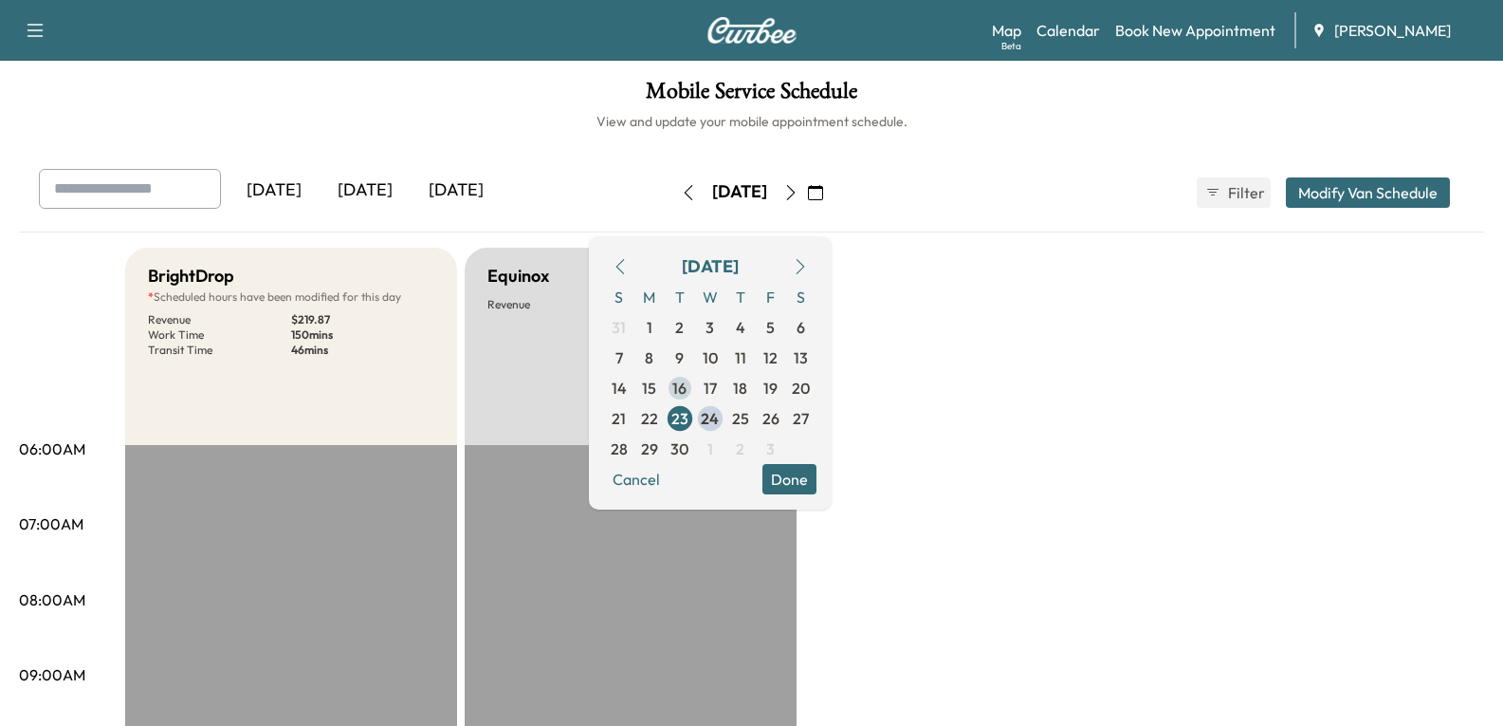
click at [717, 388] on span "17" at bounding box center [710, 388] width 13 height 23
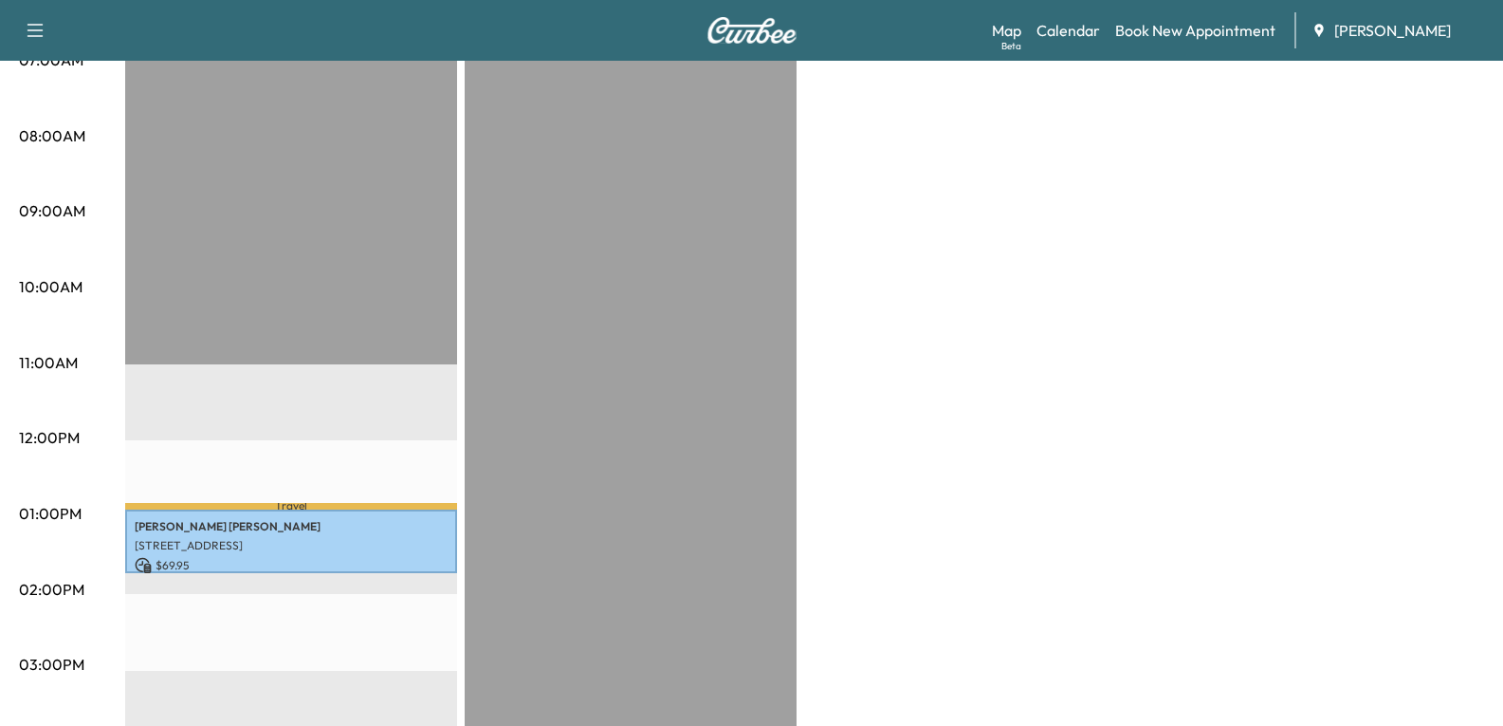
scroll to position [95, 0]
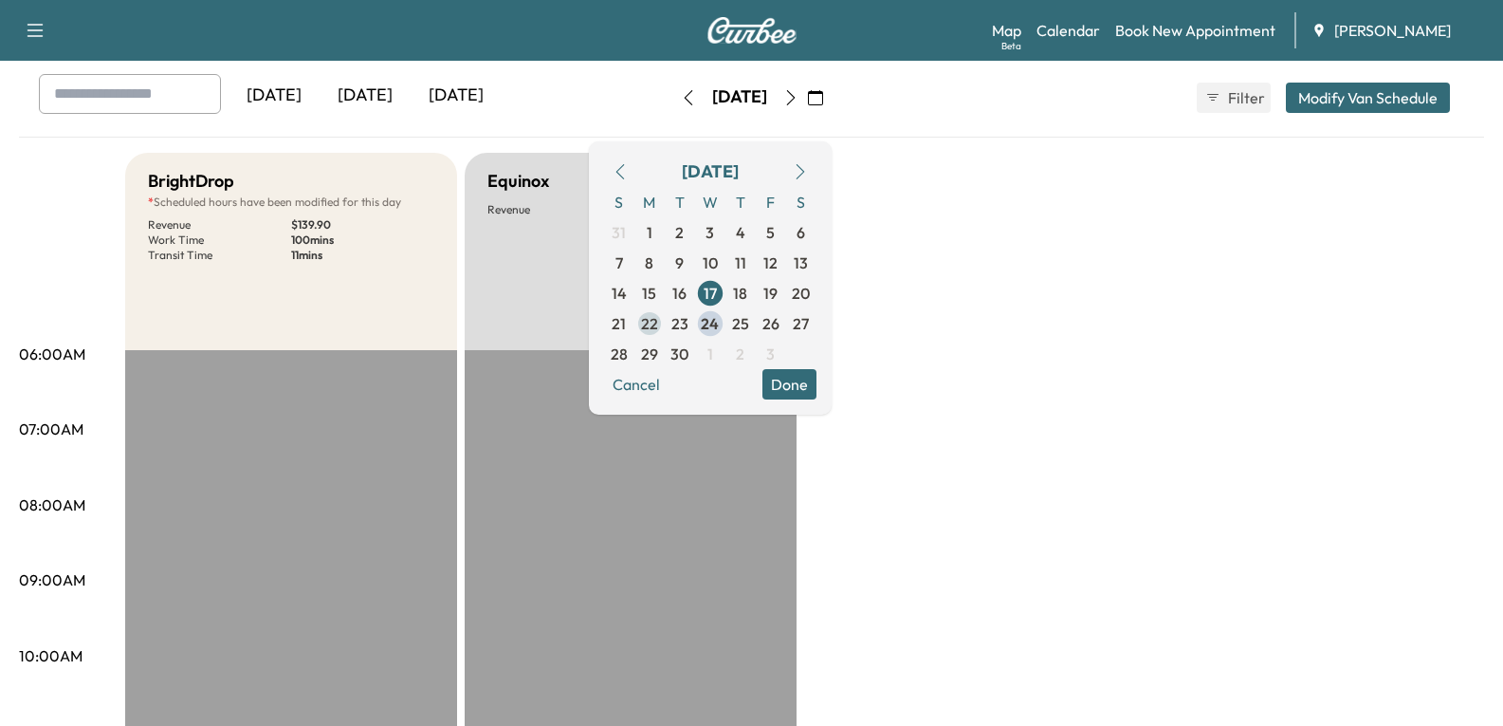
click at [658, 320] on span "22" at bounding box center [649, 323] width 17 height 23
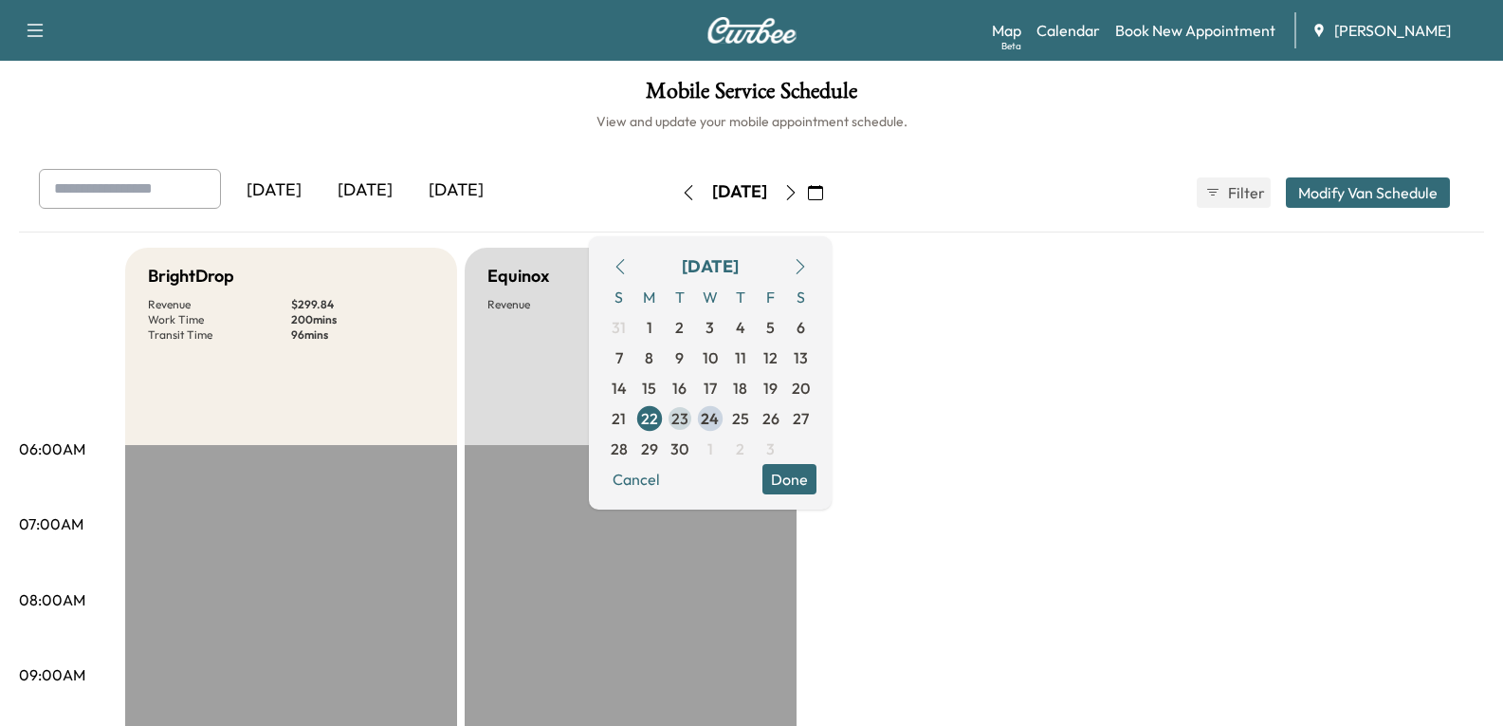
click at [689, 415] on span "23" at bounding box center [680, 418] width 17 height 23
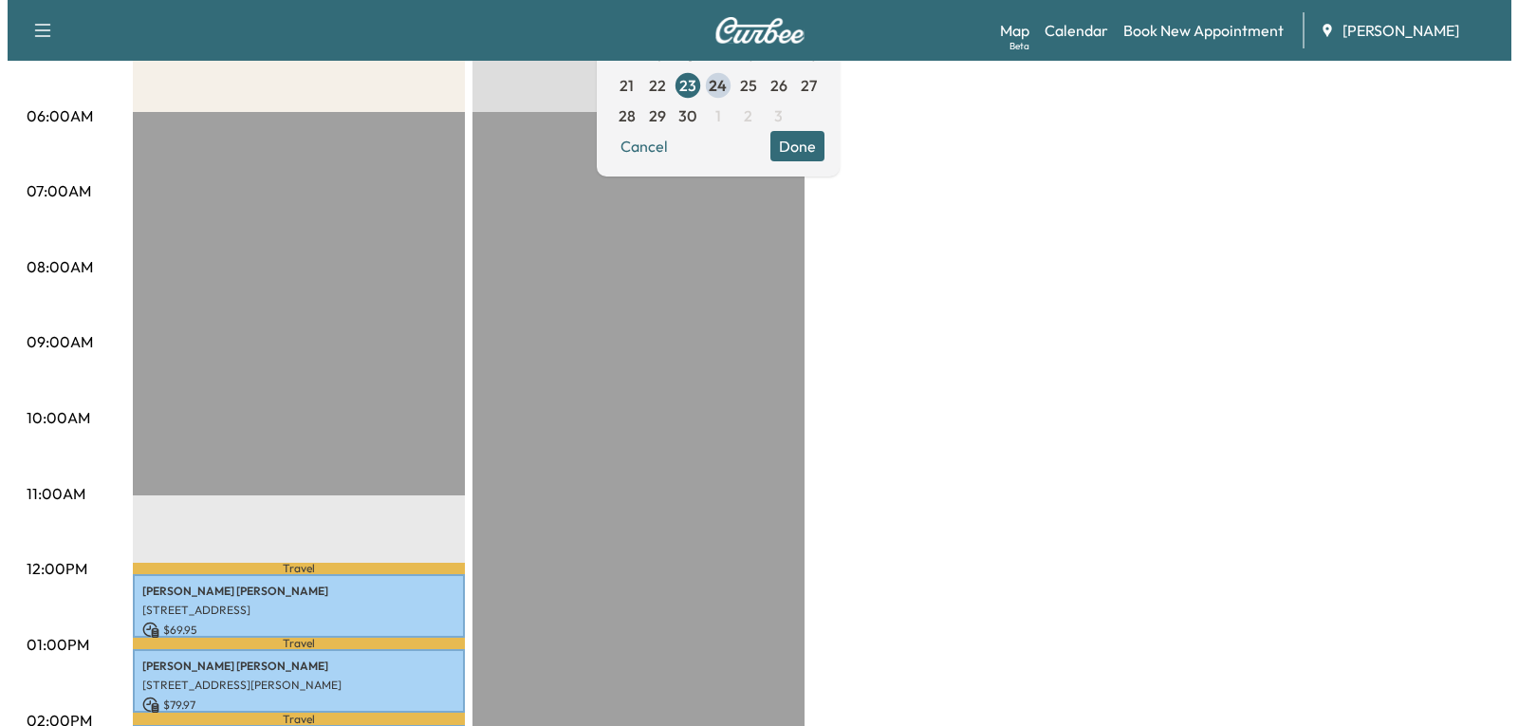
scroll to position [474, 0]
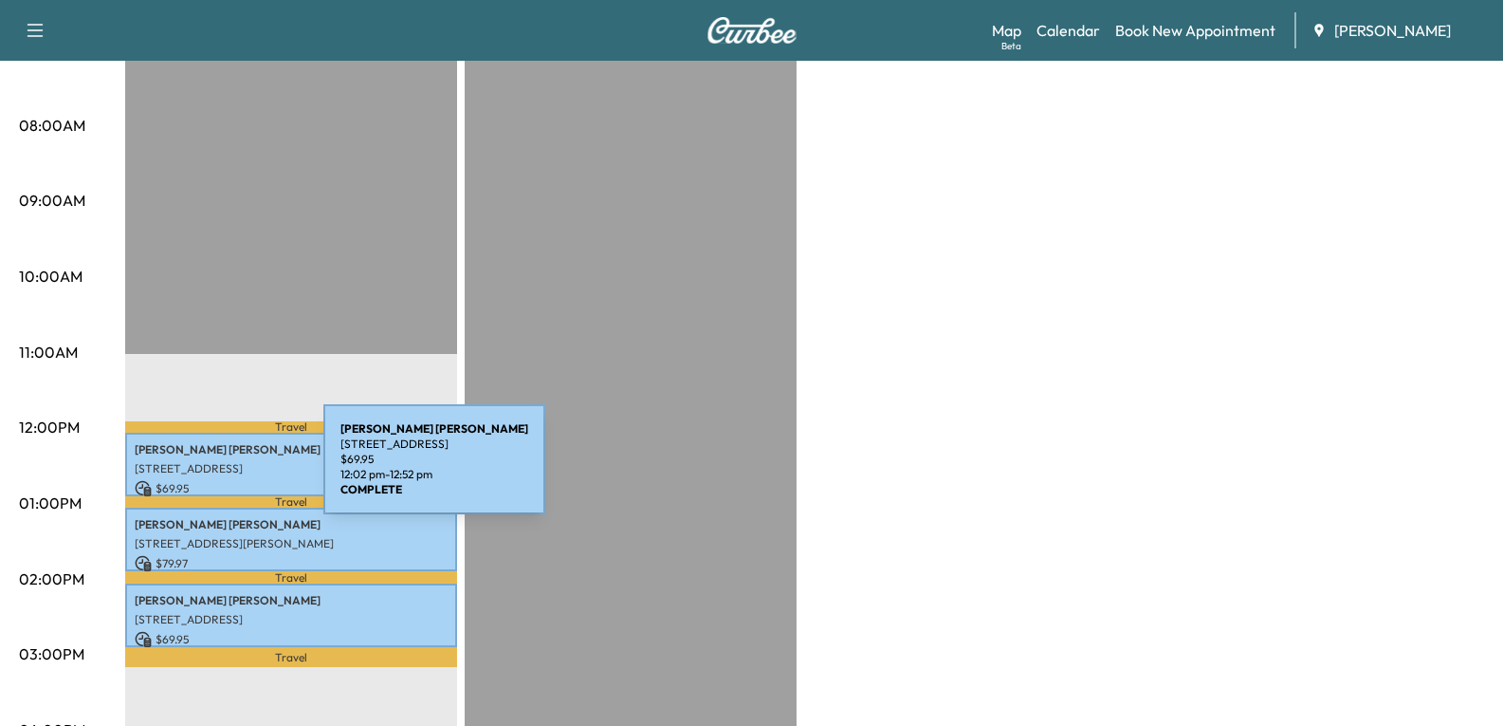
click at [181, 470] on p "[STREET_ADDRESS]" at bounding box center [291, 468] width 313 height 15
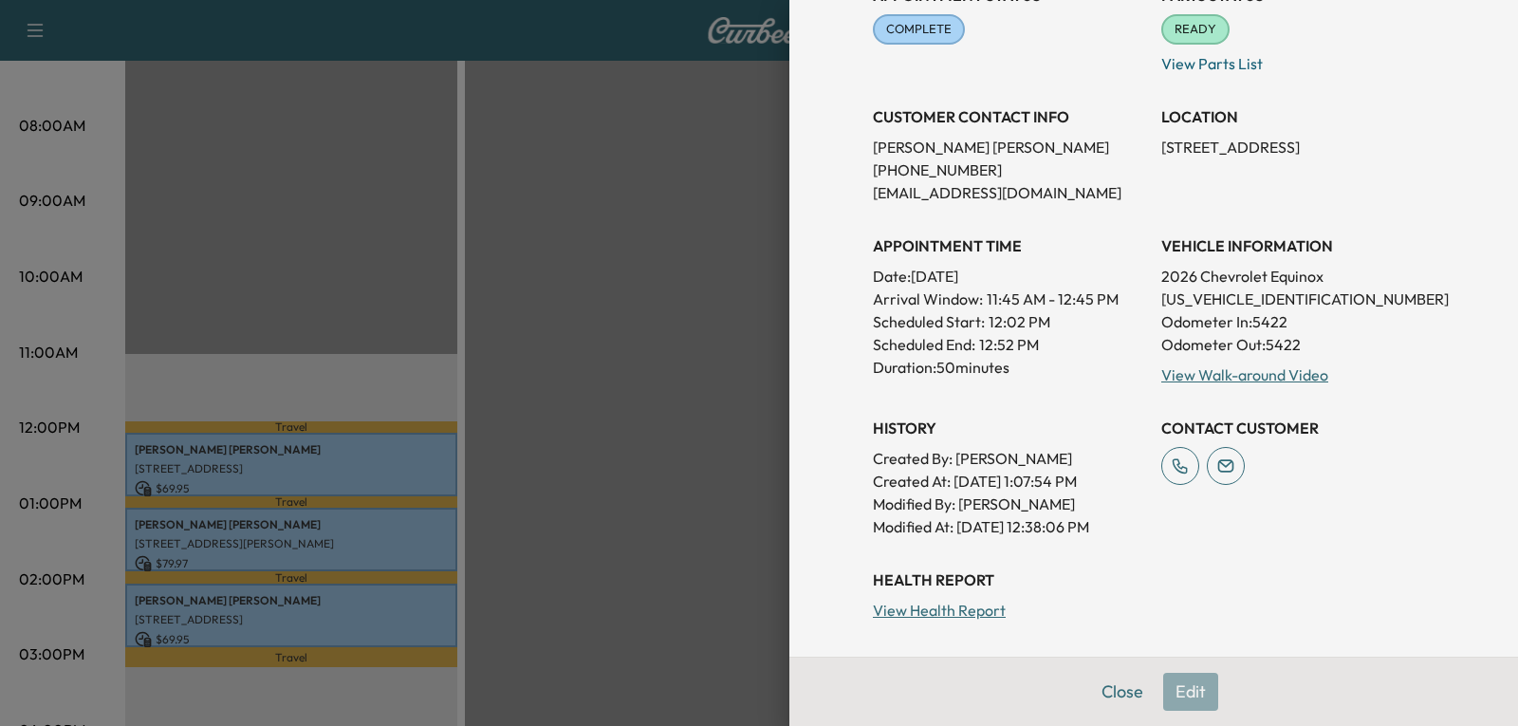
scroll to position [379, 0]
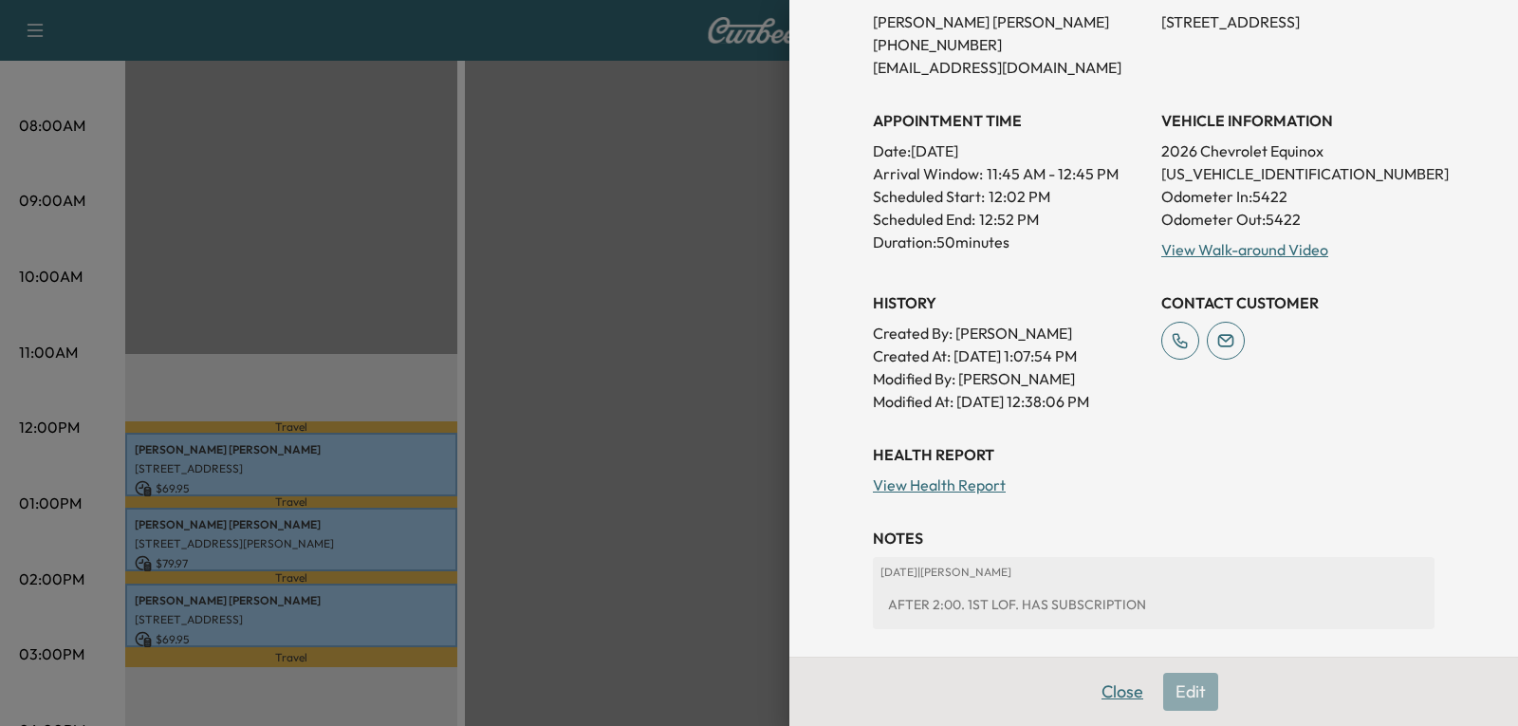
click at [1095, 686] on button "Close" at bounding box center [1122, 692] width 66 height 38
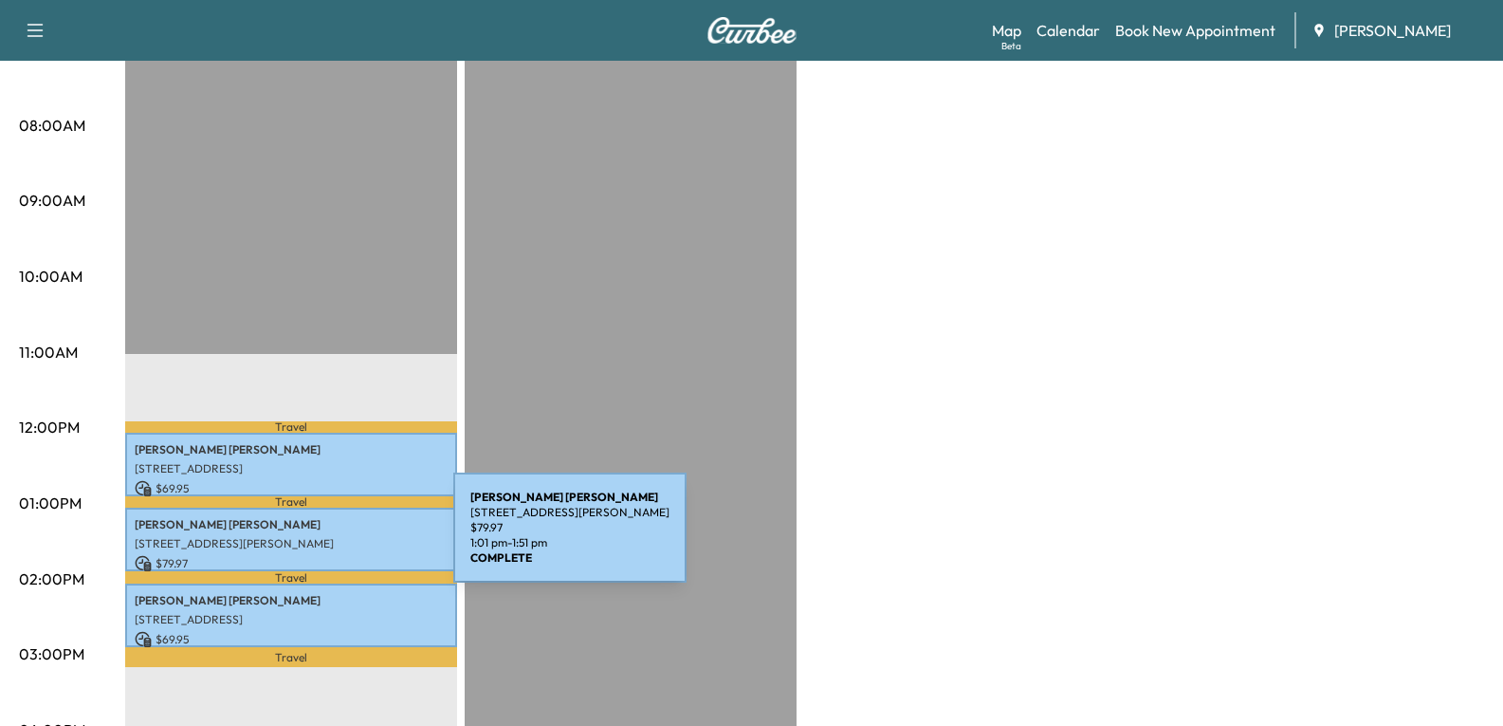
click at [311, 539] on p "[STREET_ADDRESS][PERSON_NAME]" at bounding box center [291, 543] width 313 height 15
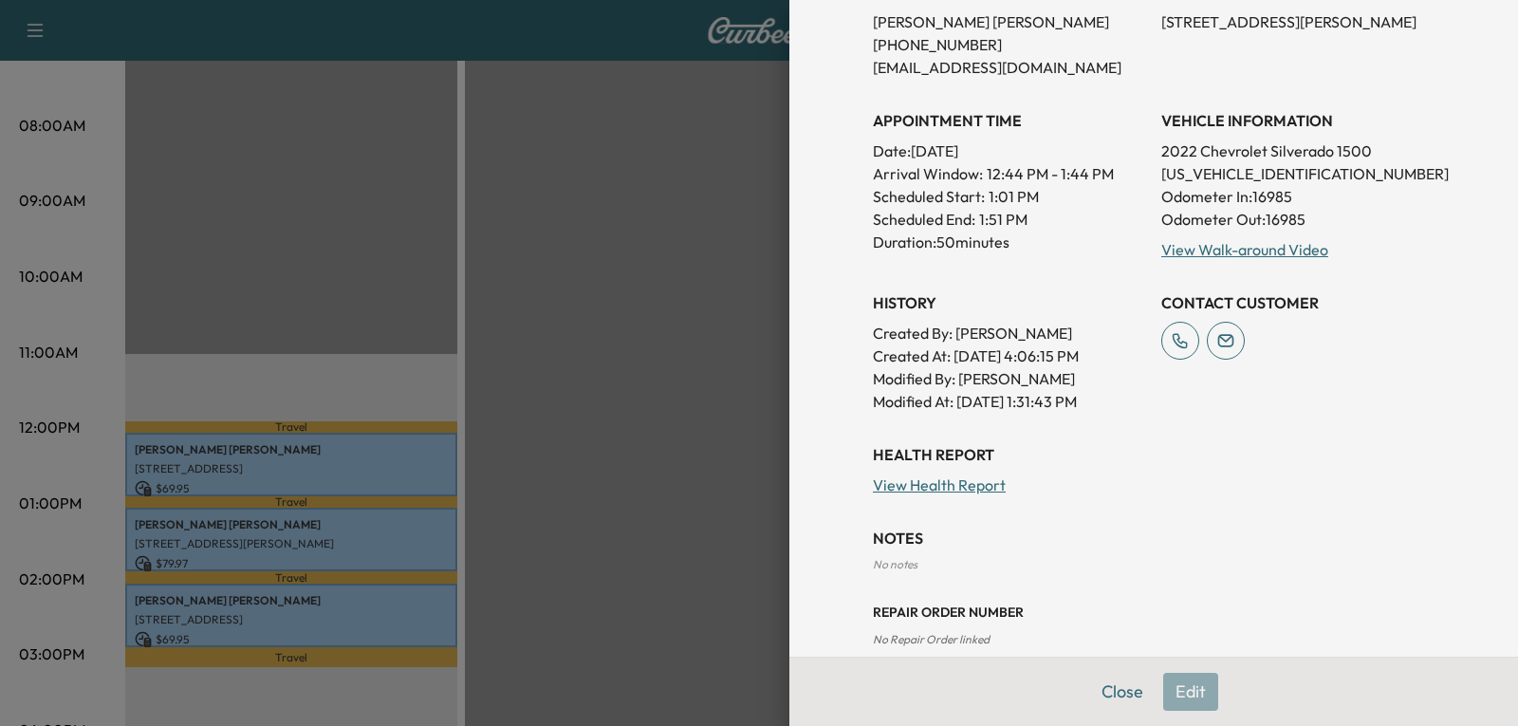
drag, startPoint x: 1099, startPoint y: 698, endPoint x: 1037, endPoint y: 673, distance: 67.3
click at [1098, 697] on button "Close" at bounding box center [1122, 692] width 66 height 38
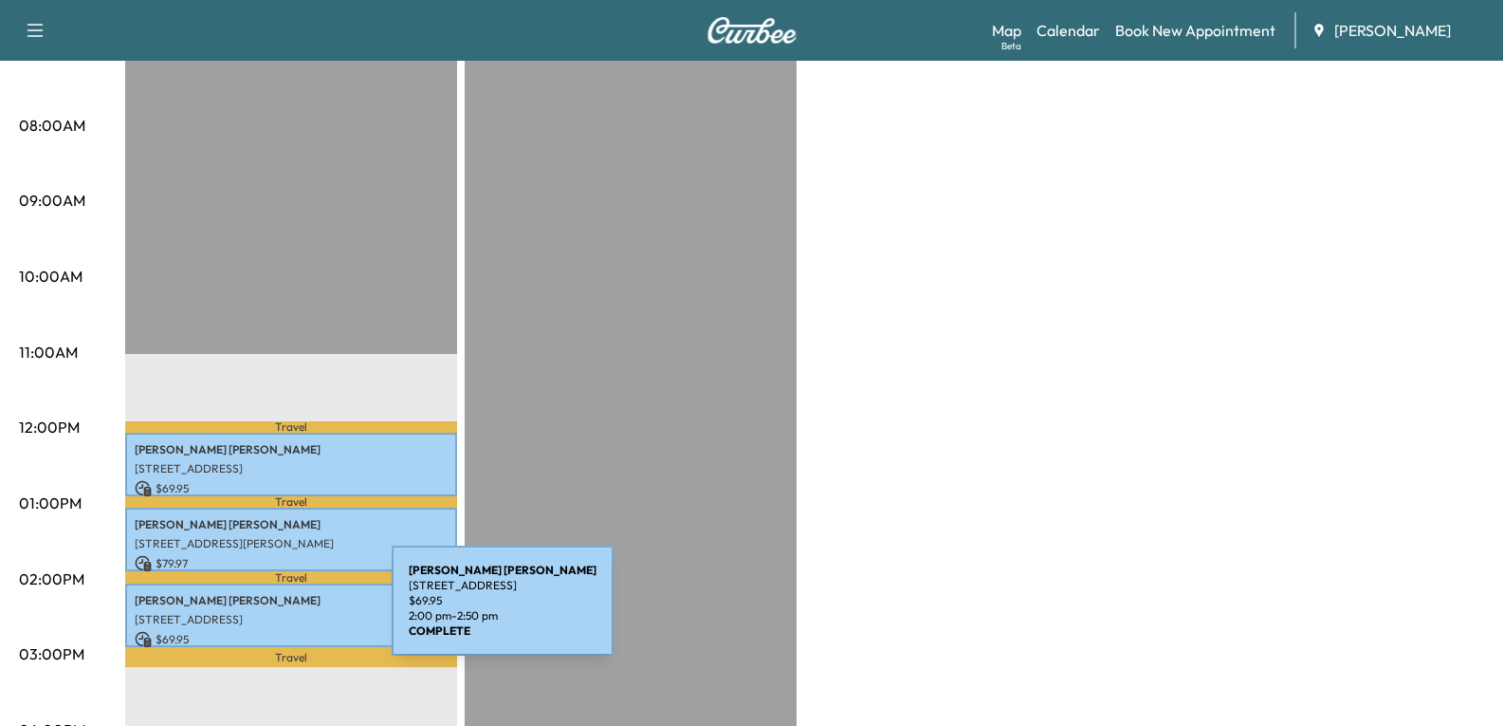
click at [244, 603] on div "[PERSON_NAME] [STREET_ADDRESS] $ 69.95 2:00 pm - 2:50 pm" at bounding box center [291, 615] width 332 height 64
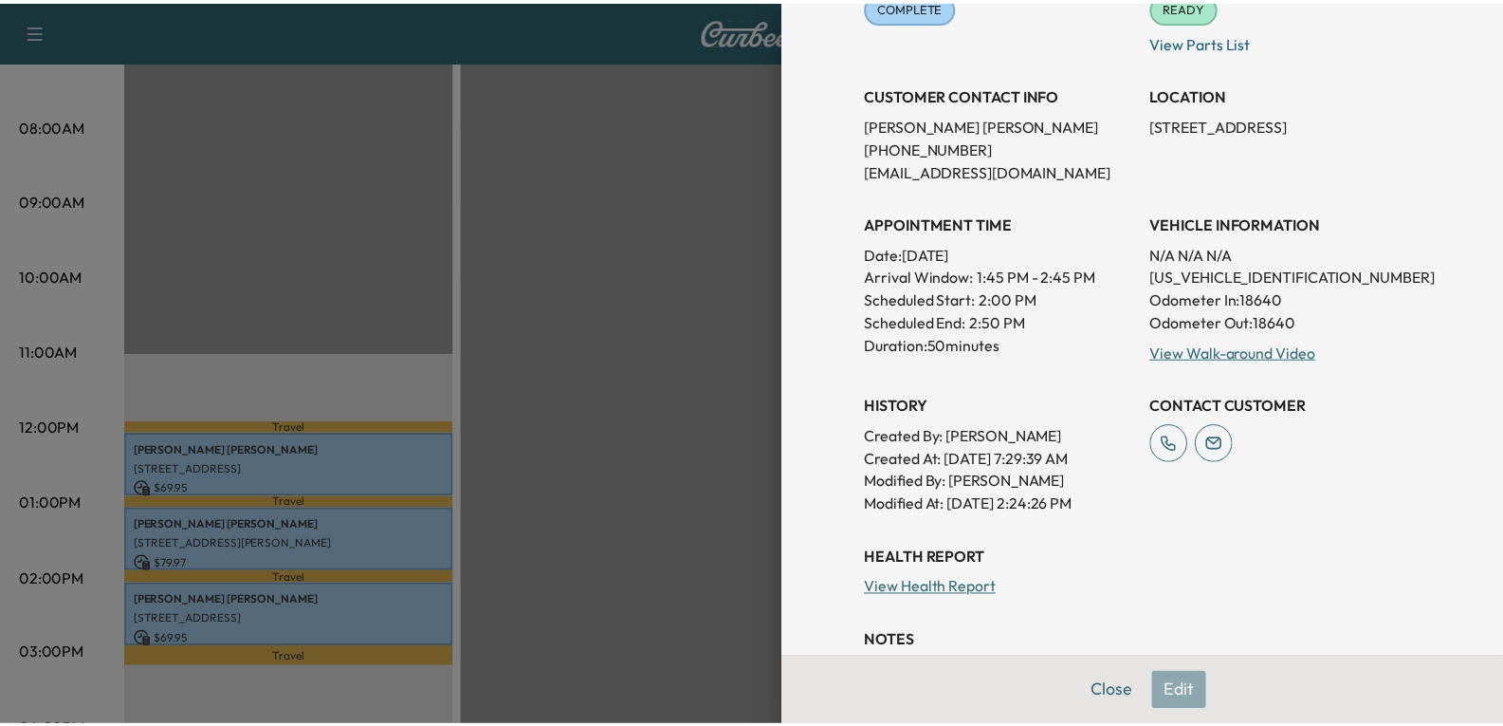
scroll to position [285, 0]
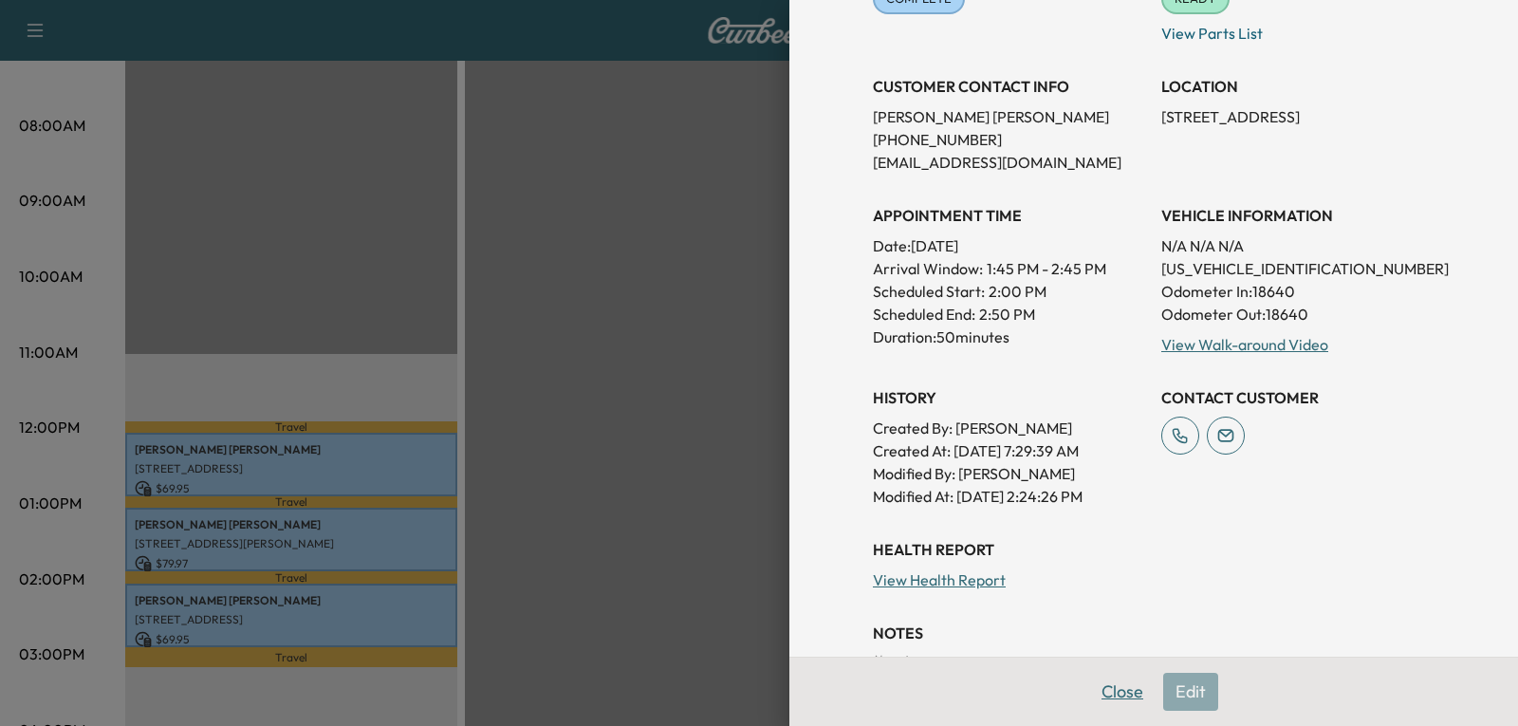
click at [1098, 691] on button "Close" at bounding box center [1122, 692] width 66 height 38
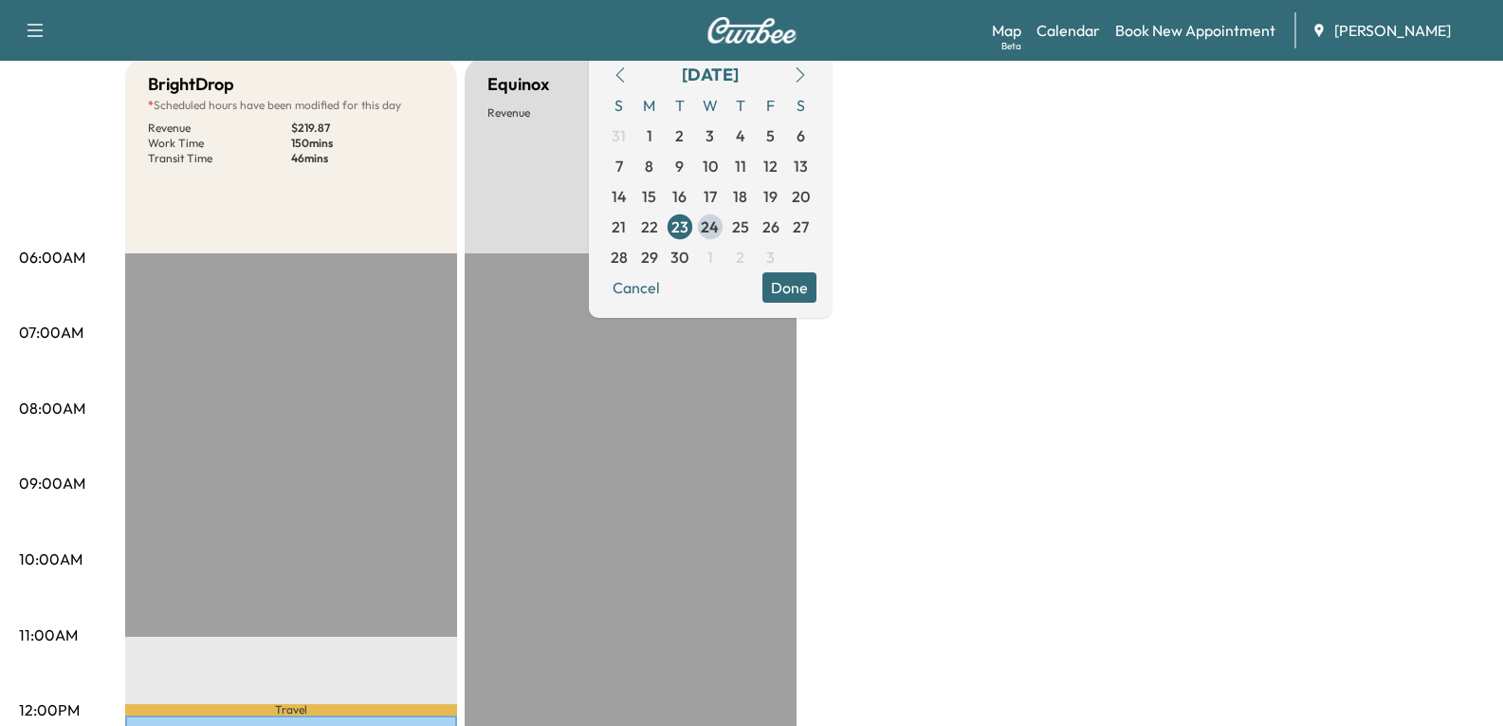
scroll to position [190, 0]
click at [719, 227] on span "24" at bounding box center [710, 228] width 18 height 23
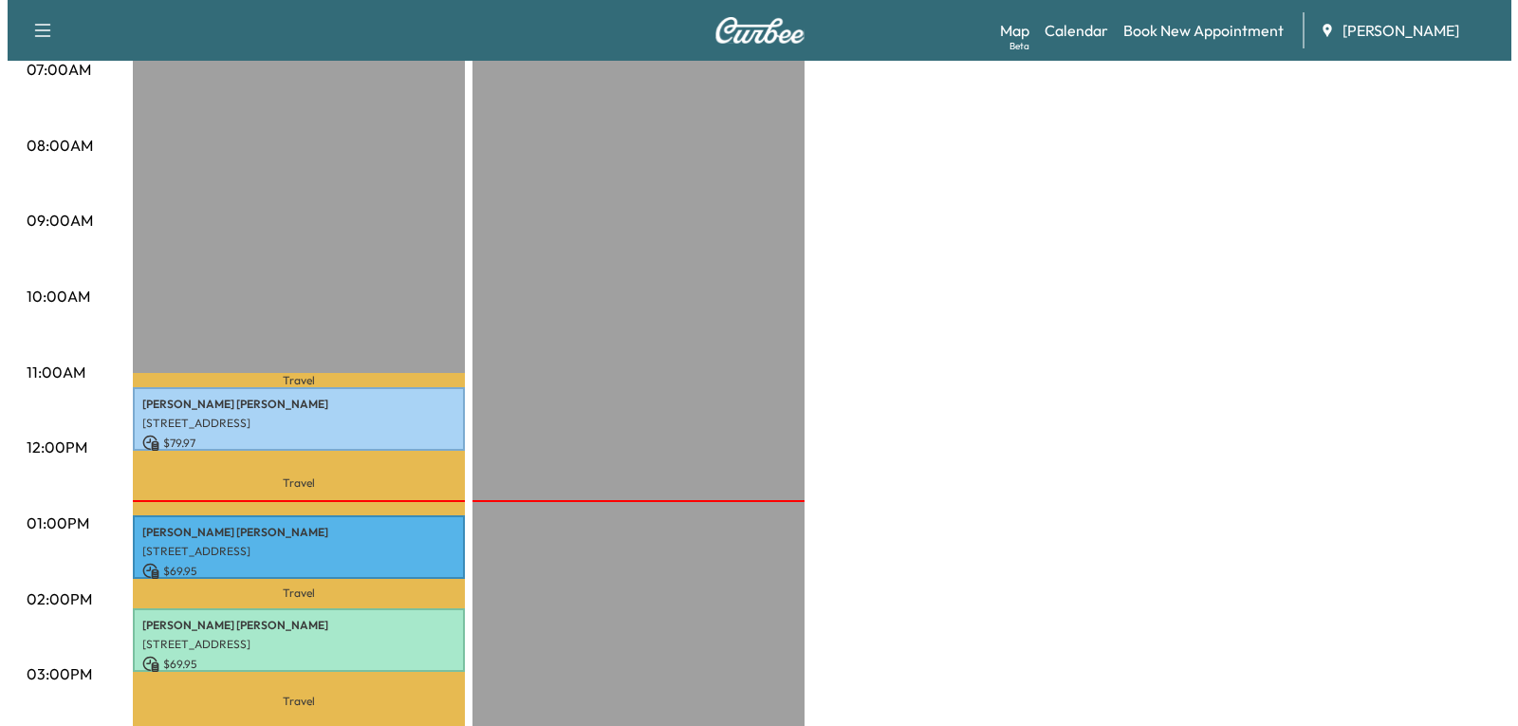
scroll to position [474, 0]
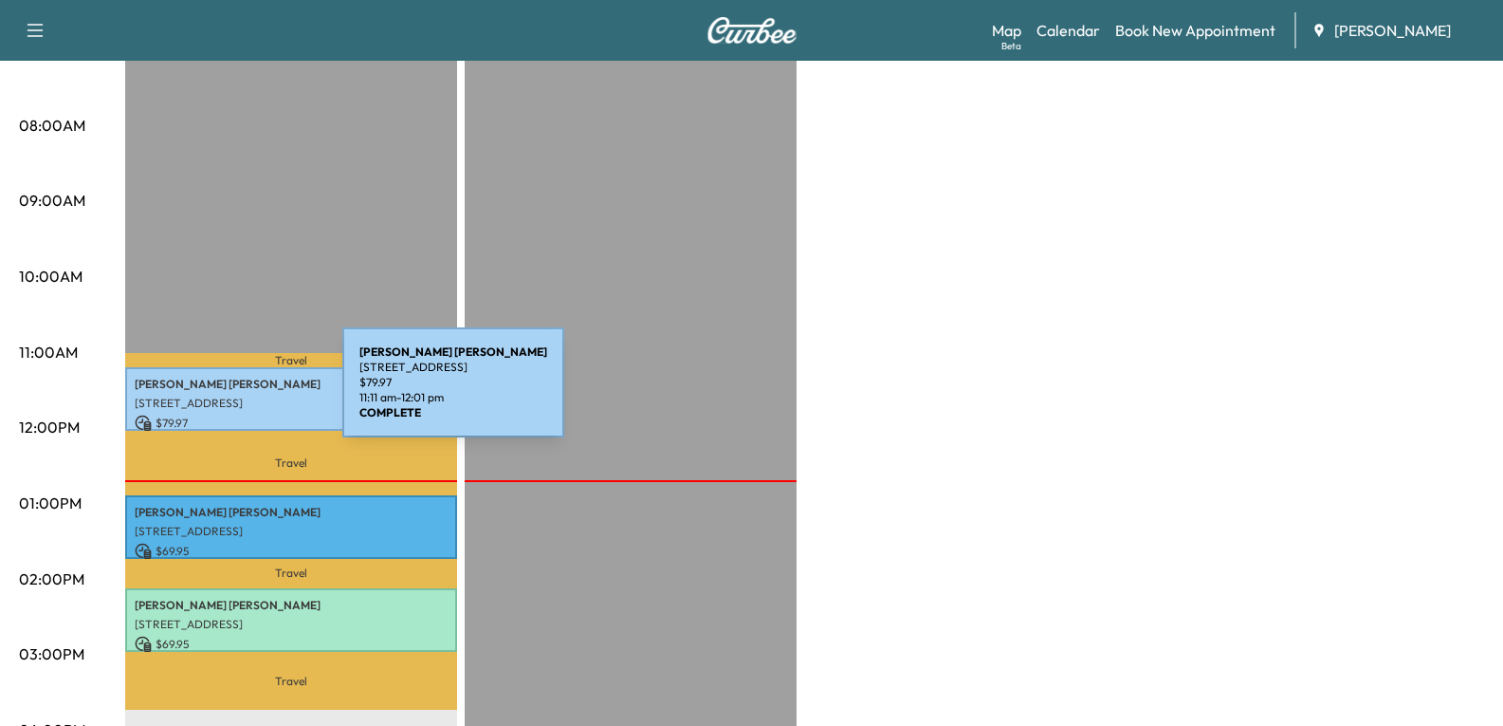
click at [200, 396] on p "[STREET_ADDRESS]" at bounding box center [291, 403] width 313 height 15
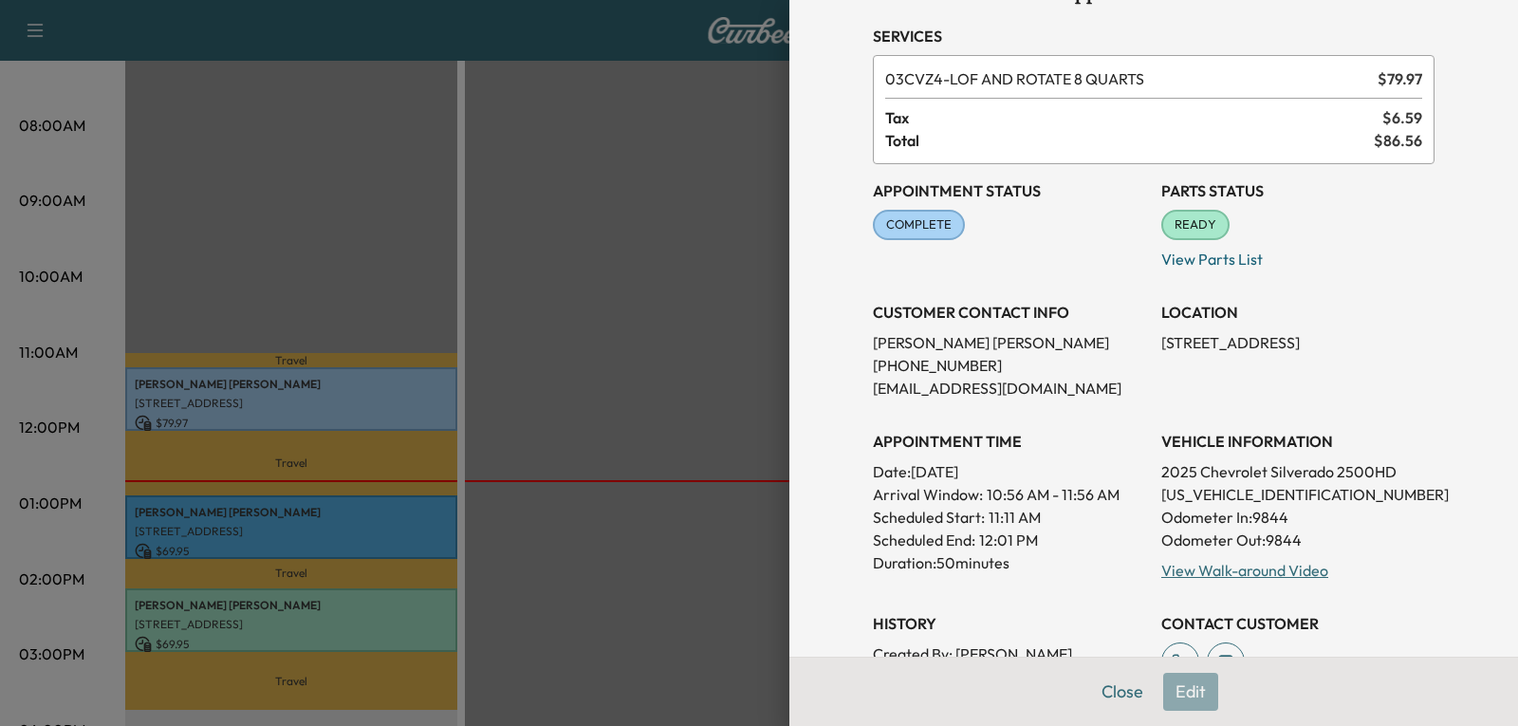
scroll to position [285, 0]
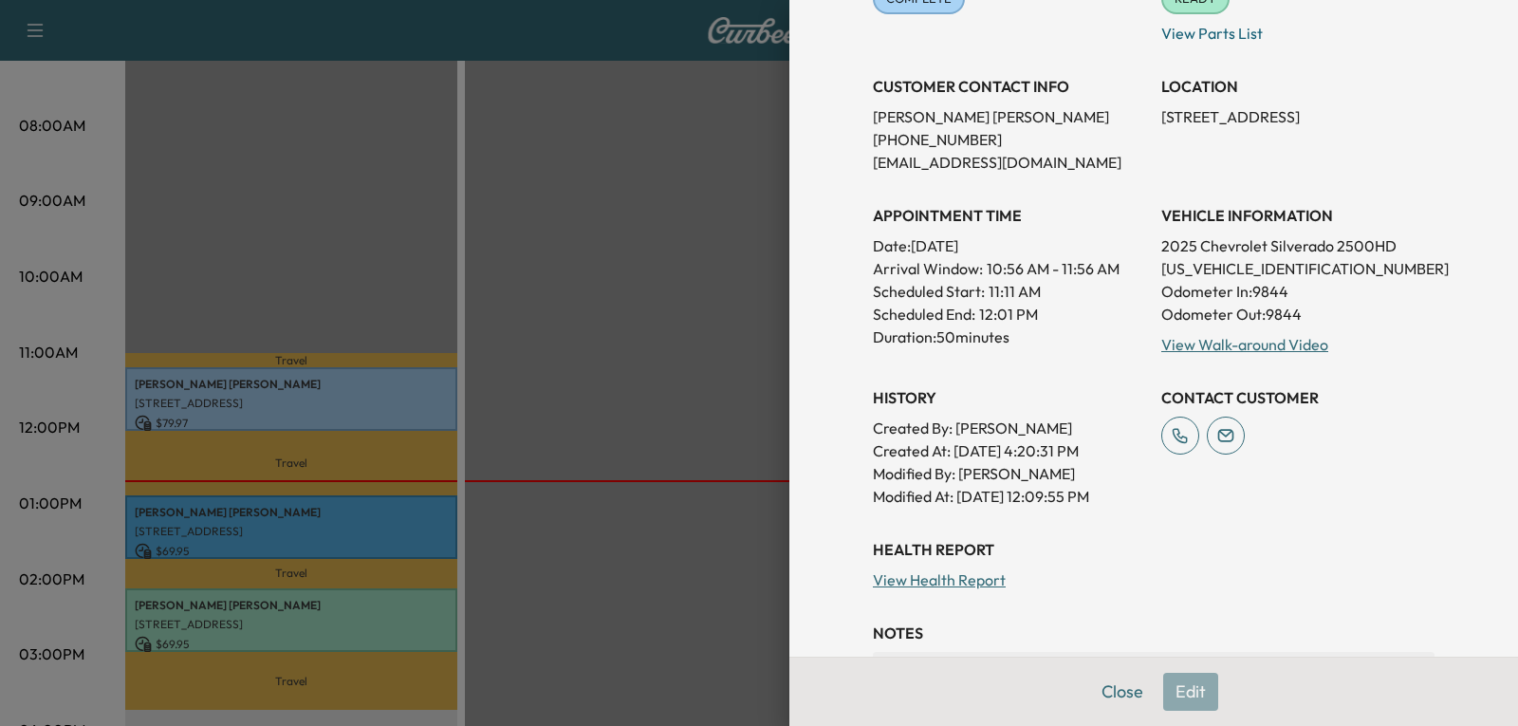
click at [243, 521] on div at bounding box center [759, 363] width 1518 height 726
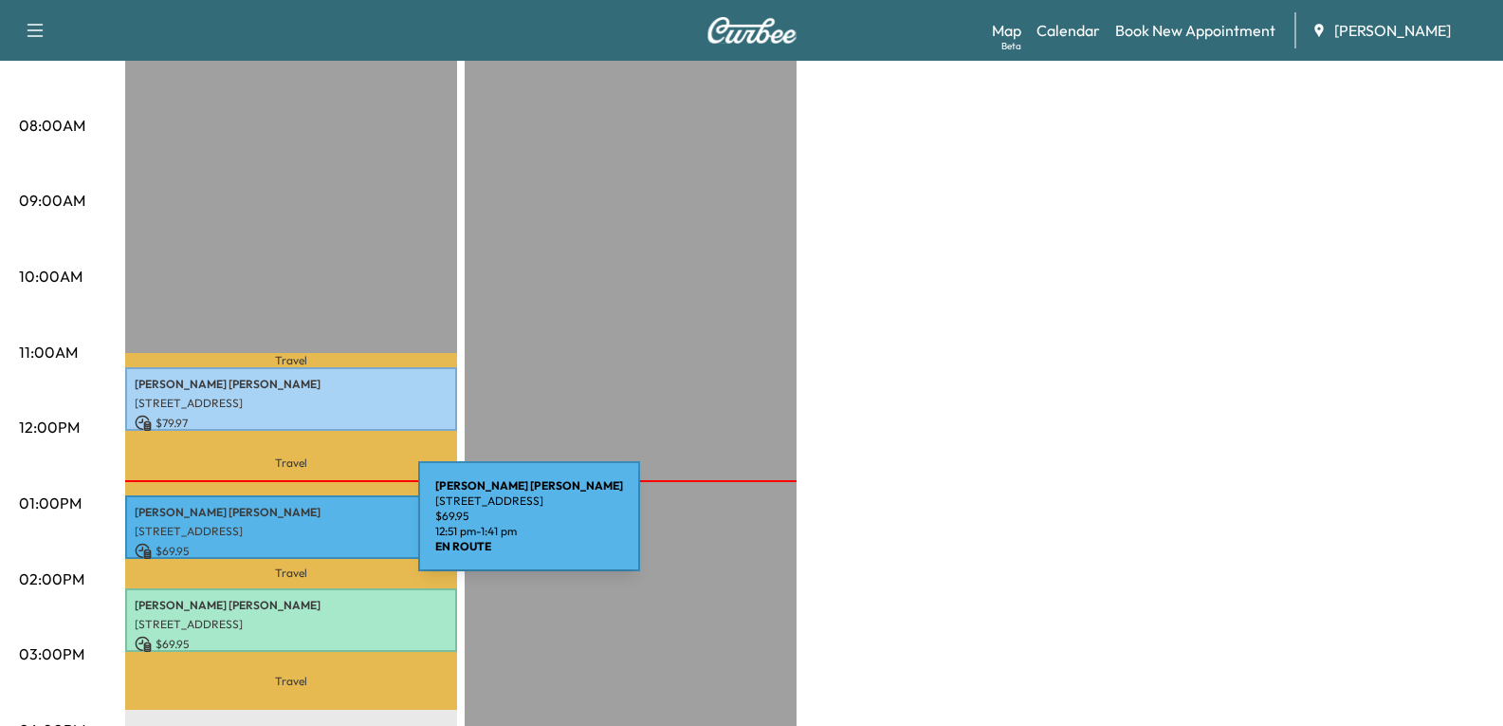
click at [237, 526] on p "[STREET_ADDRESS]" at bounding box center [291, 531] width 313 height 15
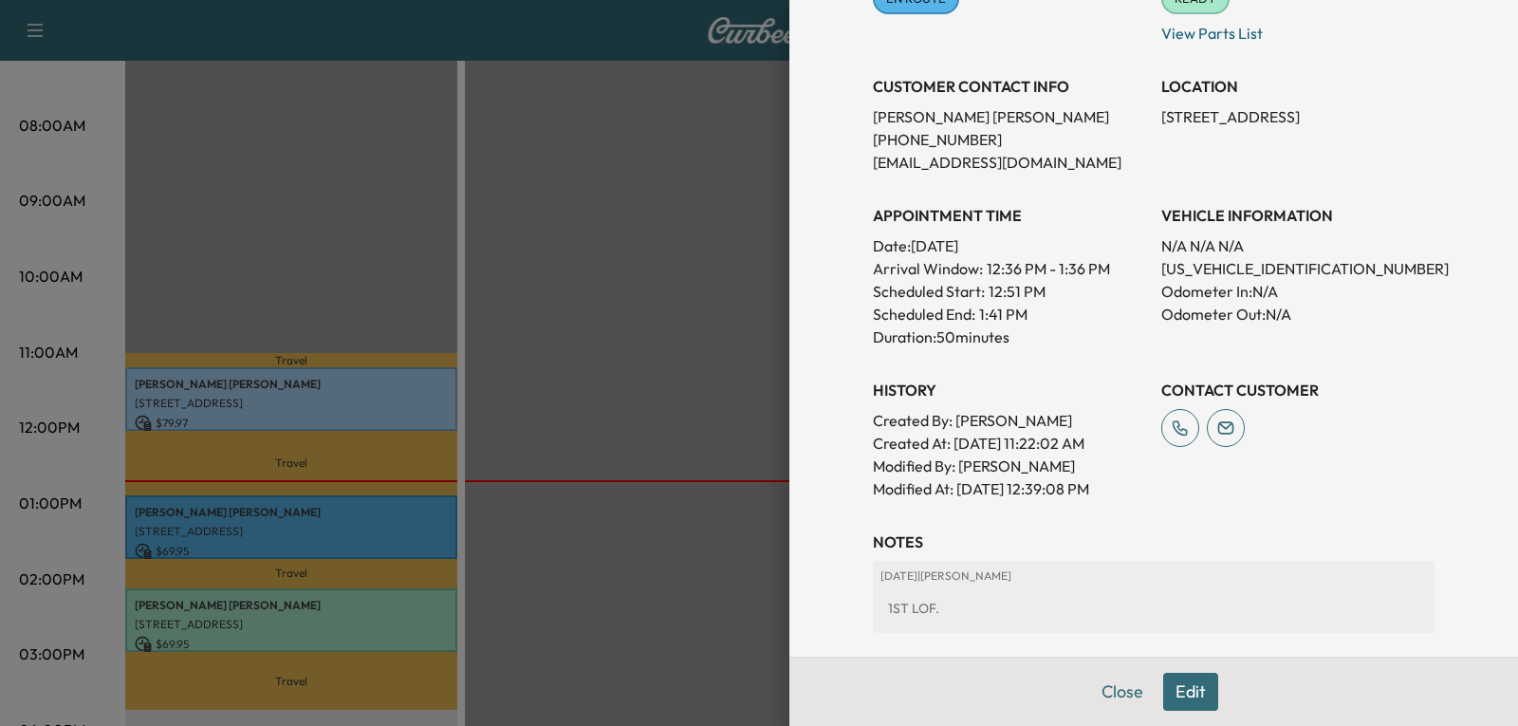
click at [267, 390] on div at bounding box center [759, 363] width 1518 height 726
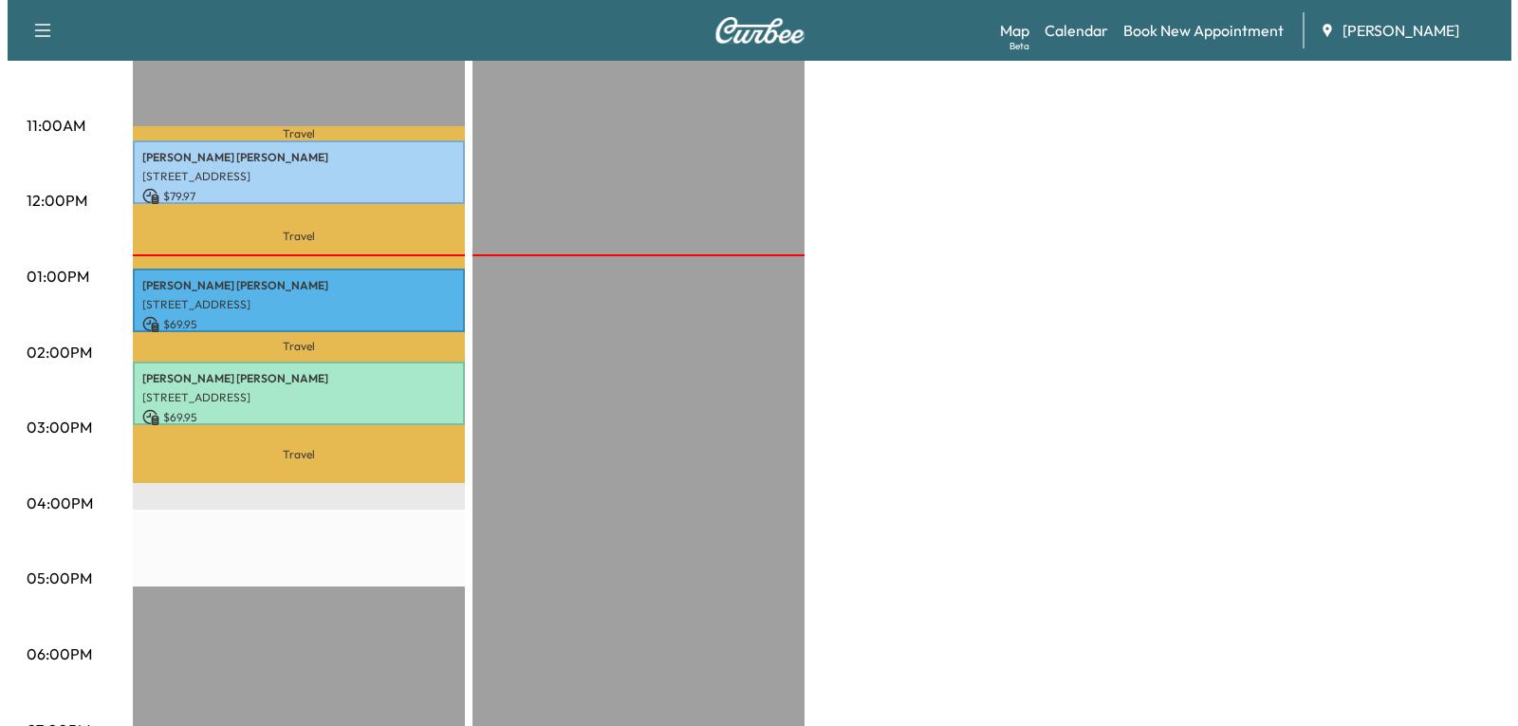
scroll to position [395, 0]
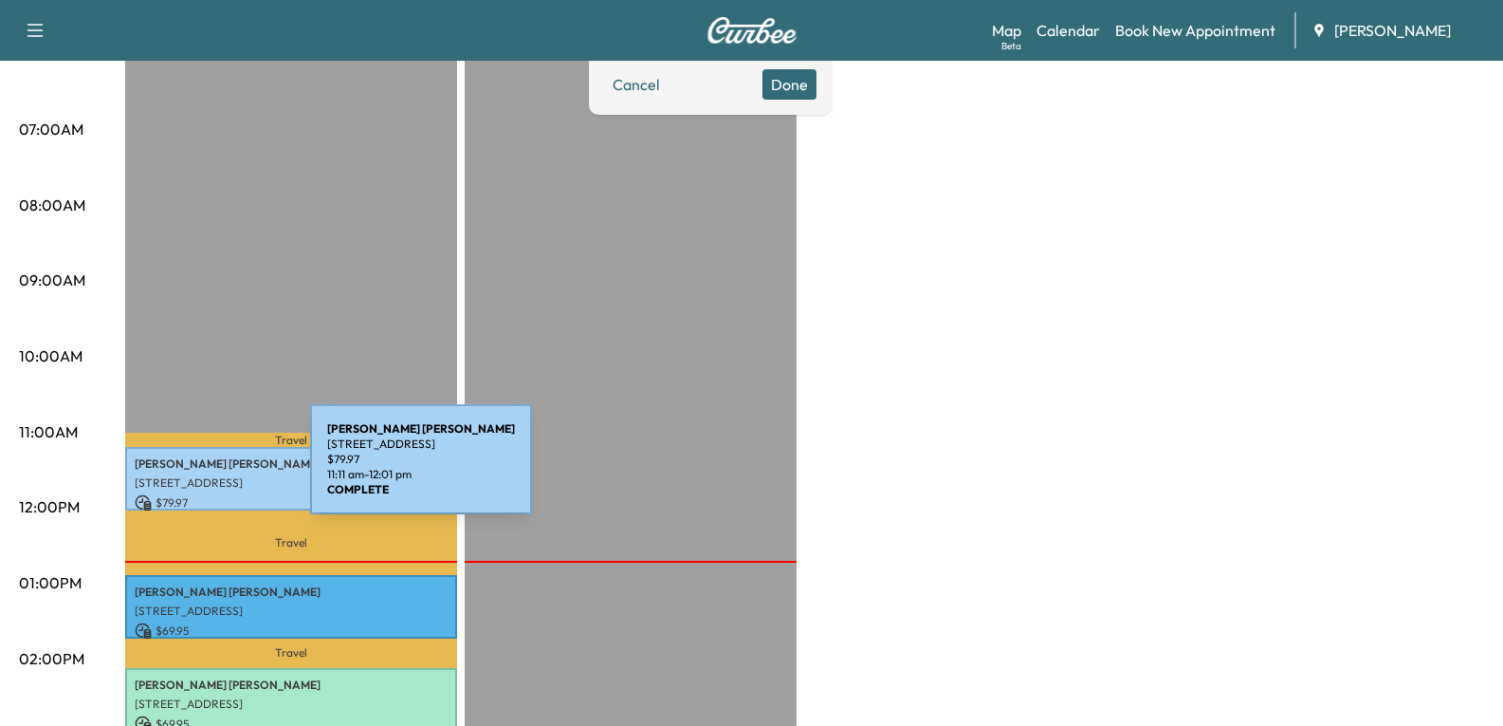
click at [177, 475] on p "[STREET_ADDRESS]" at bounding box center [291, 482] width 313 height 15
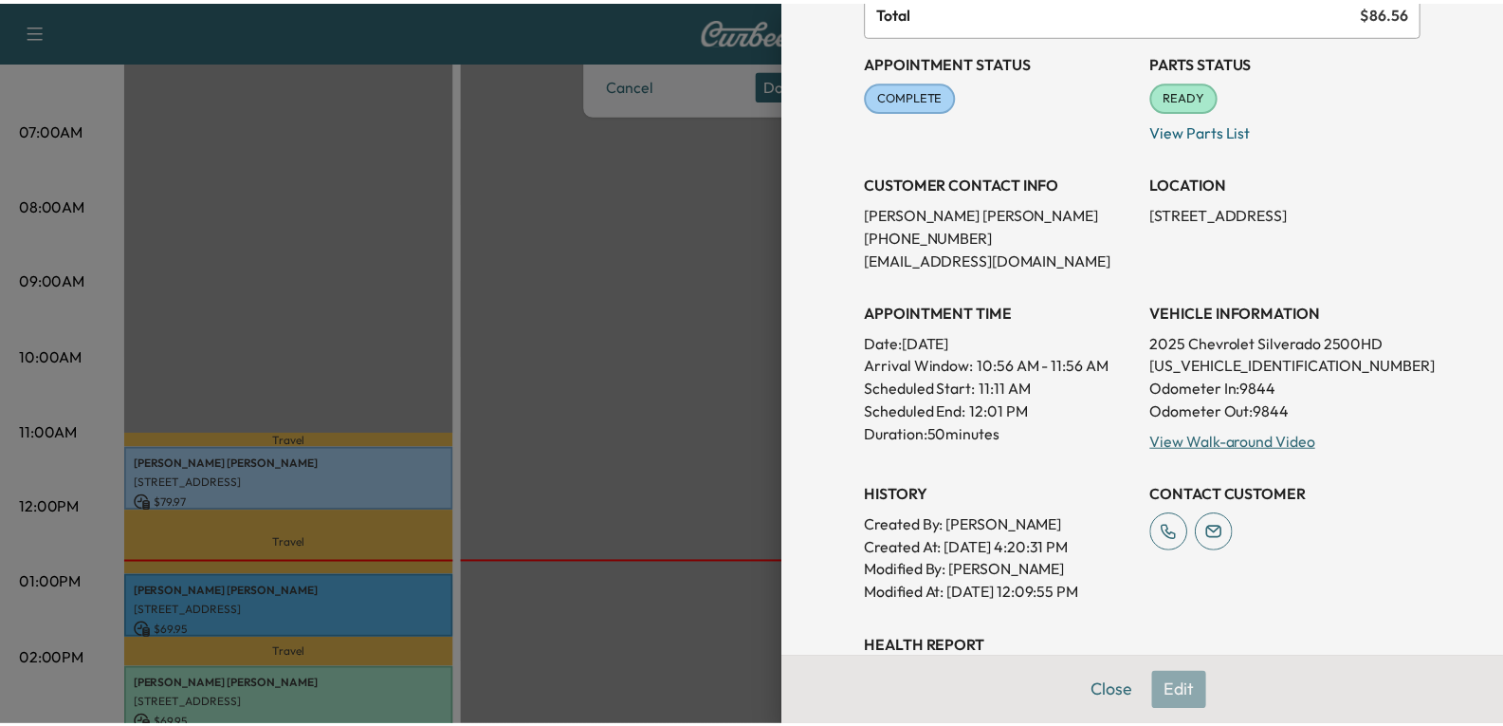
scroll to position [190, 0]
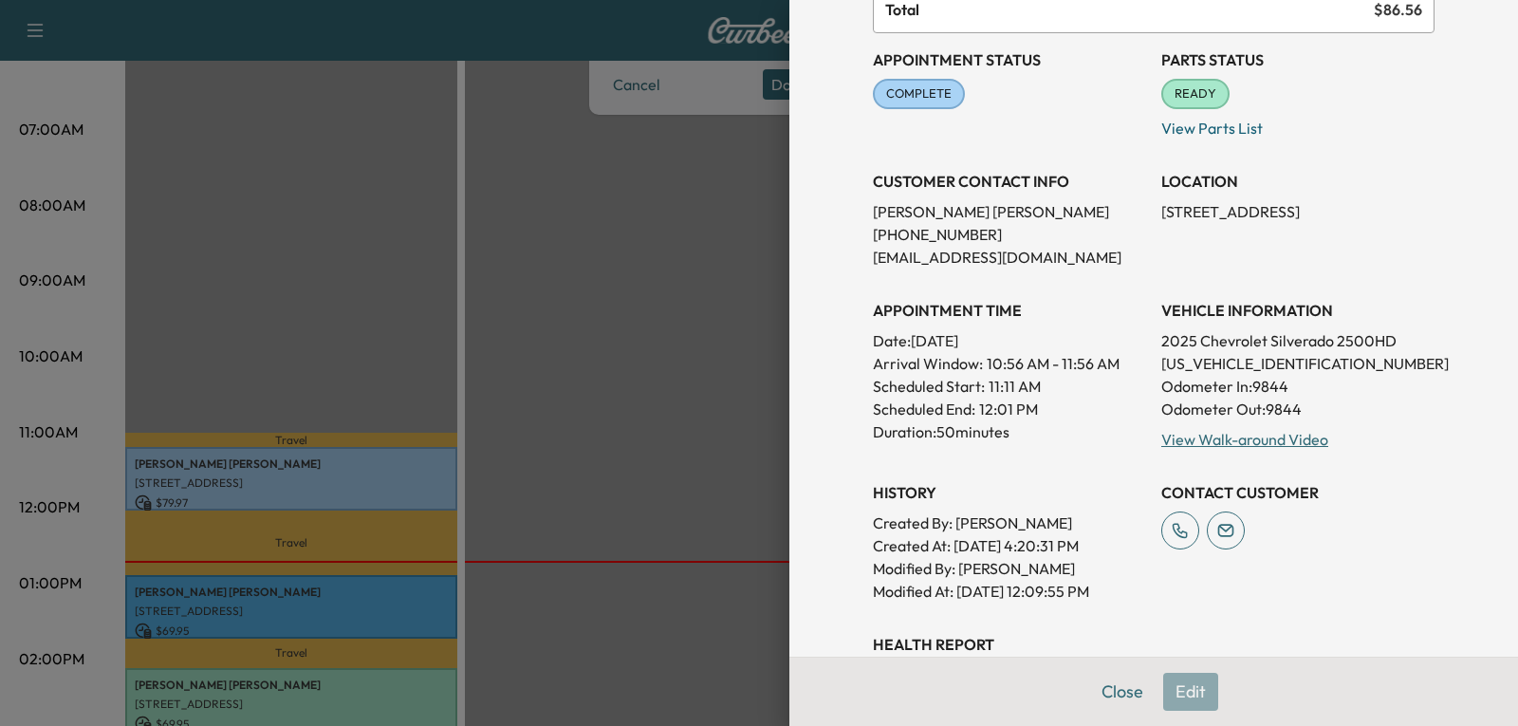
drag, startPoint x: 1095, startPoint y: 696, endPoint x: 1047, endPoint y: 680, distance: 50.1
click at [1095, 697] on button "Close" at bounding box center [1122, 692] width 66 height 38
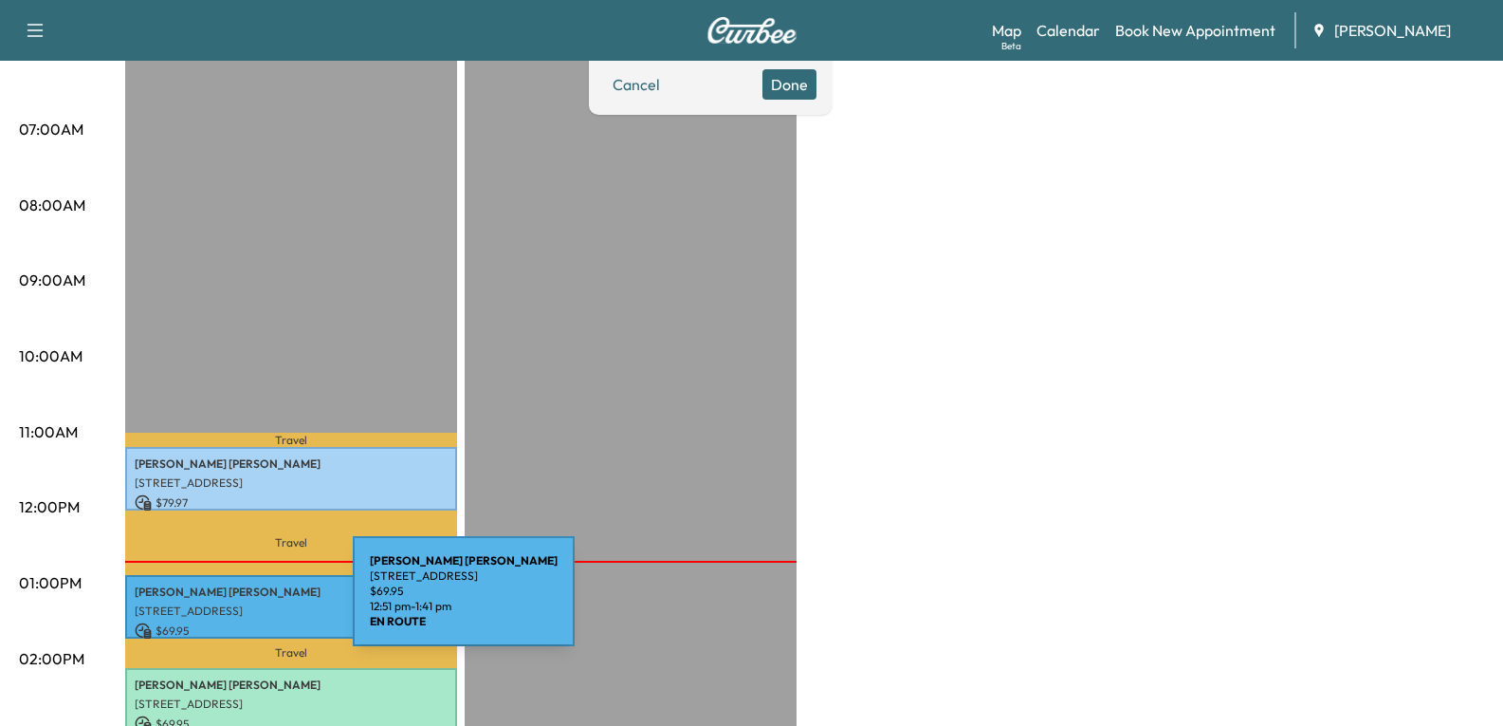
click at [211, 603] on p "[STREET_ADDRESS]" at bounding box center [291, 610] width 313 height 15
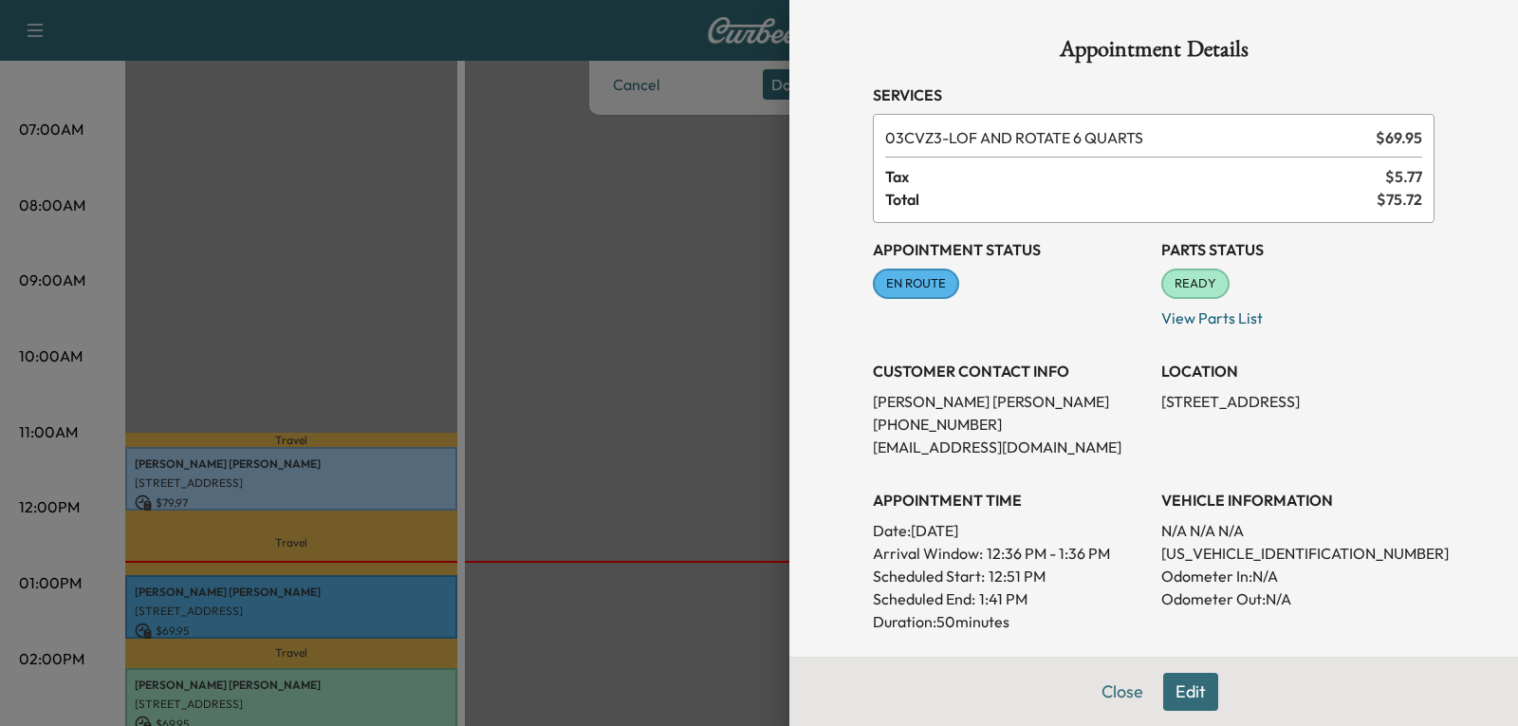
click at [1112, 690] on button "Close" at bounding box center [1122, 692] width 66 height 38
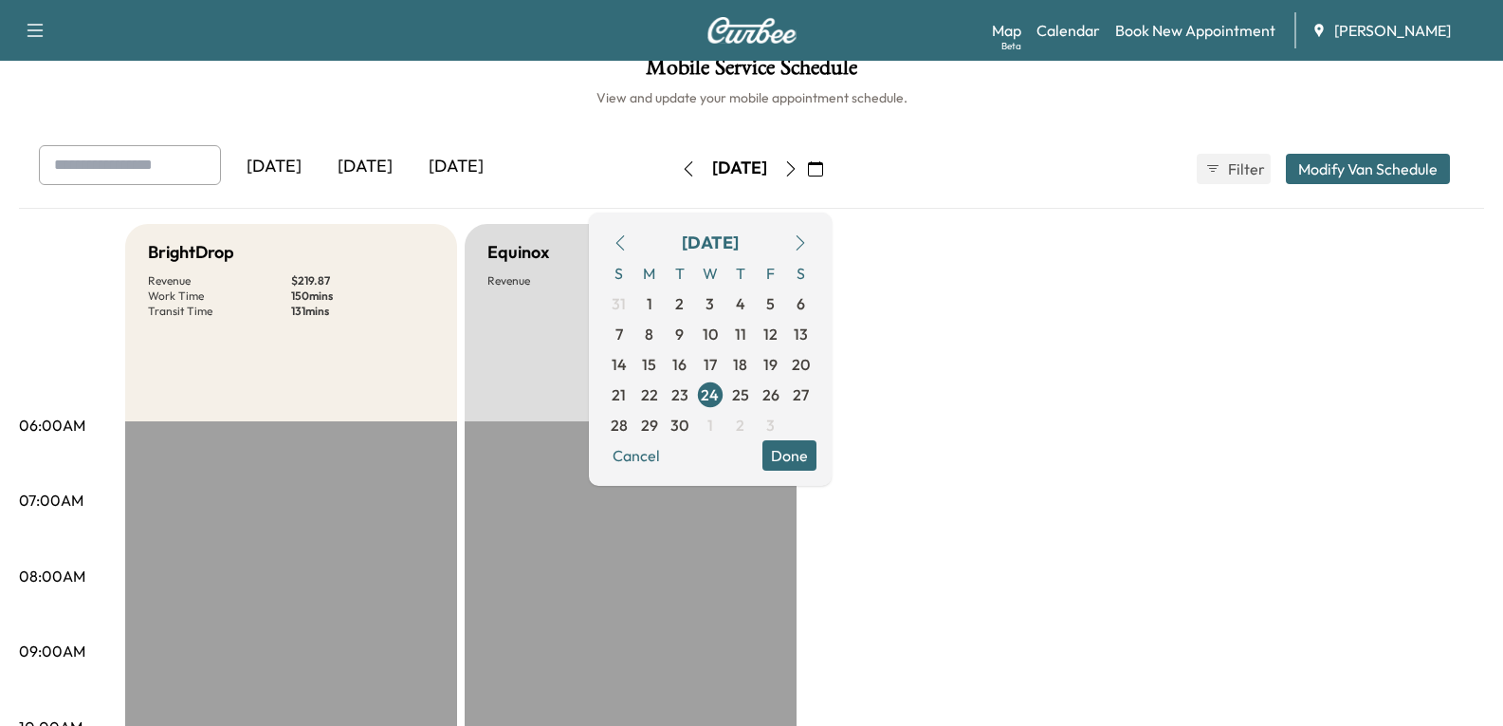
scroll to position [15, 0]
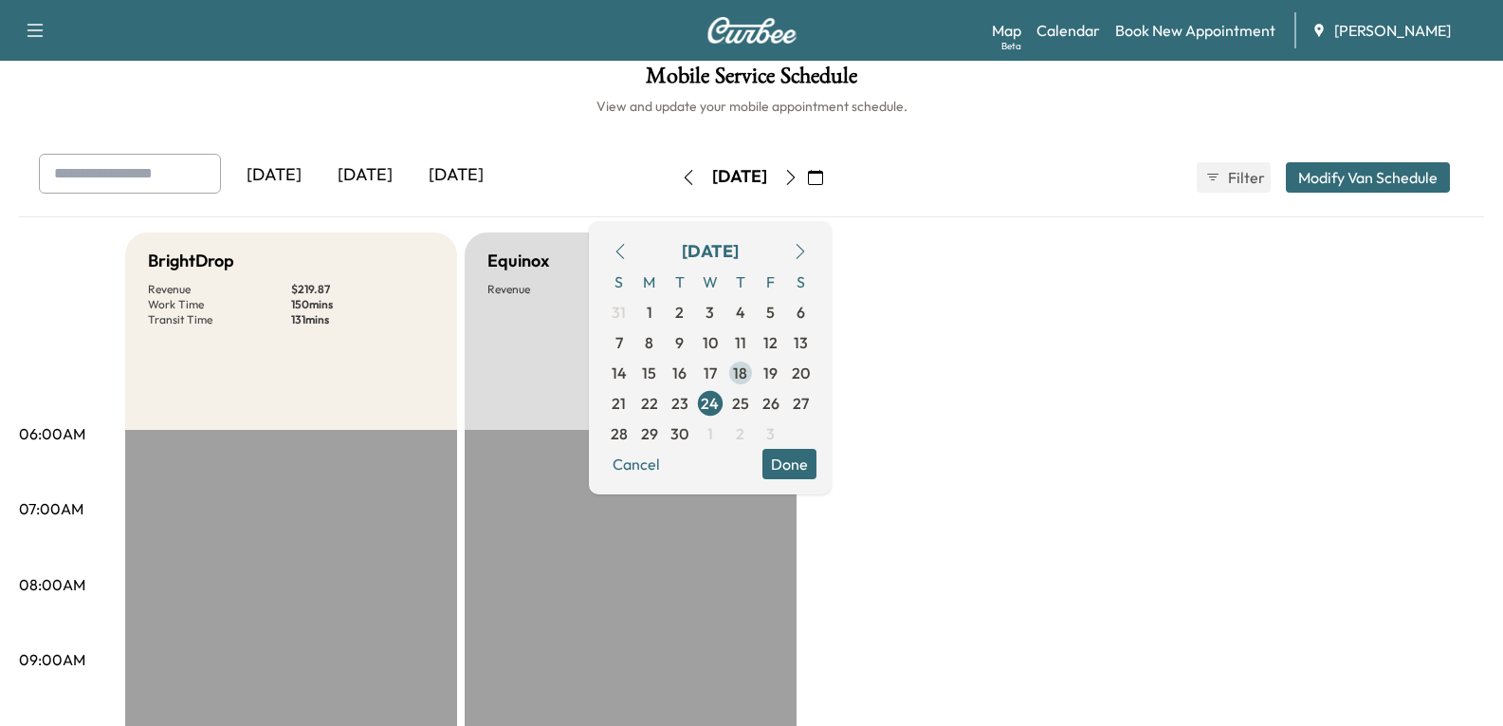
click at [747, 372] on span "18" at bounding box center [740, 372] width 14 height 23
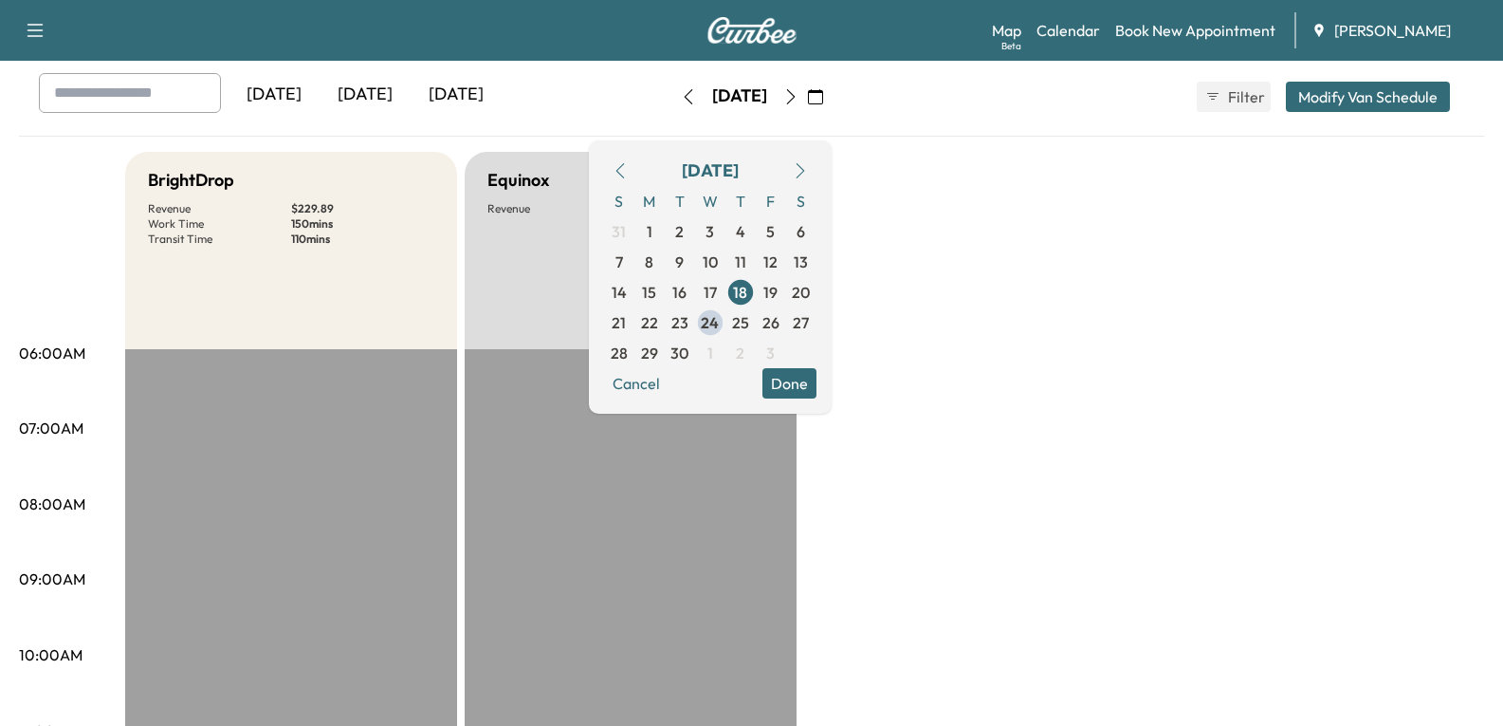
scroll to position [95, 0]
click at [658, 322] on span "22" at bounding box center [649, 323] width 17 height 23
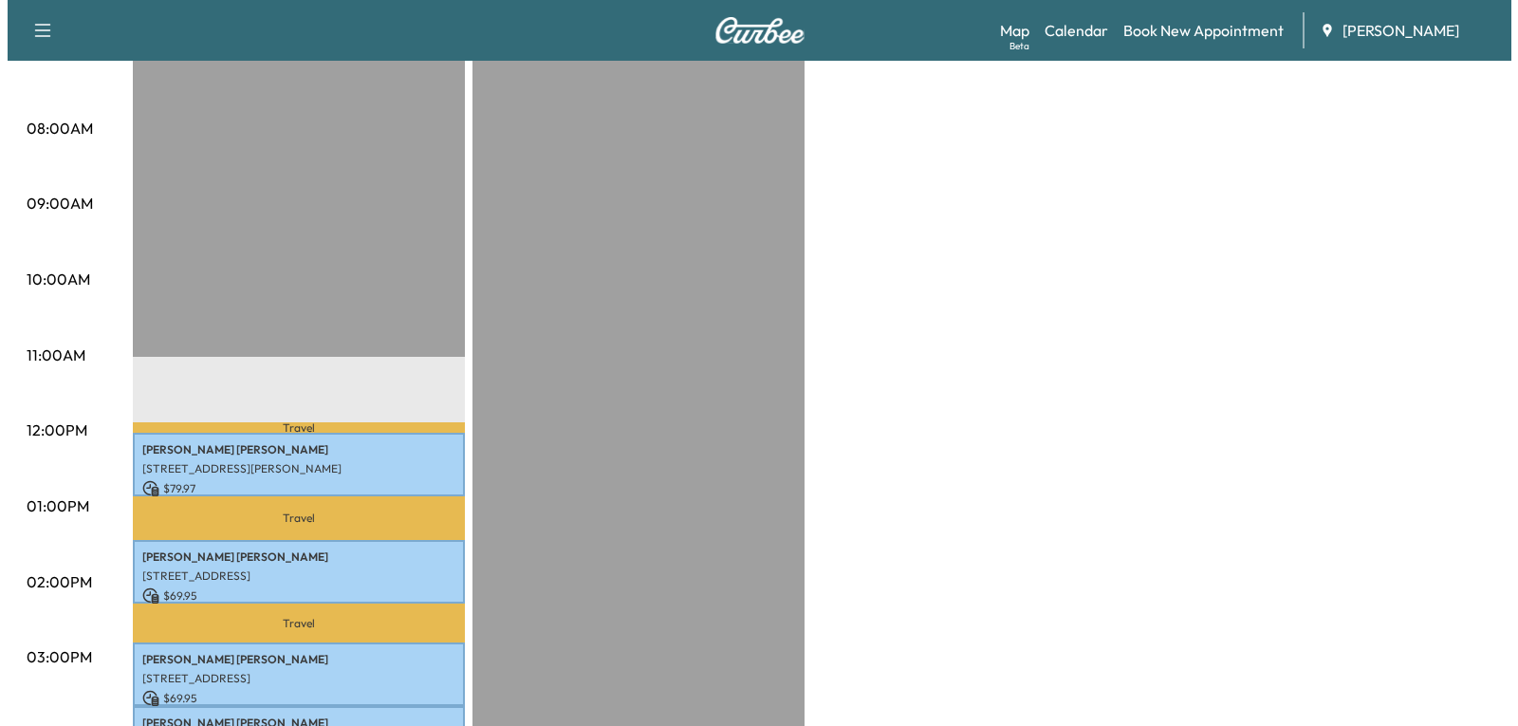
scroll to position [474, 0]
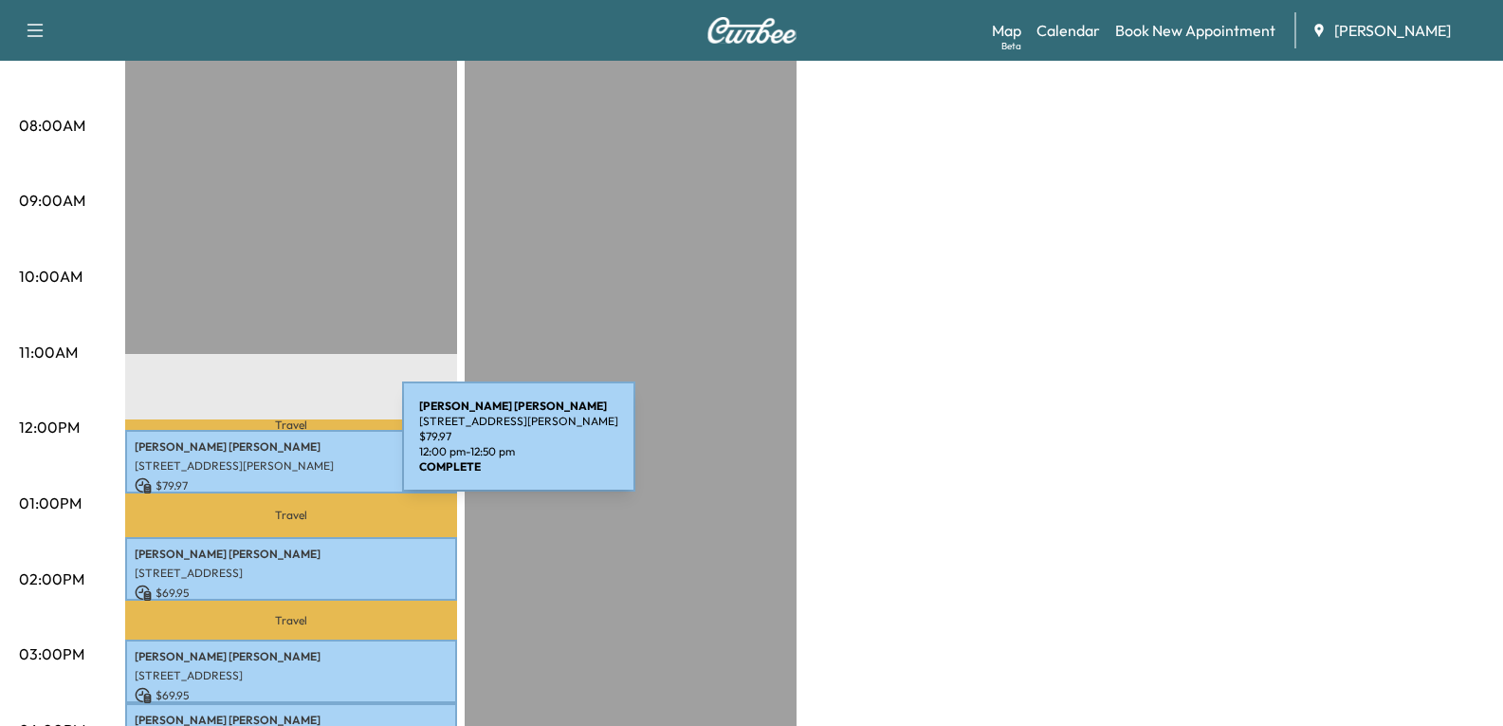
click at [260, 447] on p "[PERSON_NAME]" at bounding box center [291, 446] width 313 height 15
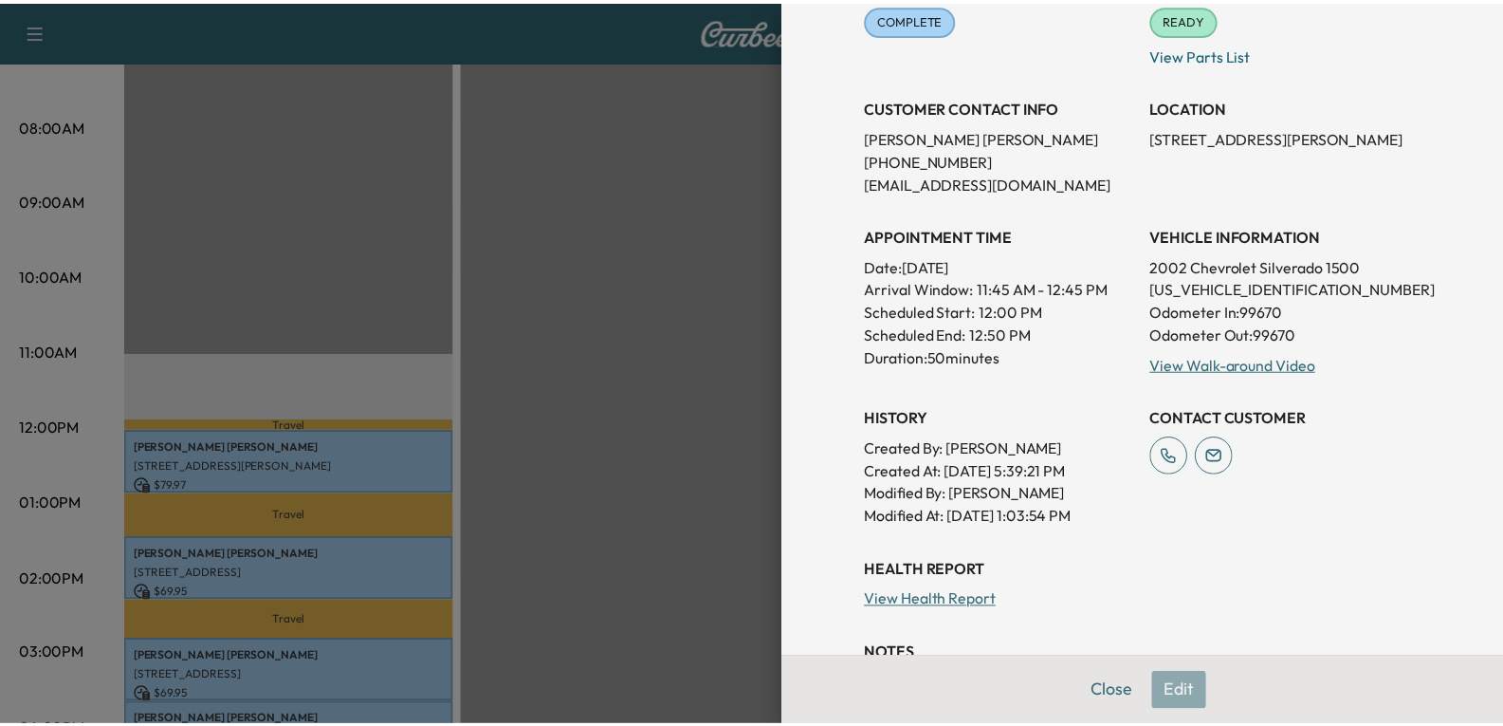
scroll to position [285, 0]
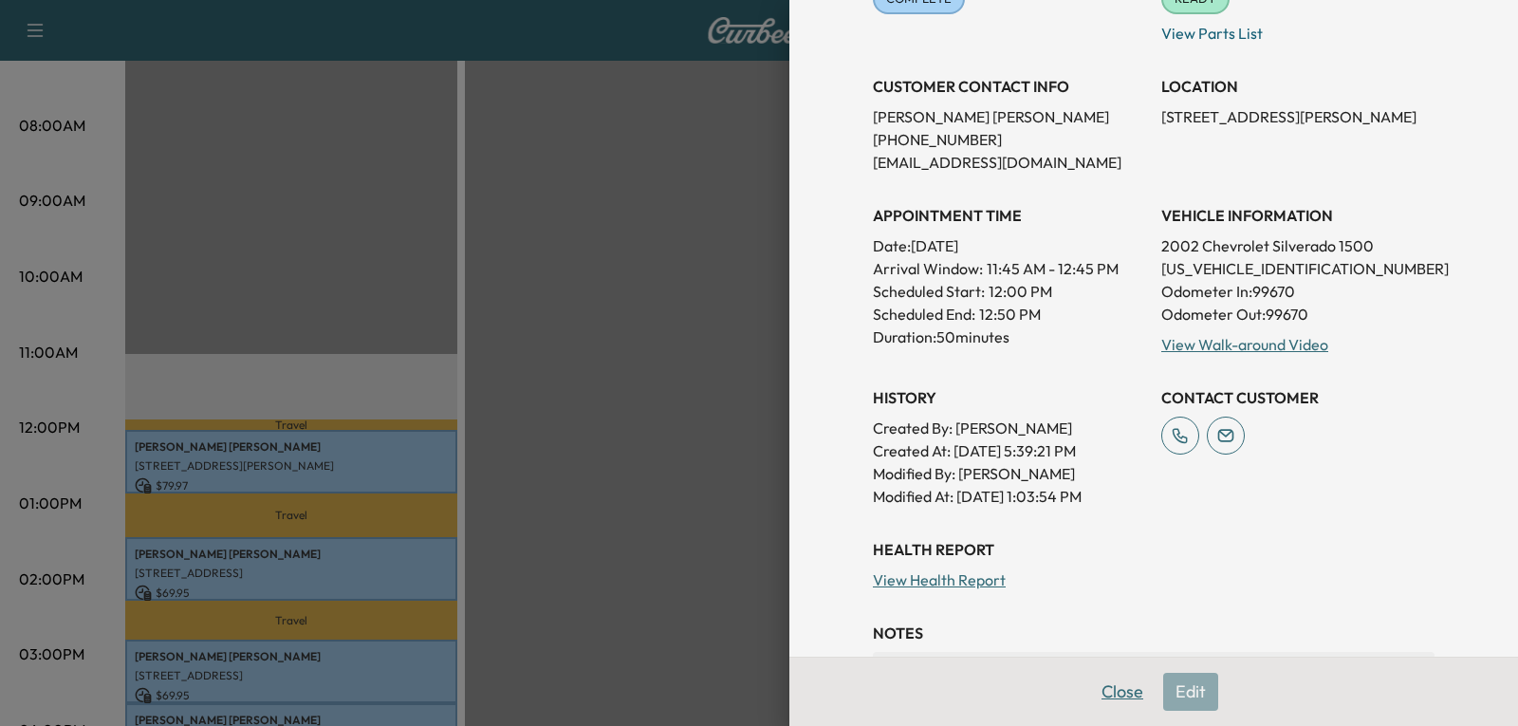
click at [1100, 694] on button "Close" at bounding box center [1122, 692] width 66 height 38
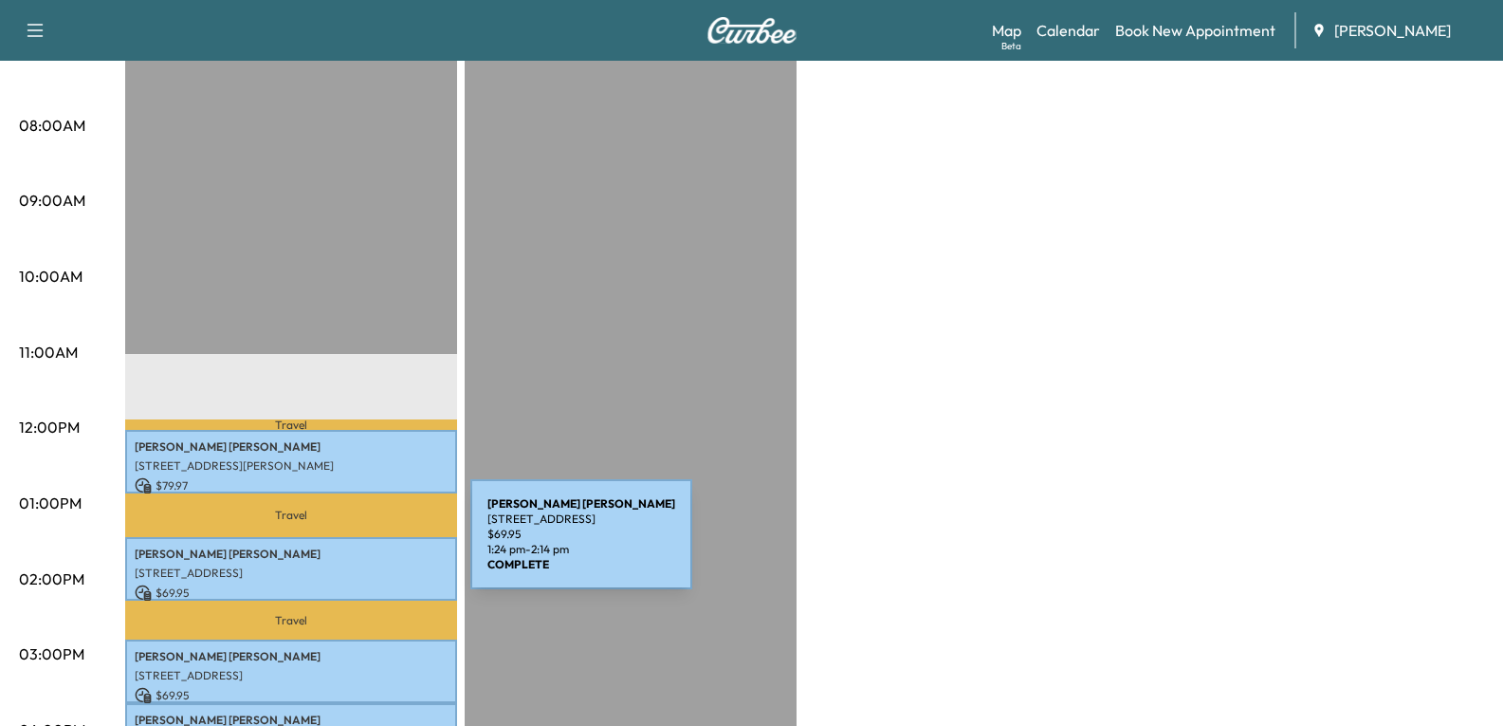
click at [325, 565] on p "[STREET_ADDRESS]" at bounding box center [291, 572] width 313 height 15
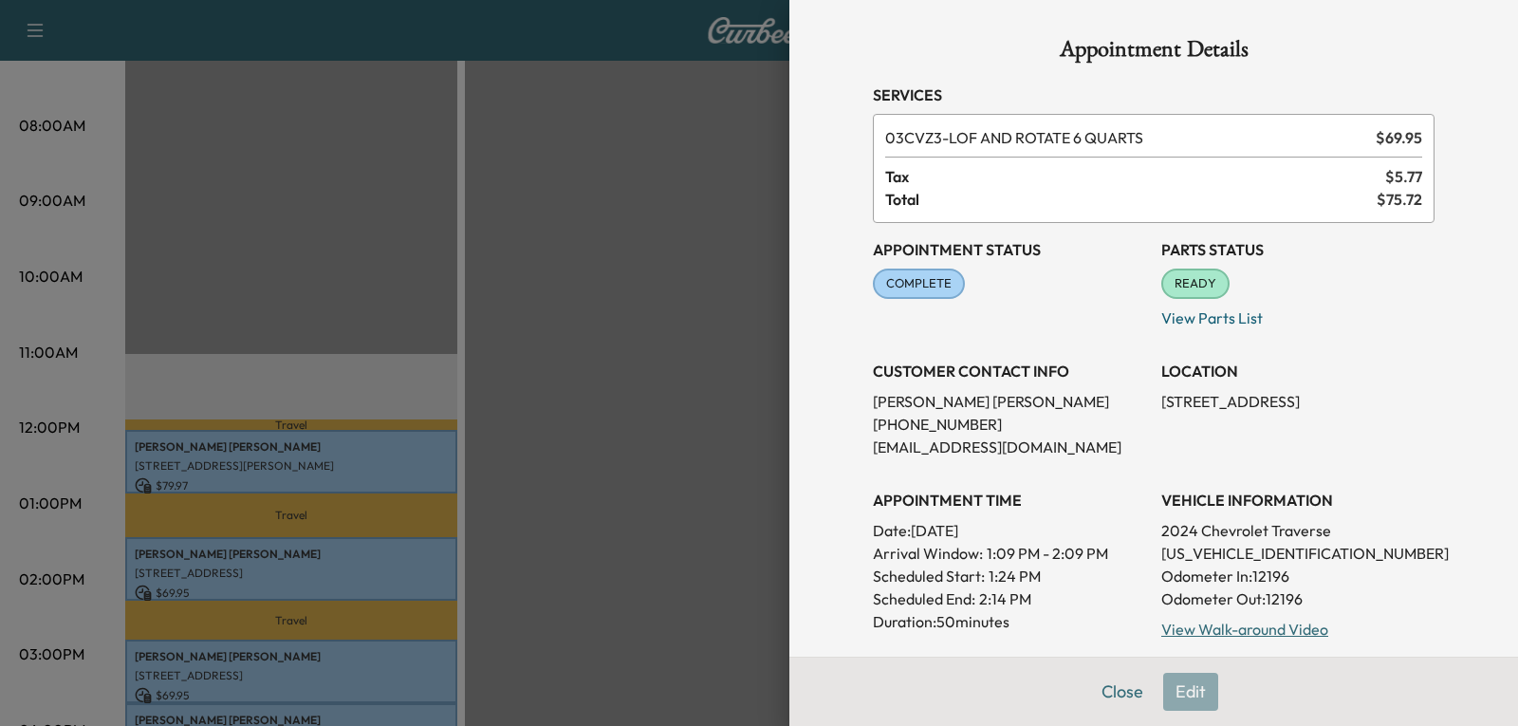
click at [1114, 699] on button "Close" at bounding box center [1122, 692] width 66 height 38
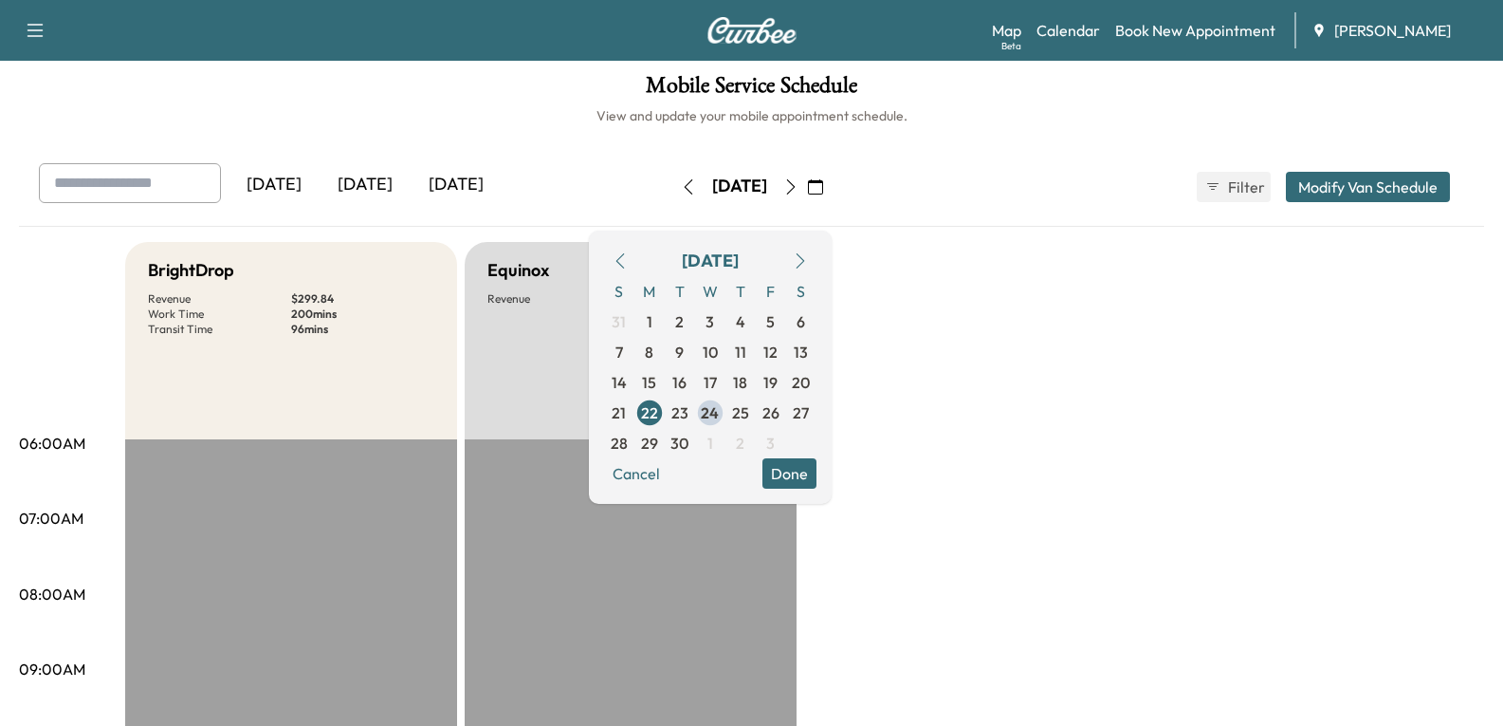
scroll to position [0, 0]
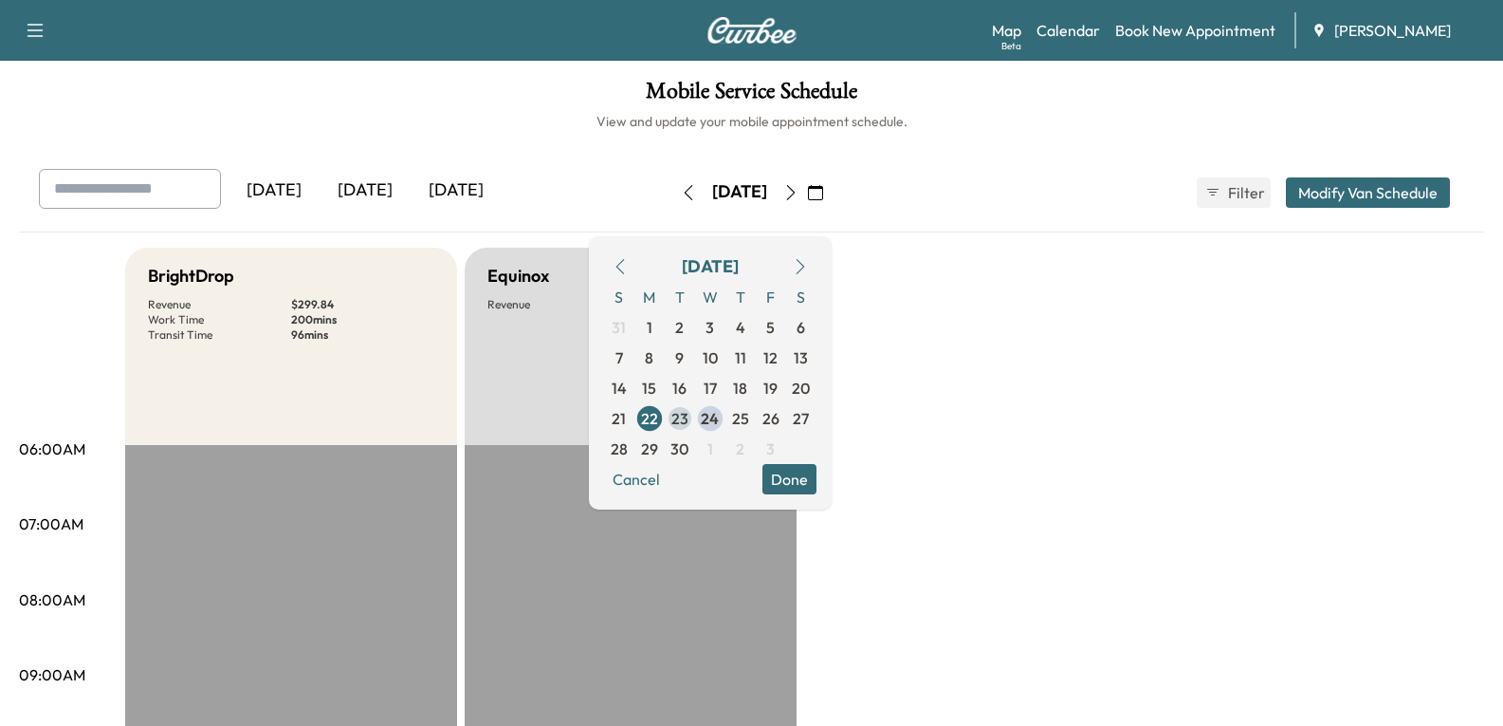
click at [689, 415] on span "23" at bounding box center [680, 418] width 17 height 23
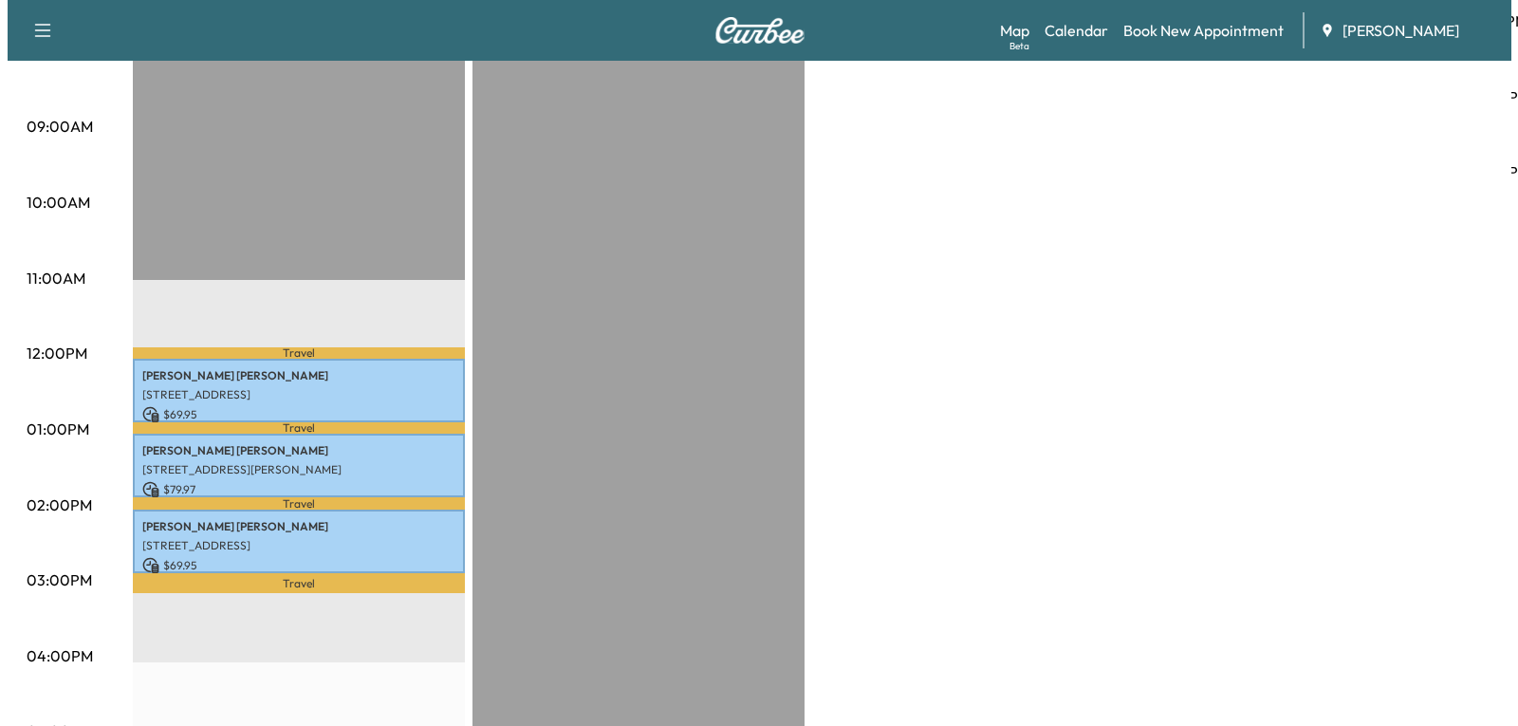
scroll to position [569, 0]
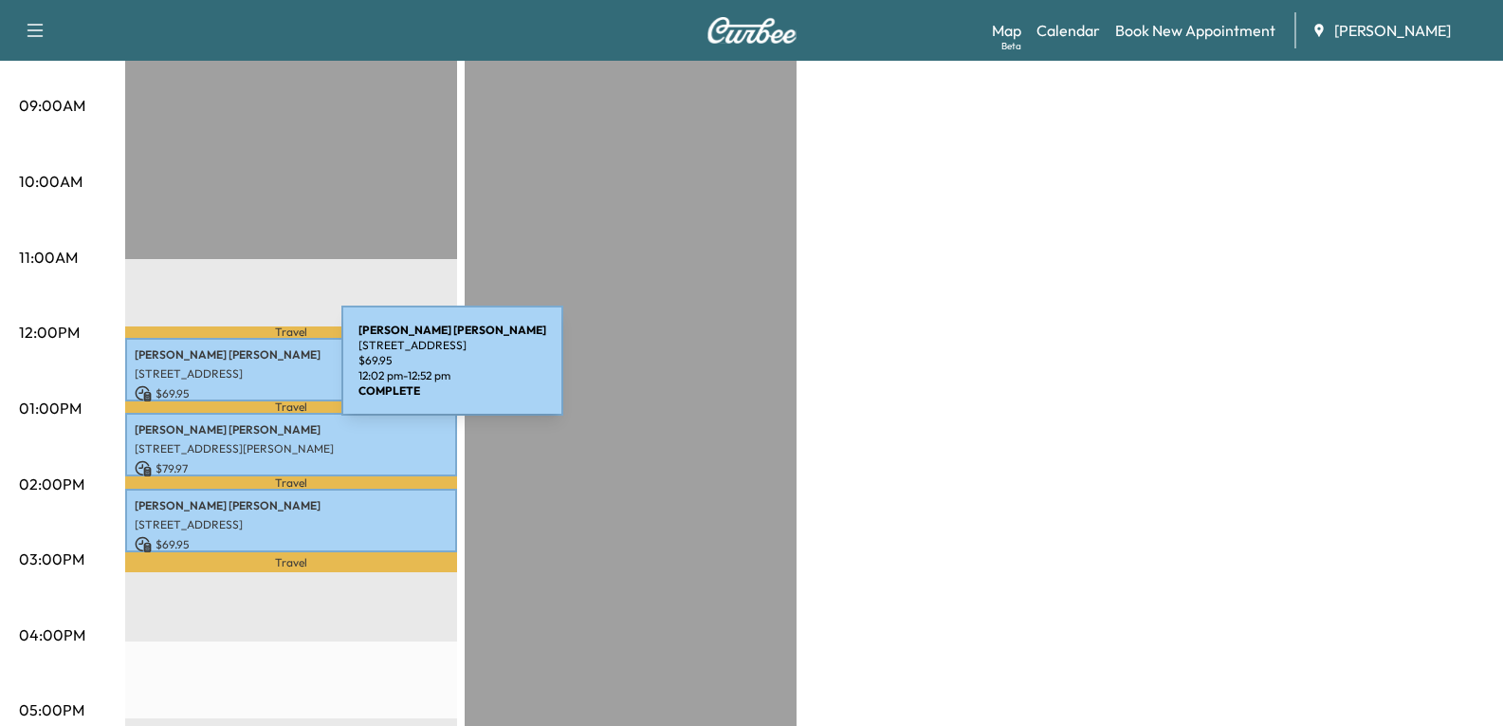
click at [199, 372] on p "[STREET_ADDRESS]" at bounding box center [291, 373] width 313 height 15
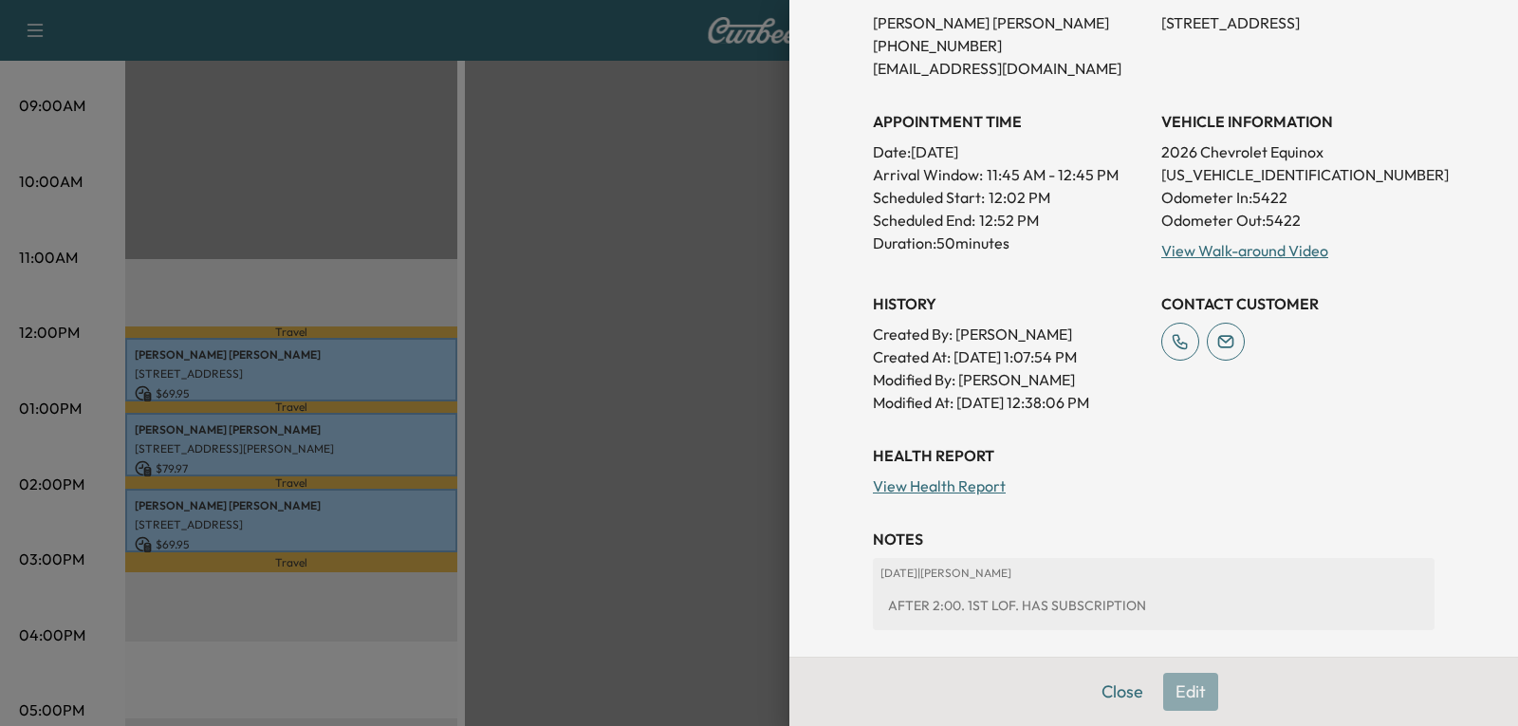
scroll to position [379, 0]
click at [1106, 695] on button "Close" at bounding box center [1122, 692] width 66 height 38
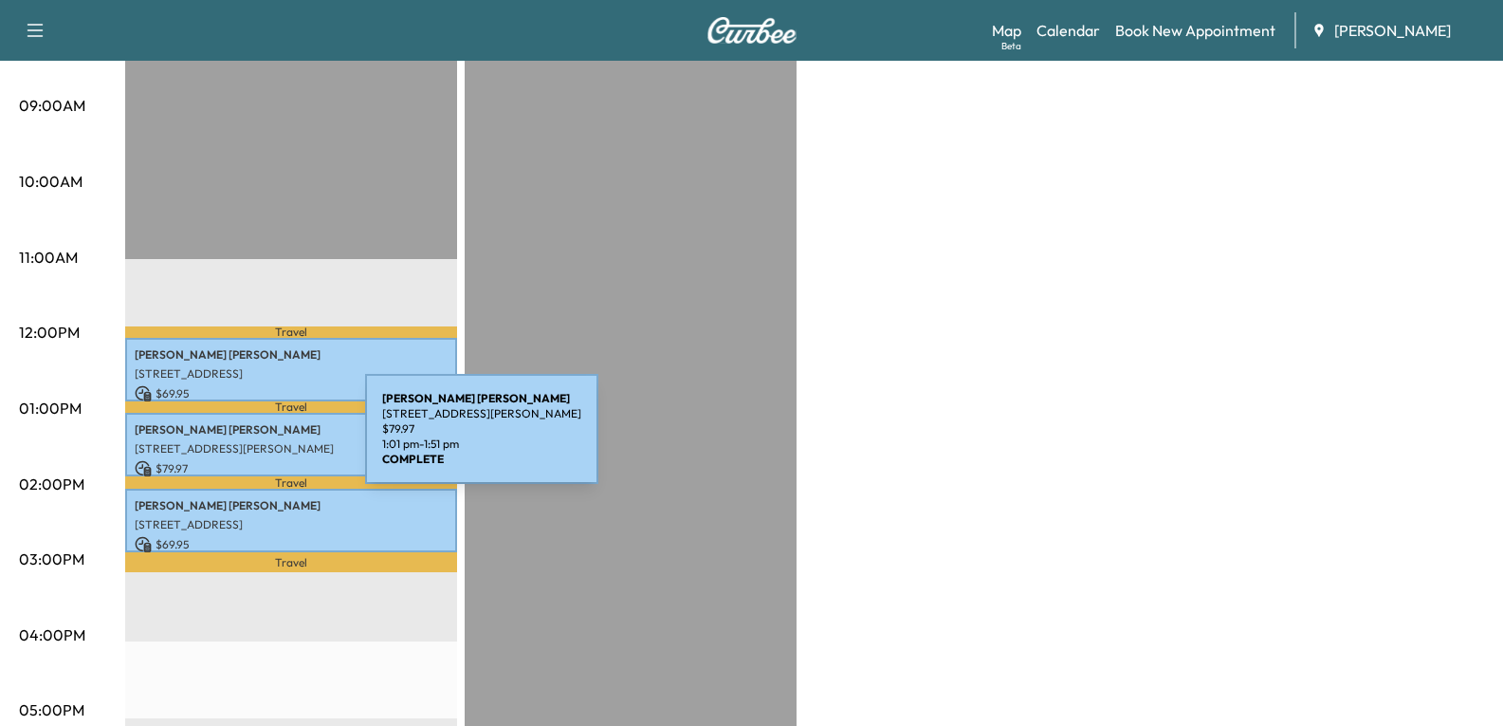
click at [223, 441] on p "[STREET_ADDRESS][PERSON_NAME]" at bounding box center [291, 448] width 313 height 15
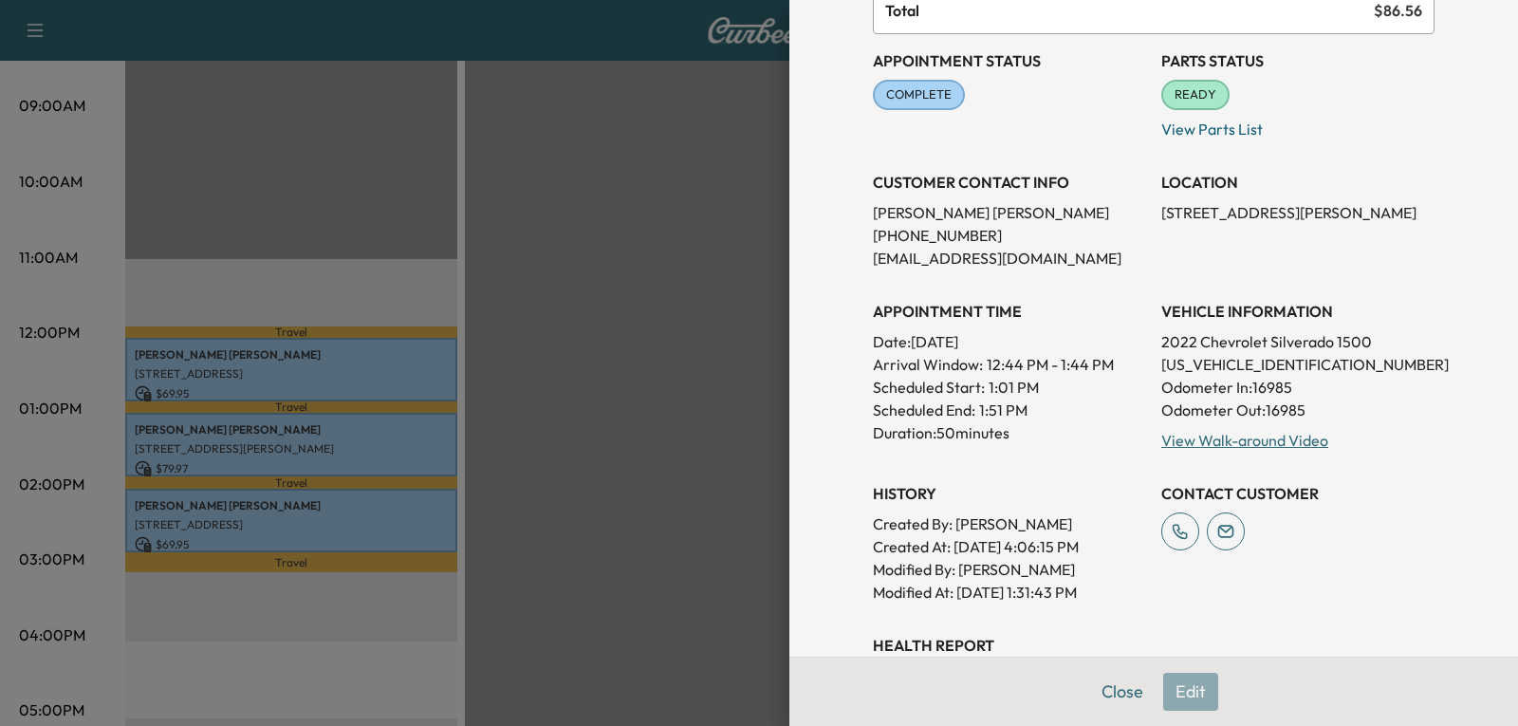
scroll to position [190, 0]
drag, startPoint x: 1115, startPoint y: 704, endPoint x: 1078, endPoint y: 678, distance: 45.0
click at [1112, 700] on button "Close" at bounding box center [1122, 692] width 66 height 38
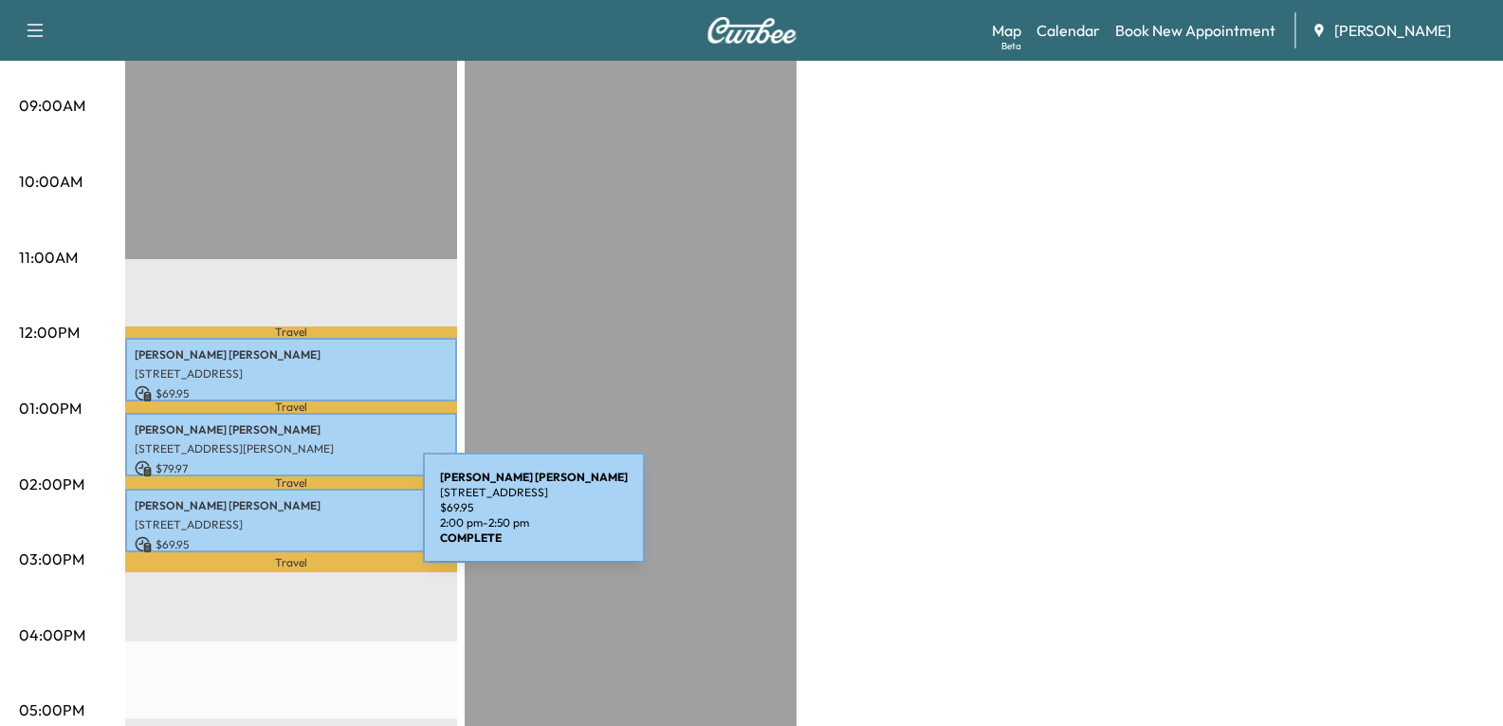
click at [281, 519] on p "[STREET_ADDRESS]" at bounding box center [291, 524] width 313 height 15
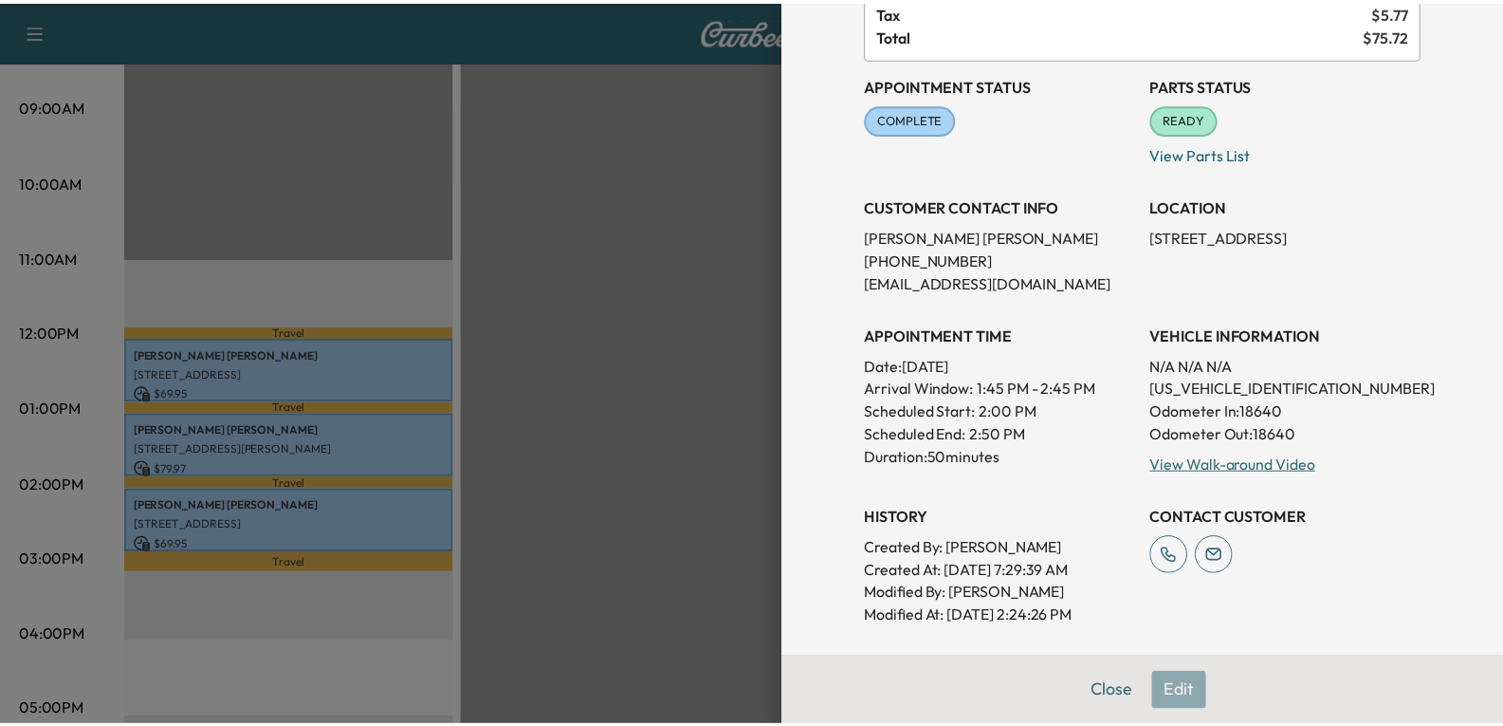
scroll to position [285, 0]
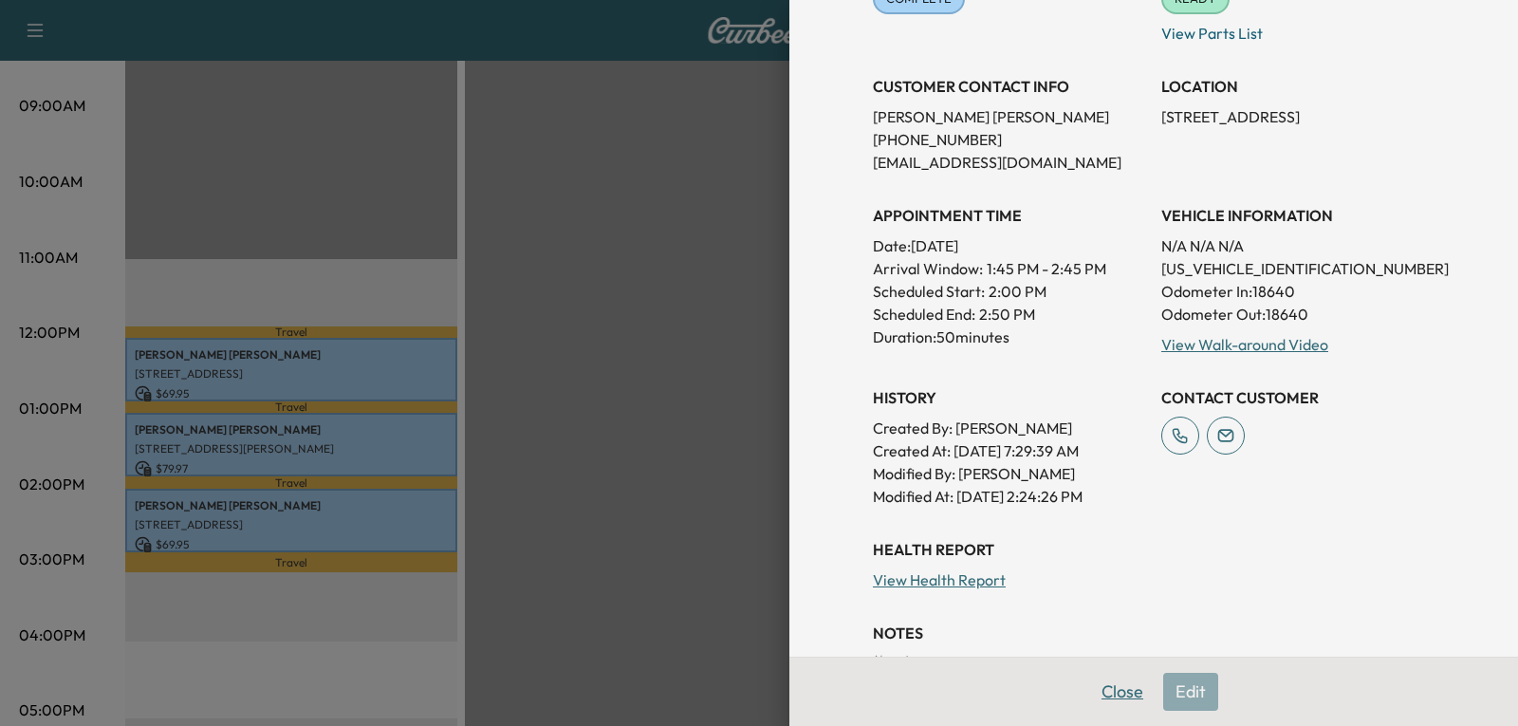
click at [1097, 685] on button "Close" at bounding box center [1122, 692] width 66 height 38
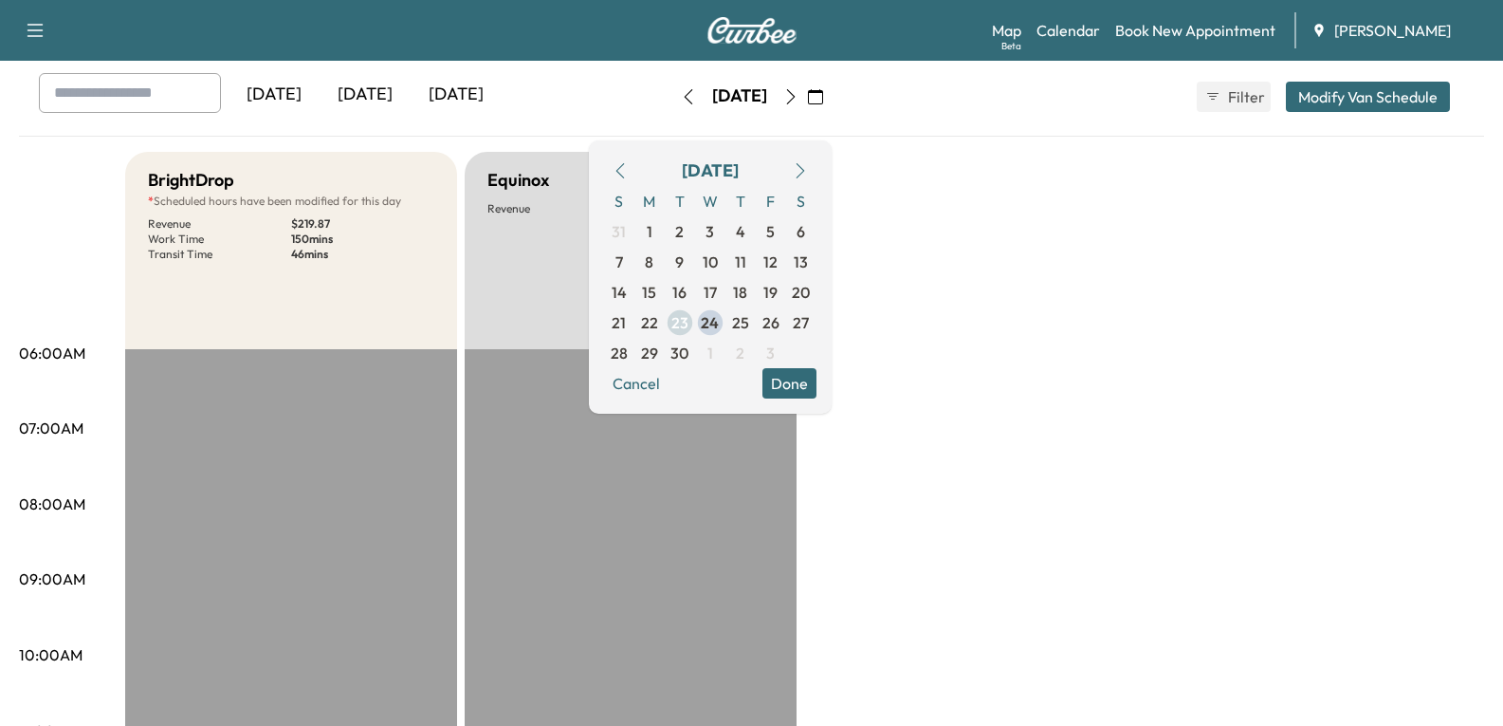
scroll to position [95, 0]
click at [719, 319] on span "24" at bounding box center [710, 323] width 18 height 23
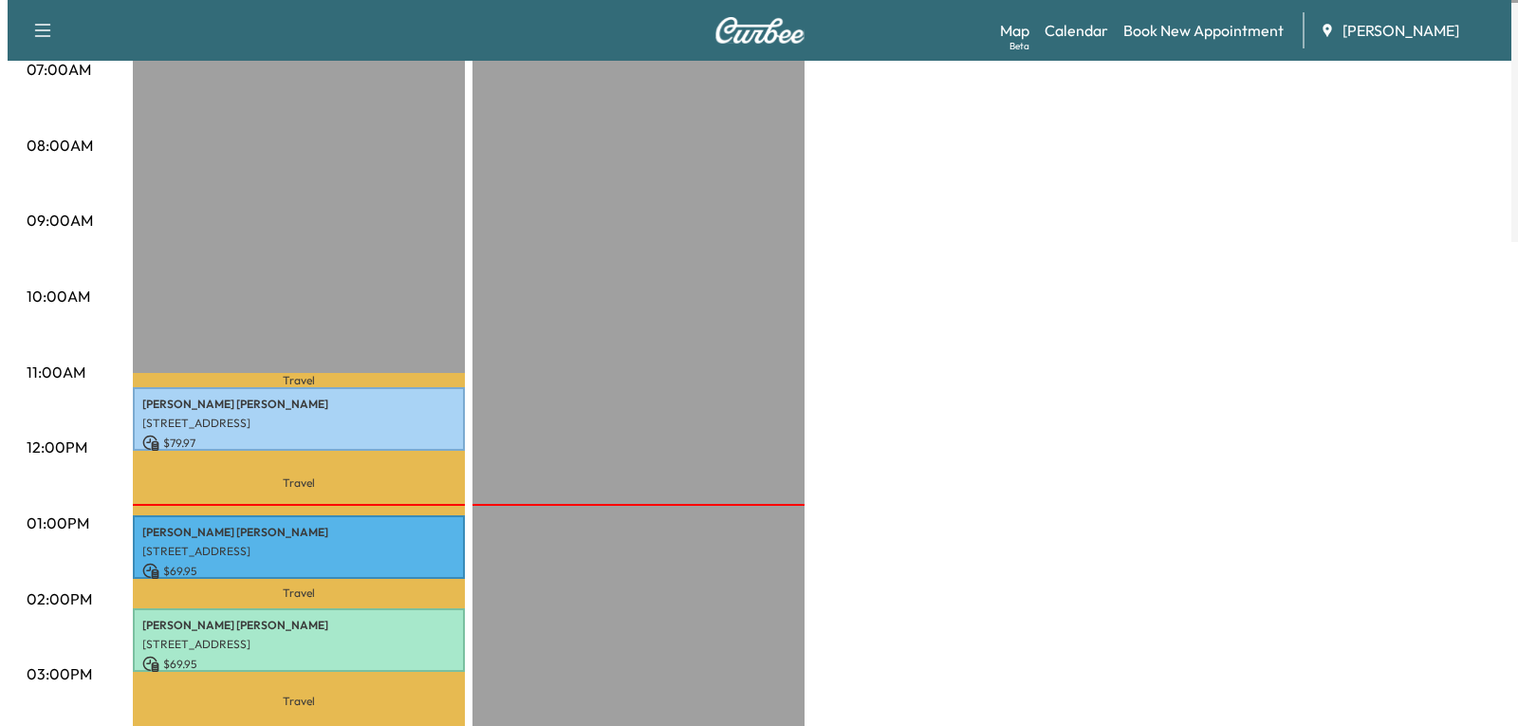
scroll to position [474, 0]
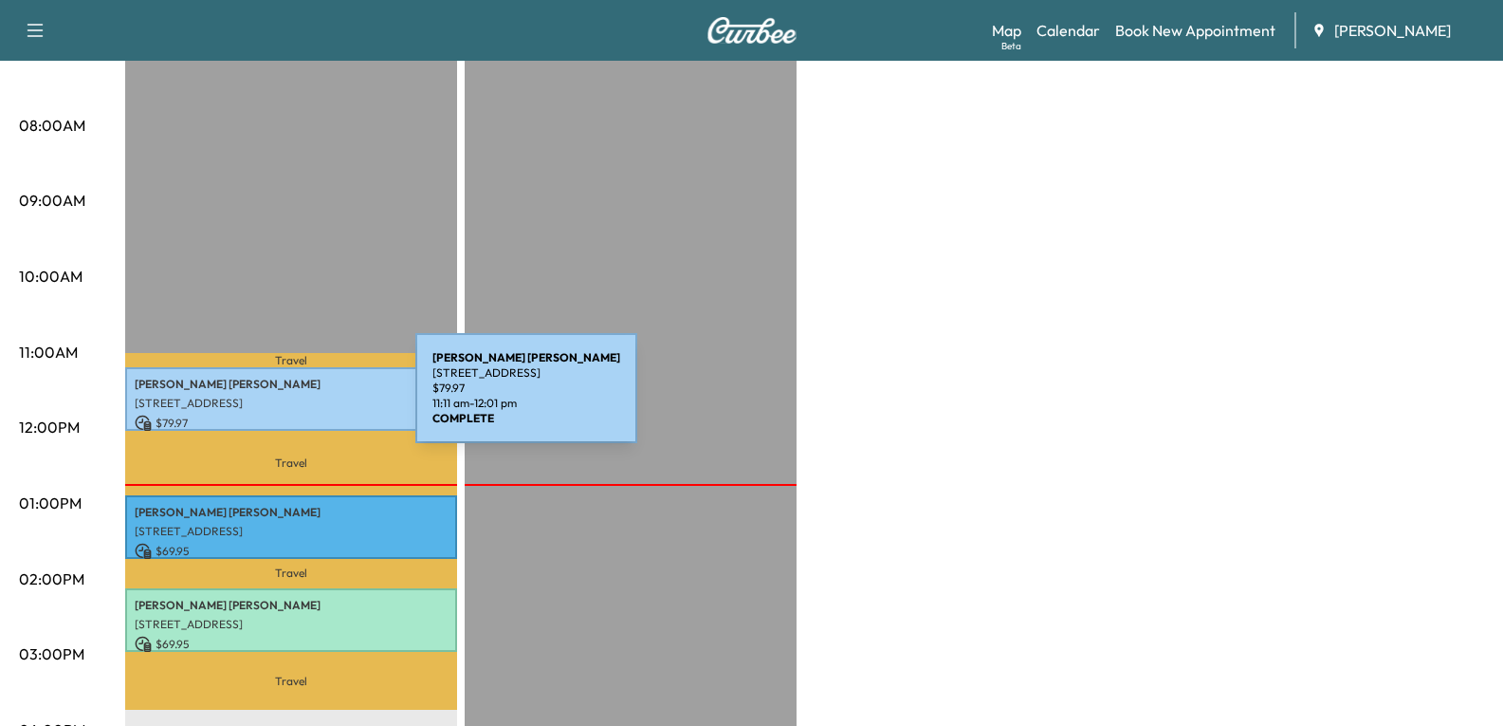
click at [268, 400] on p "[STREET_ADDRESS]" at bounding box center [291, 403] width 313 height 15
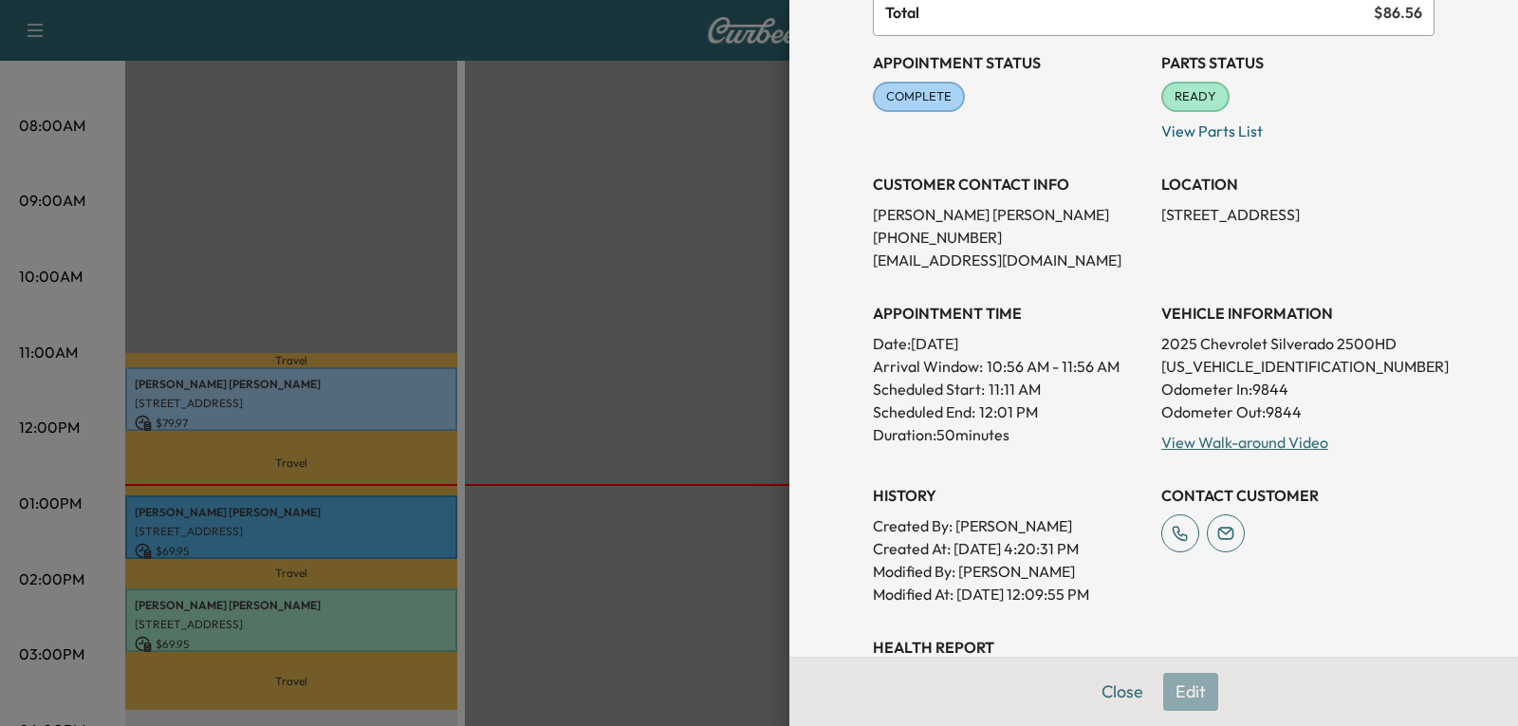
scroll to position [190, 0]
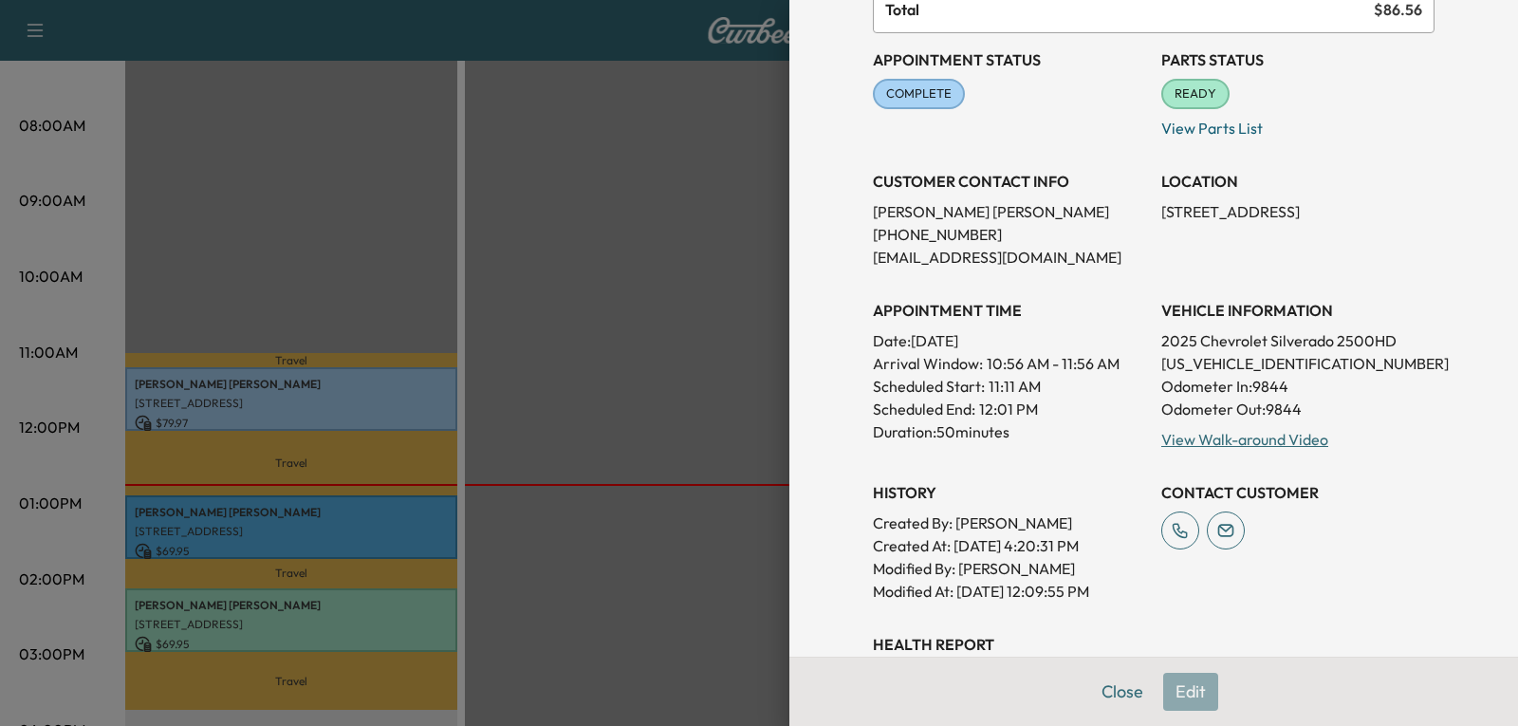
click at [255, 534] on div at bounding box center [759, 363] width 1518 height 726
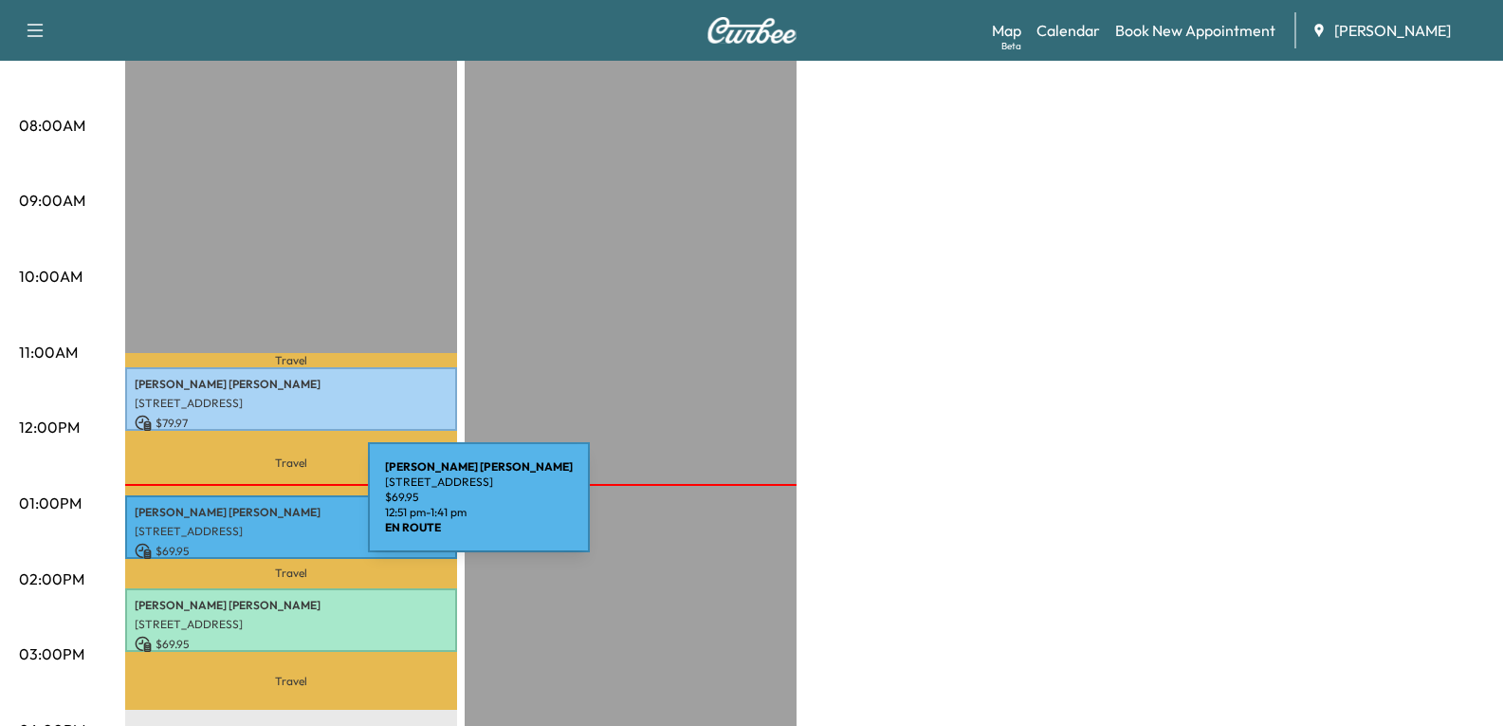
click at [226, 508] on p "[PERSON_NAME]" at bounding box center [291, 512] width 313 height 15
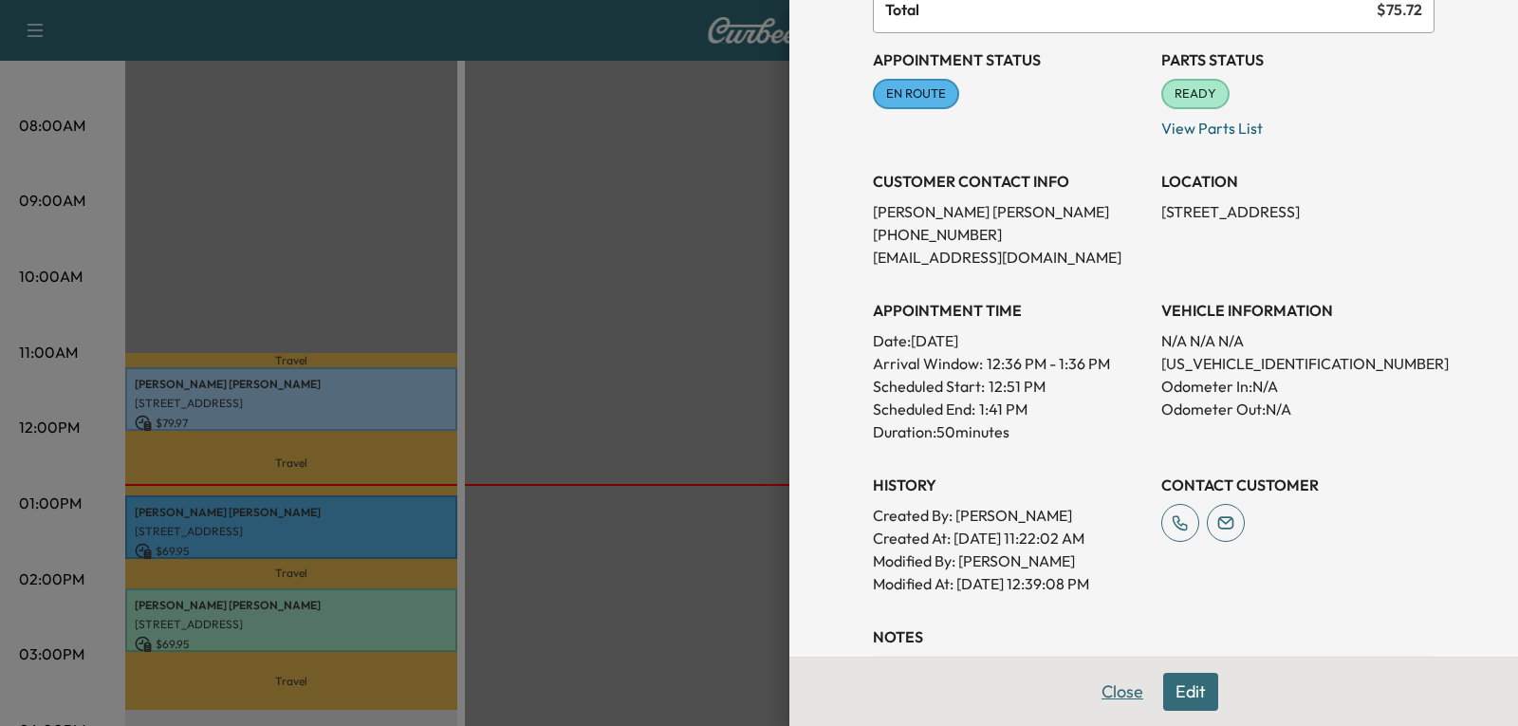
click at [1097, 690] on button "Close" at bounding box center [1122, 692] width 66 height 38
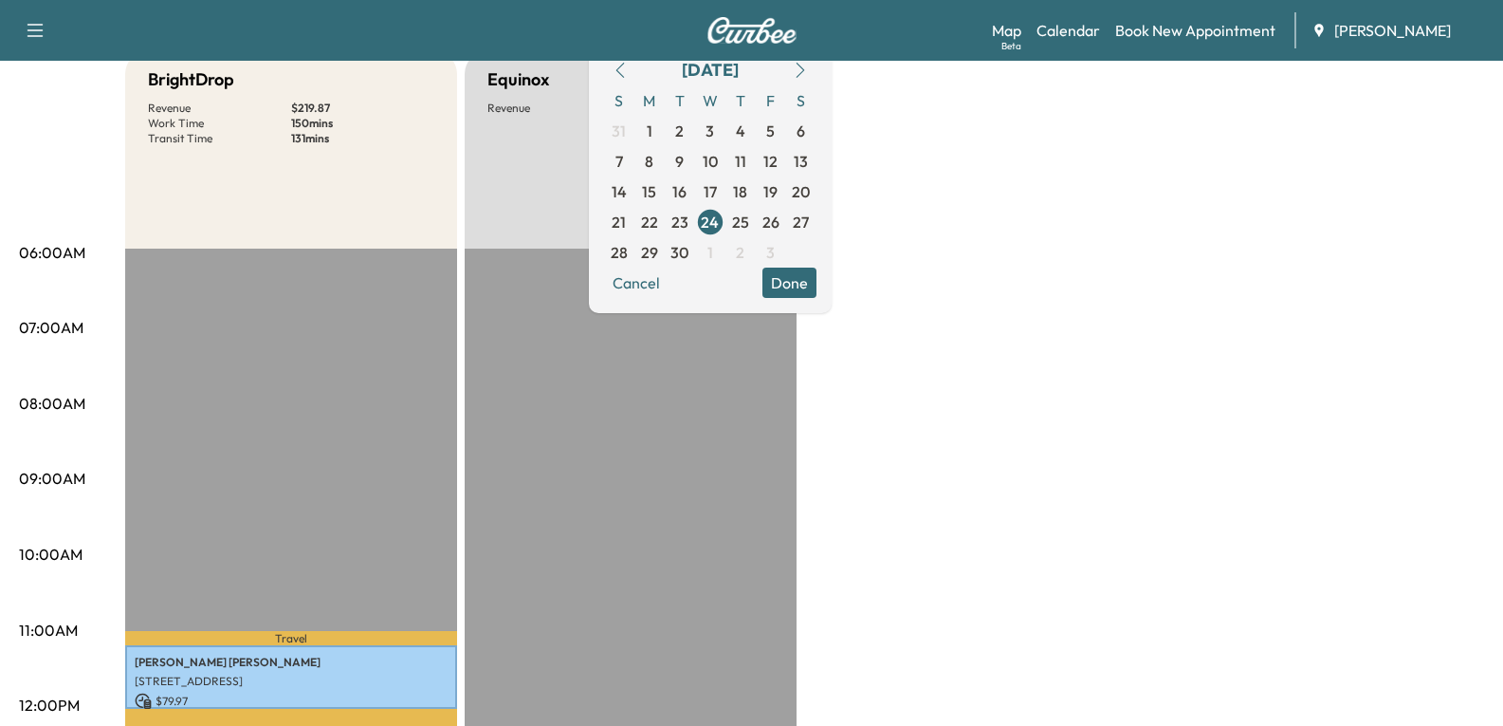
scroll to position [0, 0]
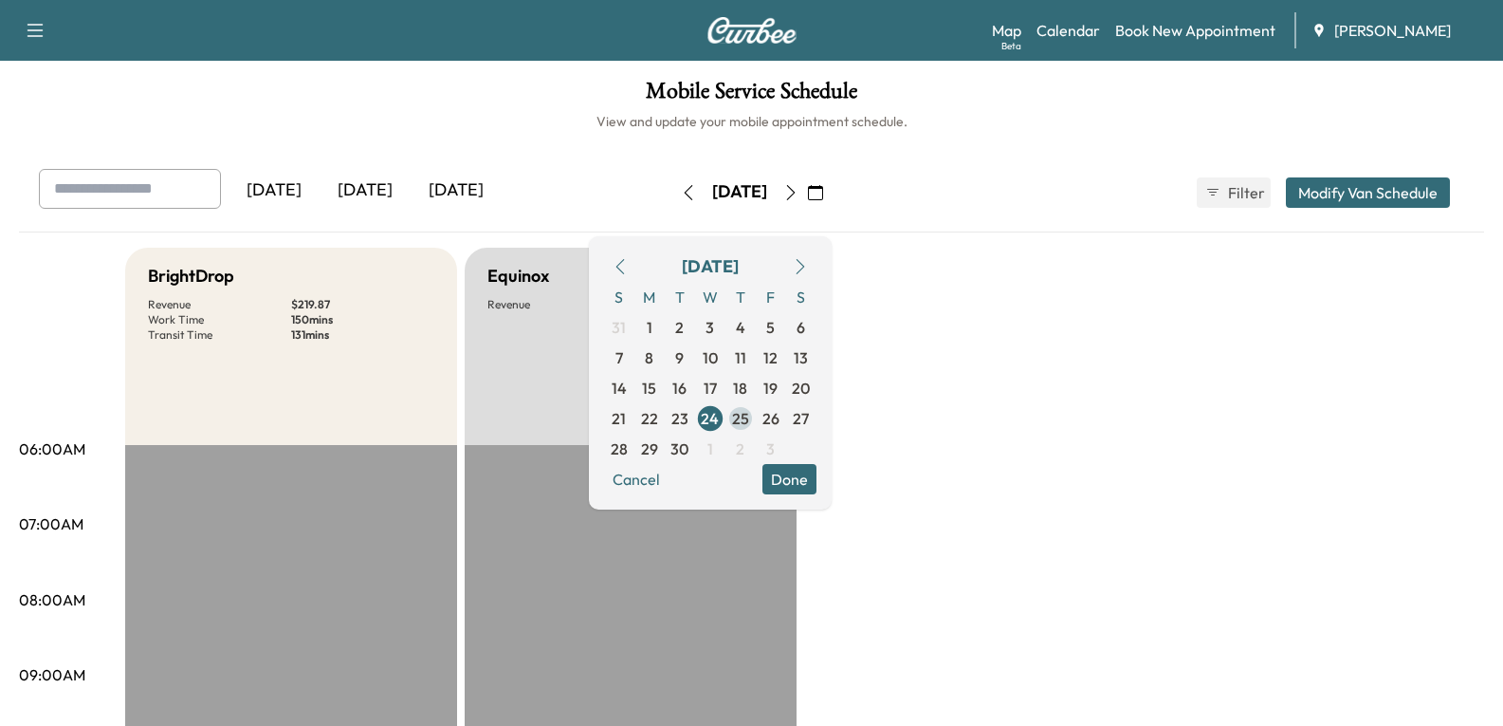
click at [749, 423] on span "25" at bounding box center [740, 418] width 17 height 23
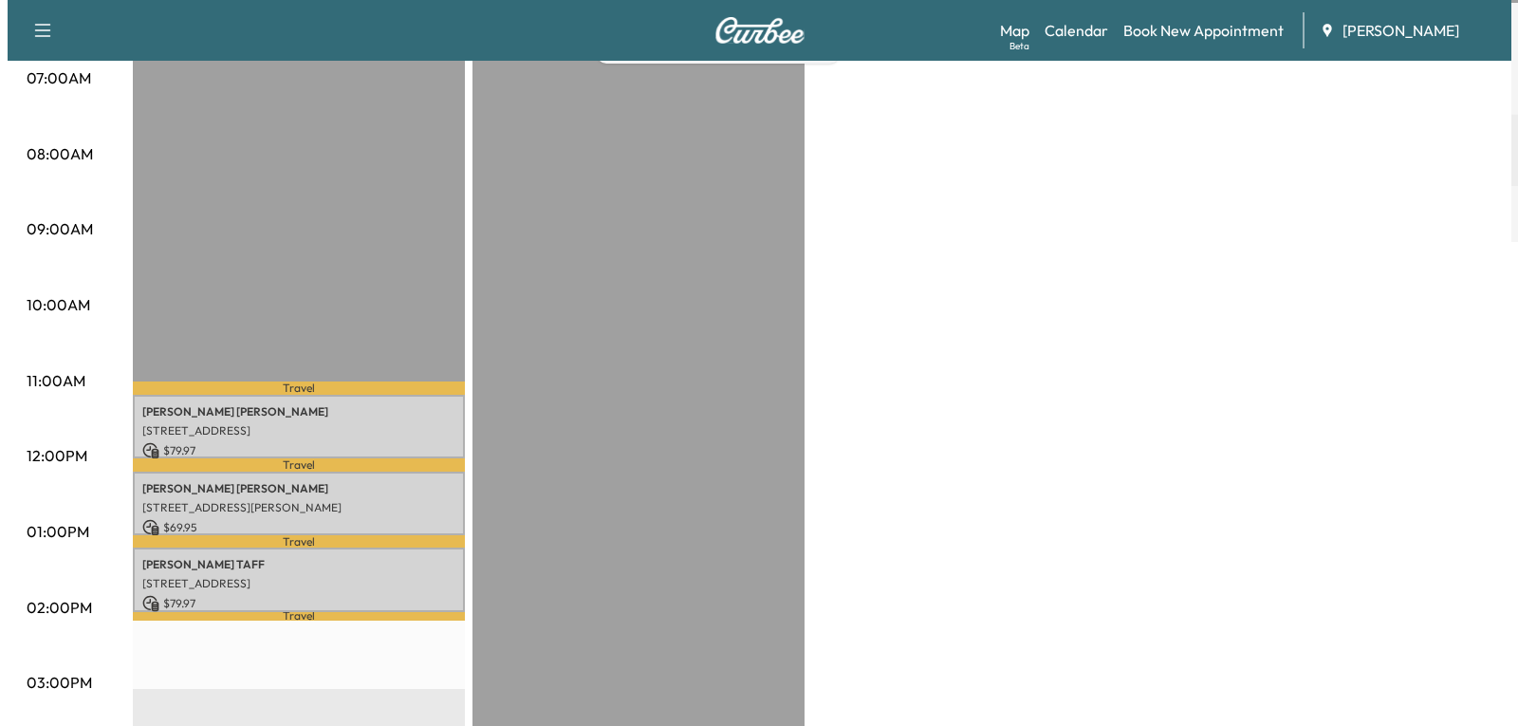
scroll to position [474, 0]
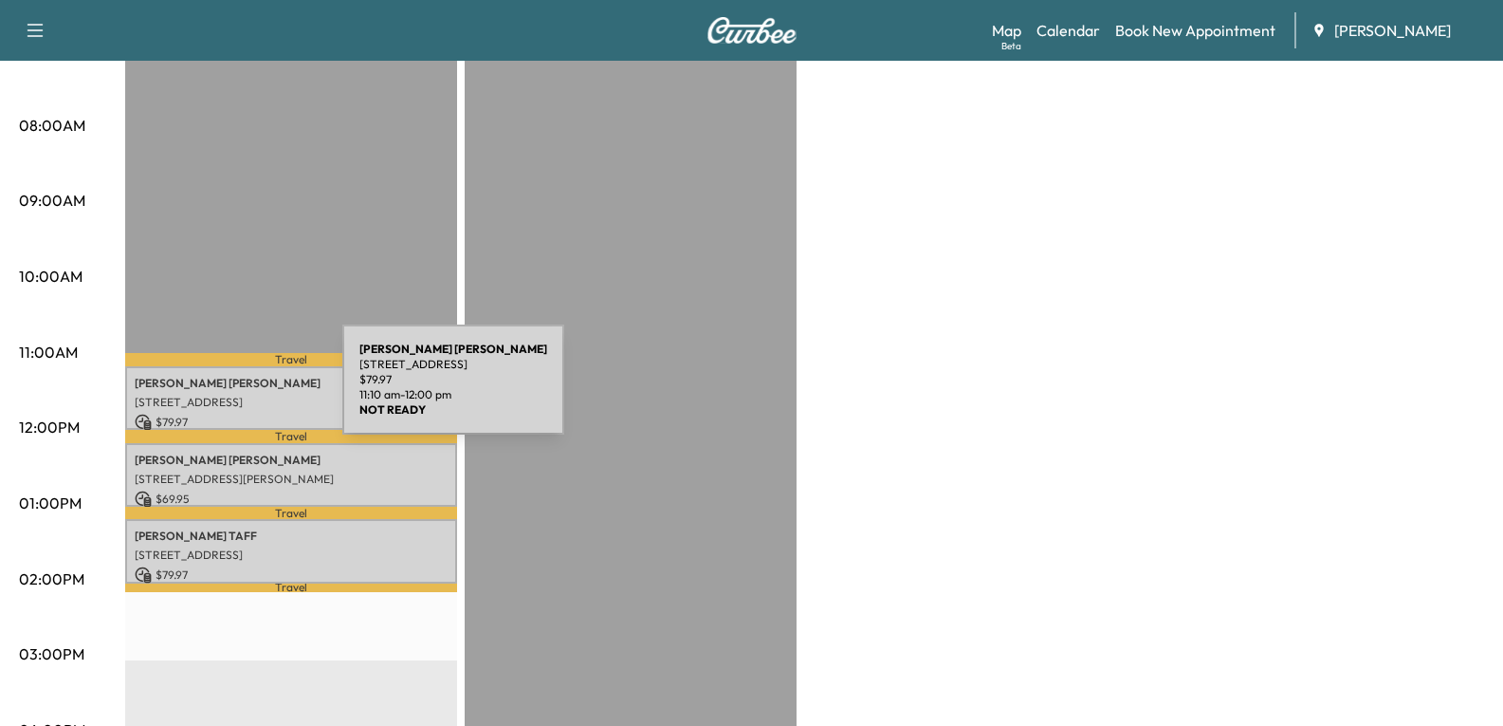
click at [201, 395] on p "[STREET_ADDRESS]" at bounding box center [291, 402] width 313 height 15
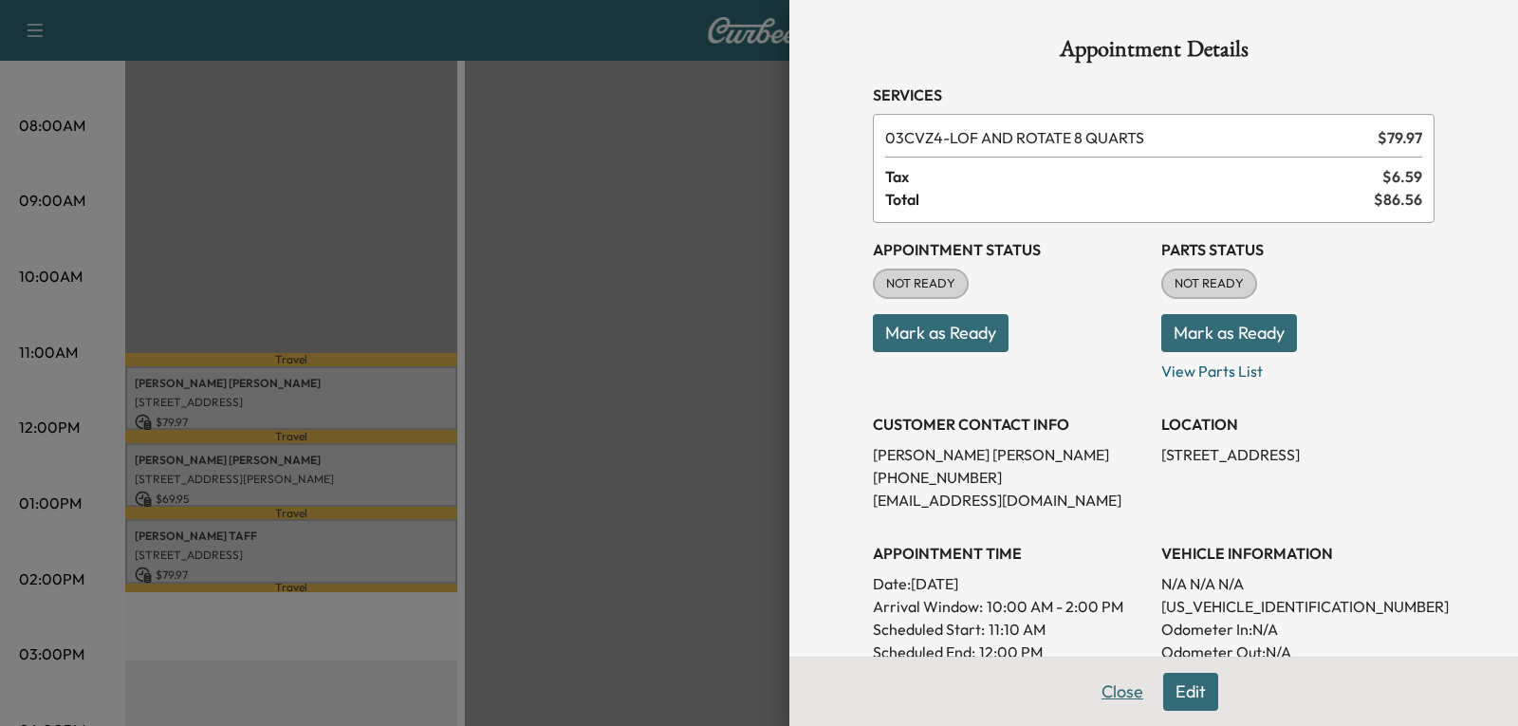
click at [1099, 690] on button "Close" at bounding box center [1122, 692] width 66 height 38
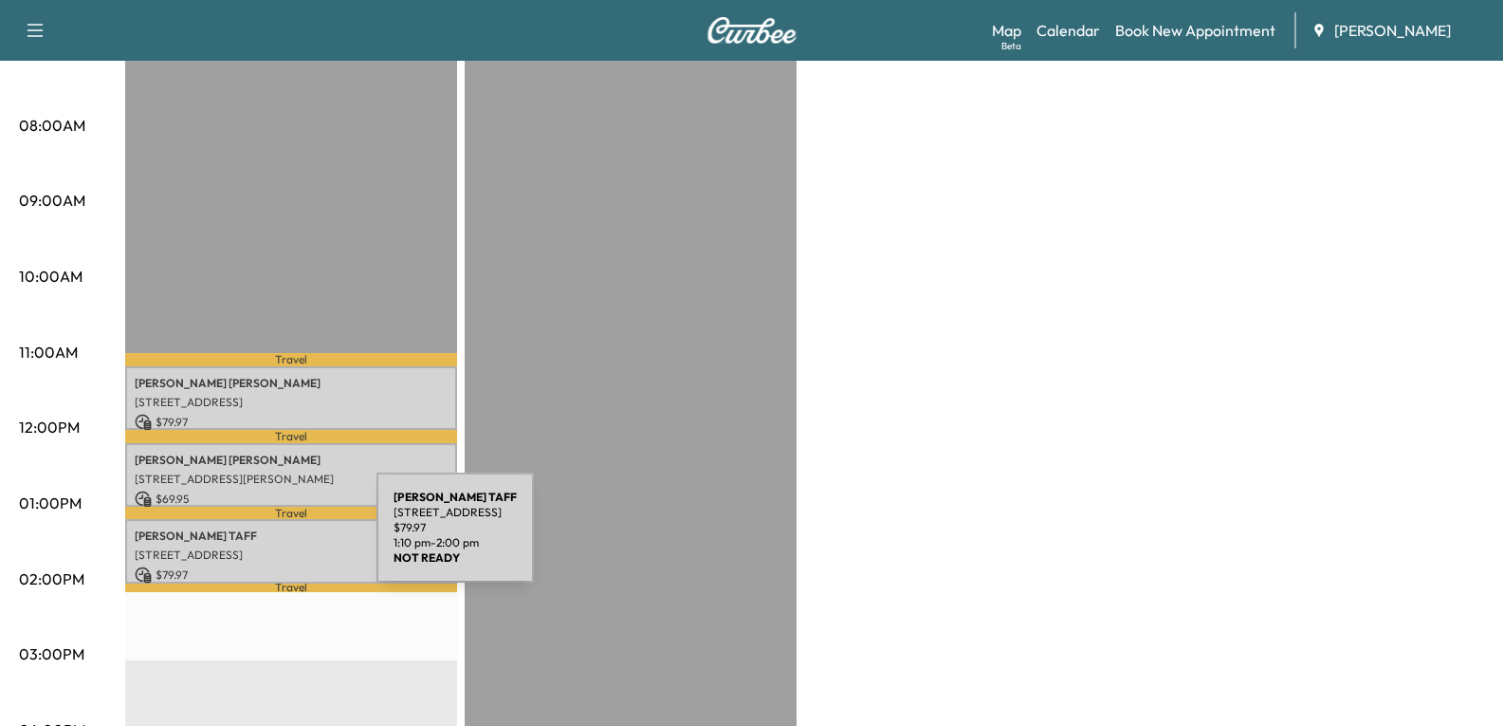
click at [234, 539] on div "[PERSON_NAME] [STREET_ADDRESS] $ 79.97 1:10 pm - 2:00 pm" at bounding box center [291, 551] width 332 height 64
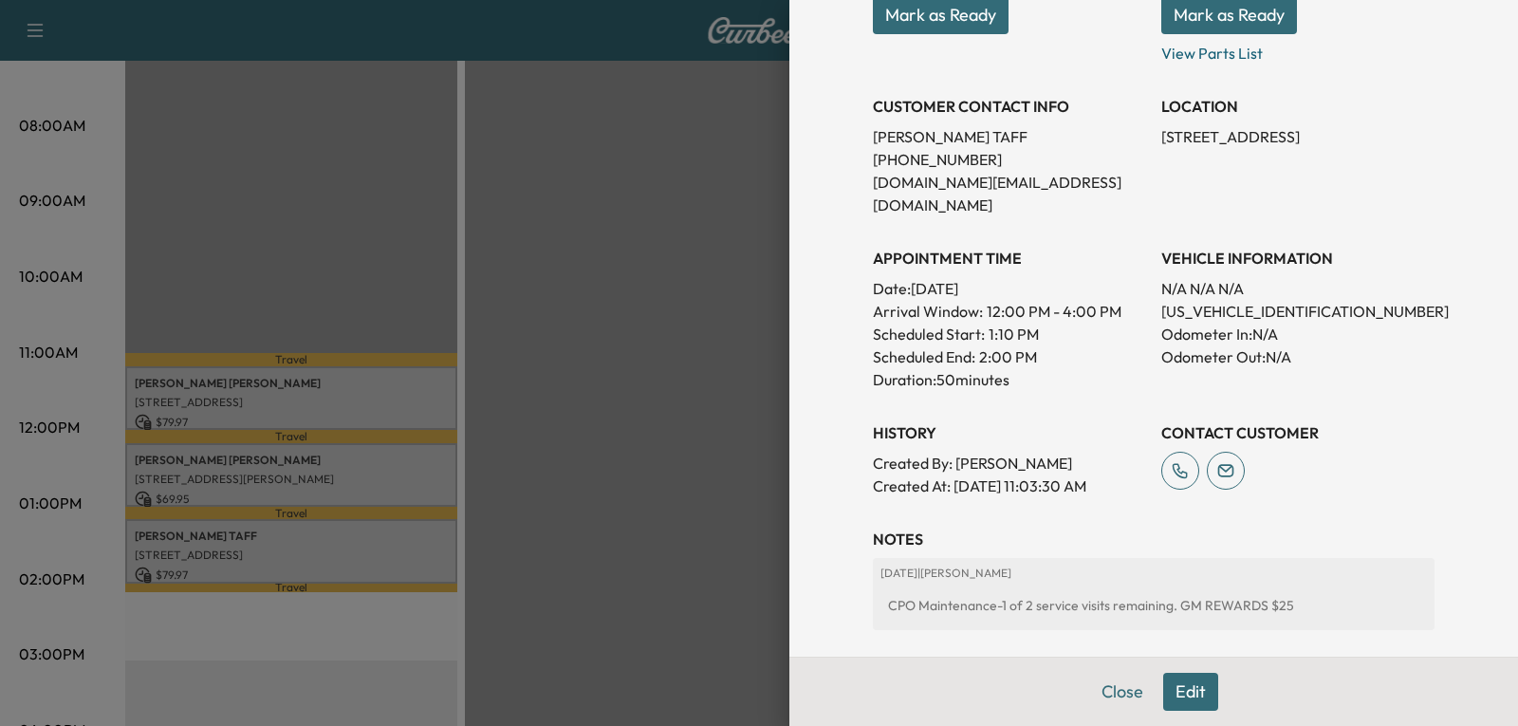
scroll to position [285, 0]
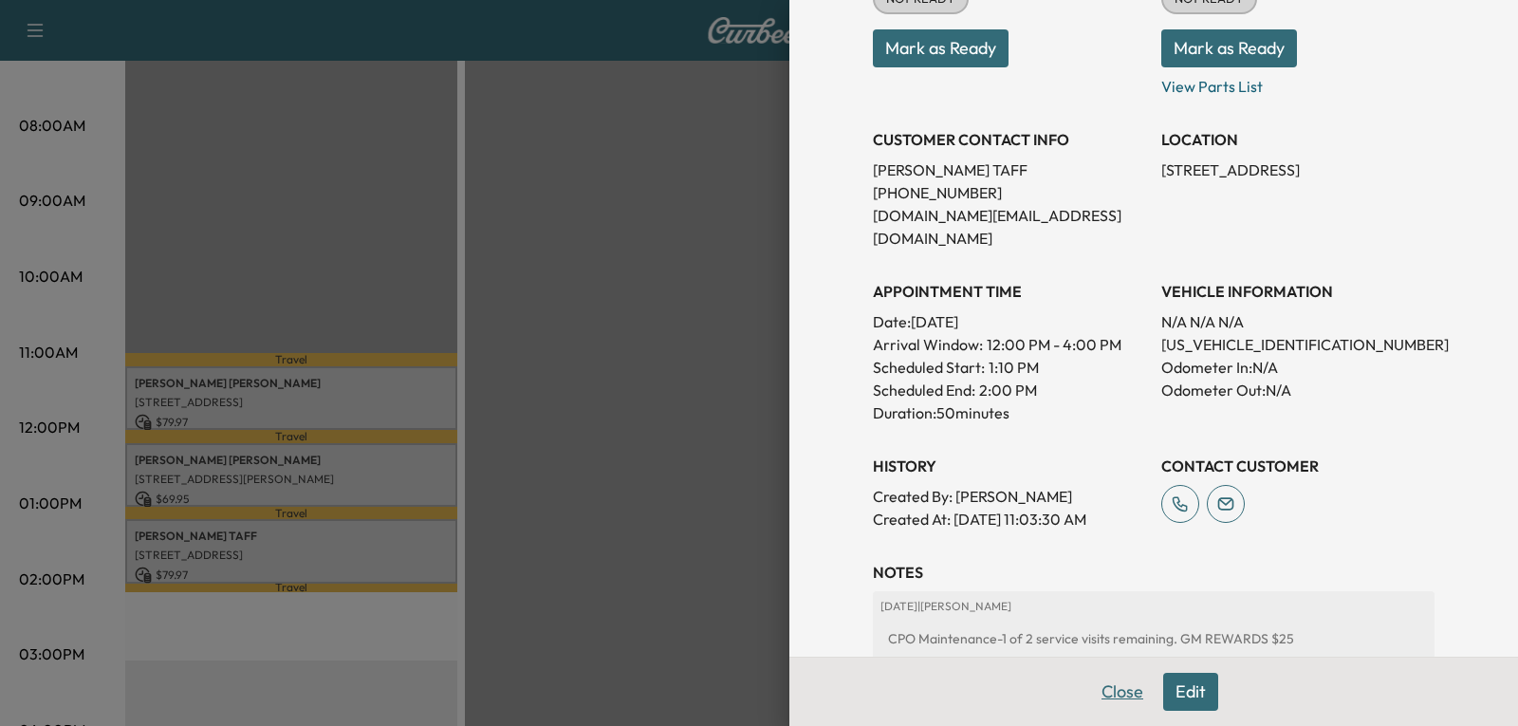
click at [1097, 690] on button "Close" at bounding box center [1122, 692] width 66 height 38
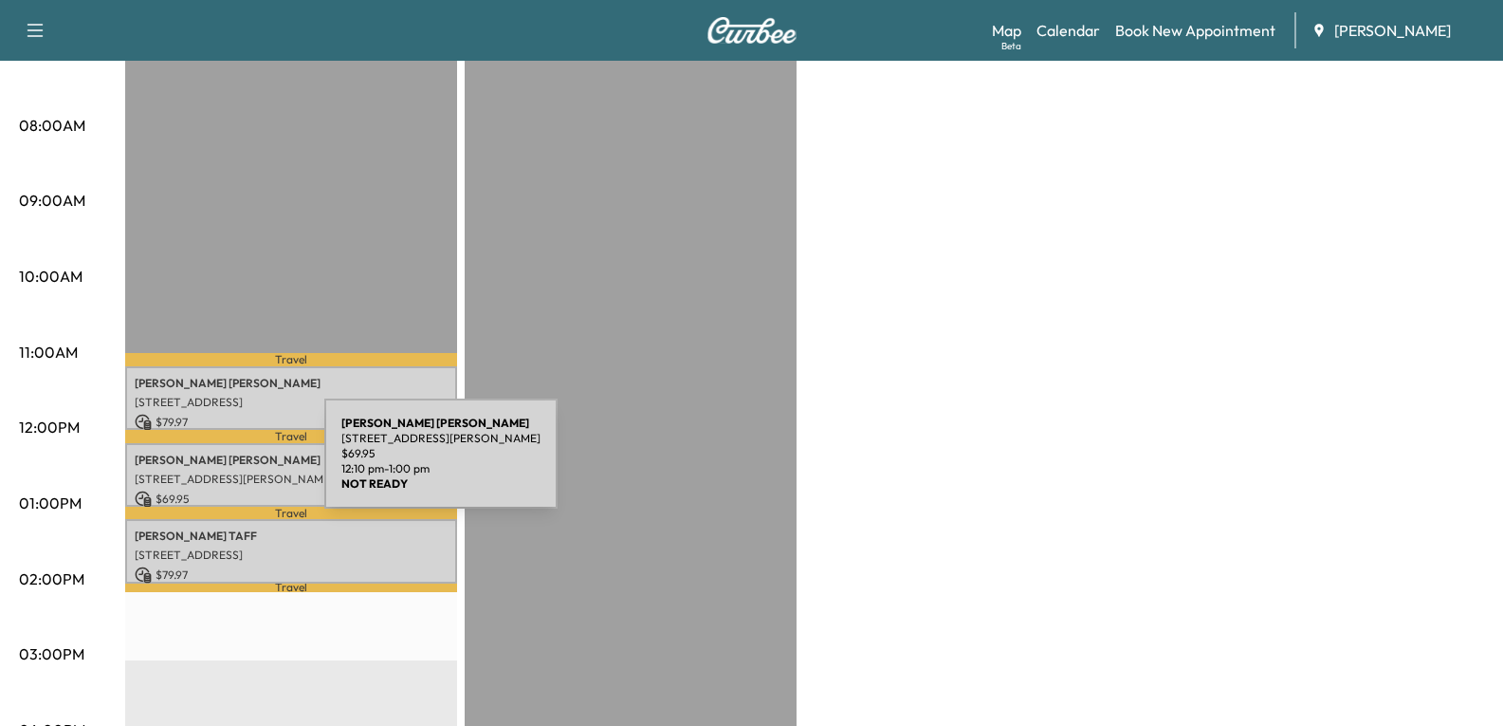
click at [186, 464] on div "[PERSON_NAME] [PERSON_NAME] [STREET_ADDRESS][PERSON_NAME] $ 69.95 12:10 pm - 1:…" at bounding box center [291, 475] width 332 height 64
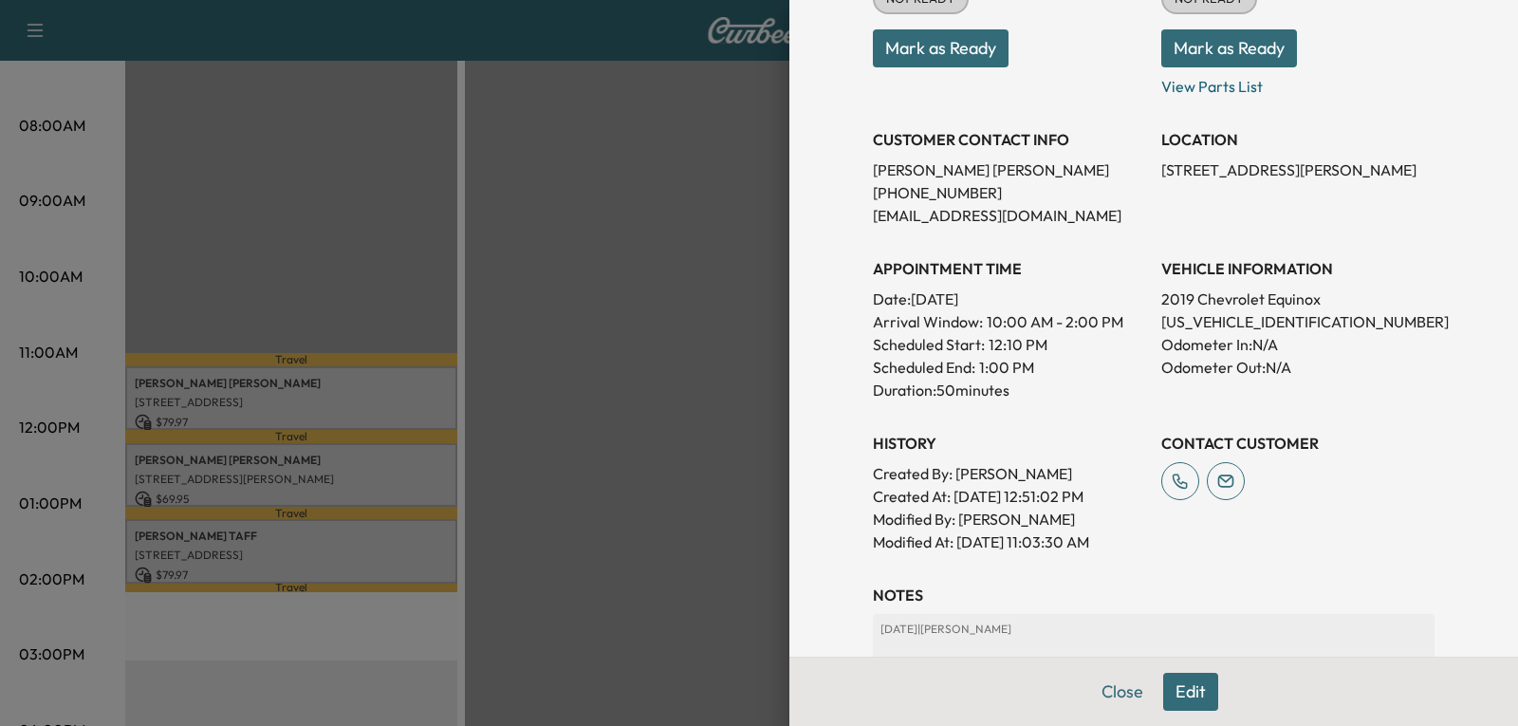
click at [1090, 688] on button "Close" at bounding box center [1122, 692] width 66 height 38
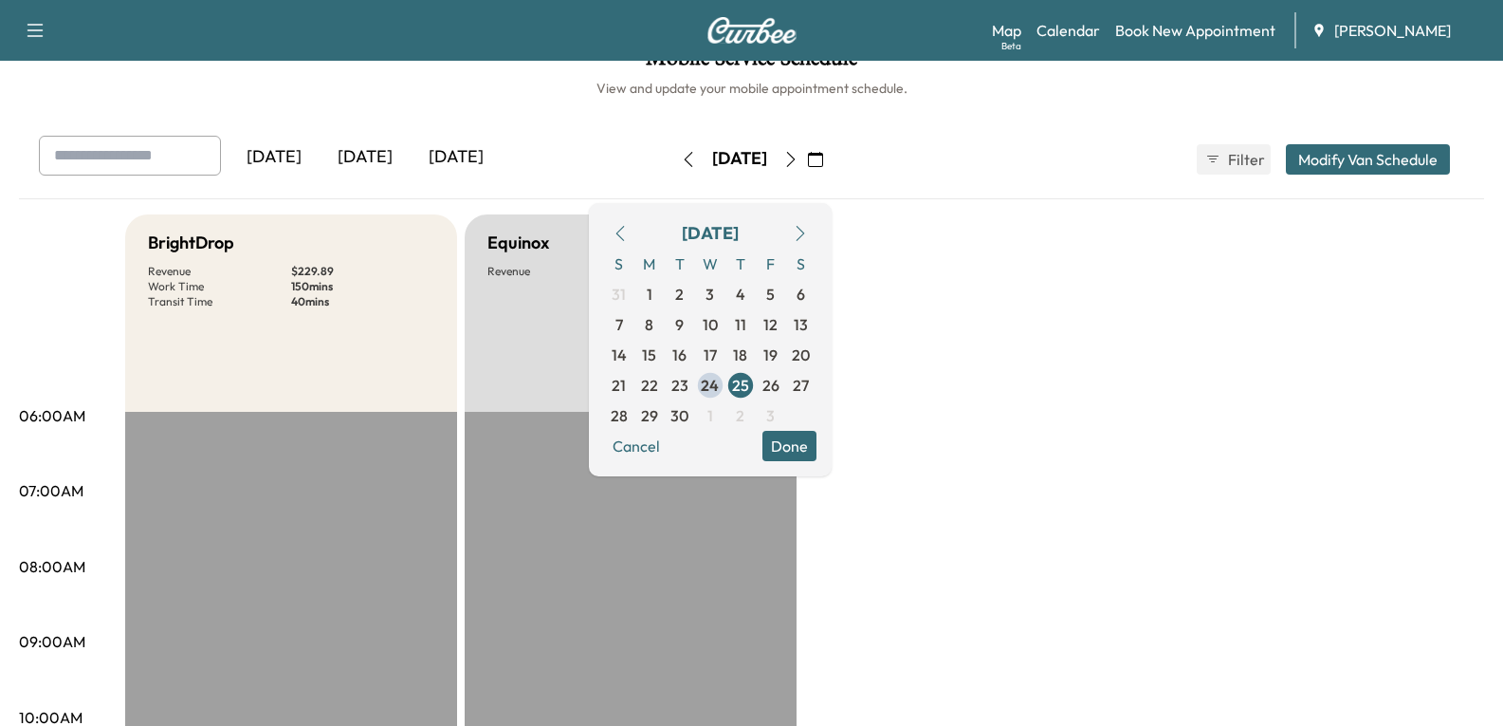
scroll to position [0, 0]
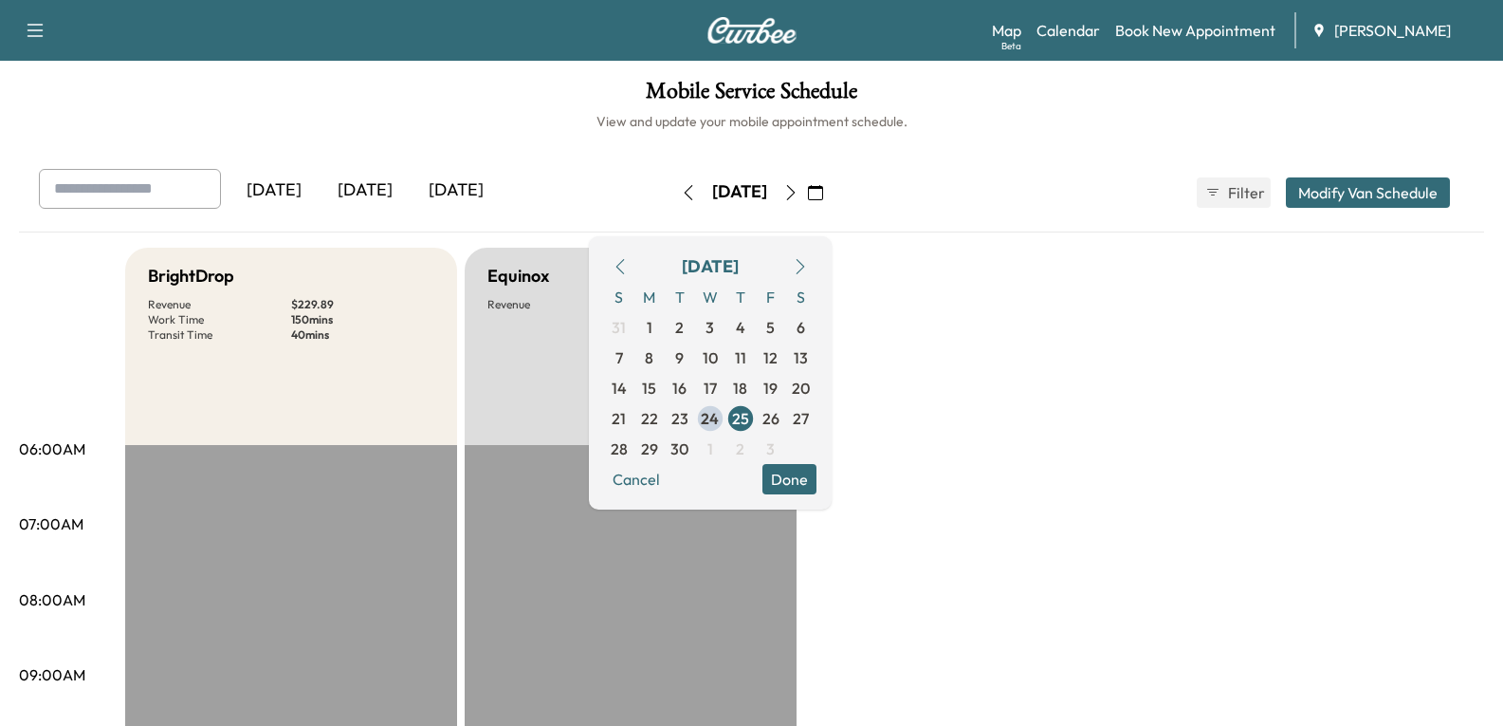
click at [681, 194] on icon "button" at bounding box center [688, 192] width 15 height 15
click at [673, 195] on button "button" at bounding box center [689, 192] width 32 height 30
click at [628, 271] on icon "button" at bounding box center [620, 266] width 15 height 15
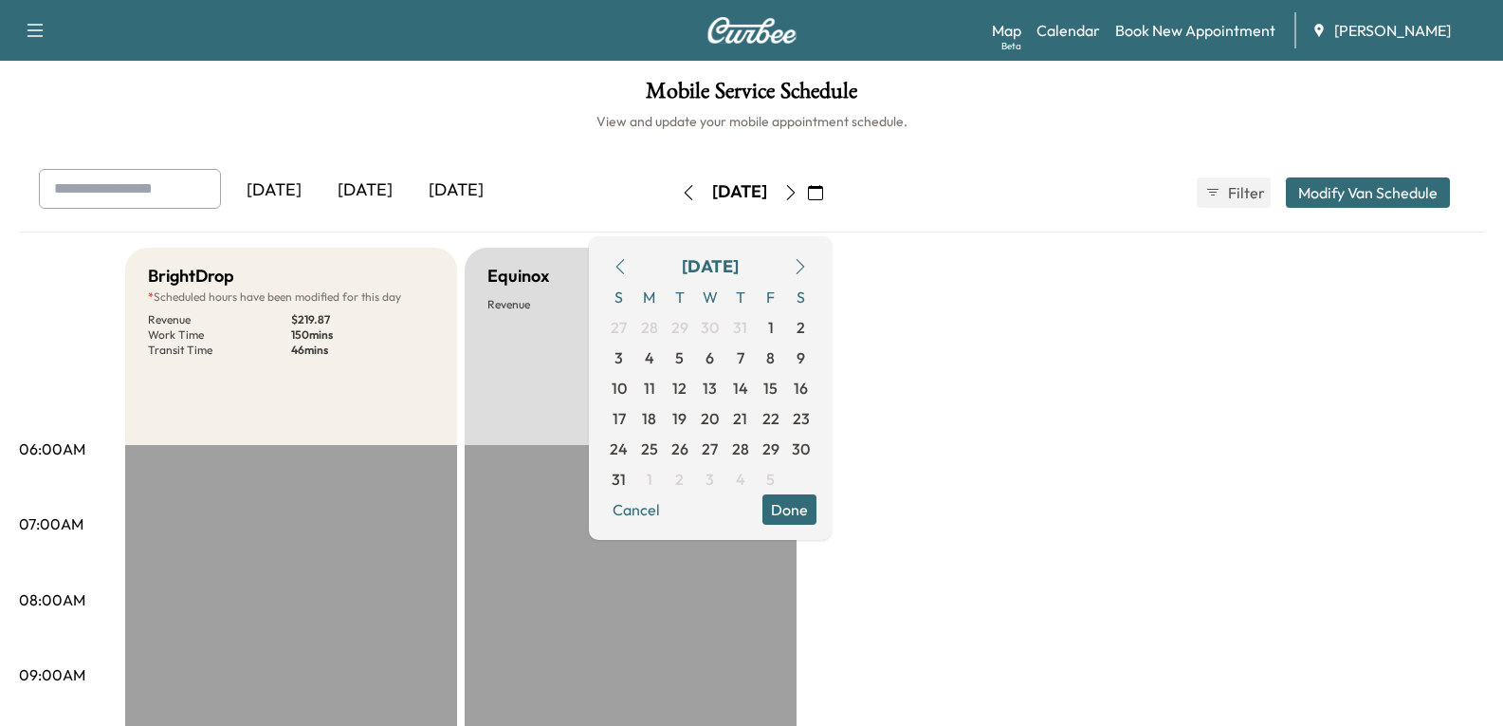
click at [628, 271] on icon "button" at bounding box center [620, 266] width 15 height 15
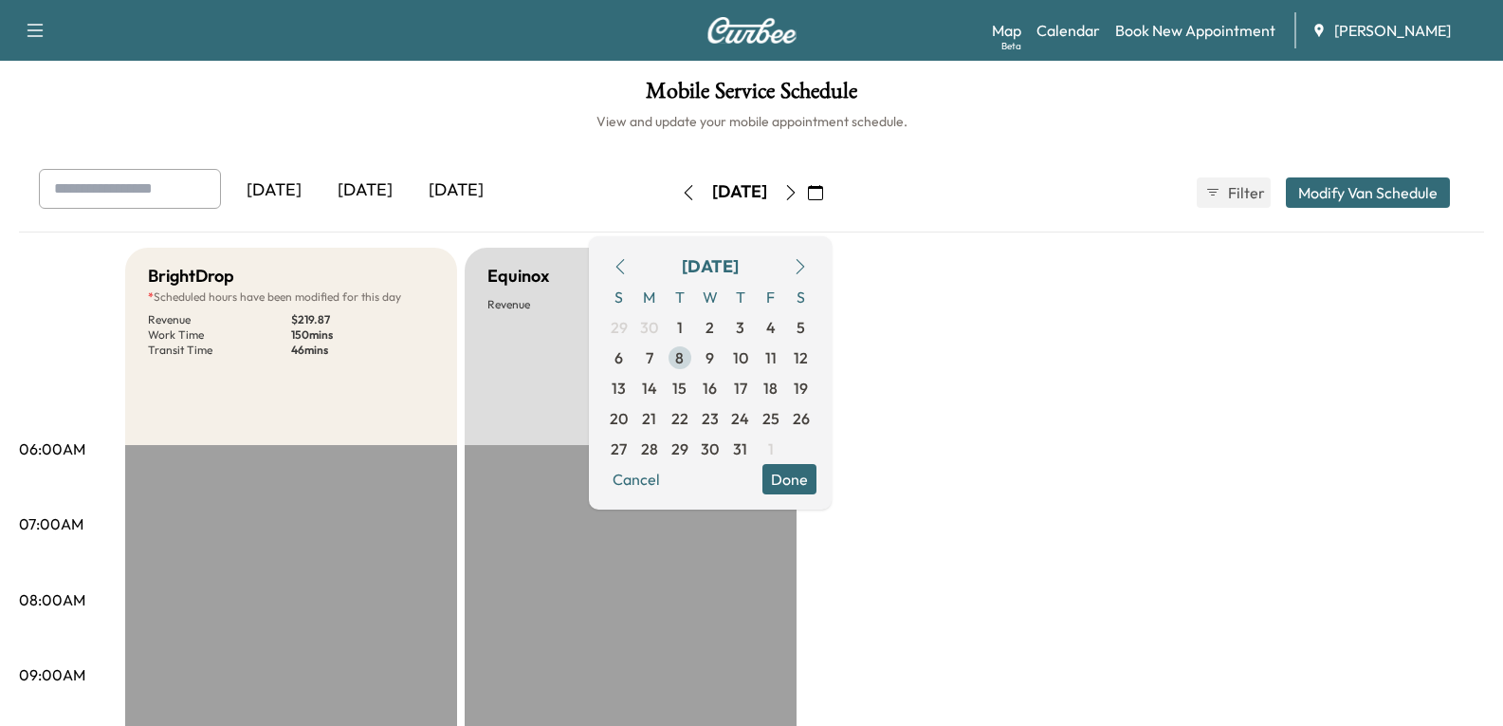
click at [684, 358] on span "8" at bounding box center [679, 357] width 9 height 23
click at [714, 358] on span "9" at bounding box center [710, 357] width 9 height 23
click at [756, 361] on span "10" at bounding box center [741, 357] width 30 height 30
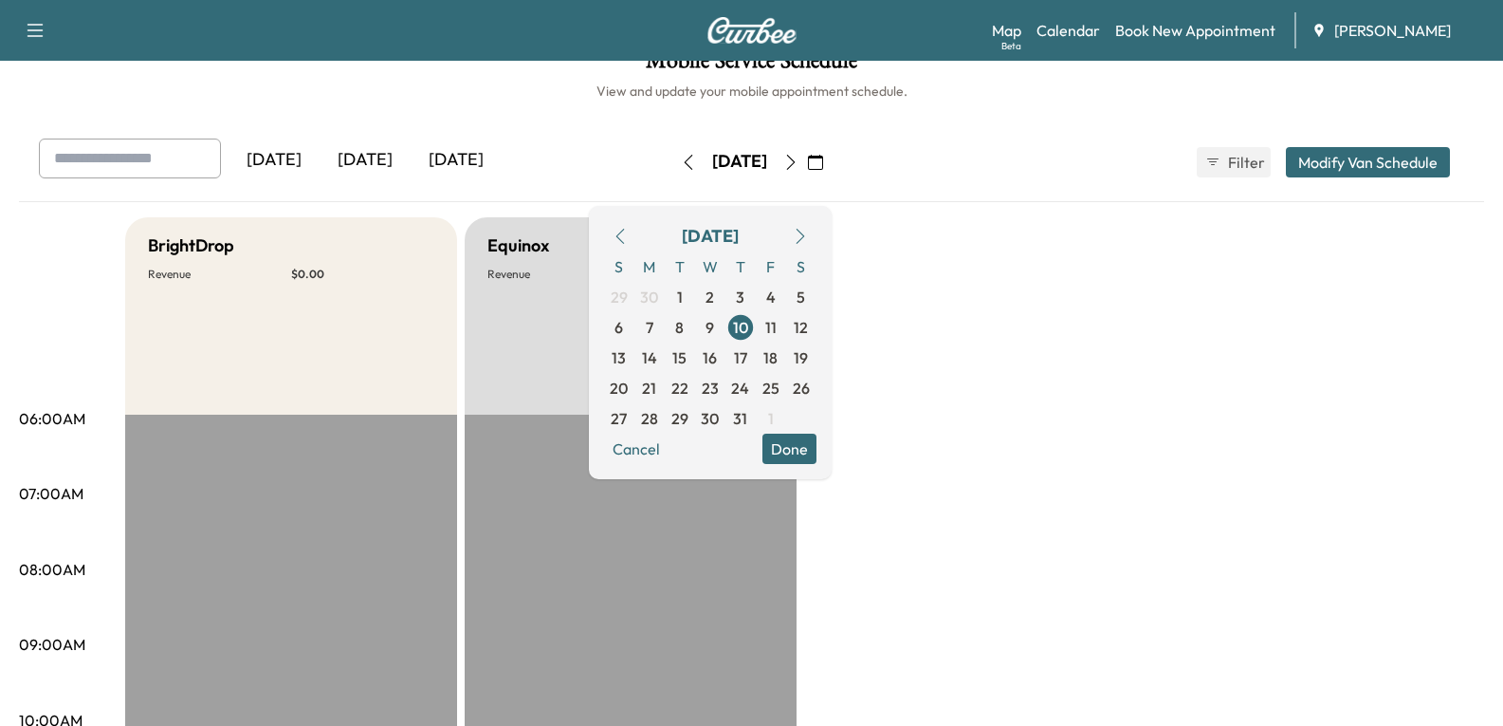
scroll to position [15, 0]
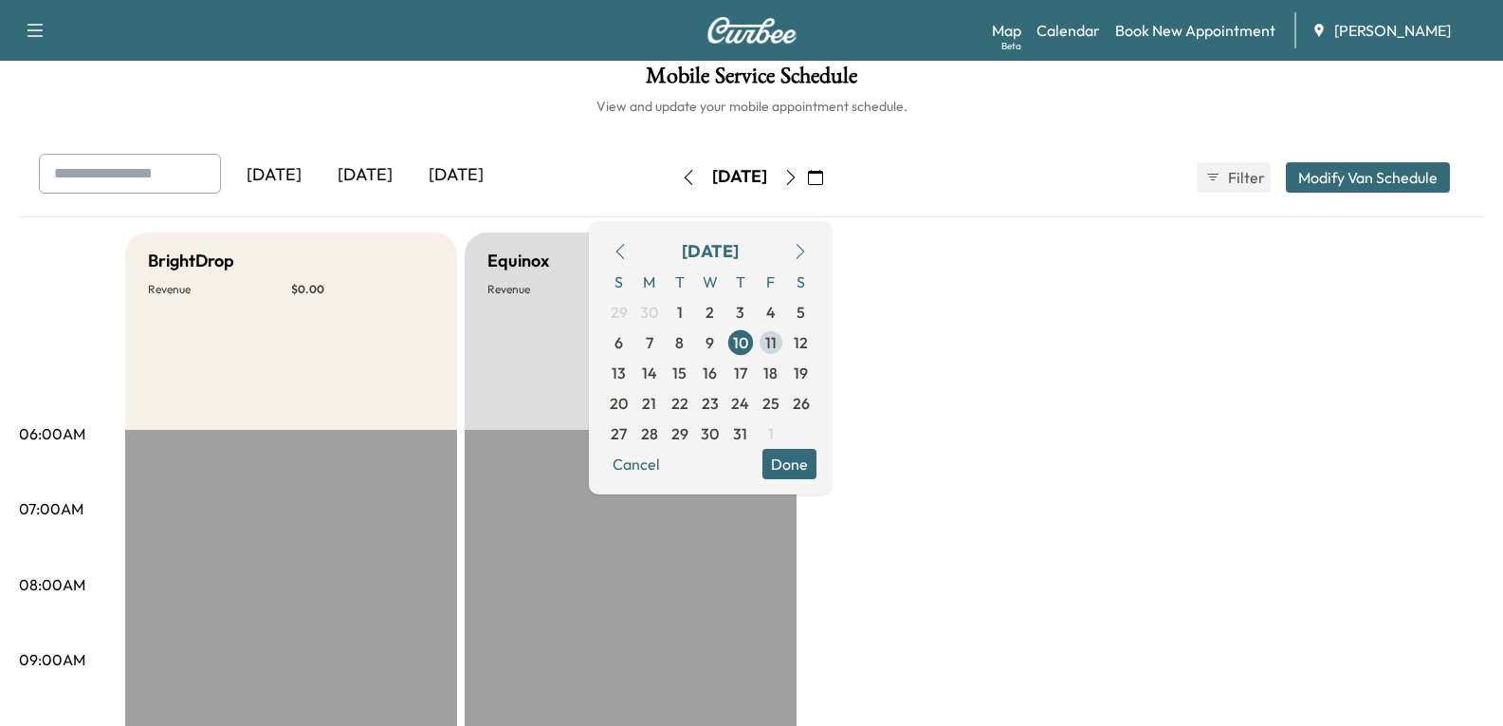
click at [777, 341] on span "11" at bounding box center [770, 342] width 11 height 23
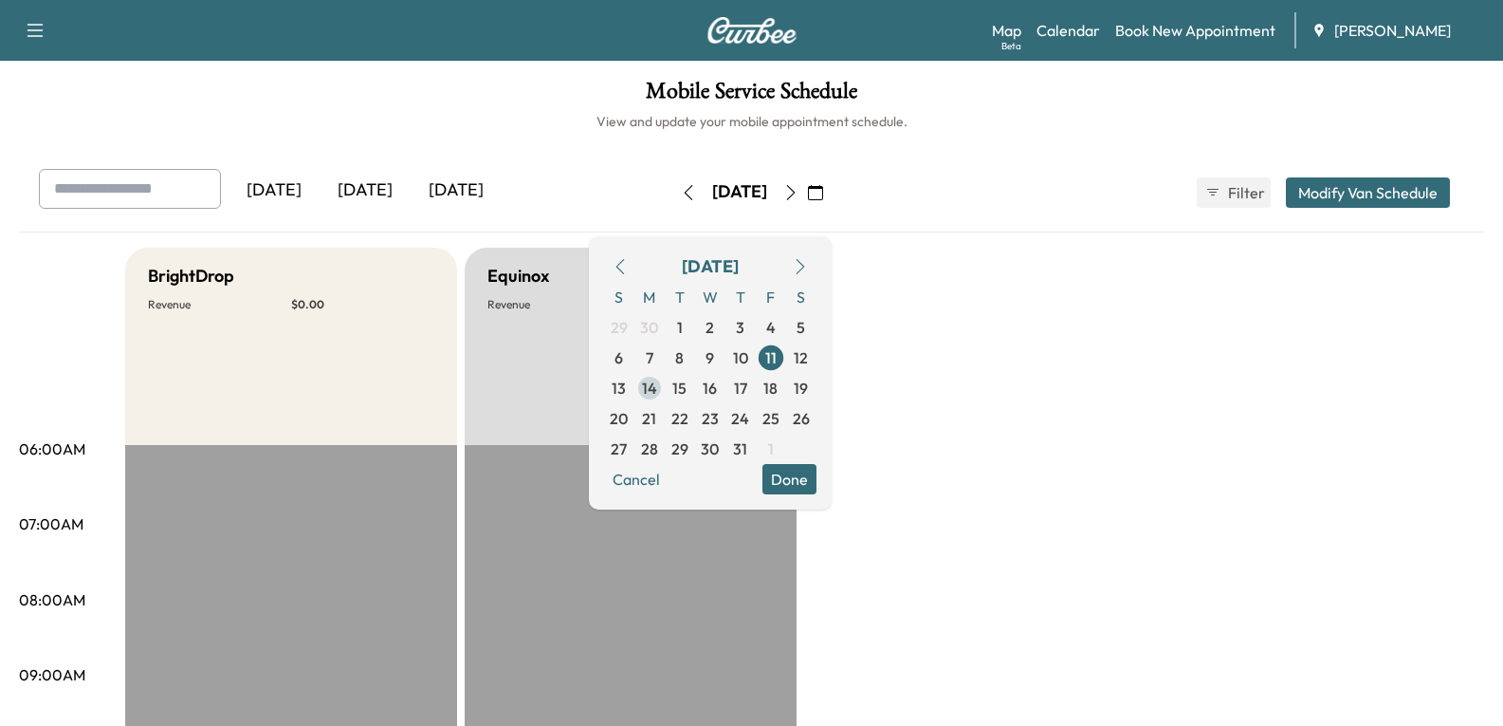
click at [657, 390] on span "14" at bounding box center [649, 388] width 15 height 23
click at [687, 381] on span "15" at bounding box center [680, 388] width 14 height 23
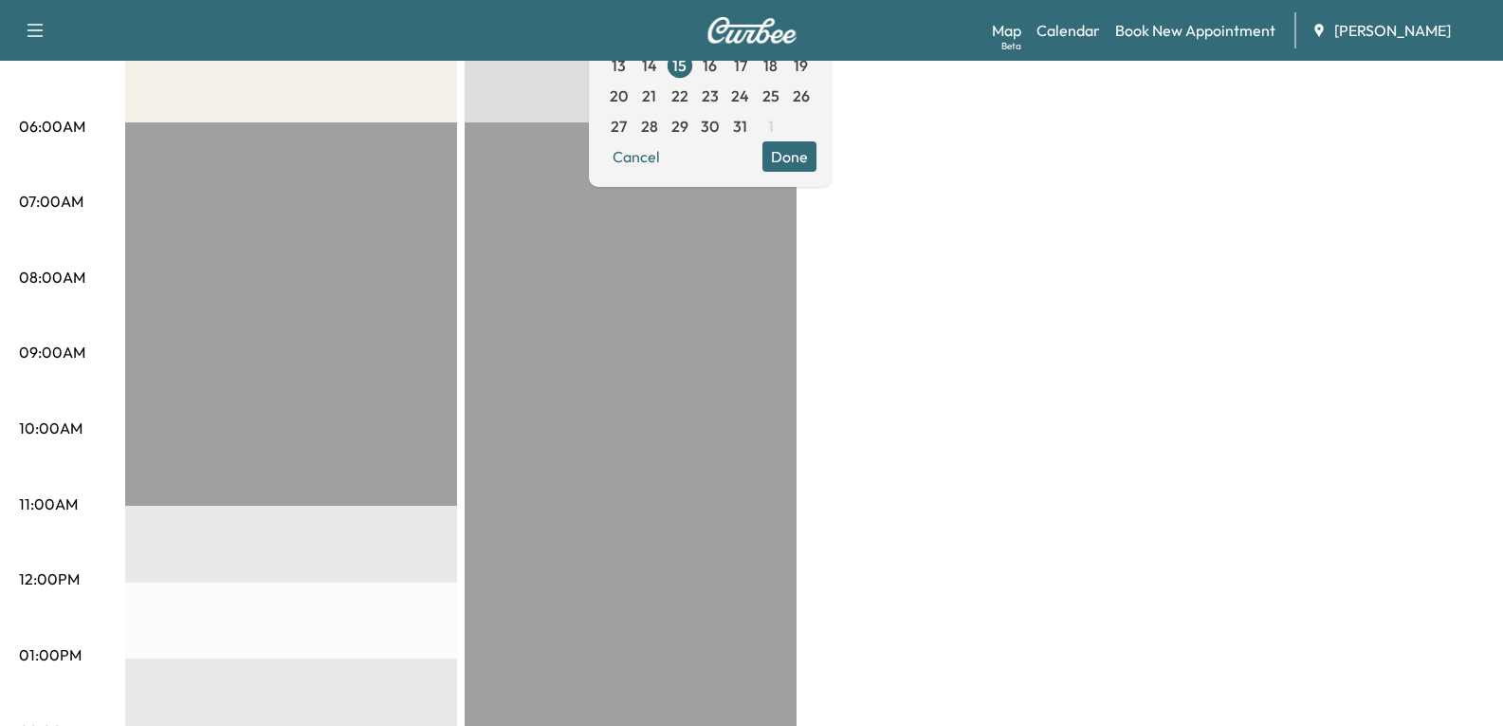
scroll to position [110, 0]
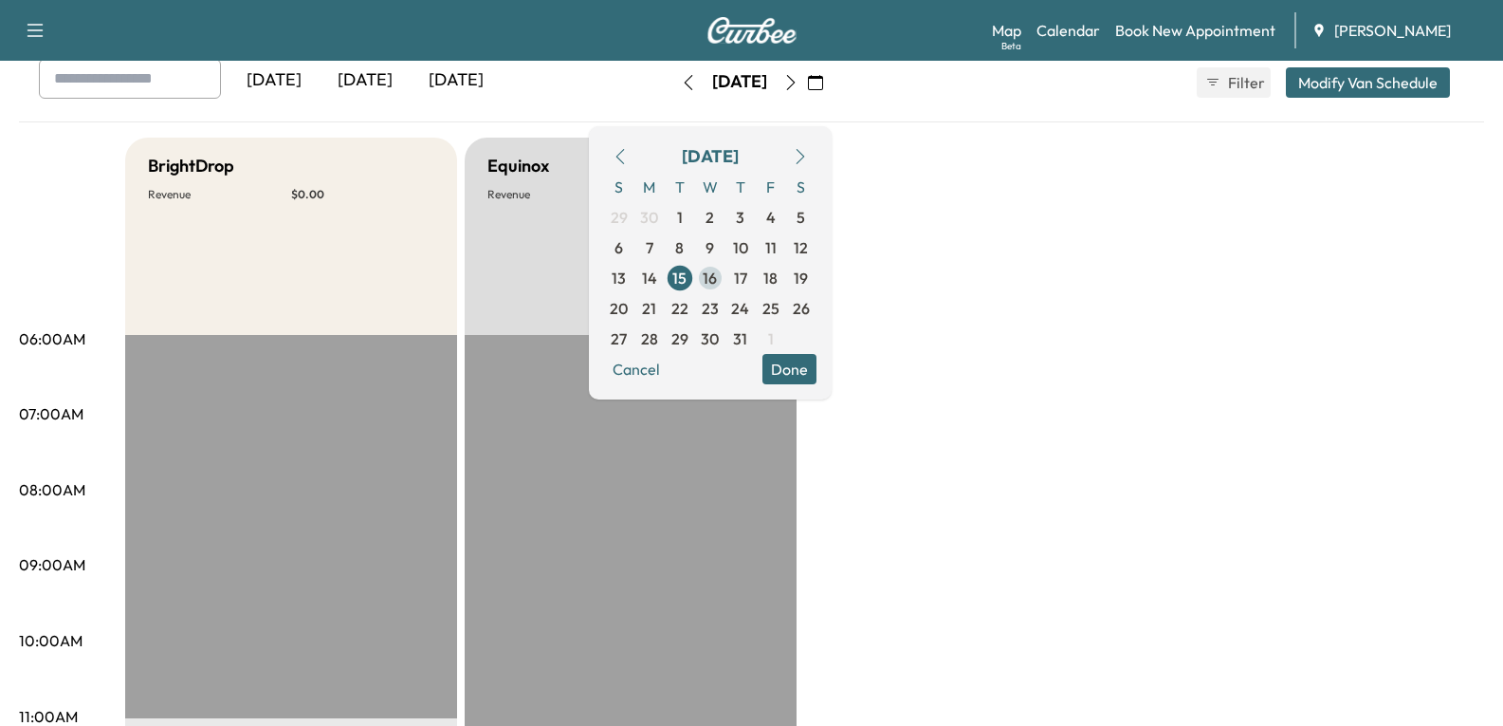
click at [717, 276] on span "16" at bounding box center [710, 278] width 14 height 23
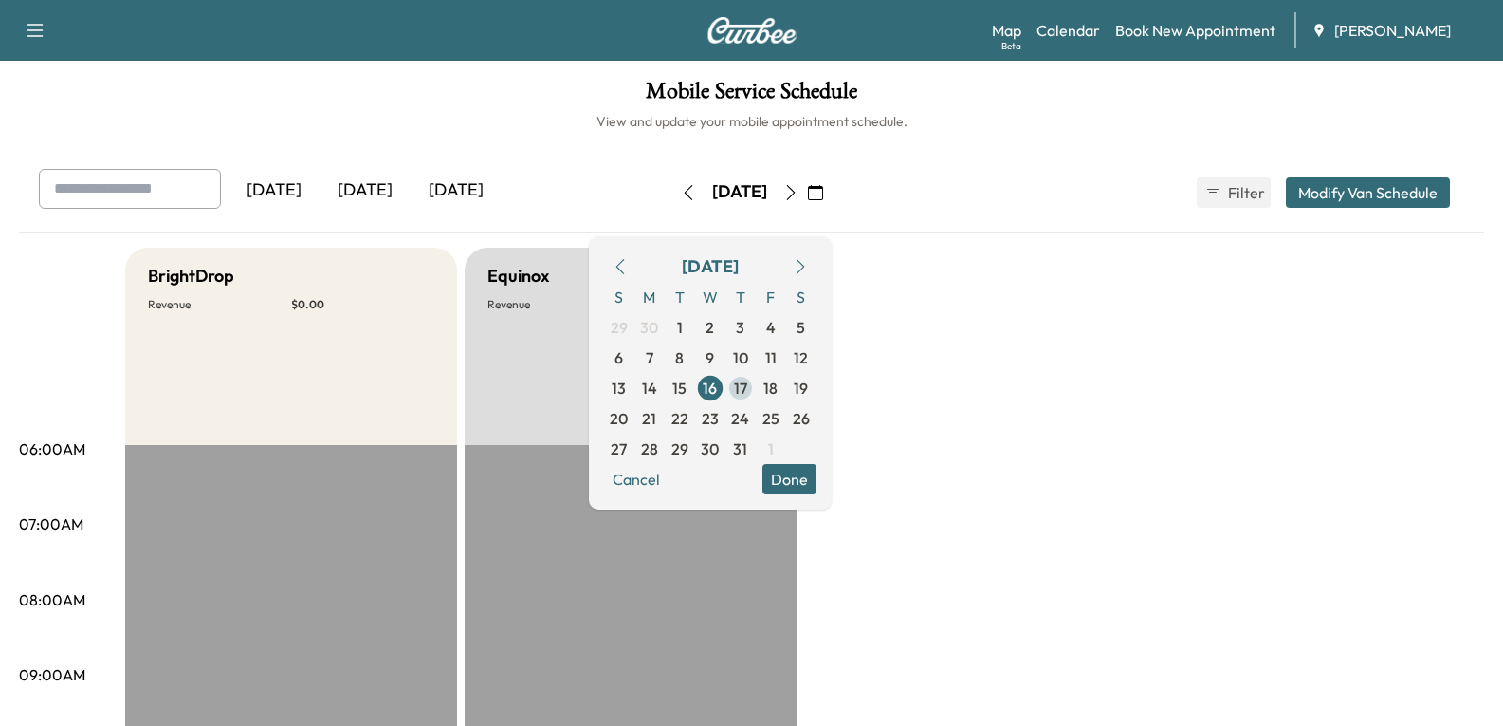
click at [747, 393] on span "17" at bounding box center [740, 388] width 13 height 23
click at [778, 390] on span "18" at bounding box center [771, 388] width 14 height 23
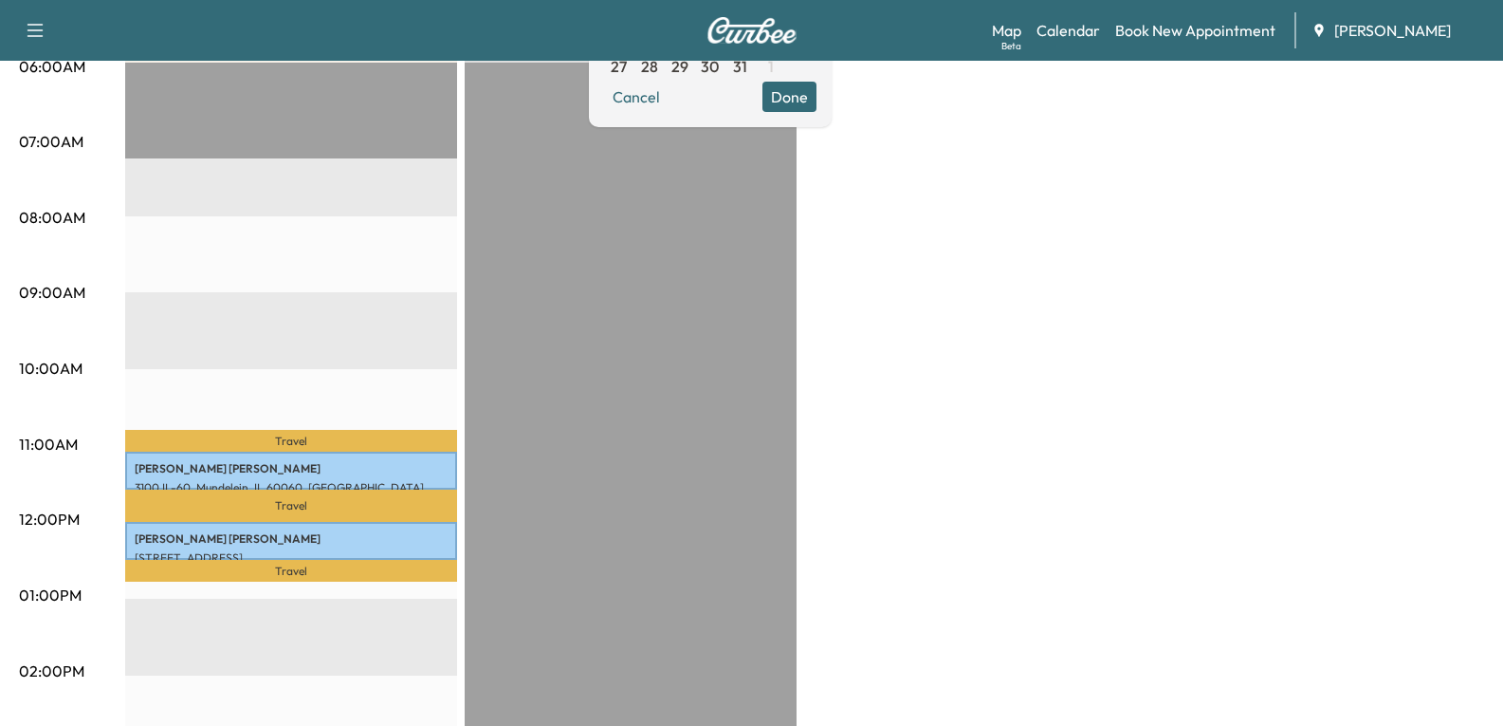
scroll to position [379, 0]
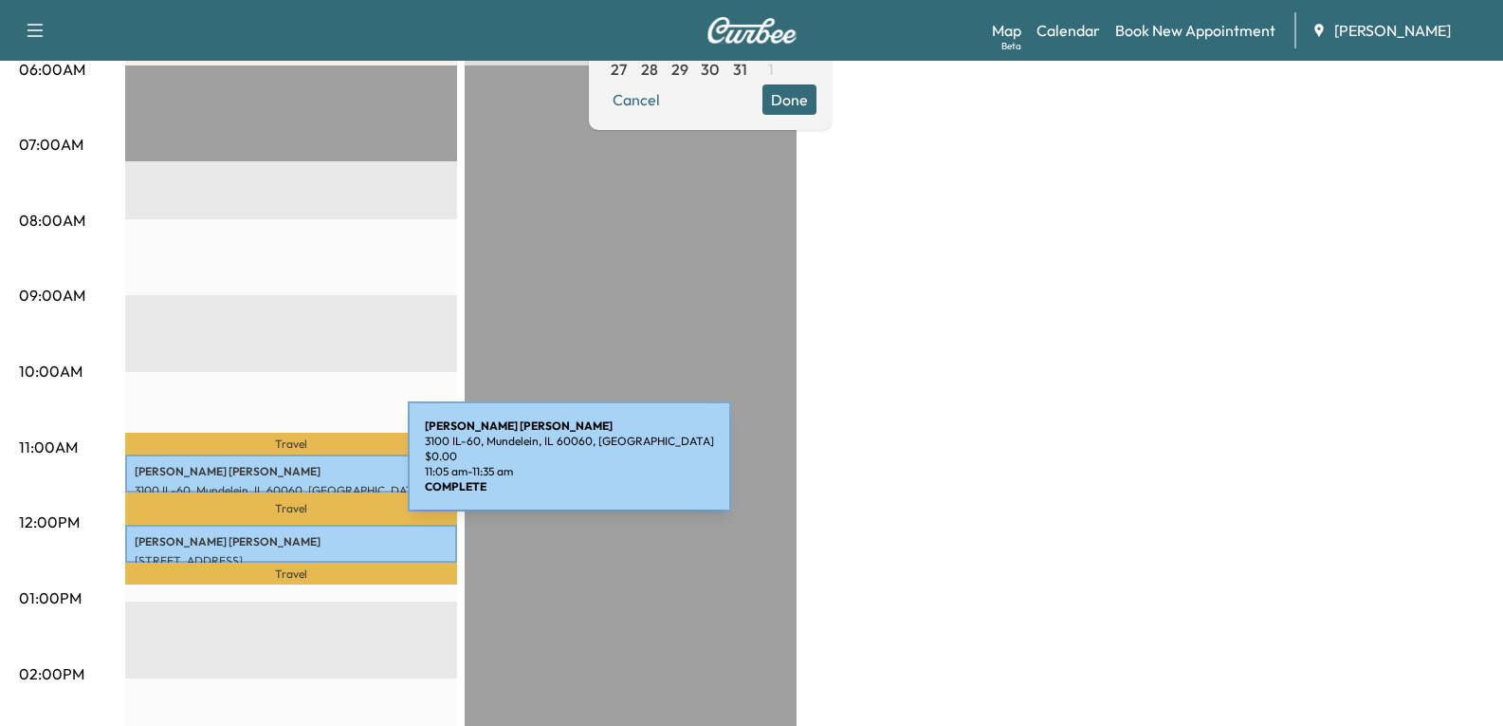
click at [266, 468] on p "[PERSON_NAME]" at bounding box center [291, 471] width 313 height 15
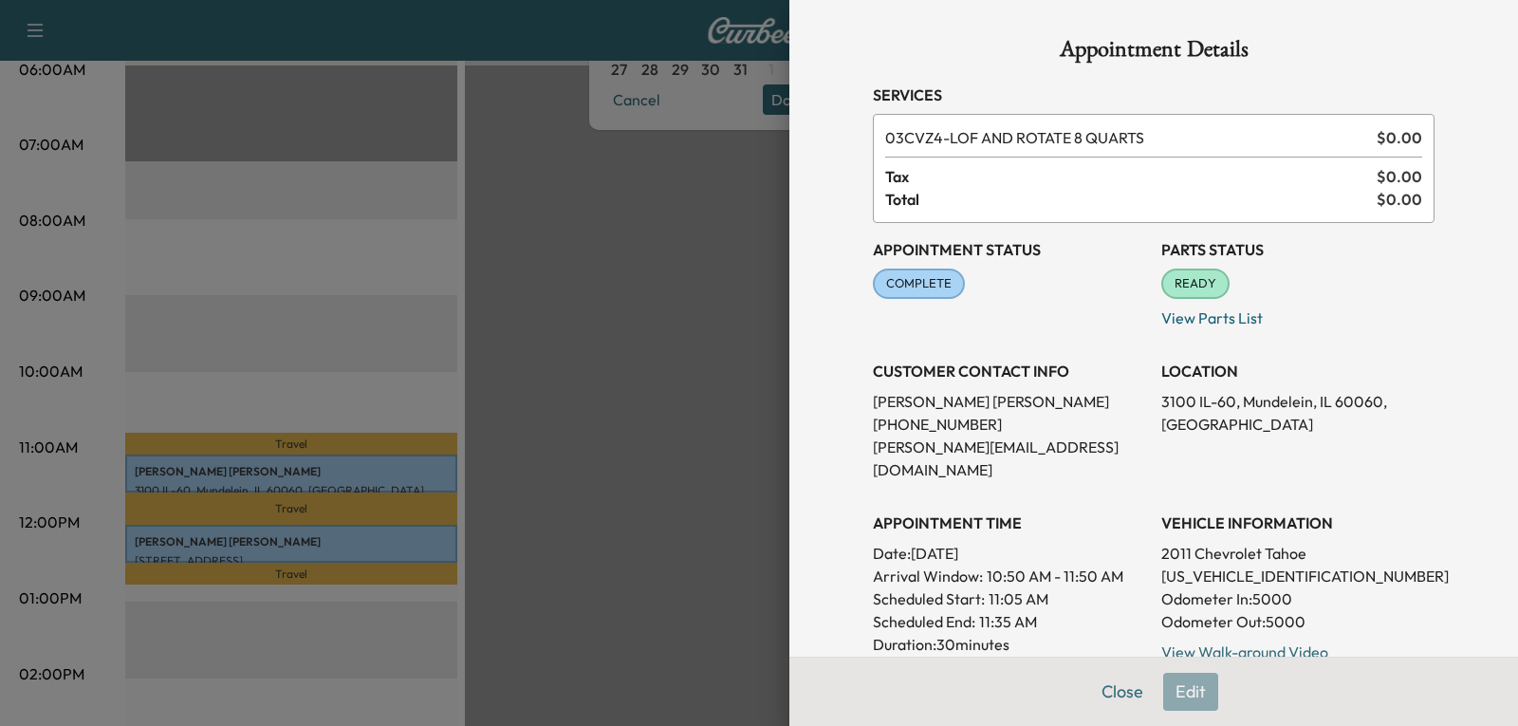
click at [258, 545] on div at bounding box center [759, 363] width 1518 height 726
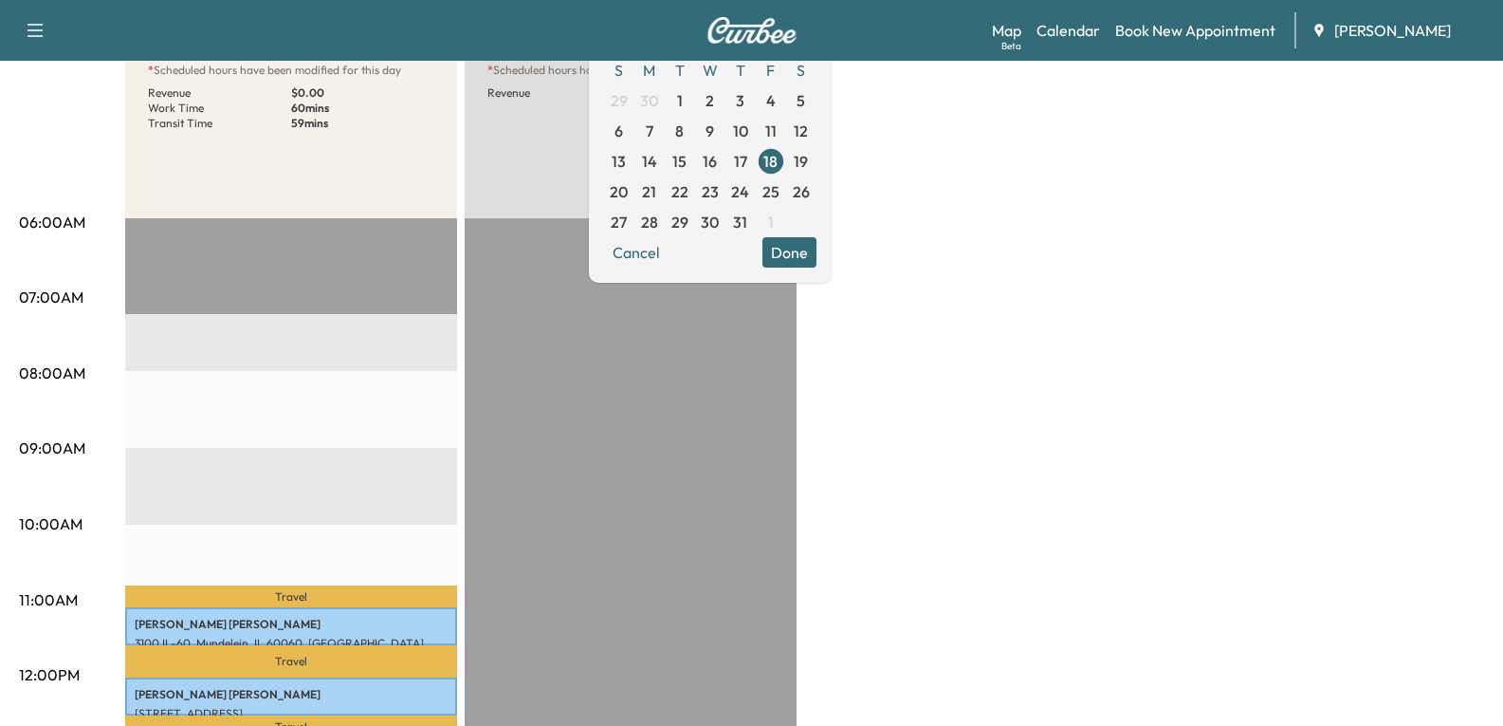
scroll to position [0, 0]
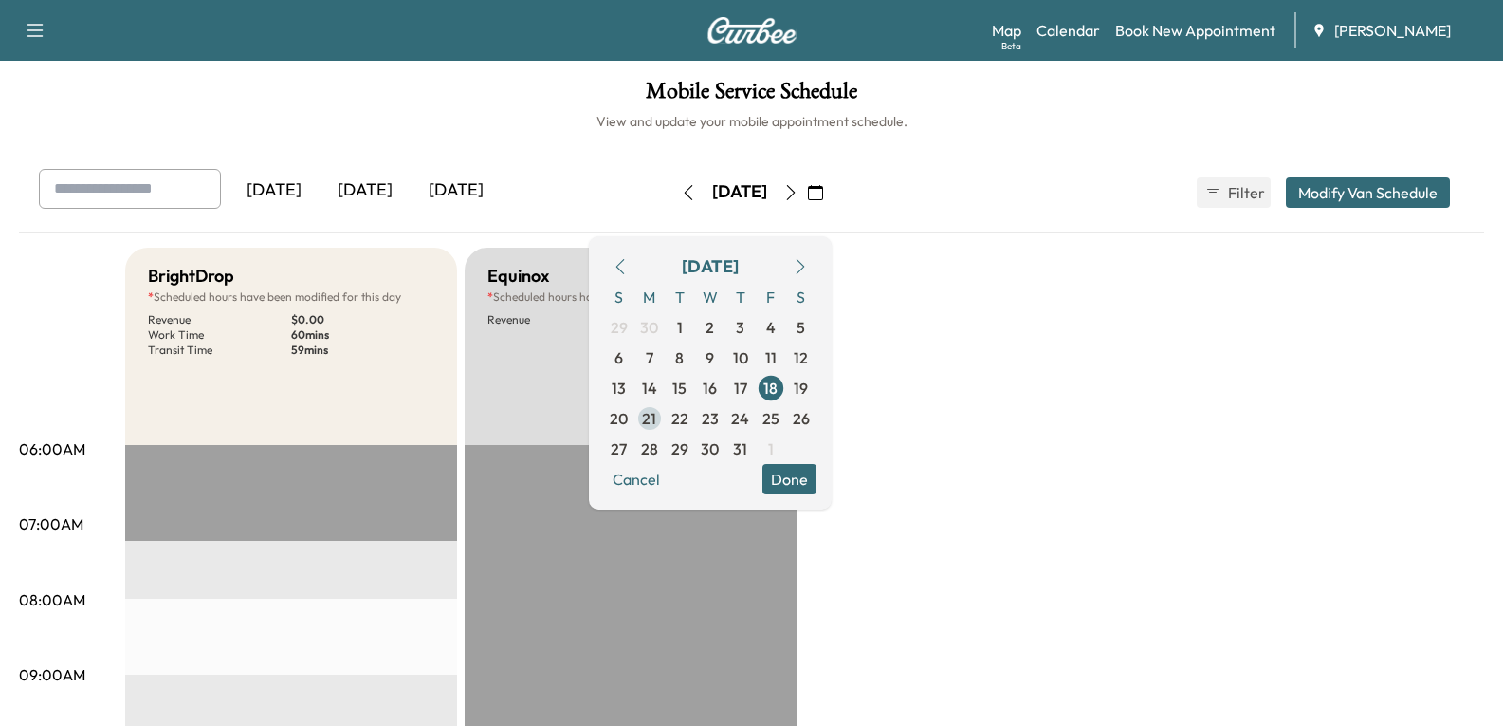
click at [656, 416] on span "21" at bounding box center [649, 418] width 14 height 23
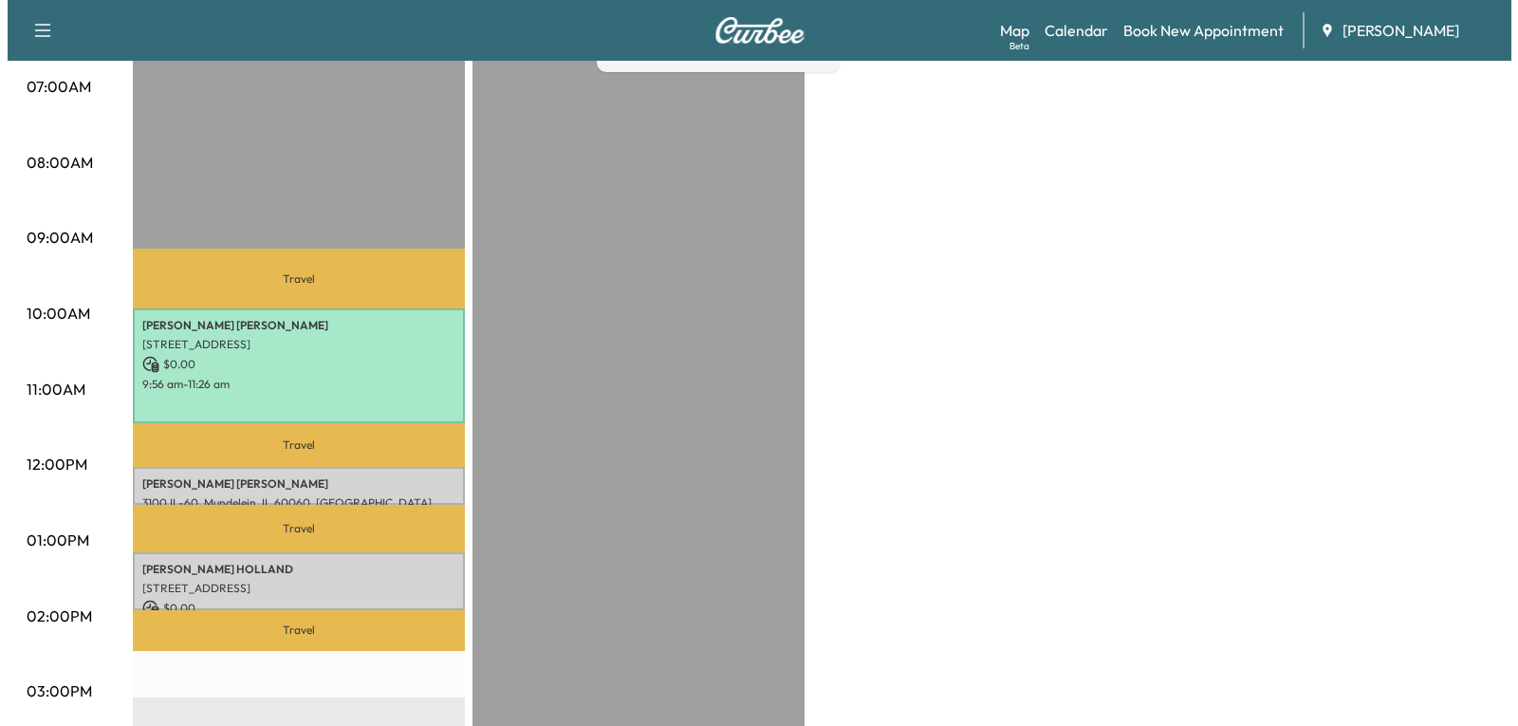
scroll to position [474, 0]
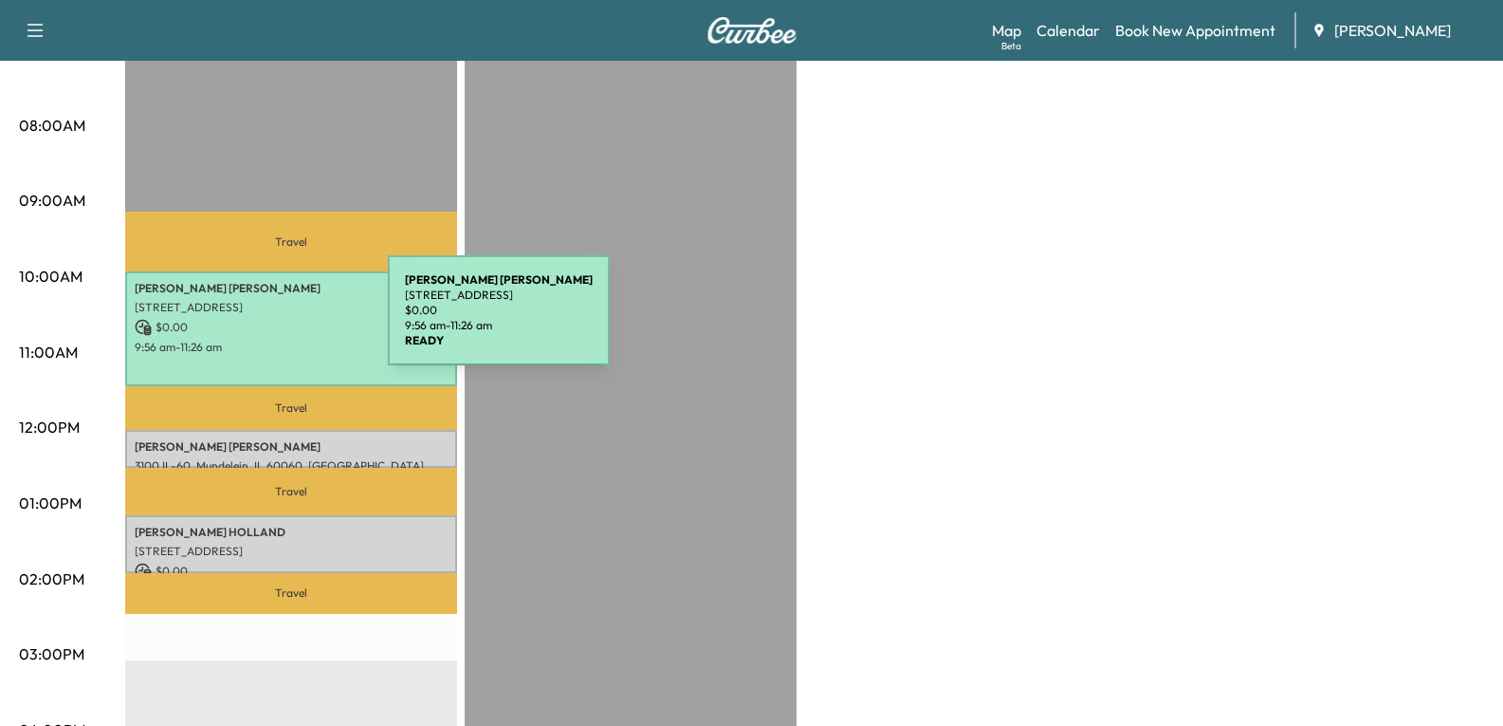
click at [246, 322] on p "$ 0.00" at bounding box center [291, 327] width 313 height 17
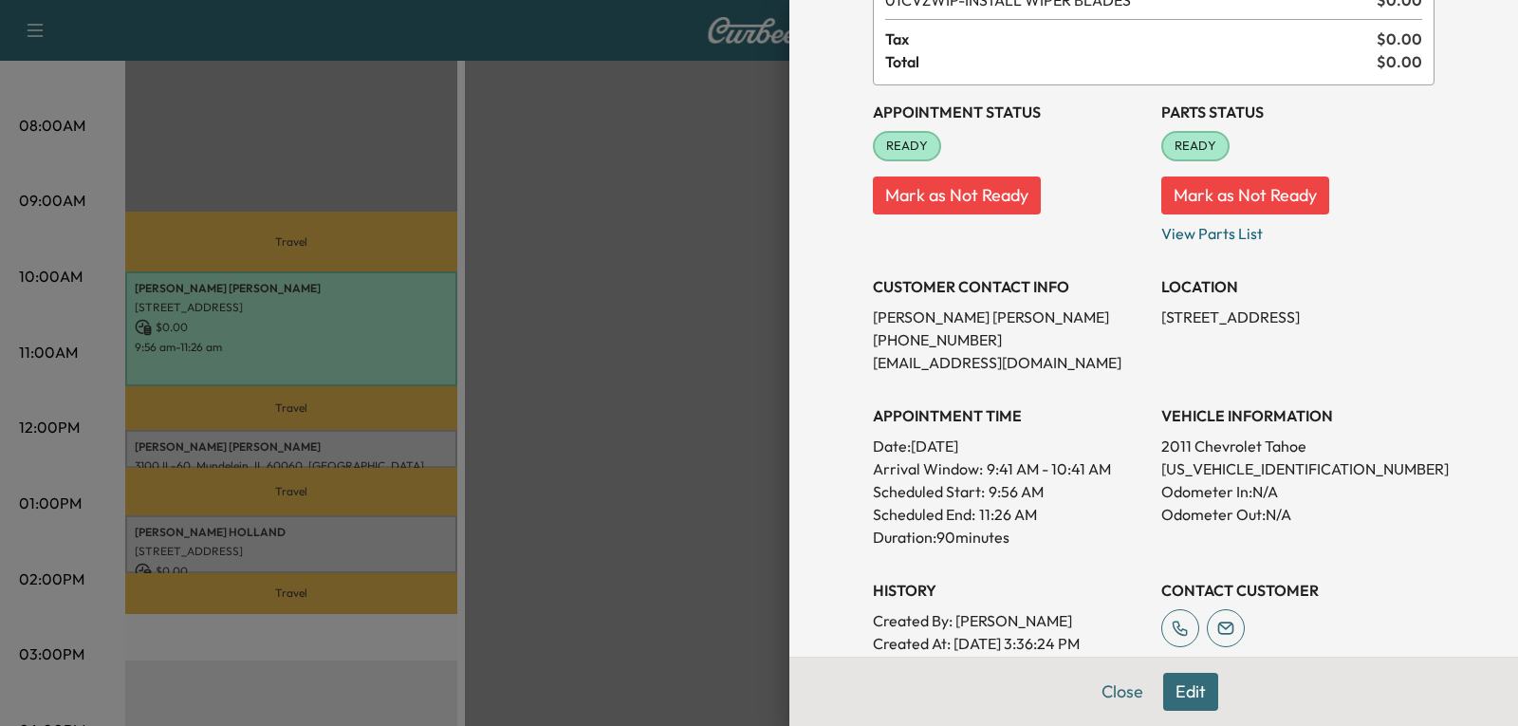
scroll to position [285, 0]
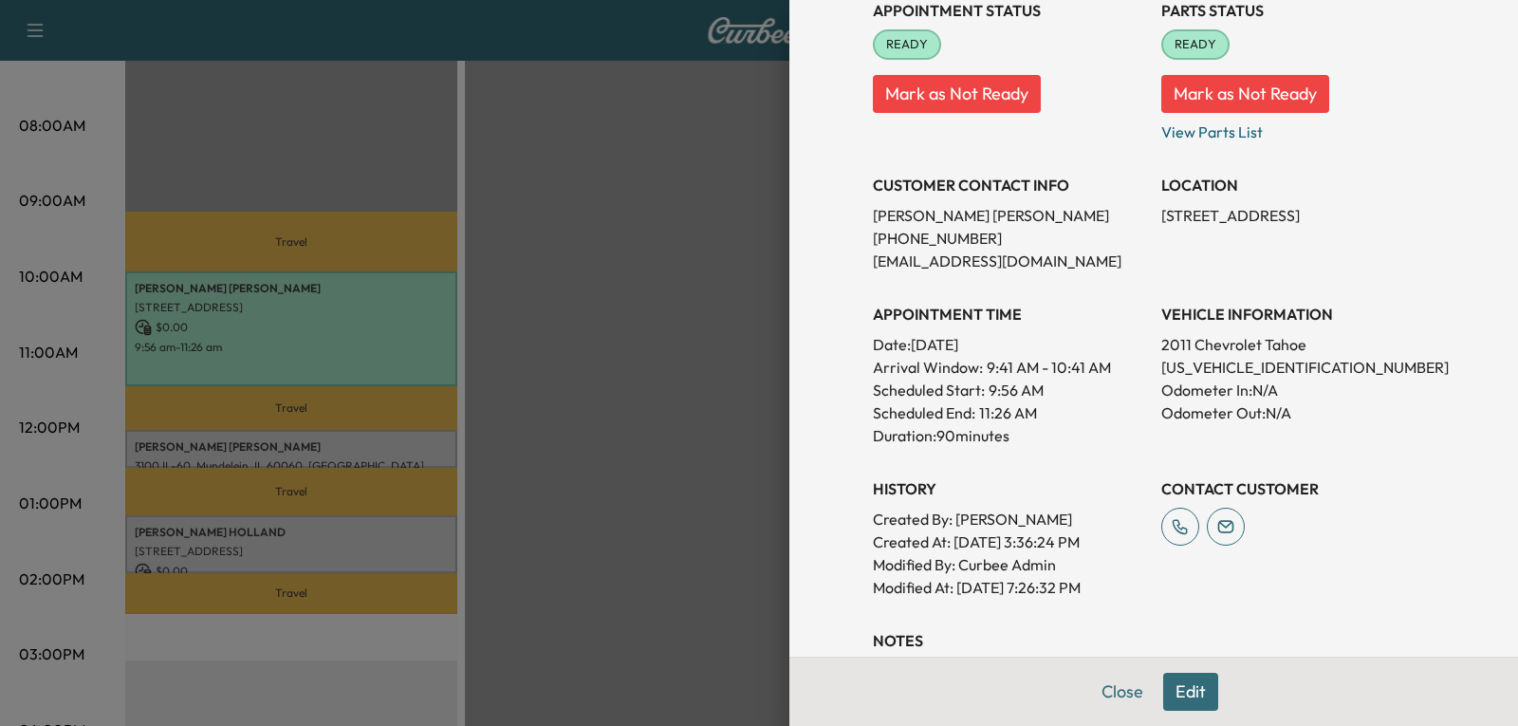
click at [230, 441] on div at bounding box center [759, 363] width 1518 height 726
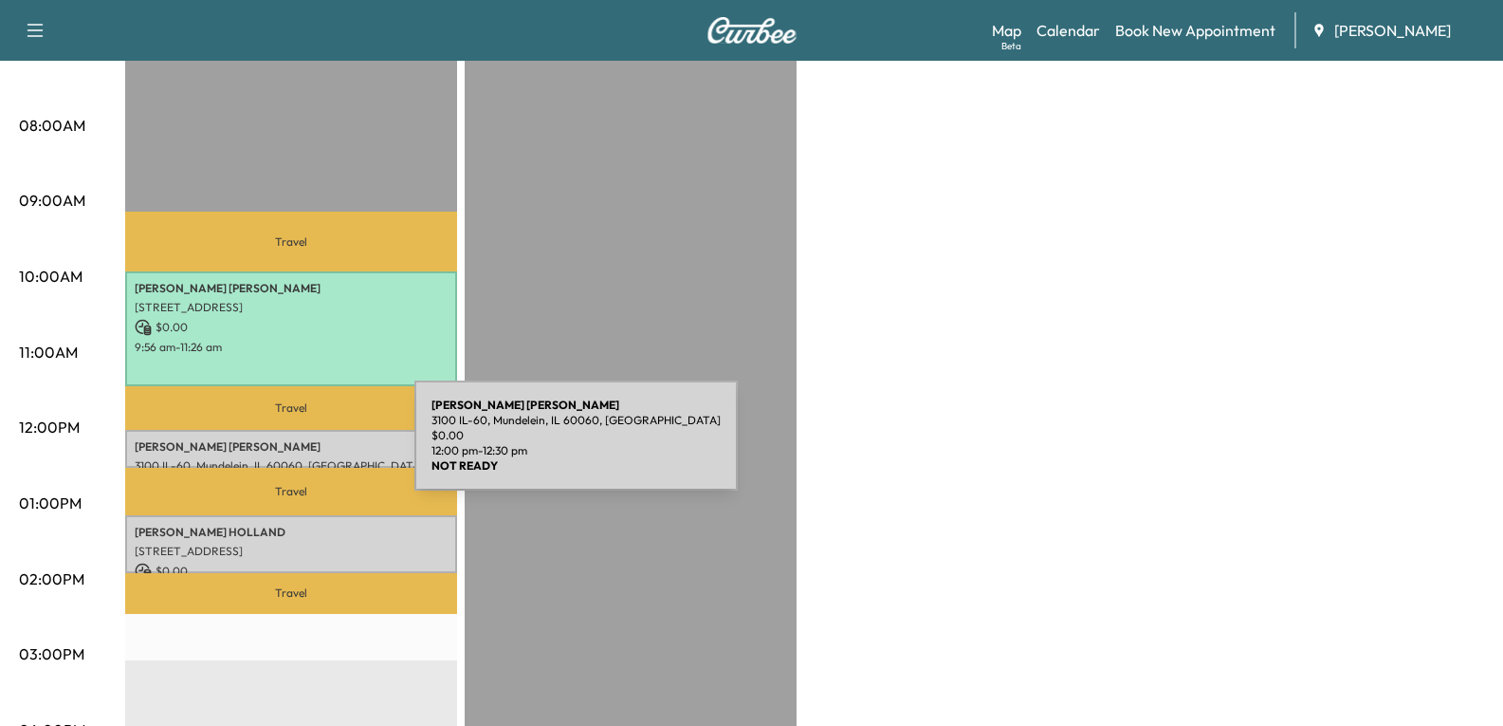
click at [272, 447] on p "[PERSON_NAME]" at bounding box center [291, 446] width 313 height 15
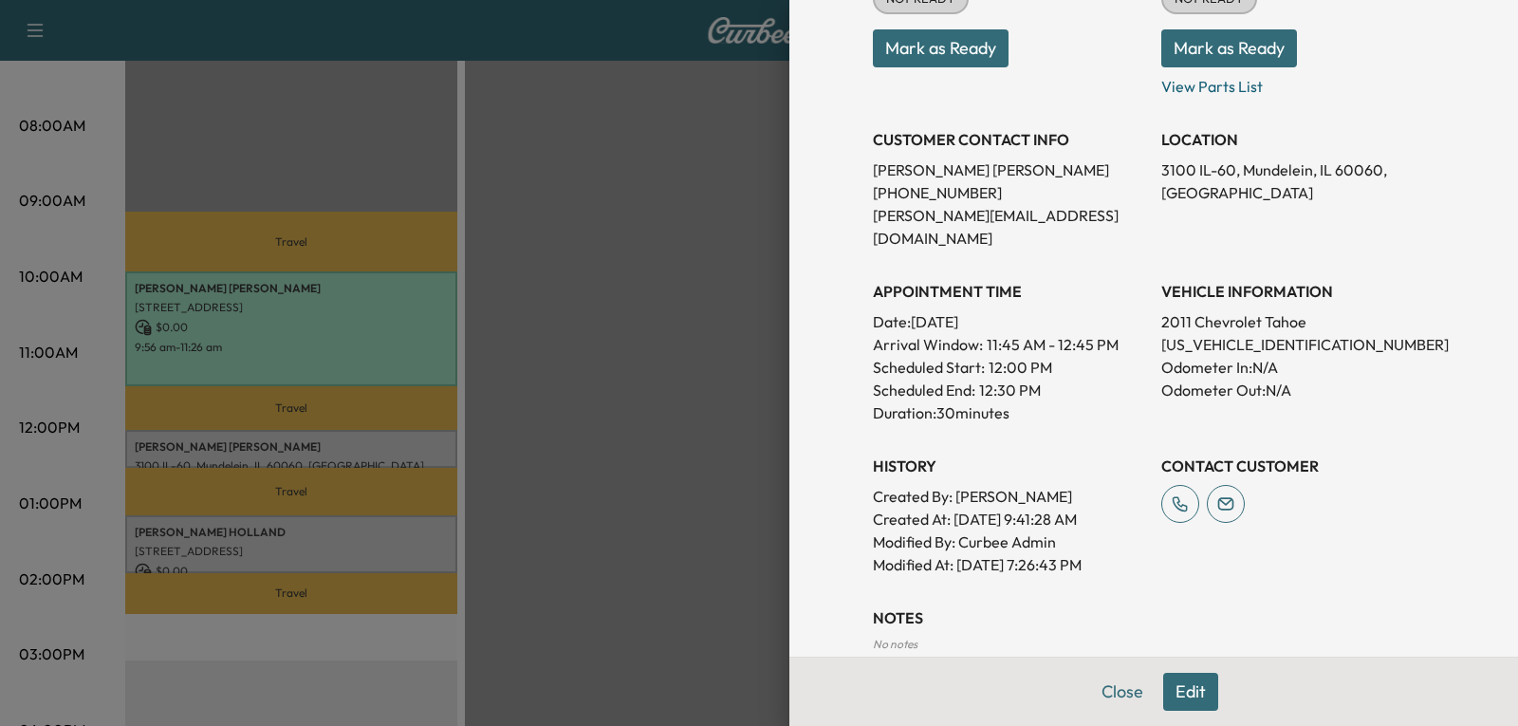
click at [249, 545] on div at bounding box center [759, 363] width 1518 height 726
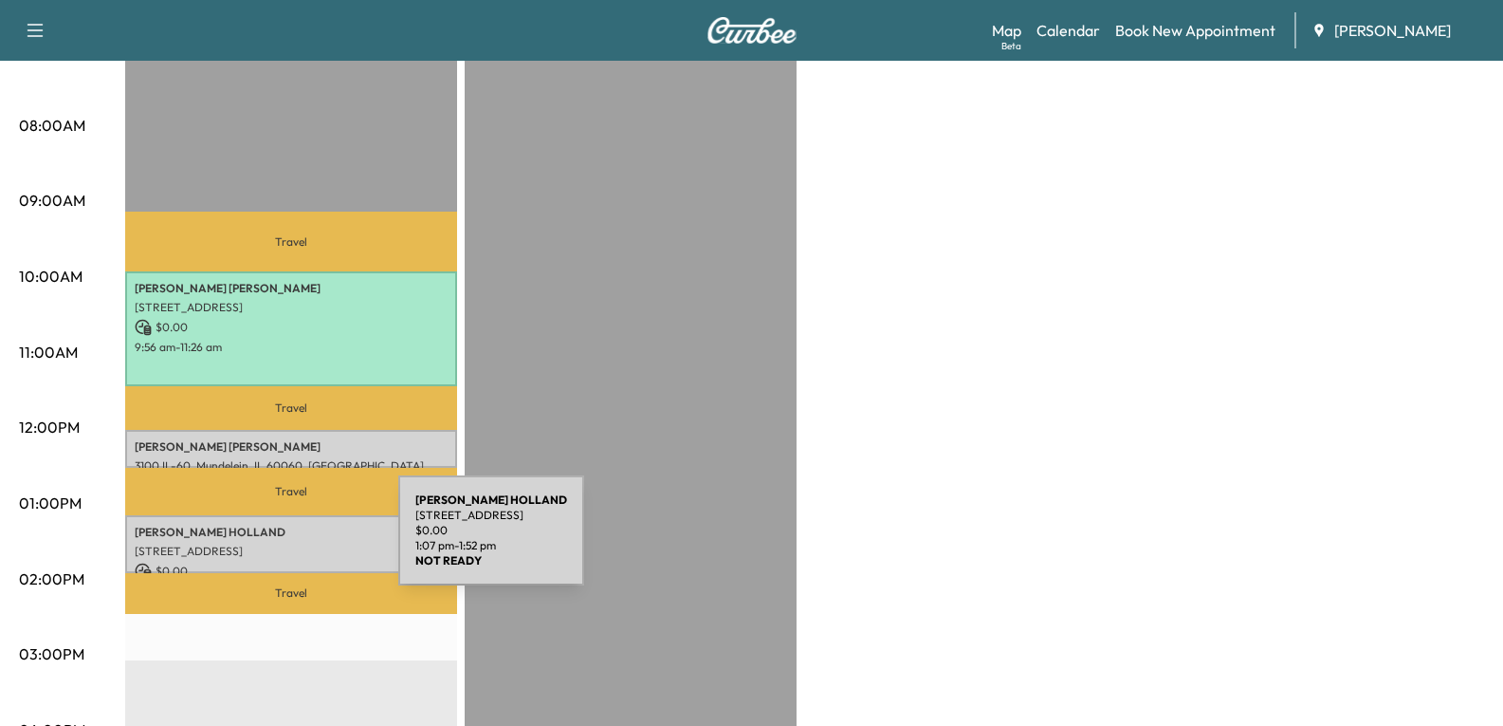
click at [256, 544] on p "[STREET_ADDRESS]" at bounding box center [291, 551] width 313 height 15
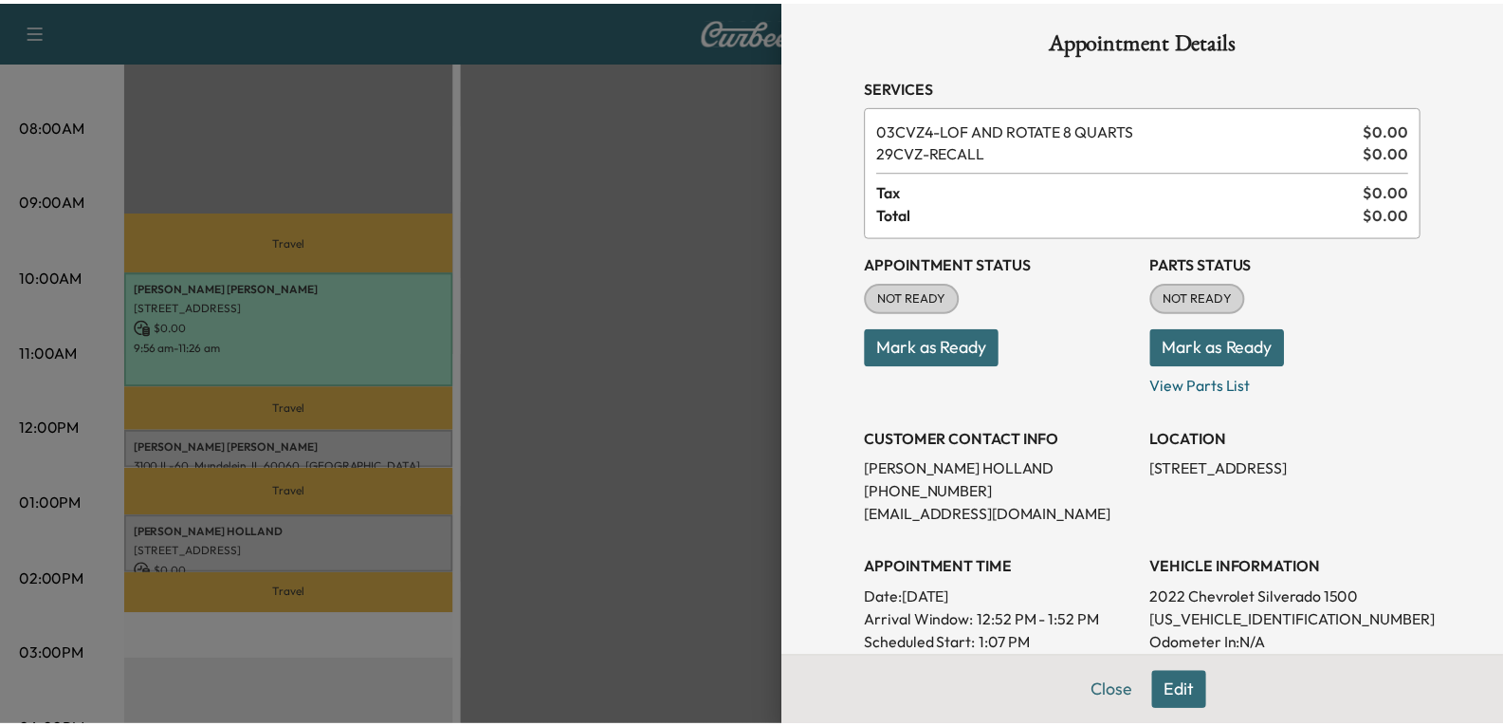
scroll to position [0, 0]
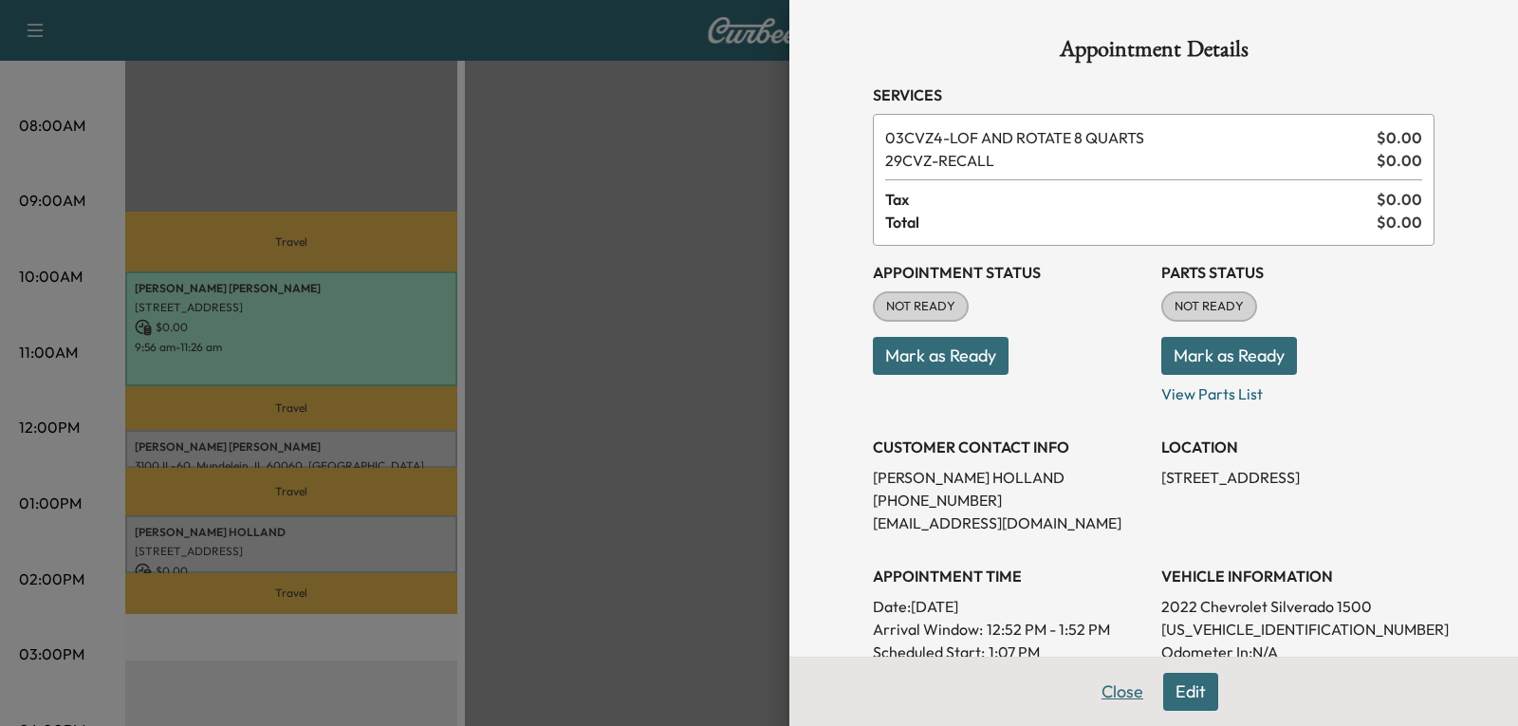
click at [1091, 681] on button "Close" at bounding box center [1122, 692] width 66 height 38
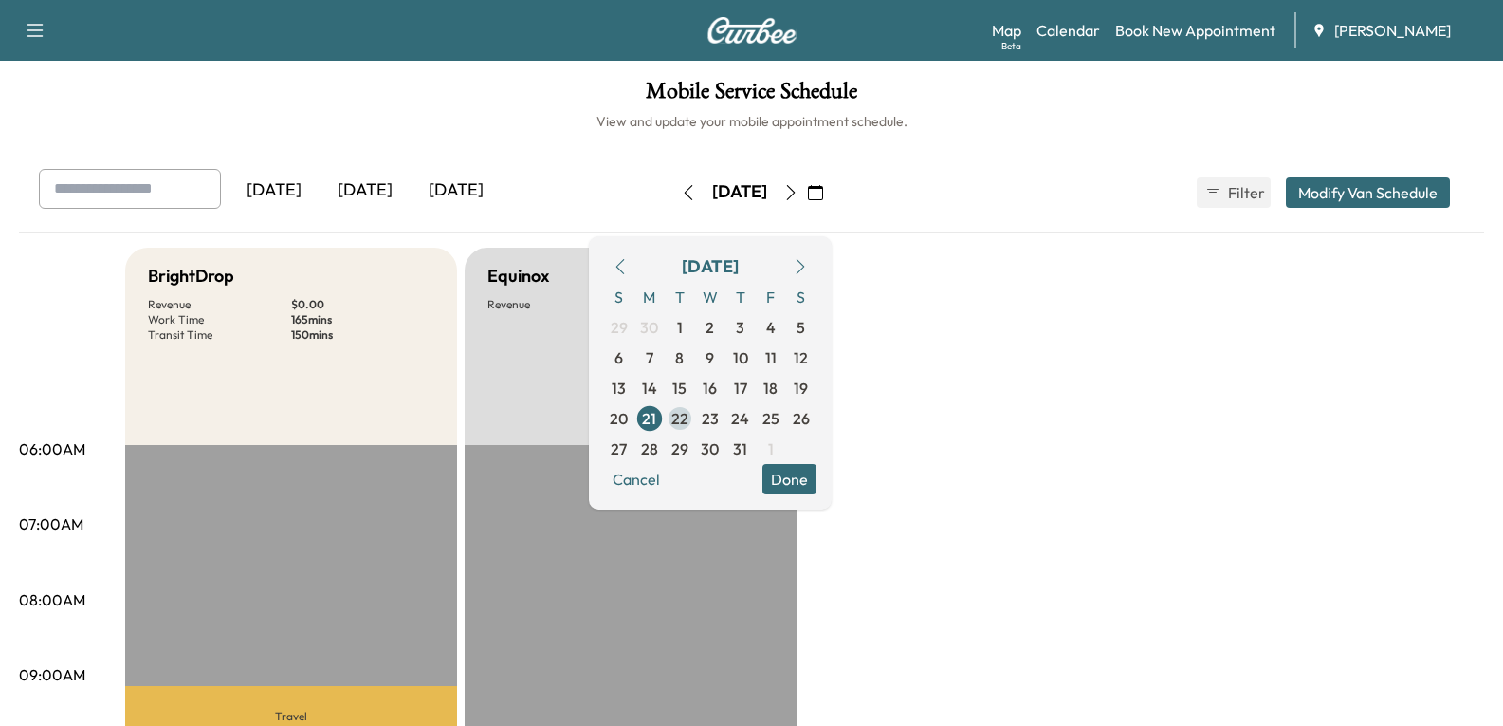
click at [689, 414] on span "22" at bounding box center [680, 418] width 17 height 23
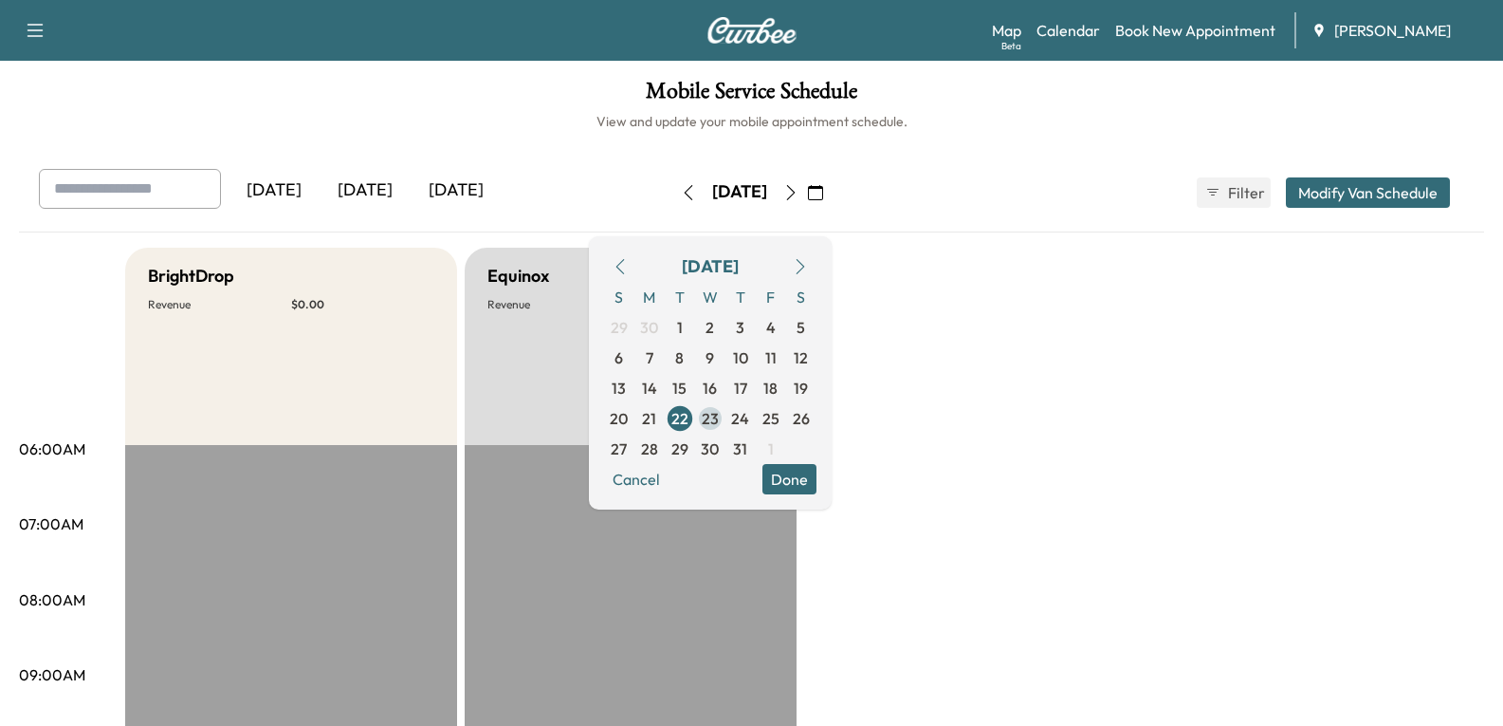
click at [719, 413] on span "23" at bounding box center [710, 418] width 17 height 23
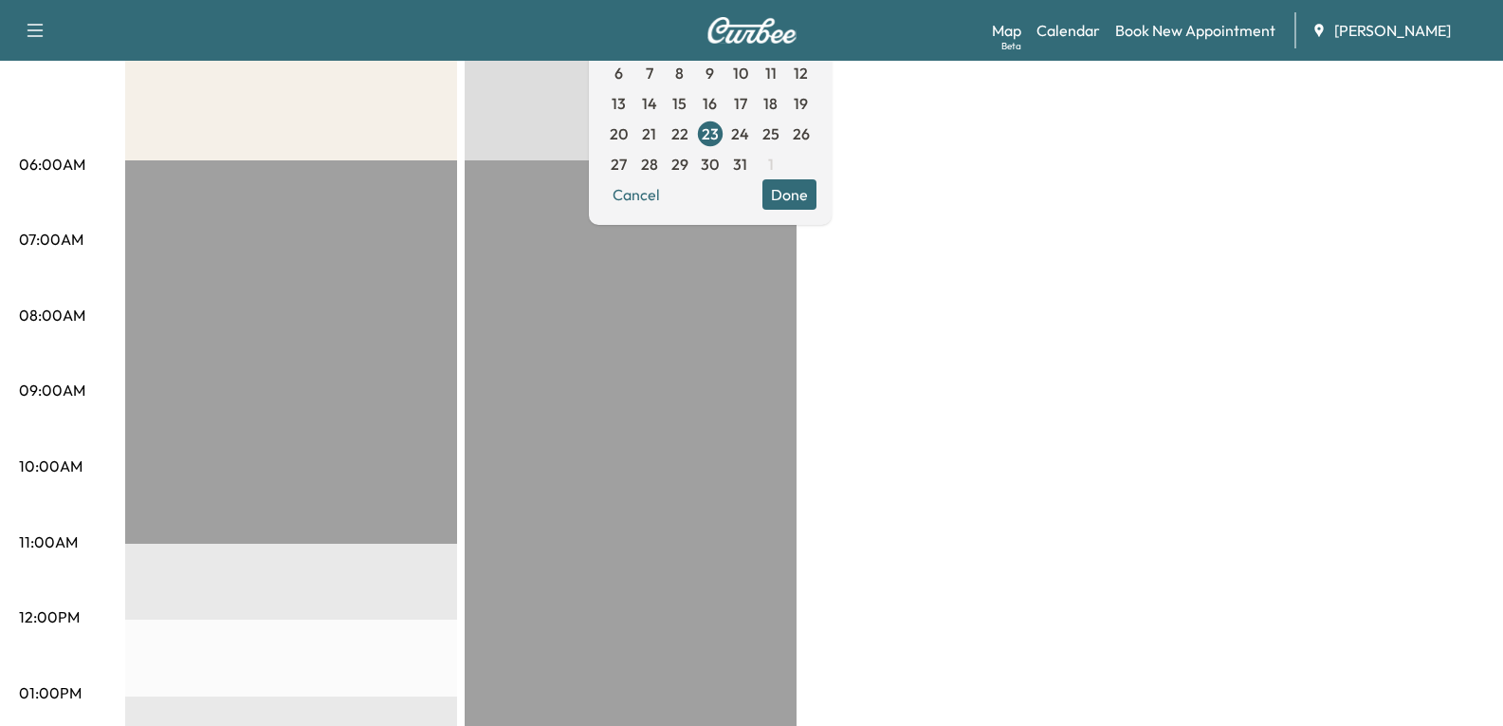
scroll to position [177, 0]
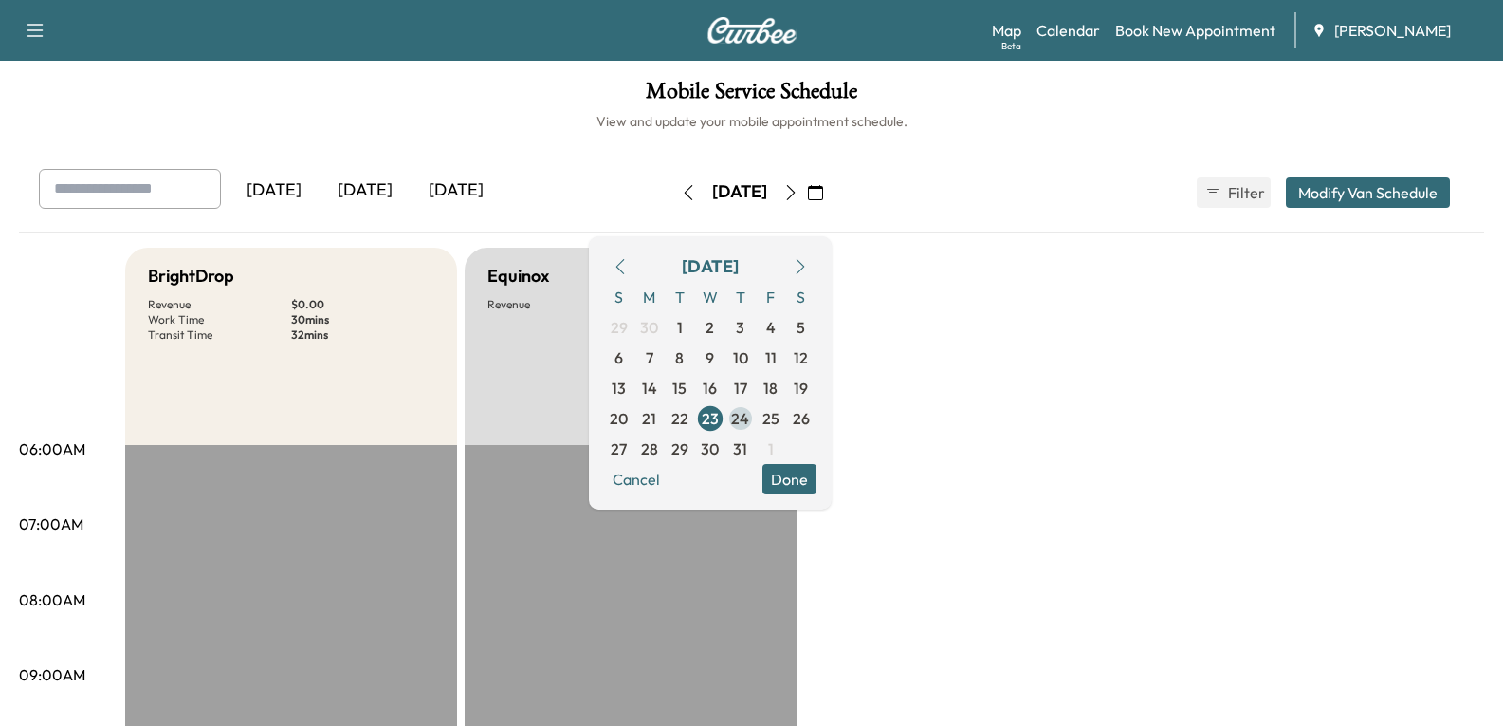
click at [749, 412] on span "24" at bounding box center [740, 418] width 18 height 23
click at [780, 420] on span "25" at bounding box center [771, 418] width 17 height 23
click at [658, 452] on span "28" at bounding box center [649, 448] width 17 height 23
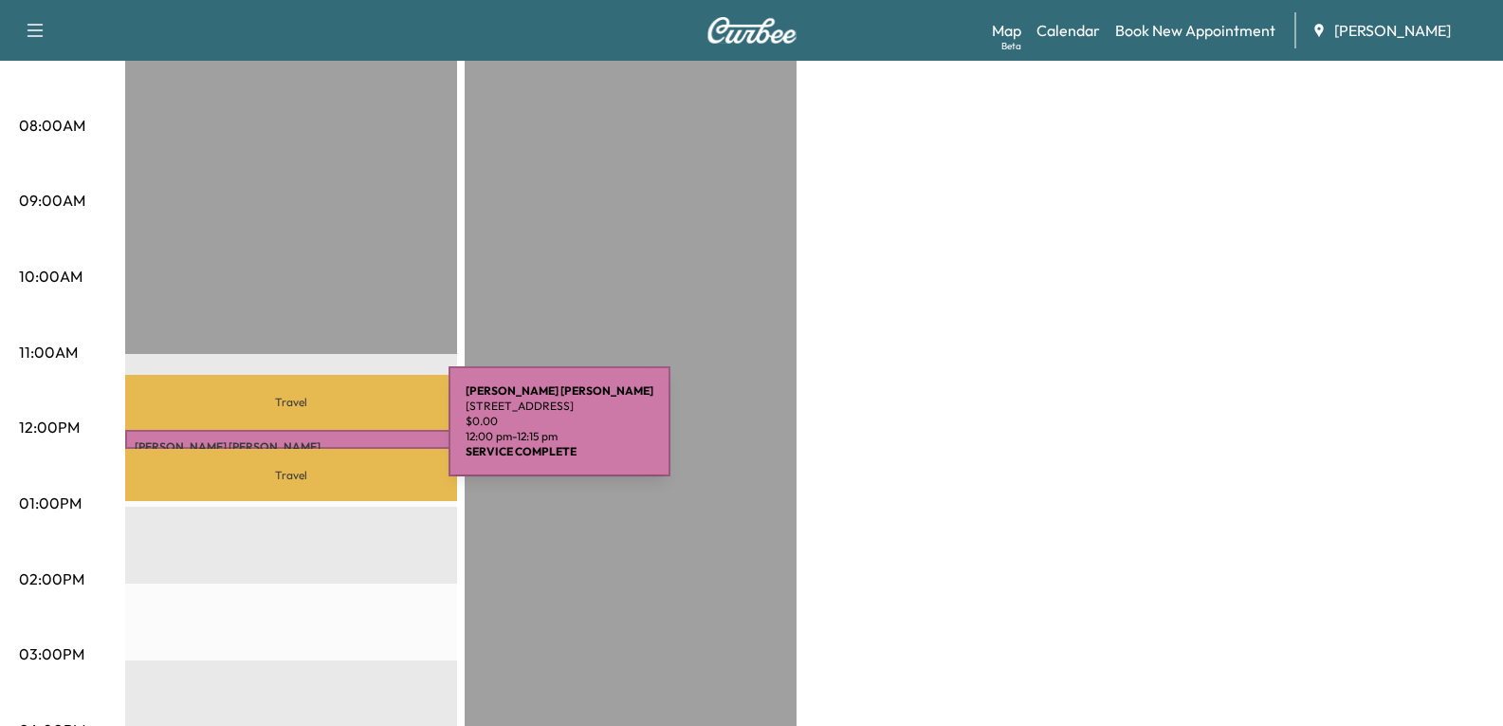
click at [306, 433] on div "[PERSON_NAME] [STREET_ADDRESS] $ 0.00 12:00 pm - 12:15 pm" at bounding box center [291, 439] width 332 height 19
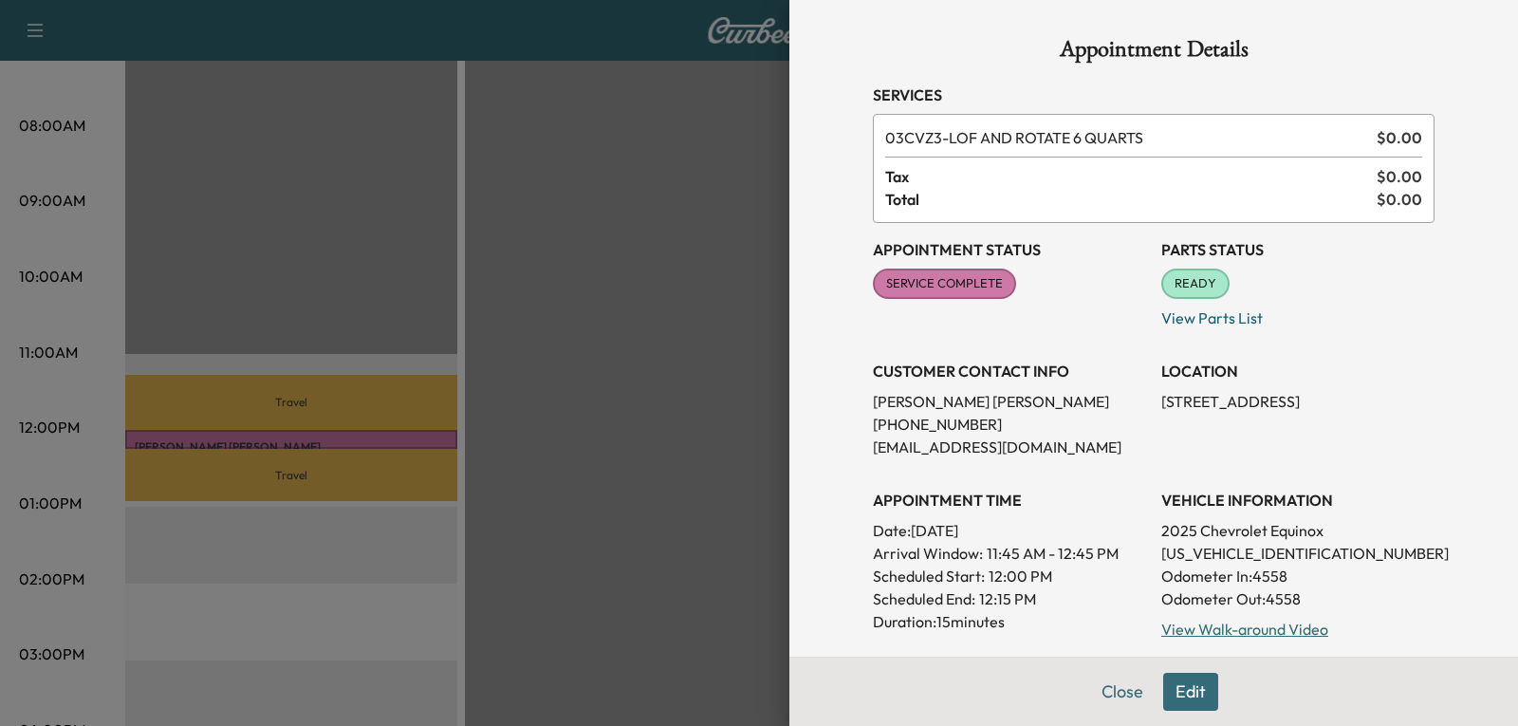
click at [1108, 693] on button "Close" at bounding box center [1122, 692] width 66 height 38
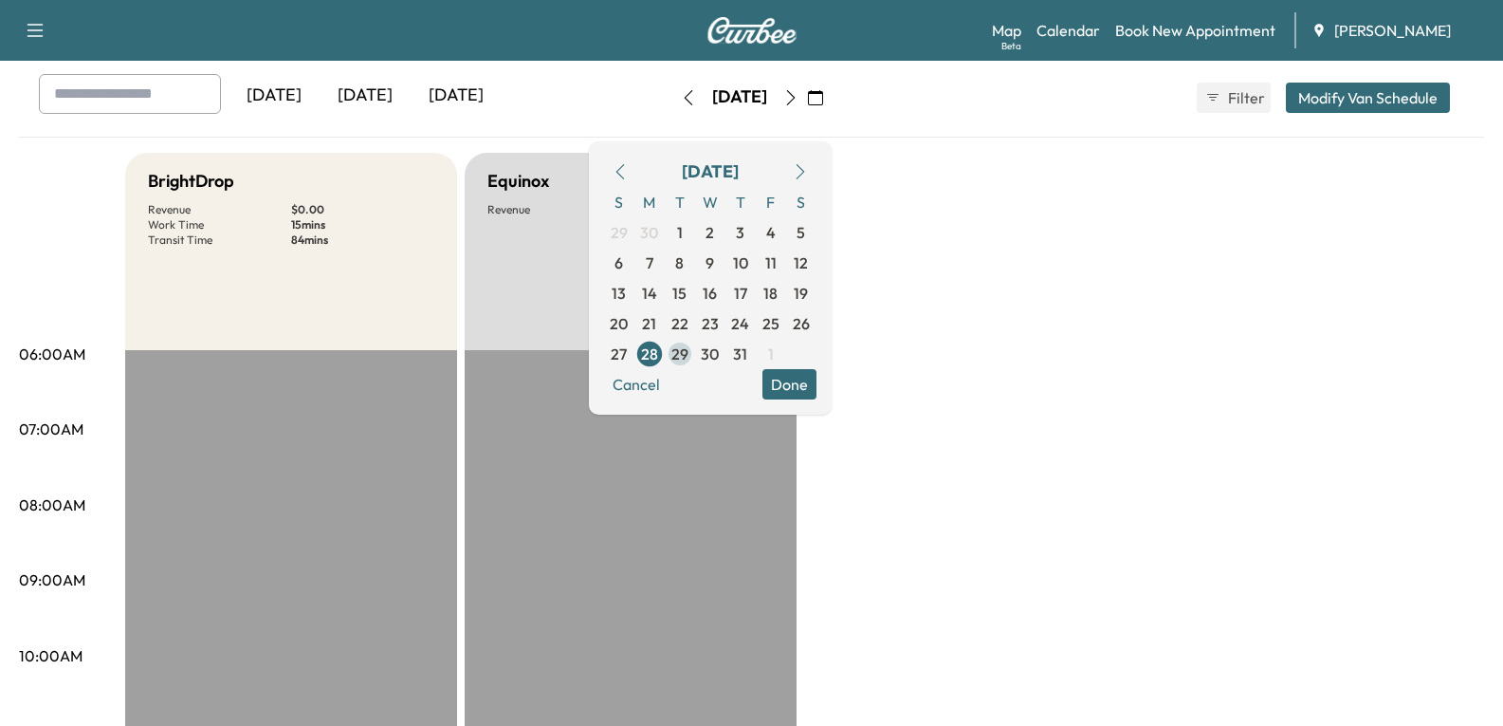
click at [695, 359] on span "29" at bounding box center [680, 354] width 30 height 30
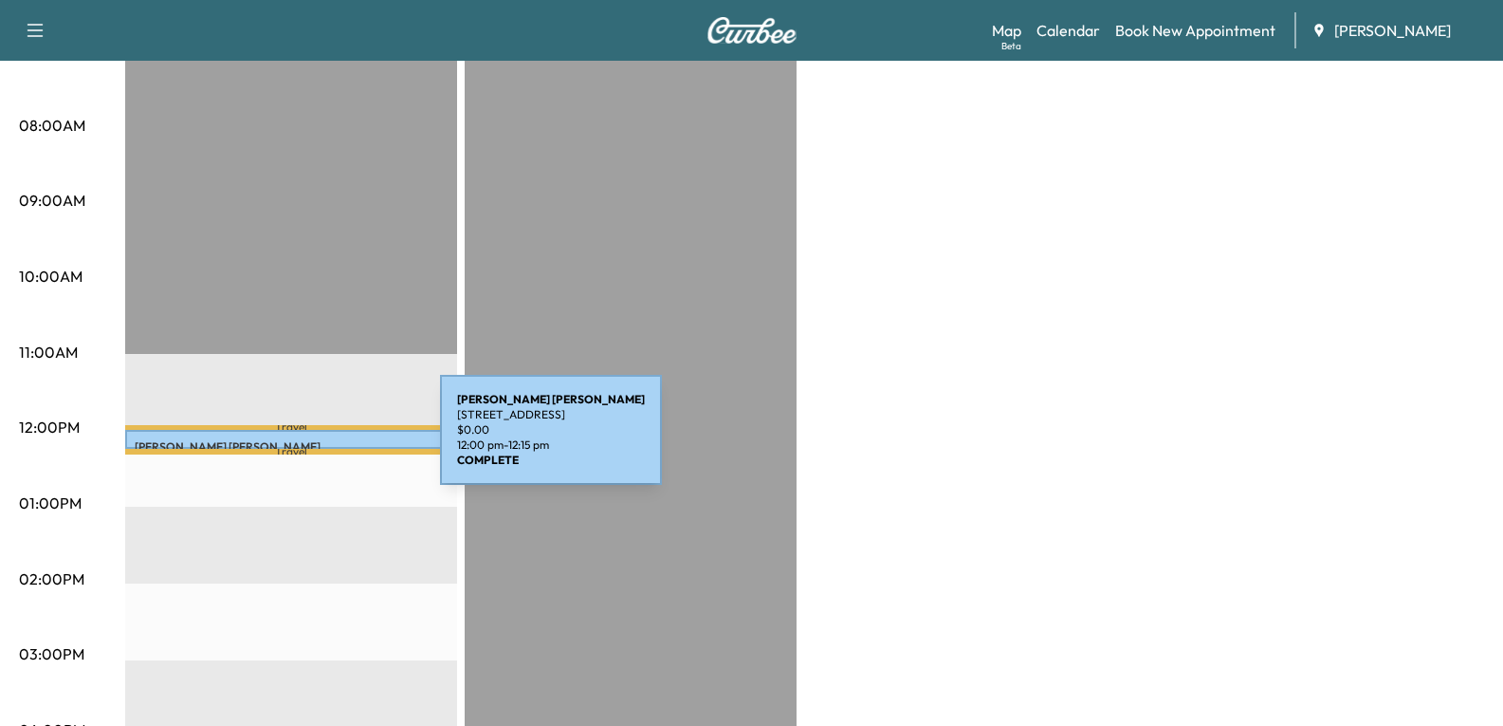
click at [298, 441] on p "[PERSON_NAME]" at bounding box center [291, 446] width 313 height 15
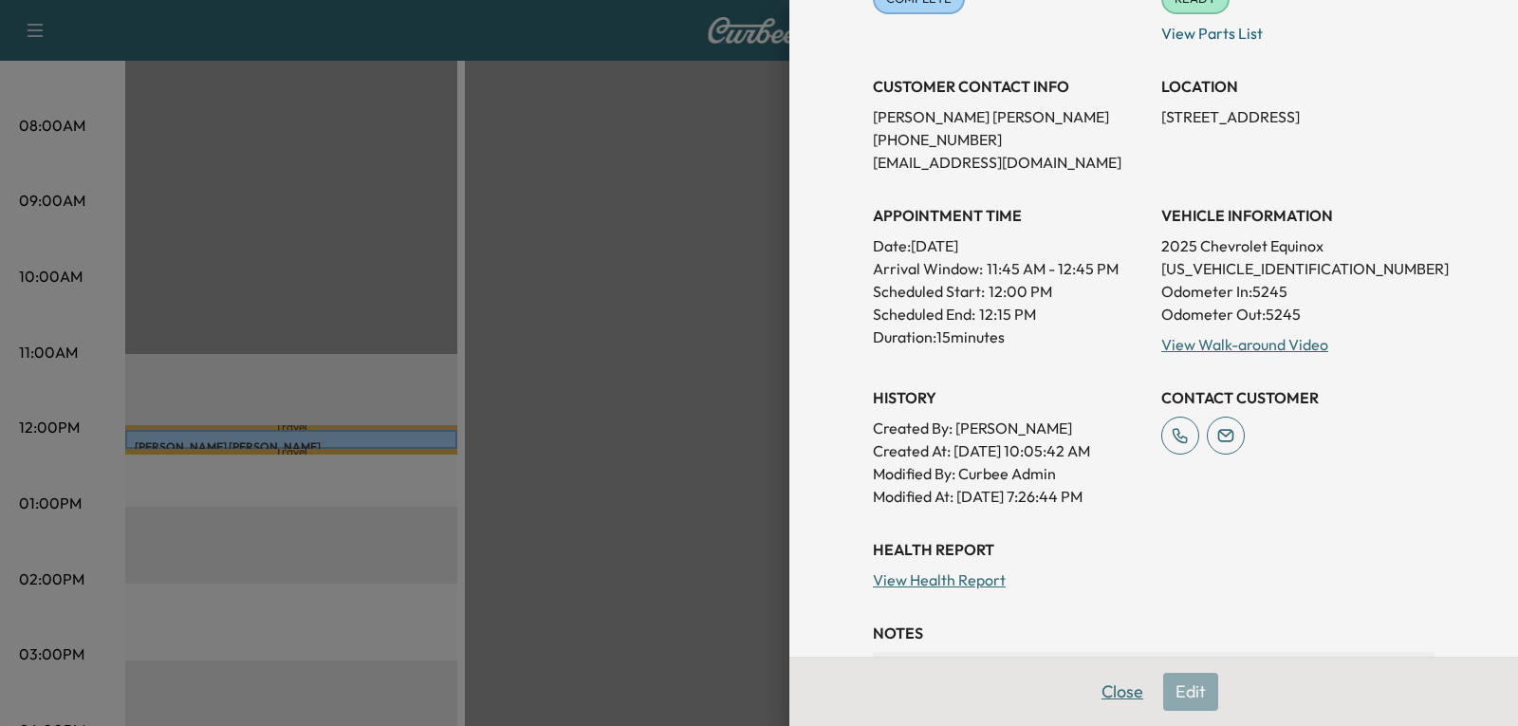
click at [1092, 689] on button "Close" at bounding box center [1122, 692] width 66 height 38
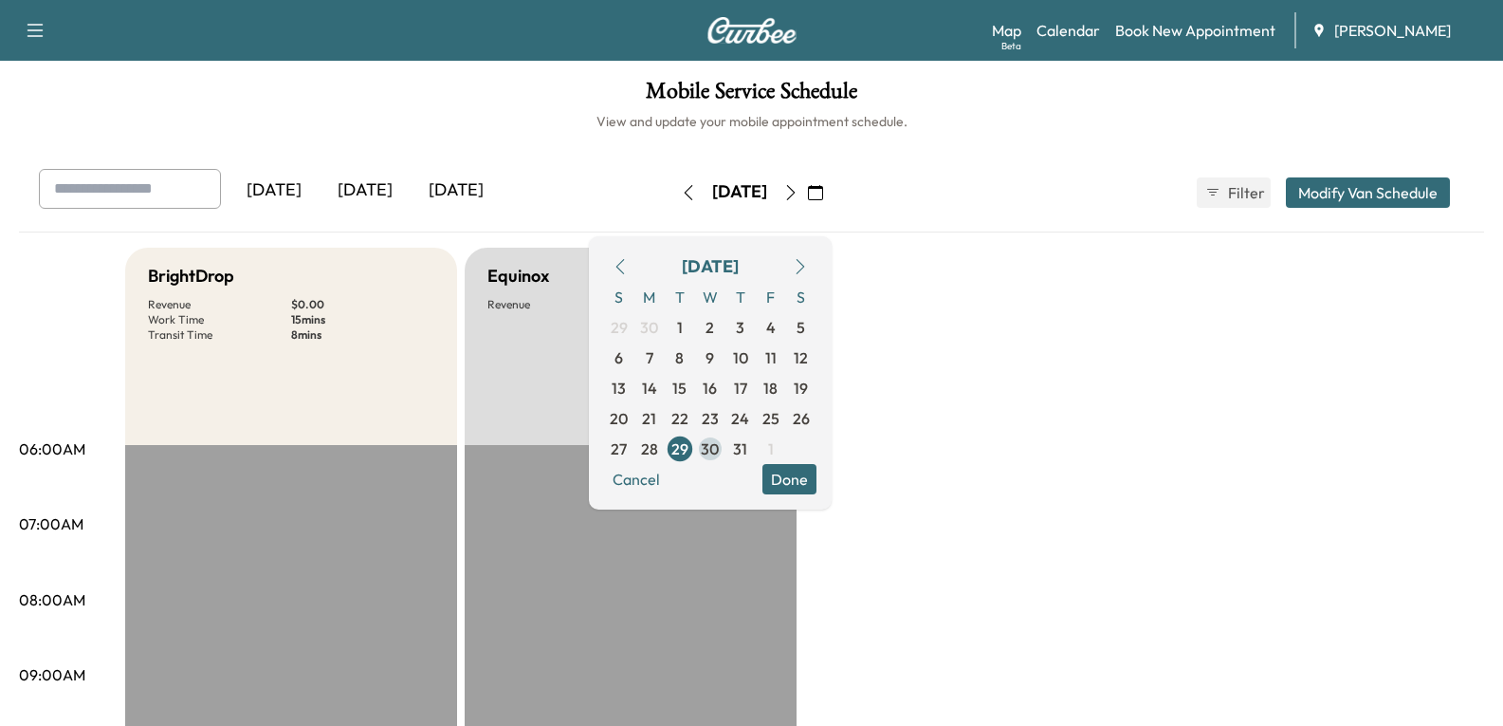
click at [719, 450] on span "30" at bounding box center [710, 448] width 18 height 23
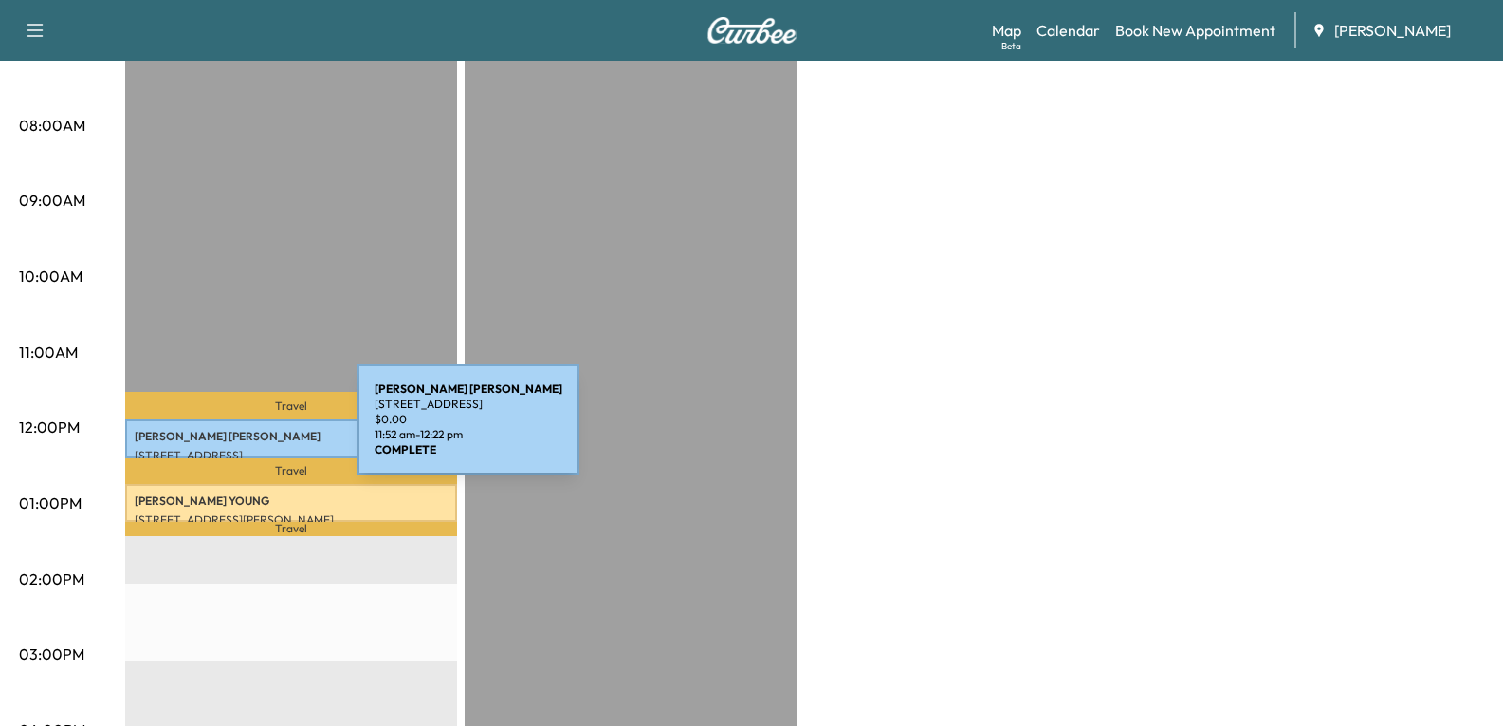
click at [215, 431] on p "[PERSON_NAME]" at bounding box center [291, 436] width 313 height 15
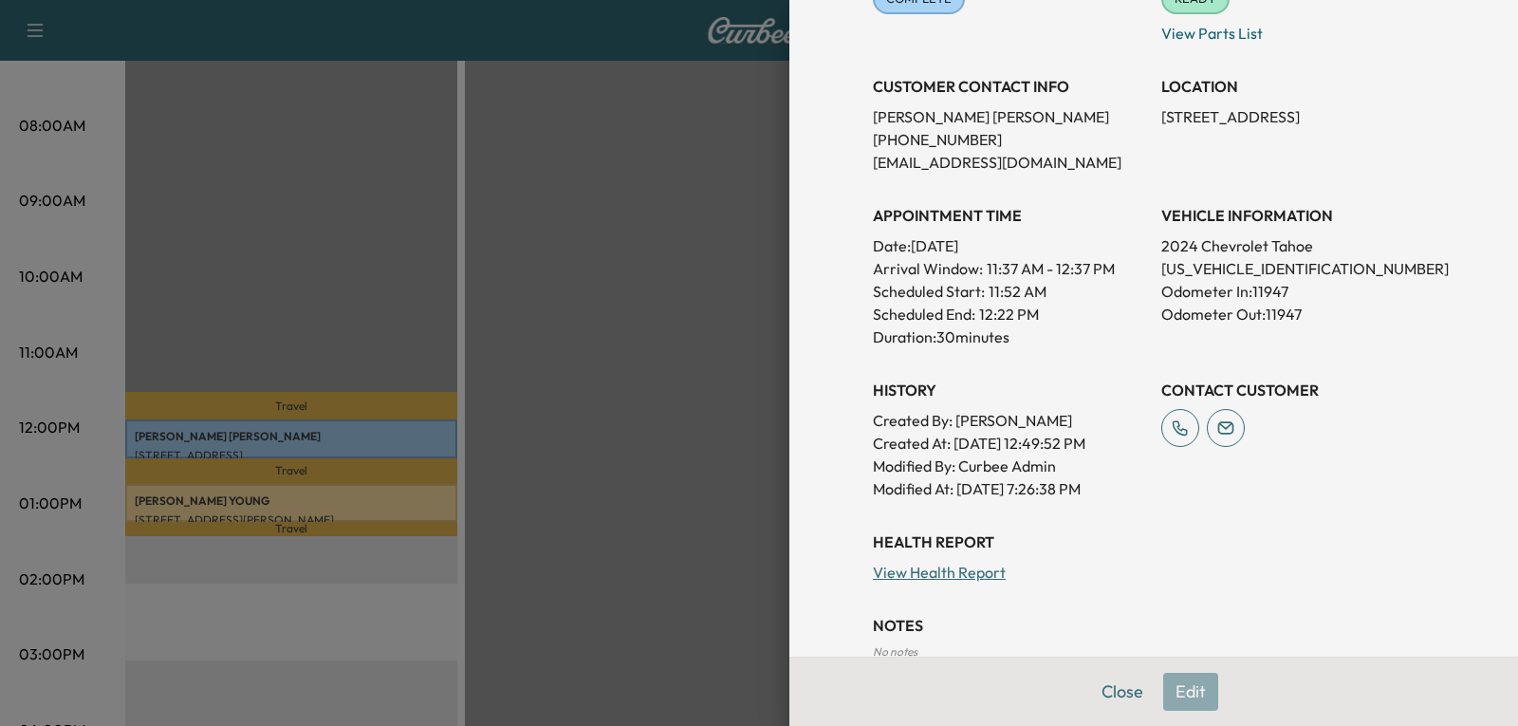
click at [315, 496] on div at bounding box center [759, 363] width 1518 height 726
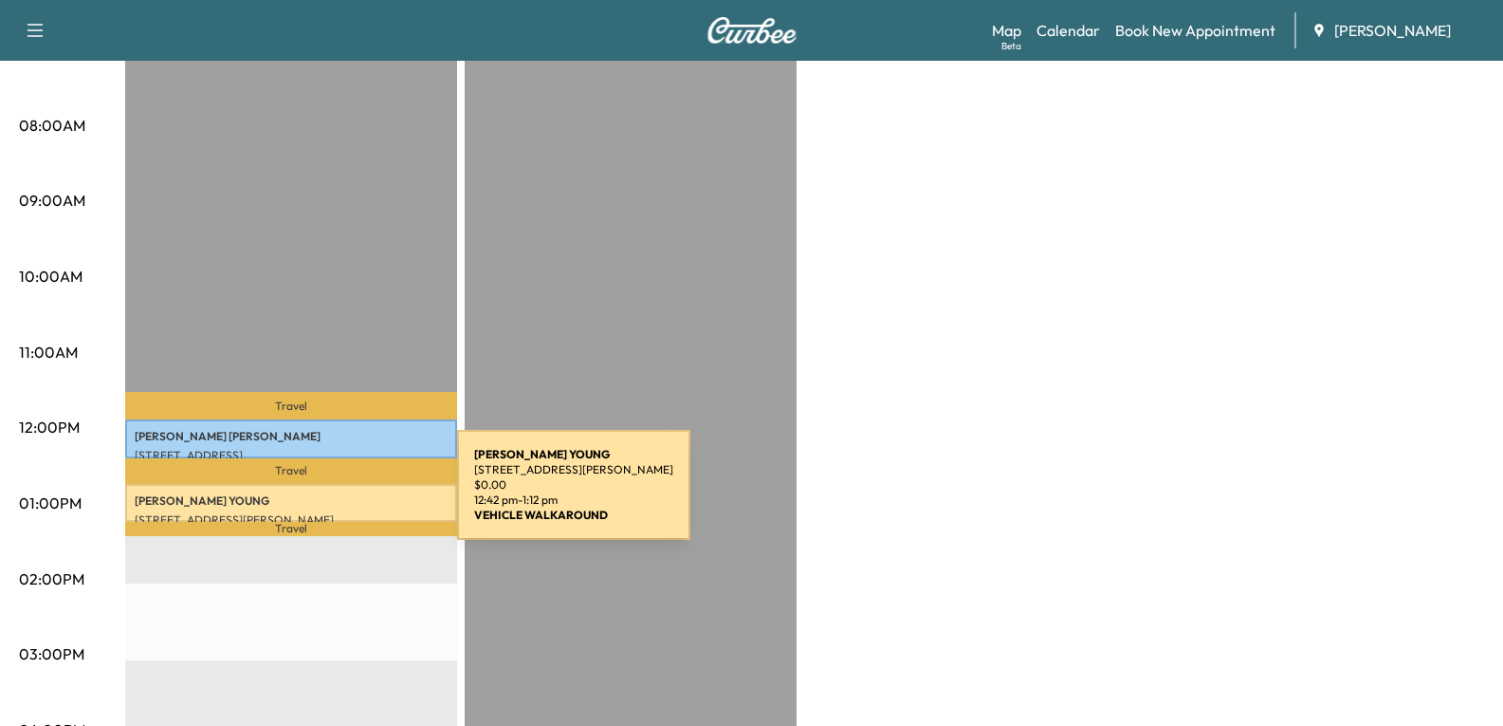
click at [315, 496] on p "[PERSON_NAME]" at bounding box center [291, 500] width 313 height 15
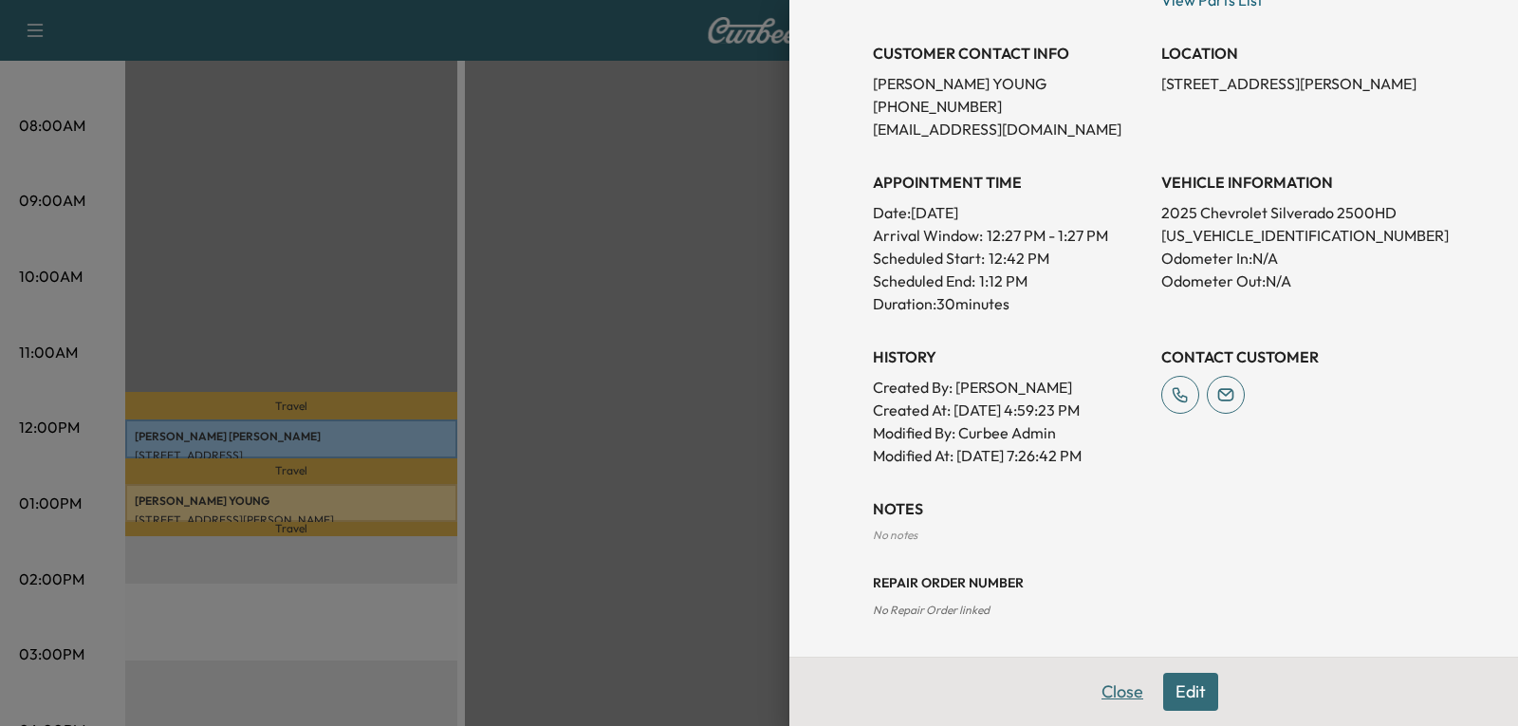
click at [1110, 692] on button "Close" at bounding box center [1122, 692] width 66 height 38
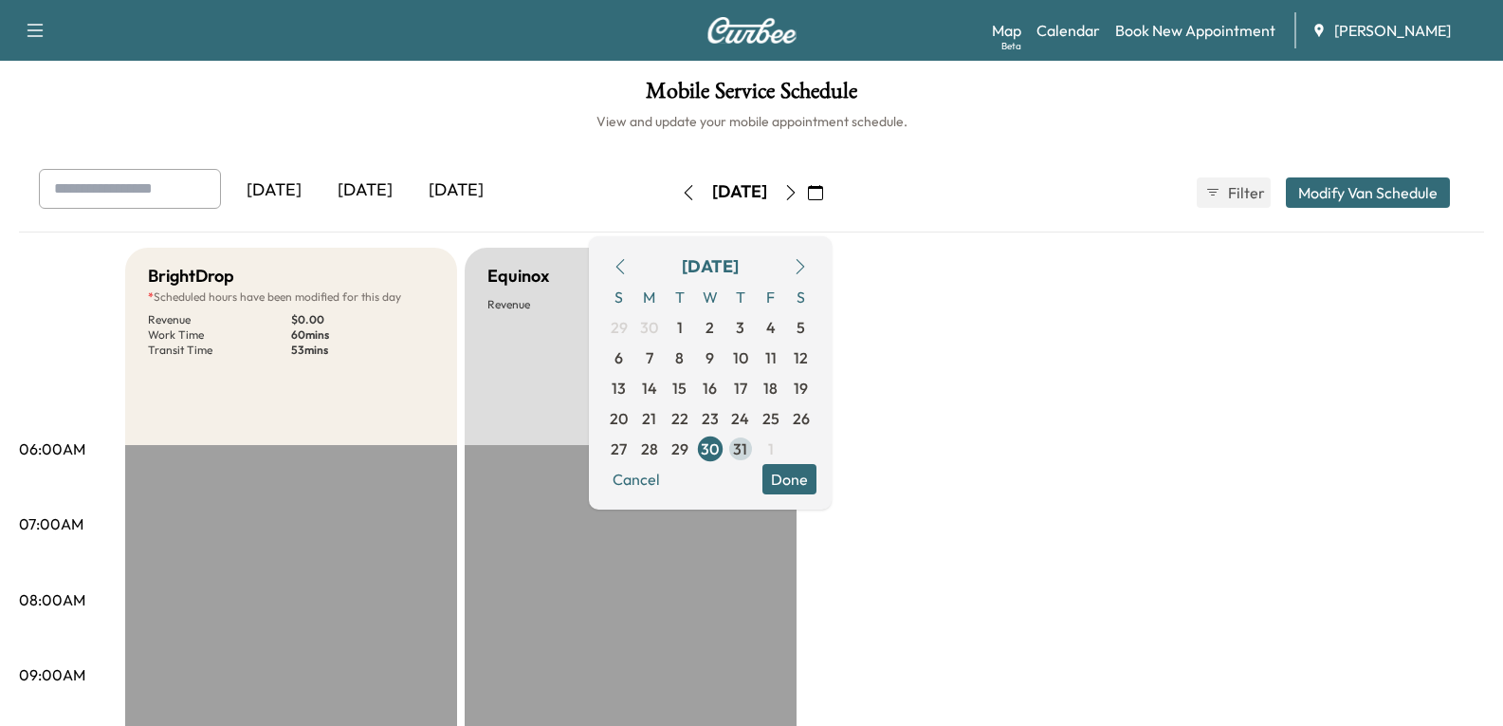
click at [747, 451] on span "31" at bounding box center [740, 448] width 14 height 23
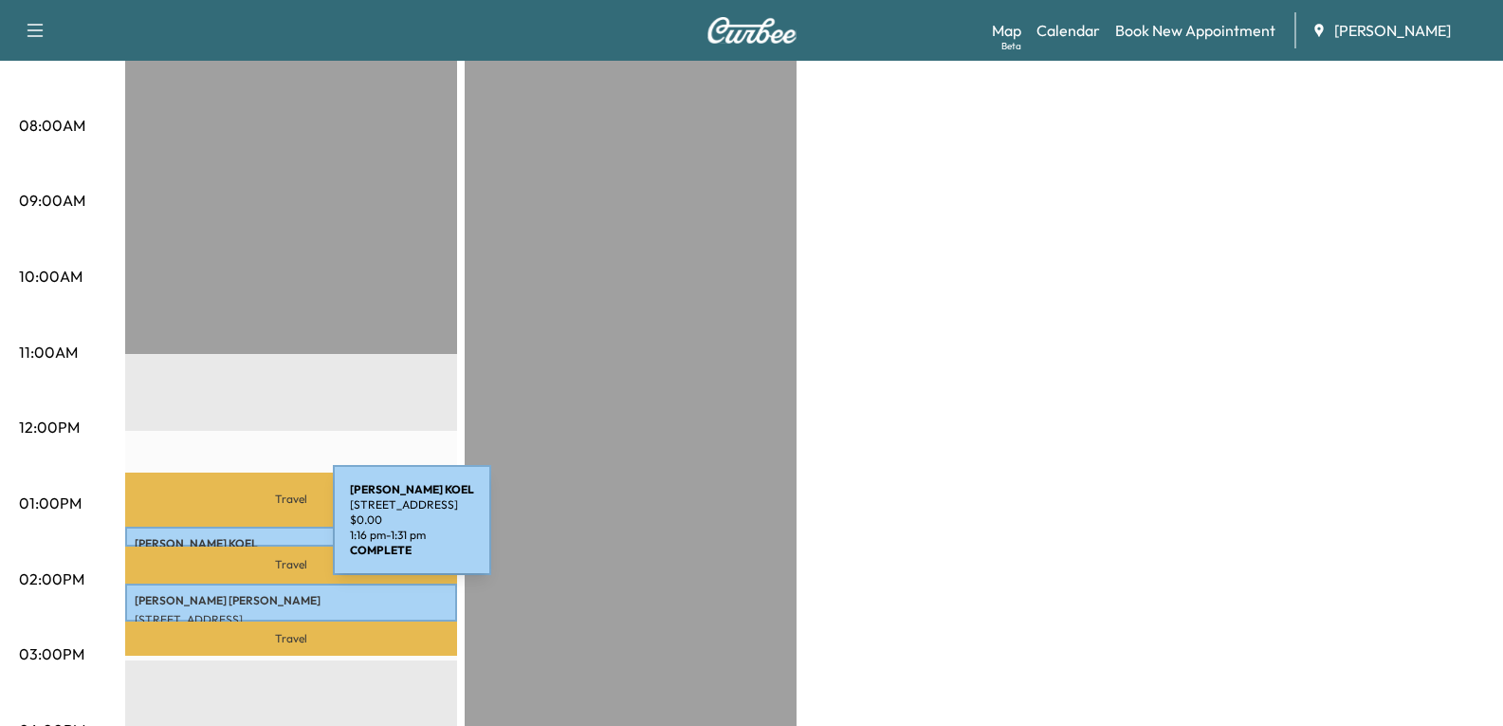
click at [192, 536] on p "[PERSON_NAME]" at bounding box center [291, 543] width 313 height 15
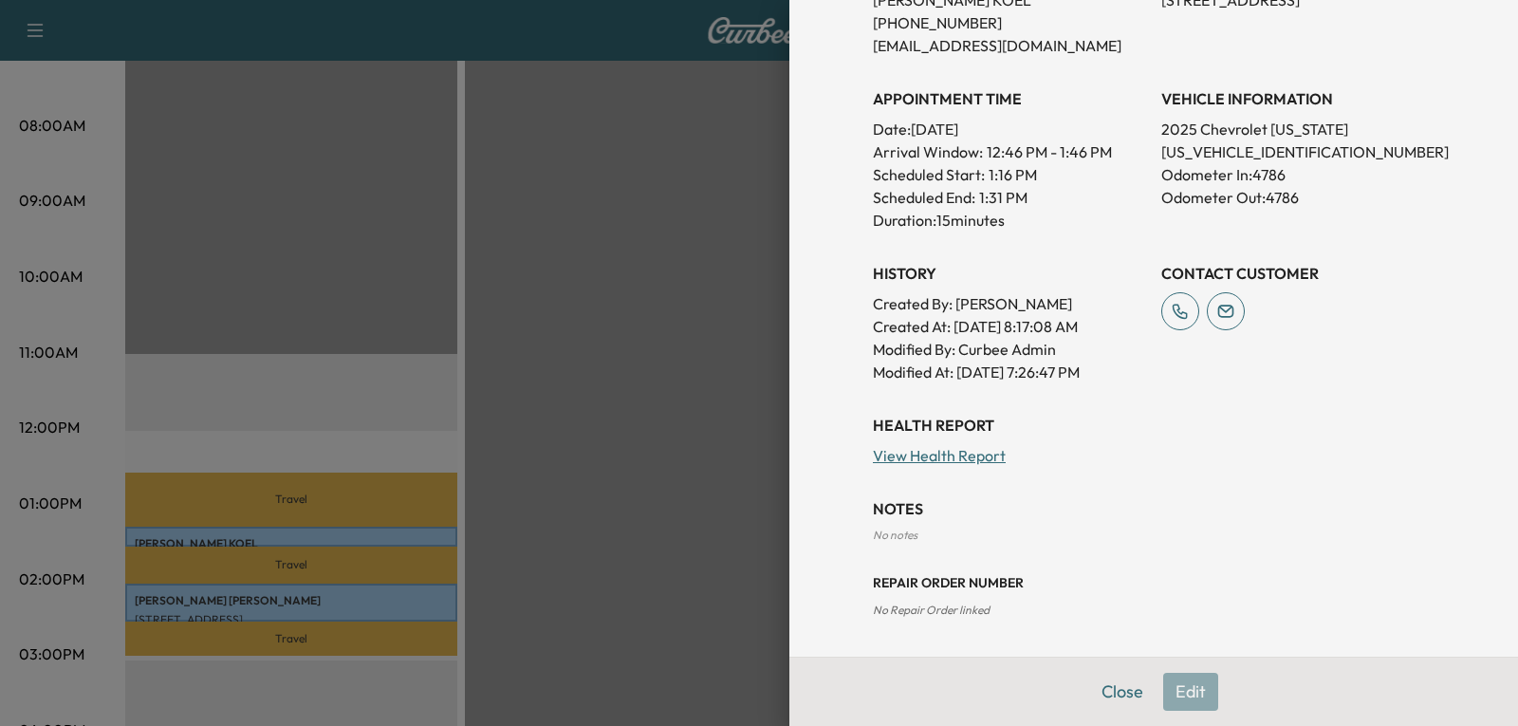
click at [354, 599] on div at bounding box center [759, 363] width 1518 height 726
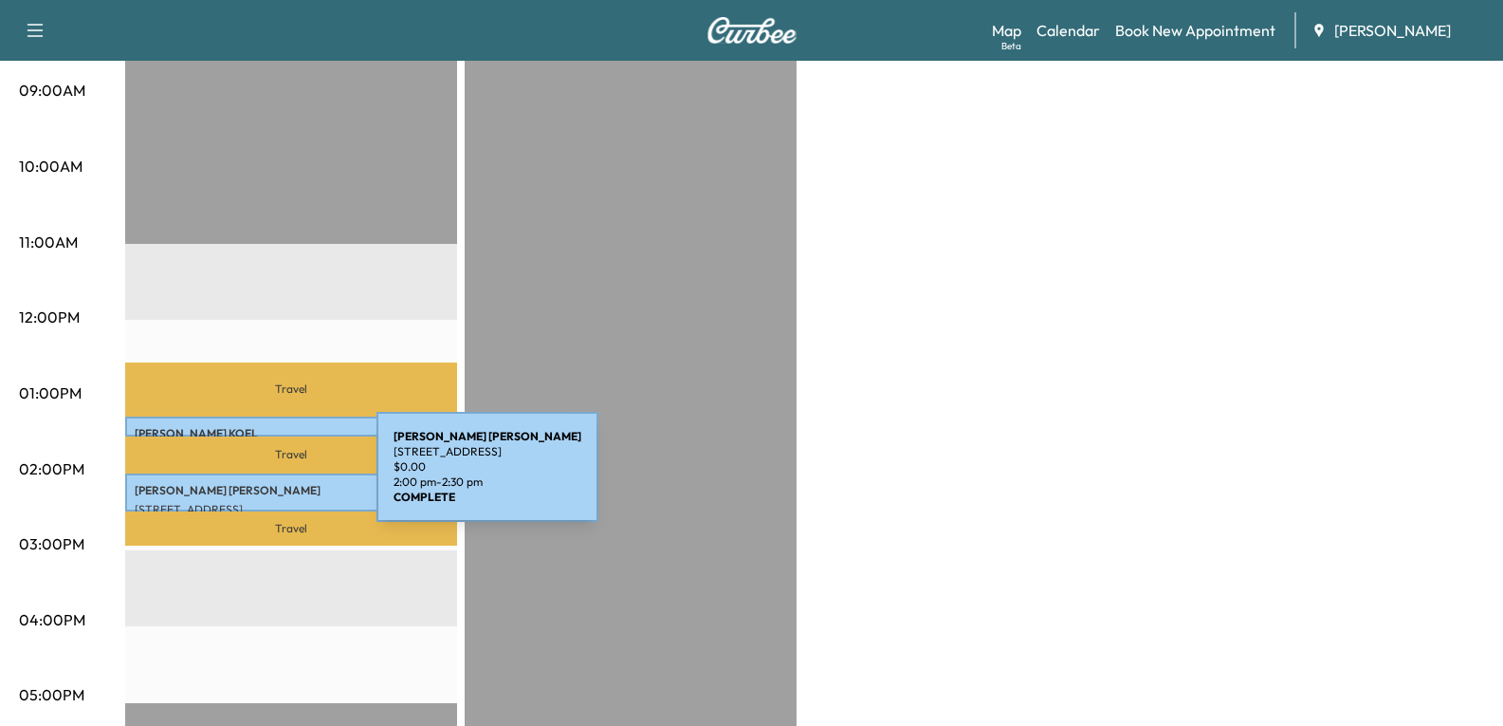
click at [234, 483] on p "[PERSON_NAME]" at bounding box center [291, 490] width 313 height 15
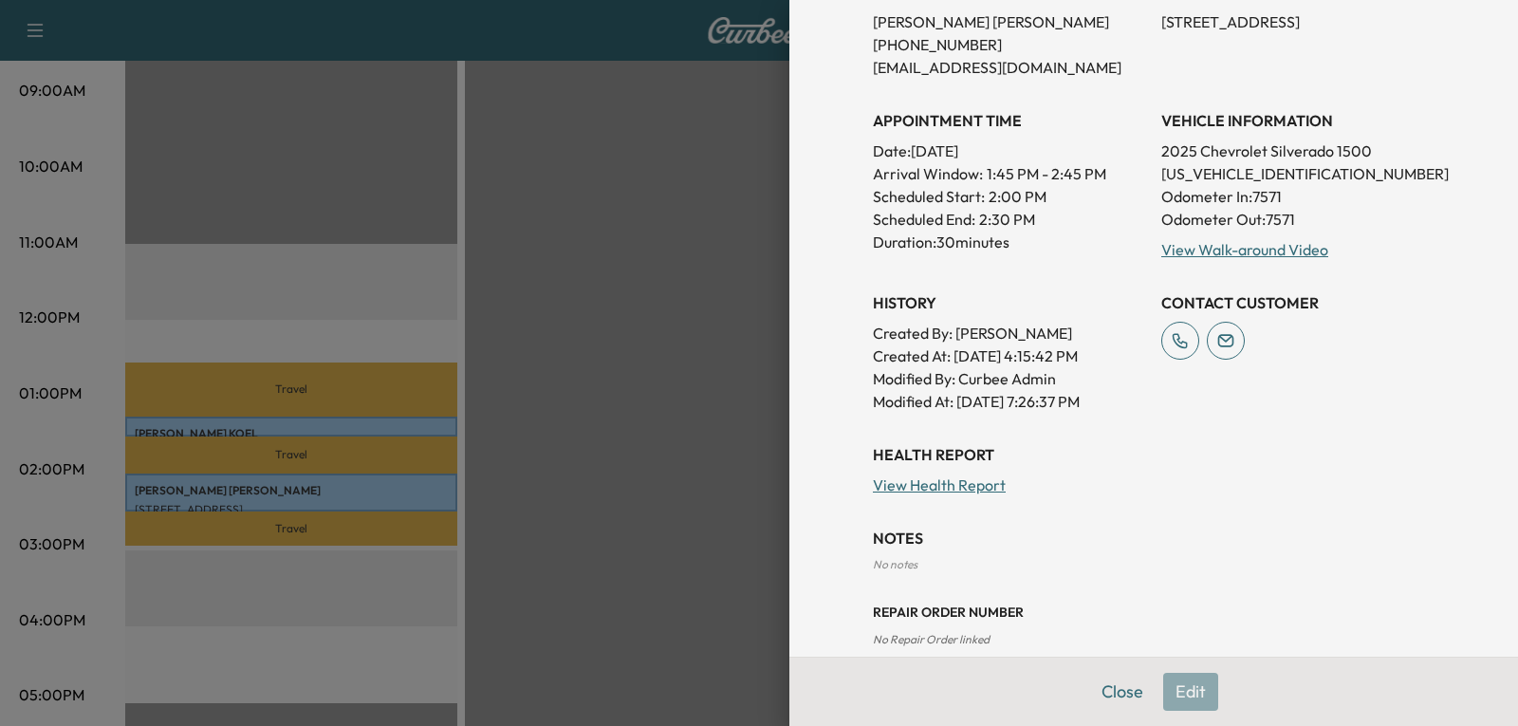
click at [1089, 692] on button "Close" at bounding box center [1122, 692] width 66 height 38
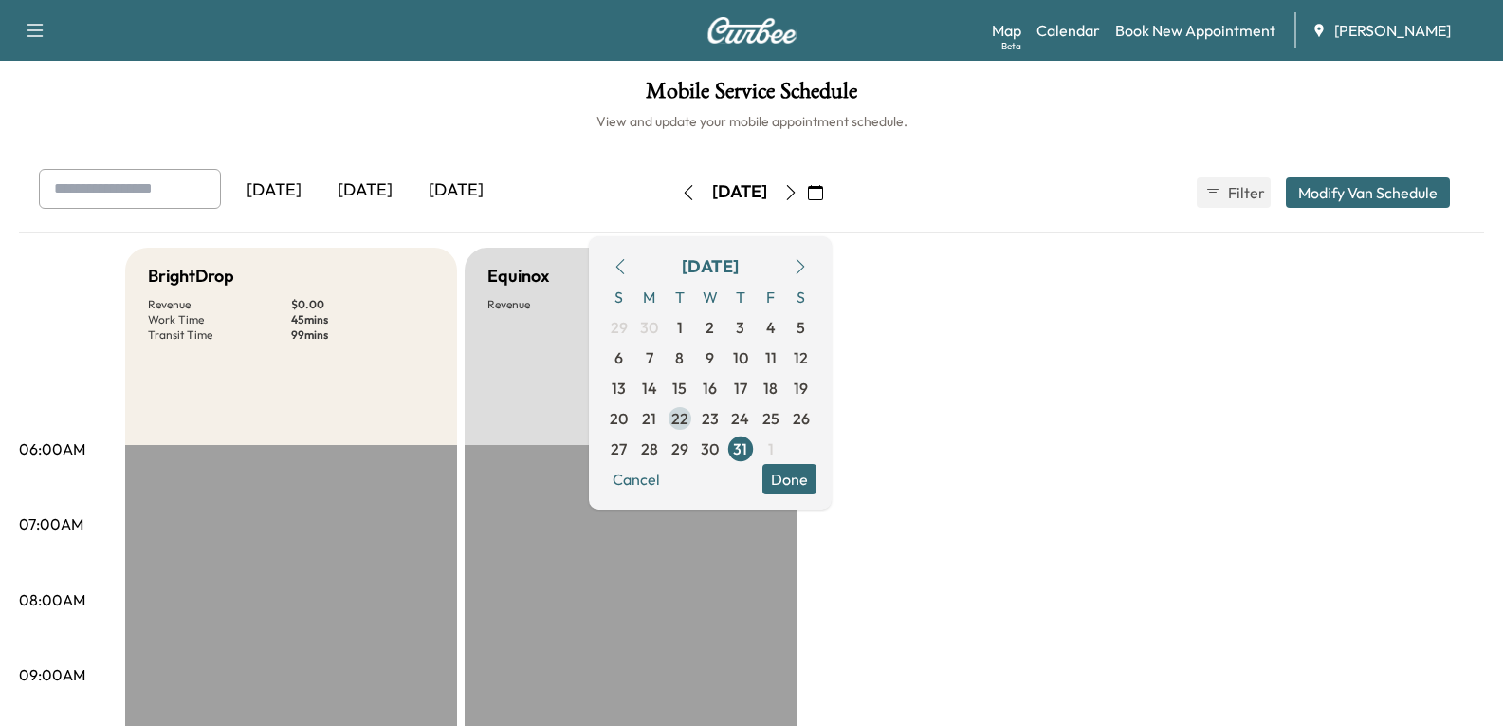
click at [689, 418] on span "22" at bounding box center [680, 418] width 17 height 23
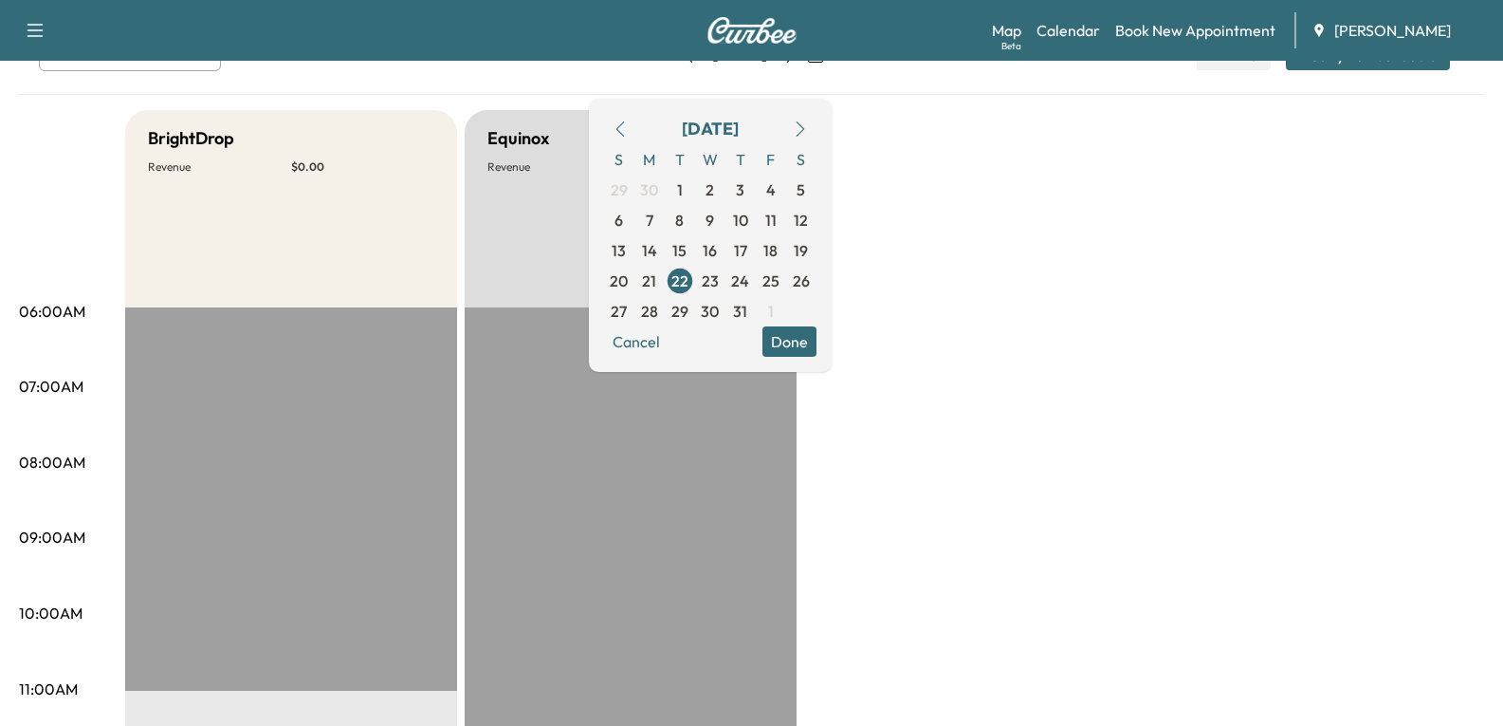
scroll to position [95, 0]
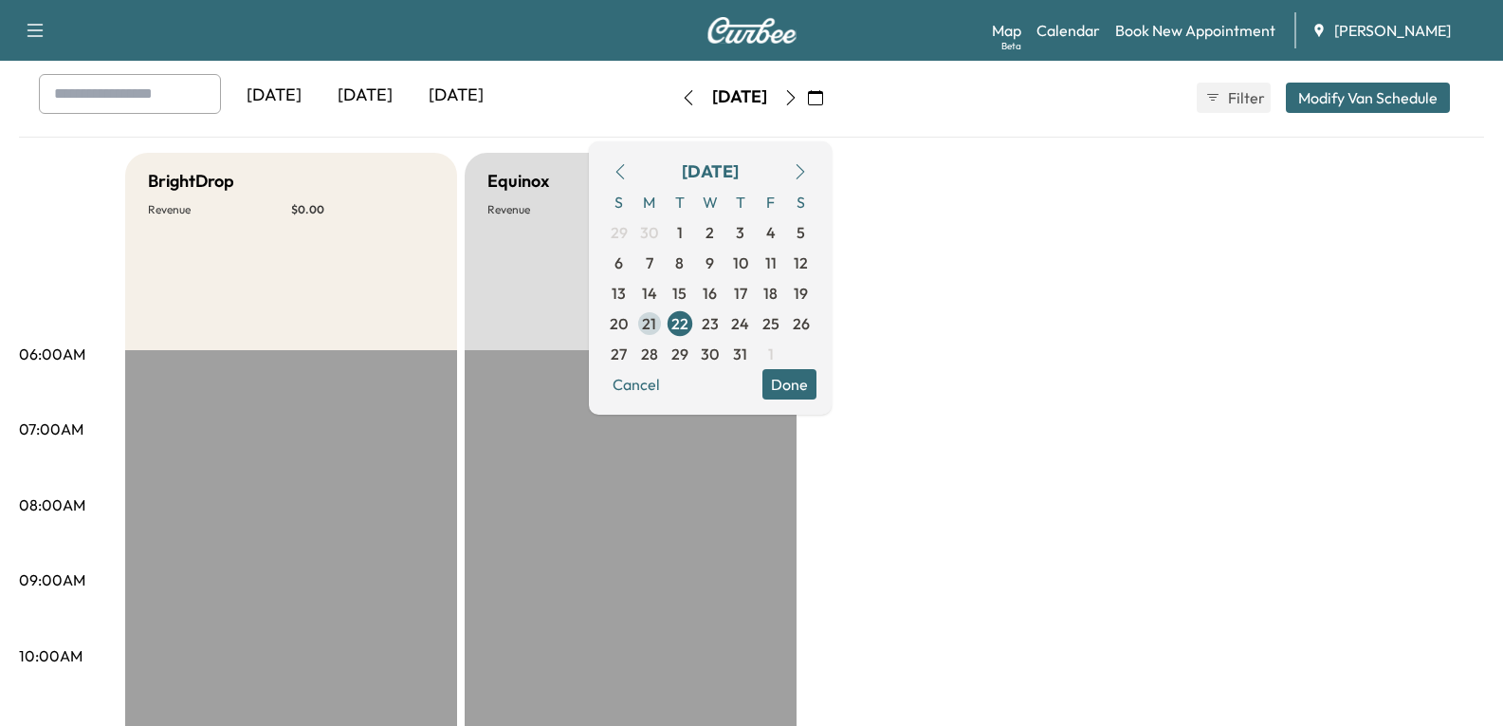
click at [656, 317] on span "21" at bounding box center [649, 323] width 14 height 23
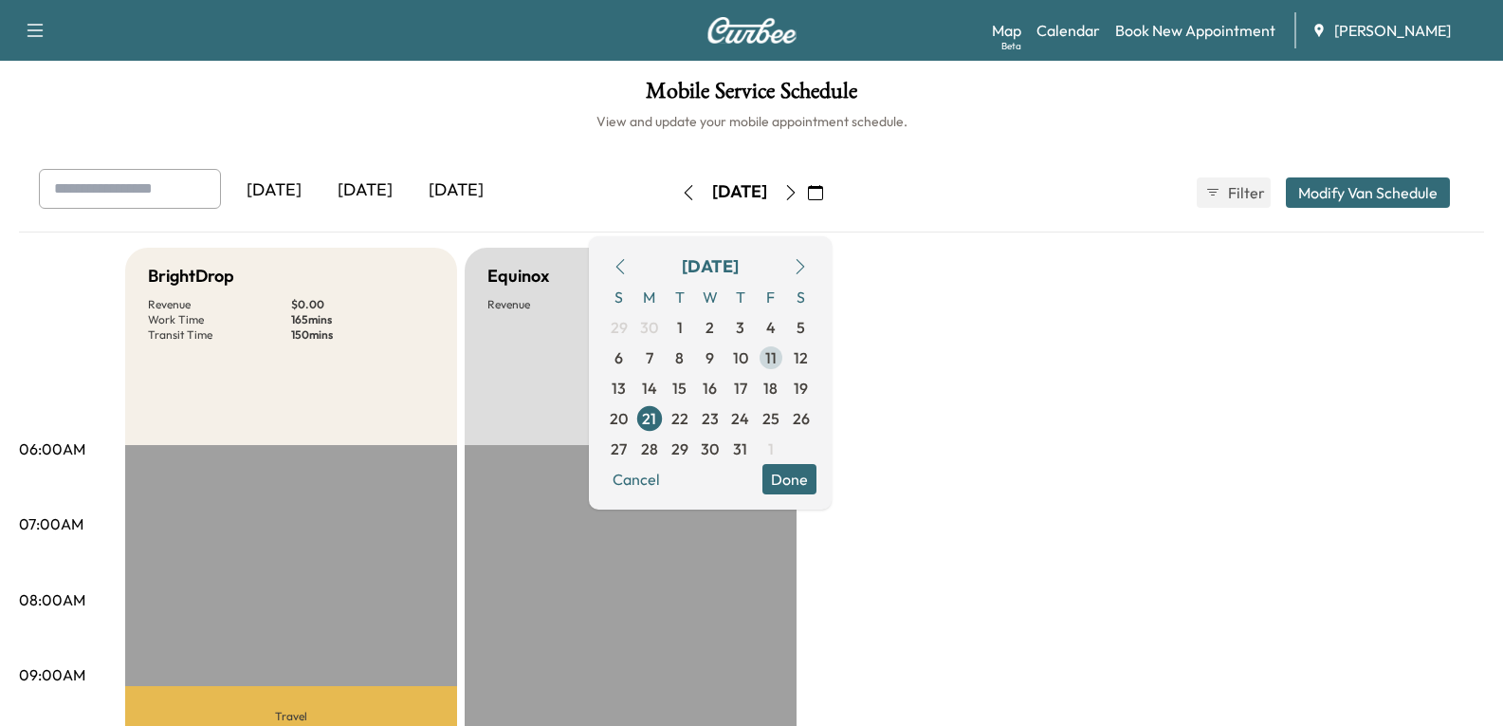
click at [777, 359] on span "11" at bounding box center [770, 357] width 11 height 23
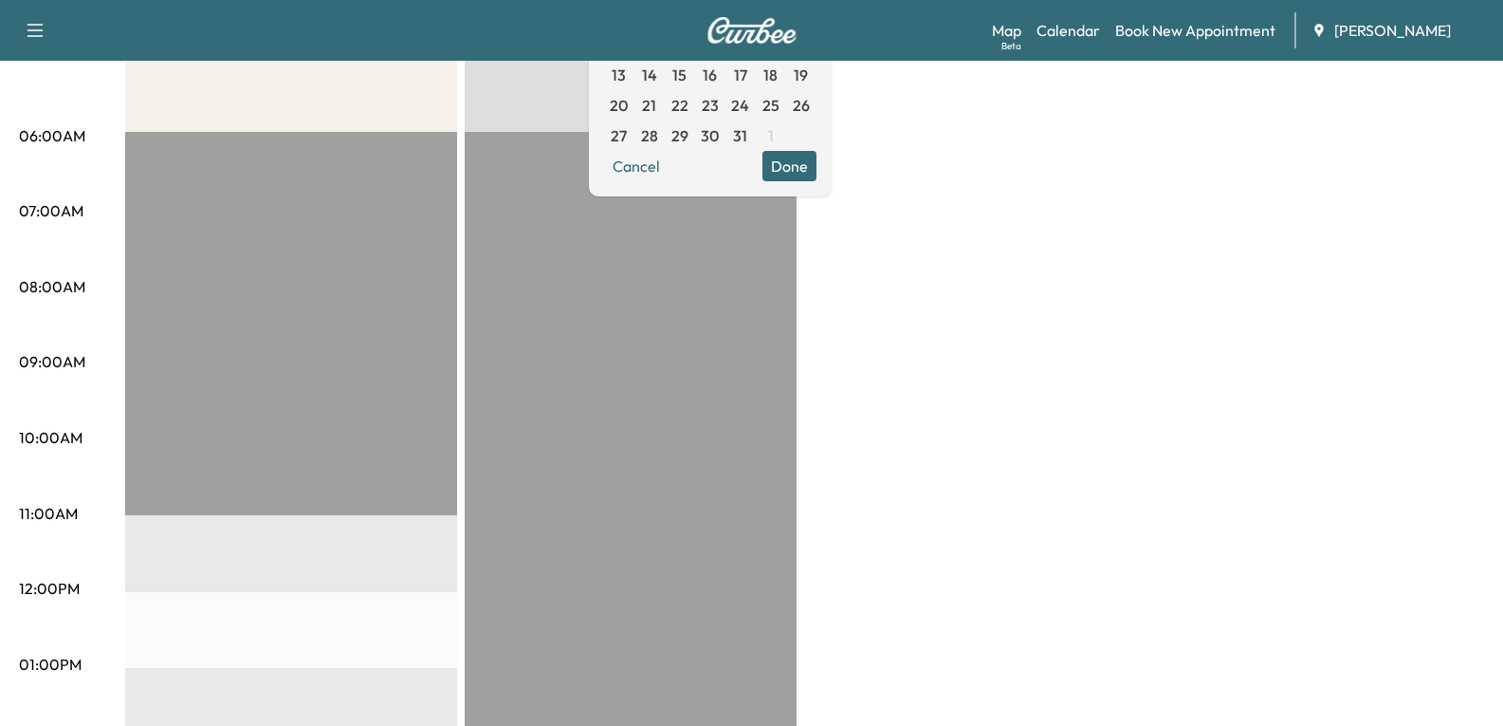
scroll to position [110, 0]
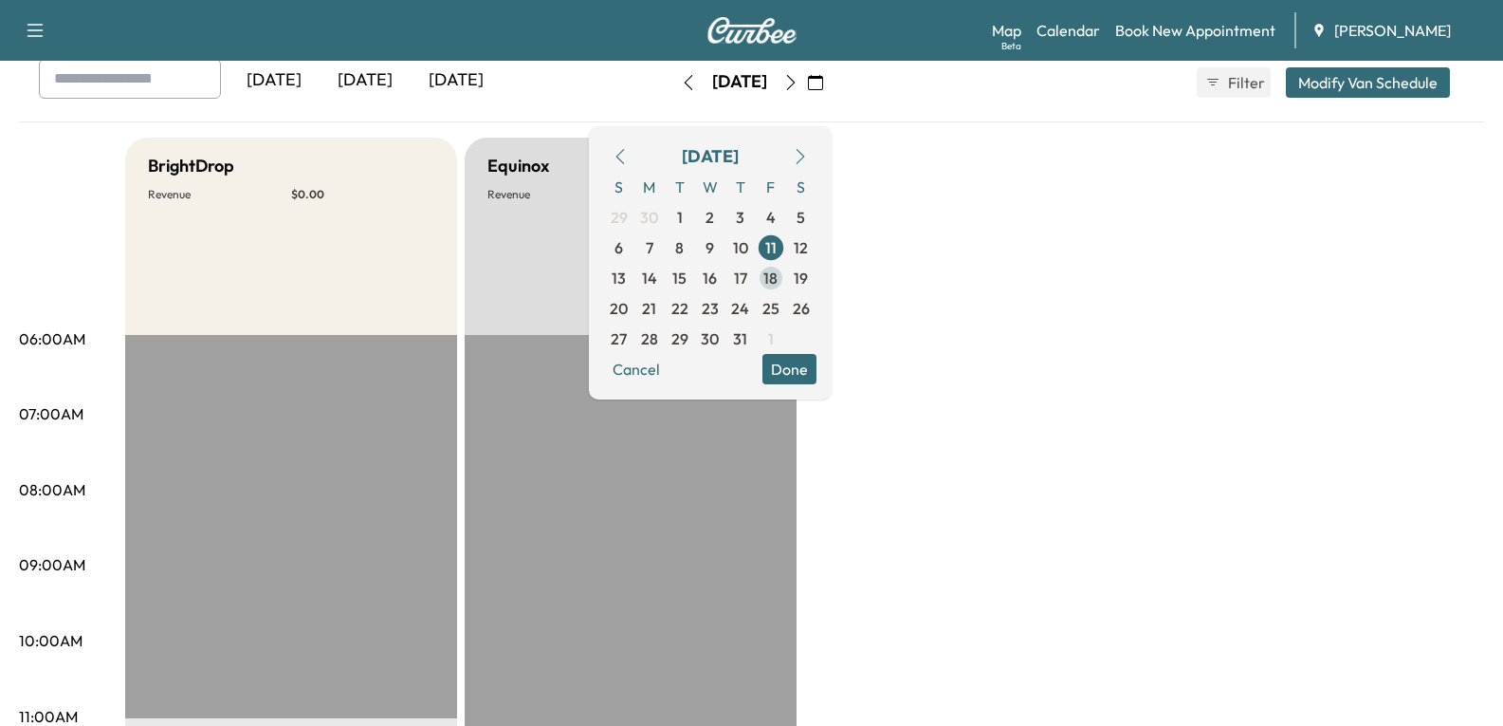
click at [786, 283] on span "18" at bounding box center [771, 278] width 30 height 30
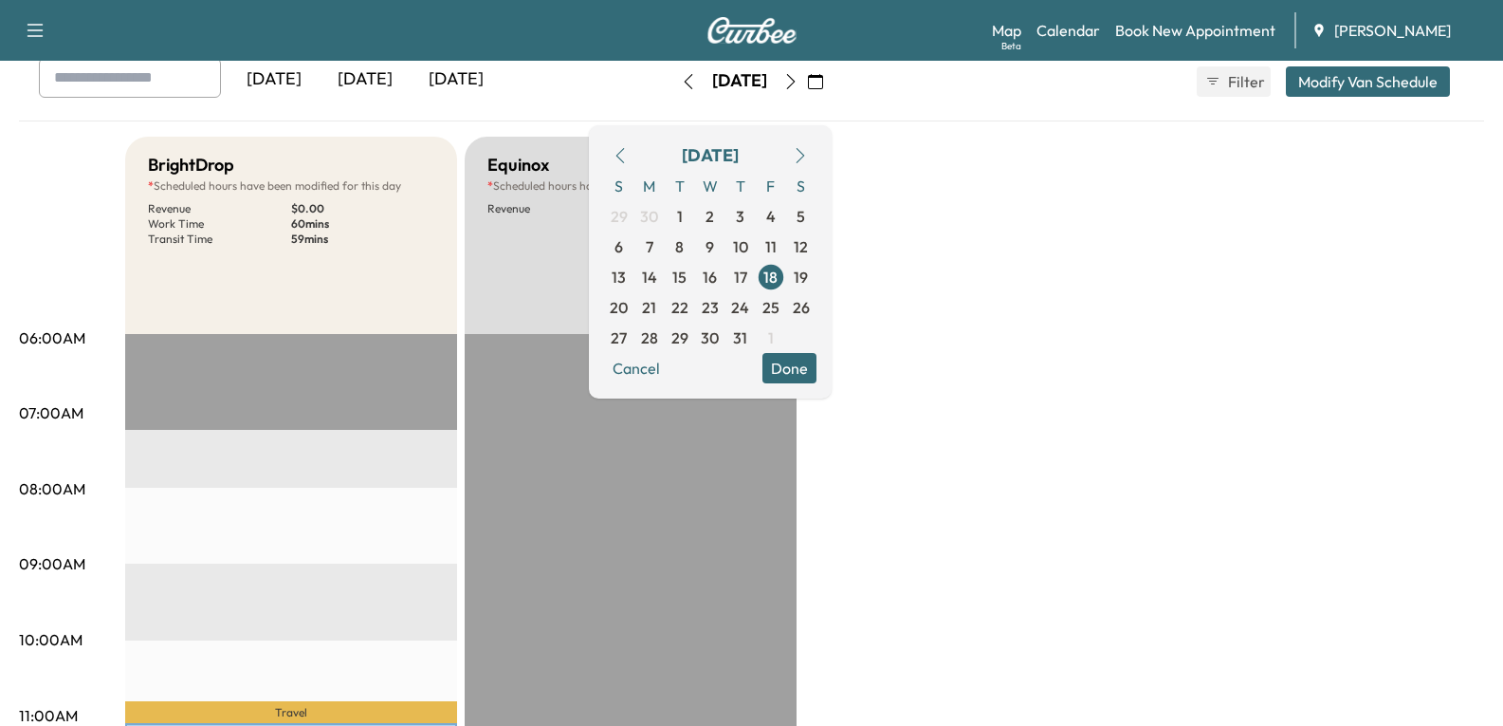
scroll to position [95, 0]
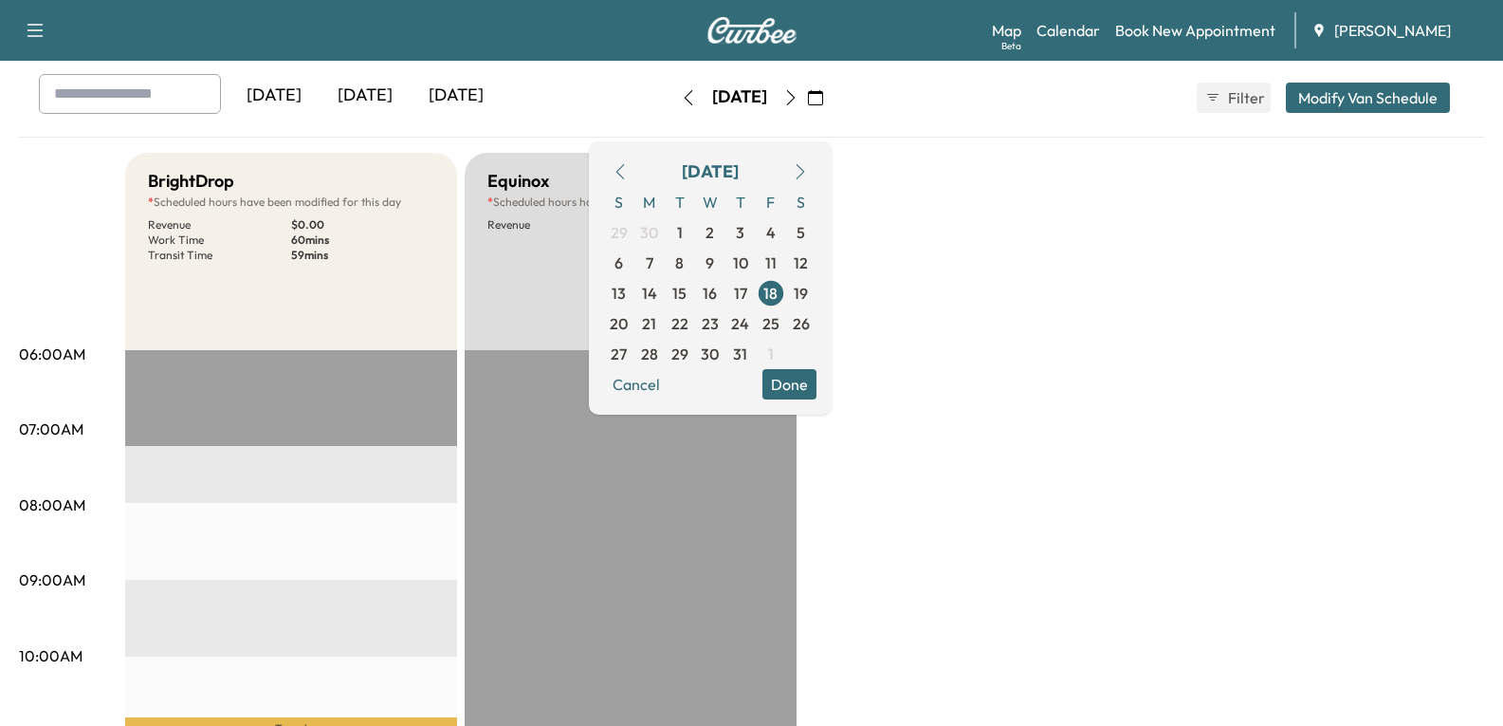
click at [817, 377] on button "Done" at bounding box center [790, 384] width 54 height 30
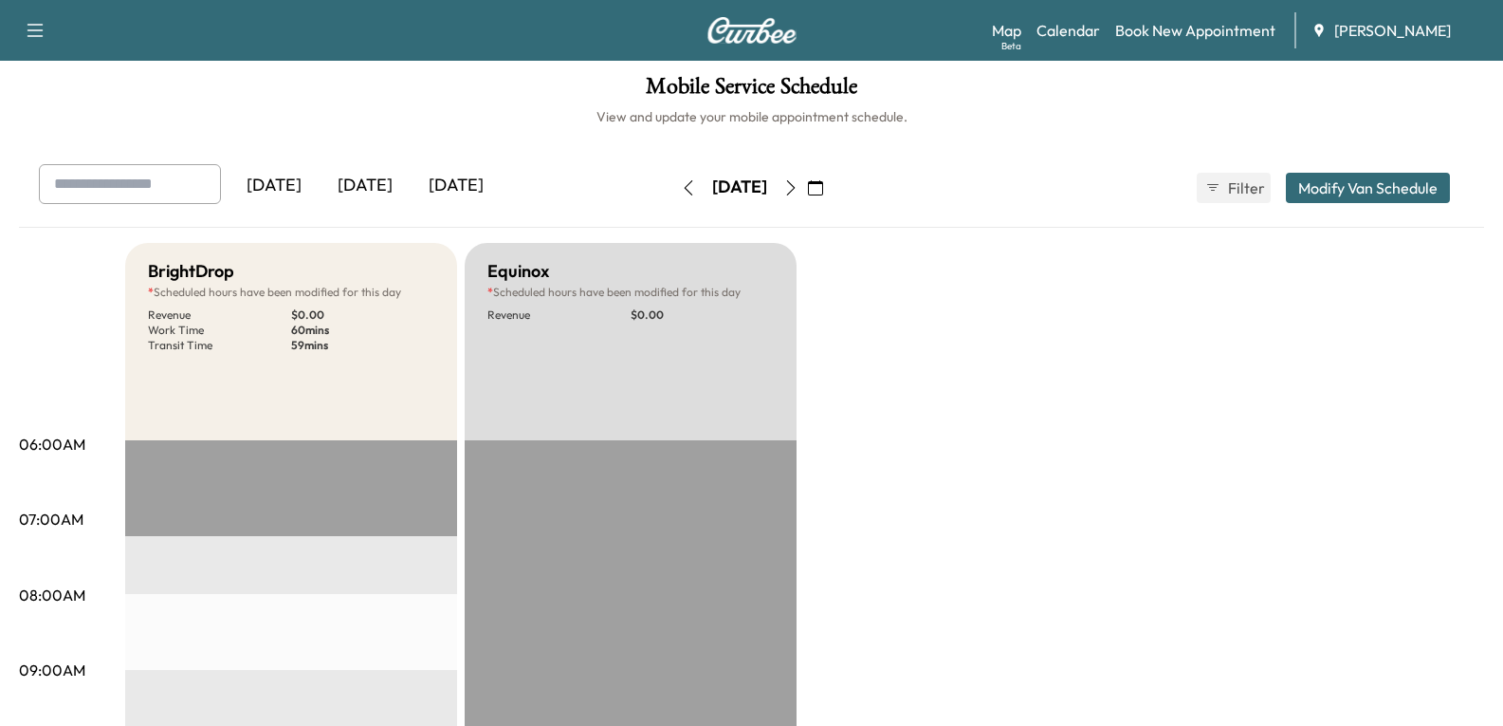
scroll to position [0, 0]
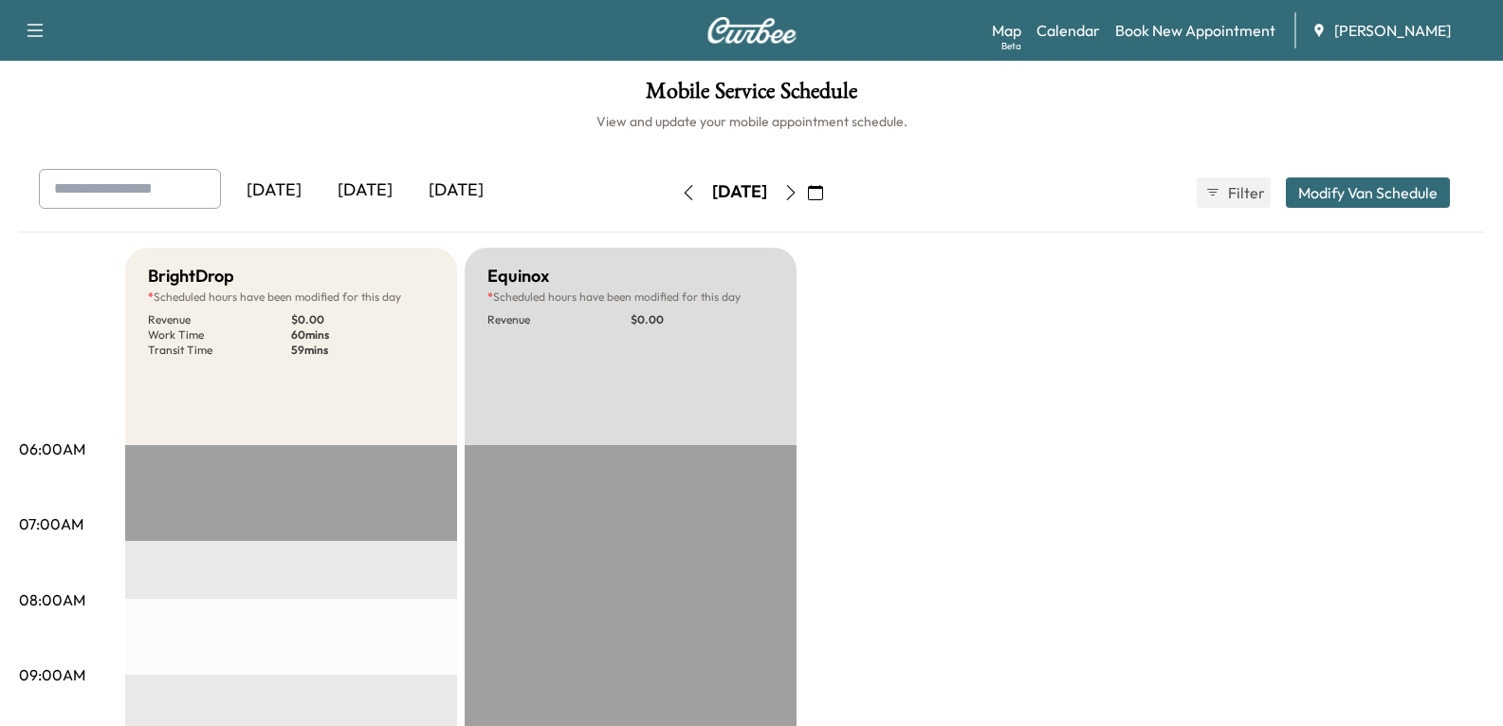
click at [360, 184] on div "[DATE]" at bounding box center [365, 191] width 91 height 44
